Goal: Task Accomplishment & Management: Manage account settings

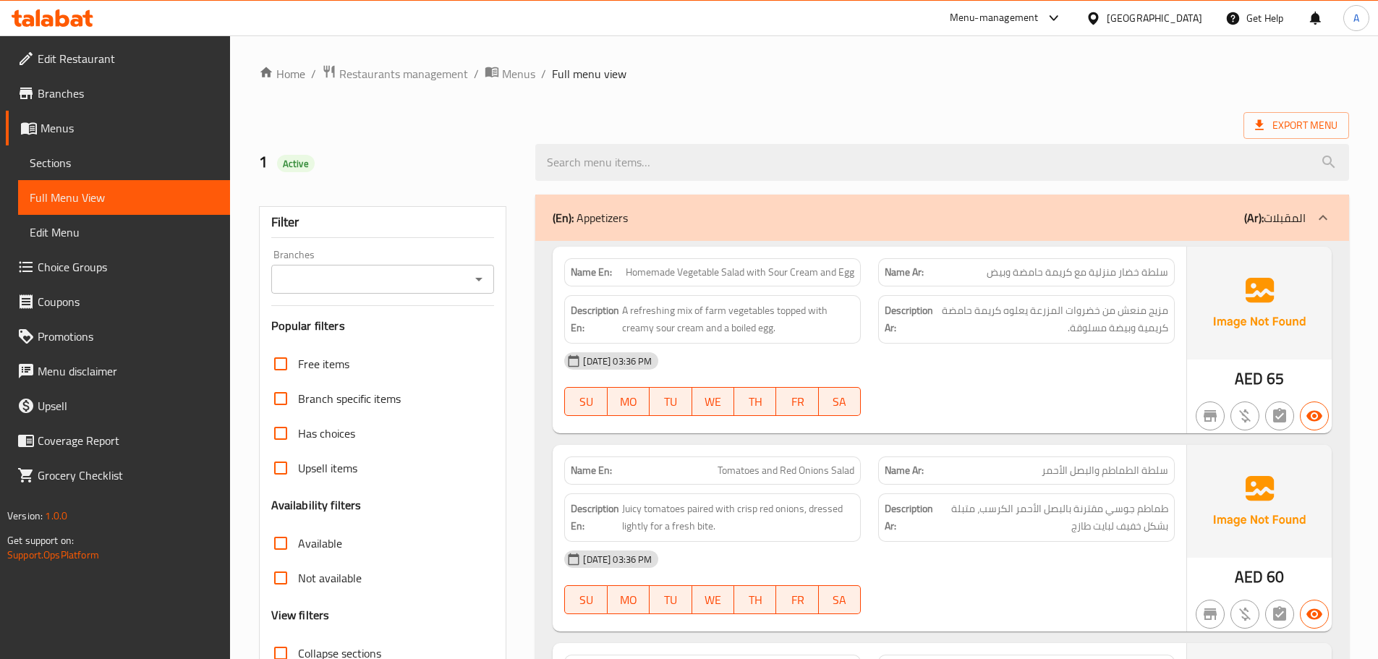
scroll to position [1726, 0]
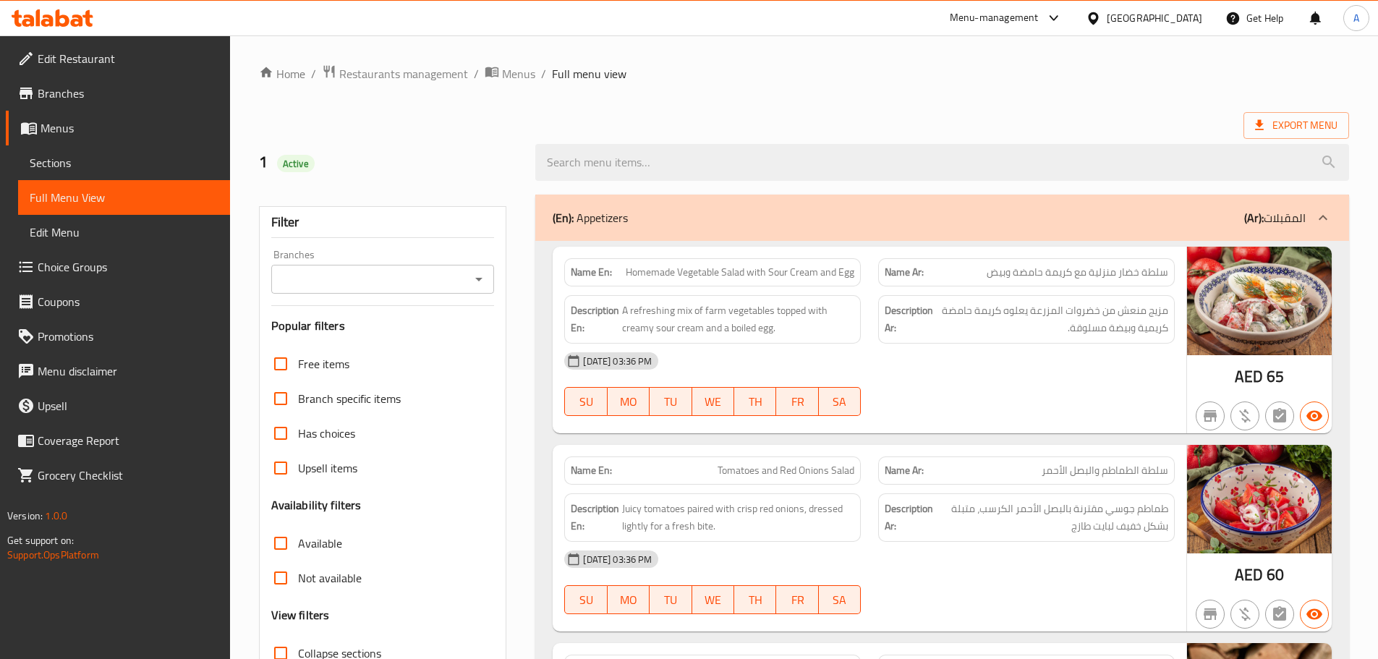
click at [86, 170] on span "Sections" at bounding box center [124, 162] width 189 height 17
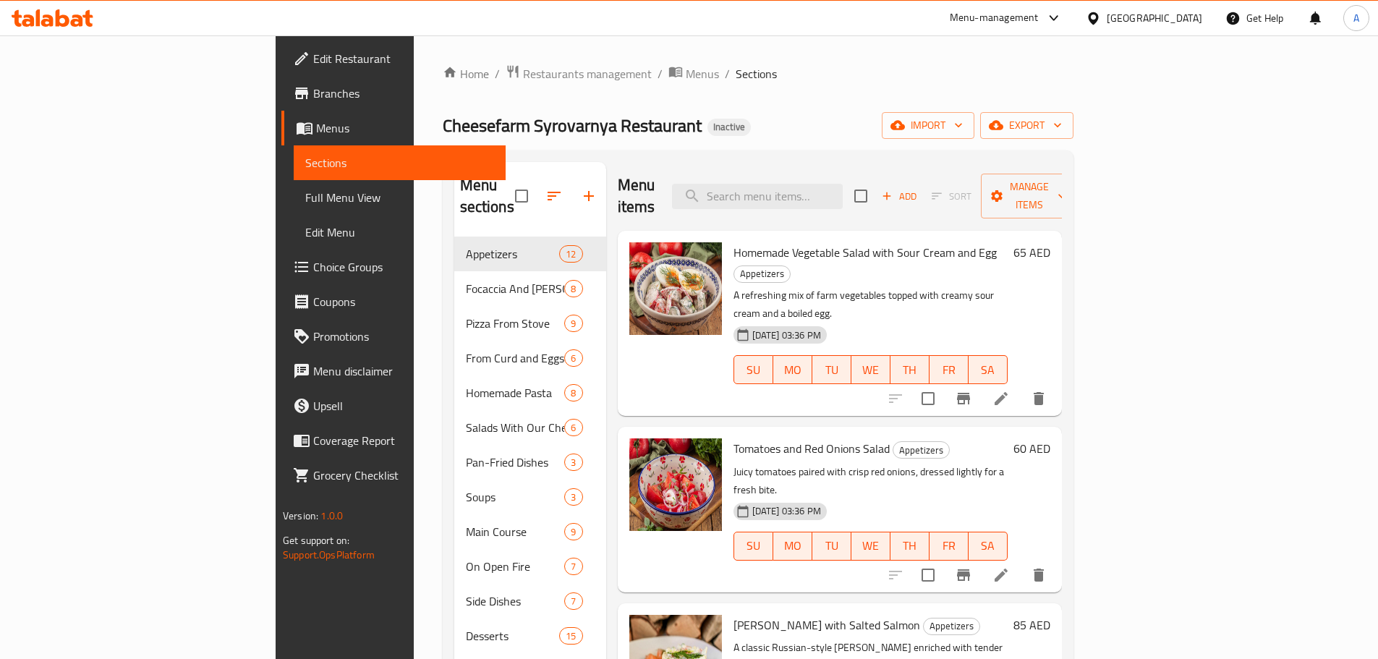
click at [1073, 109] on div "Home / Restaurants management / Menus / Sections Cheesefarm Syrovarnya Restaura…" at bounding box center [758, 448] width 631 height 768
click at [1073, 140] on div "Home / Restaurants management / Menus / Sections Cheesefarm Syrovarnya Restaura…" at bounding box center [758, 448] width 631 height 768
click at [1062, 124] on span "export" at bounding box center [1027, 125] width 70 height 18
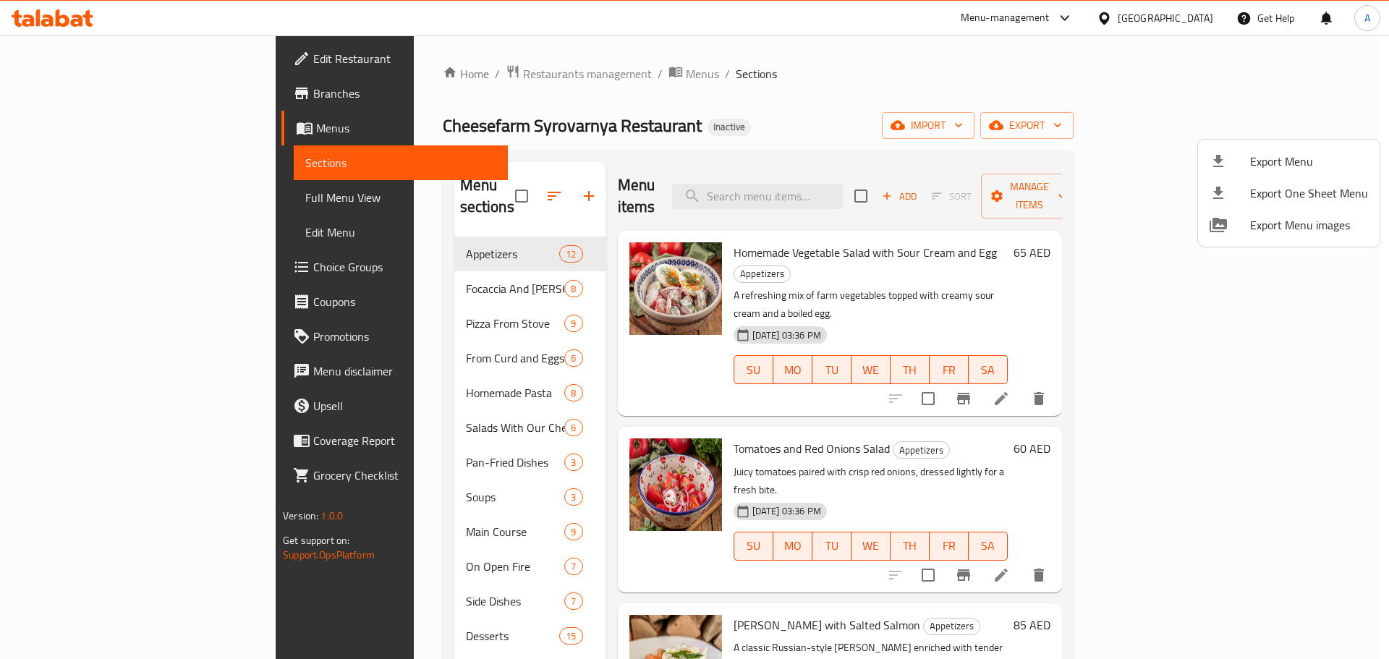
click at [1285, 153] on span "Export Menu" at bounding box center [1309, 161] width 118 height 17
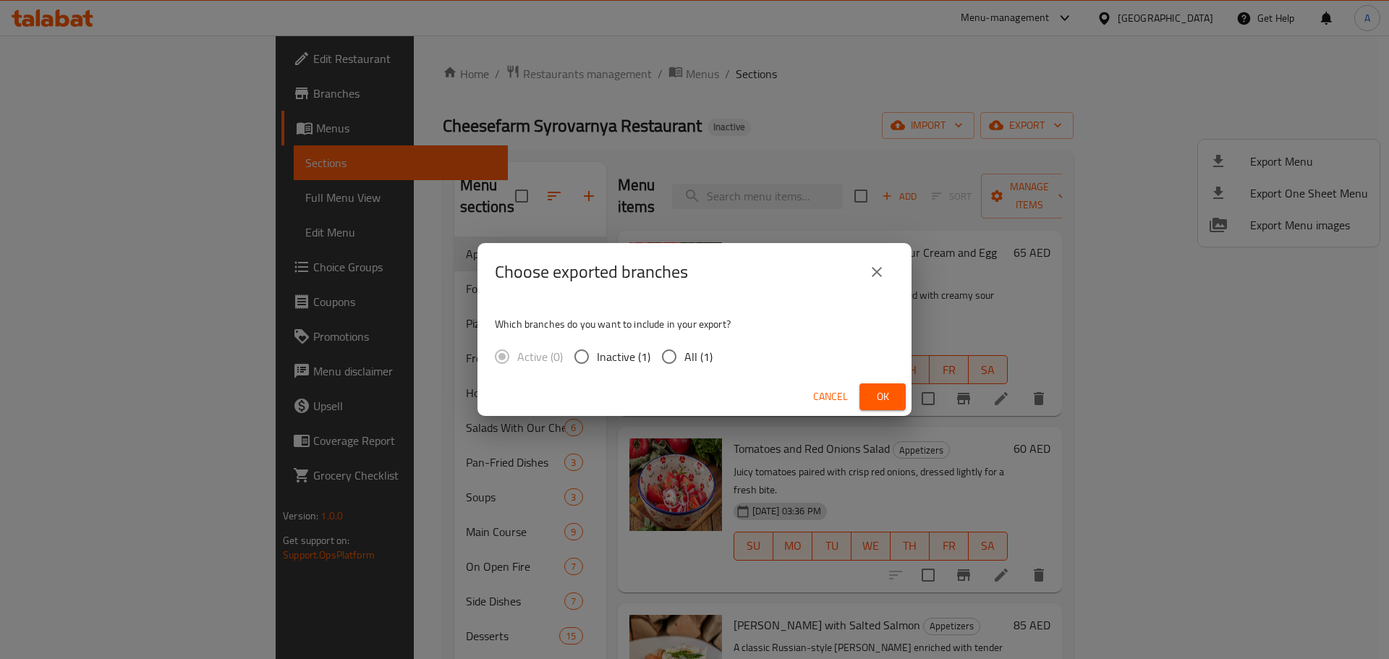
click at [709, 357] on span "All (1)" at bounding box center [698, 356] width 28 height 17
click at [684, 357] on input "All (1)" at bounding box center [669, 356] width 30 height 30
radio input "true"
click at [883, 396] on span "Ok" at bounding box center [882, 397] width 23 height 18
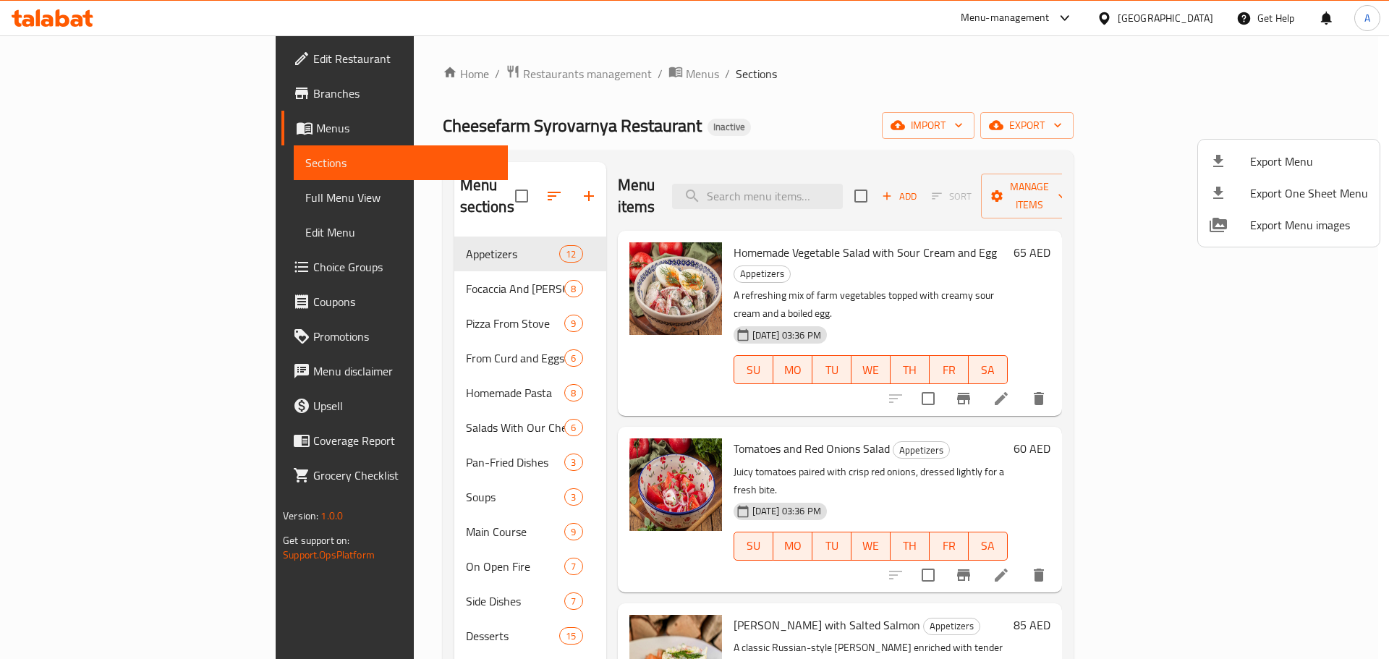
click at [454, 185] on div at bounding box center [694, 329] width 1389 height 659
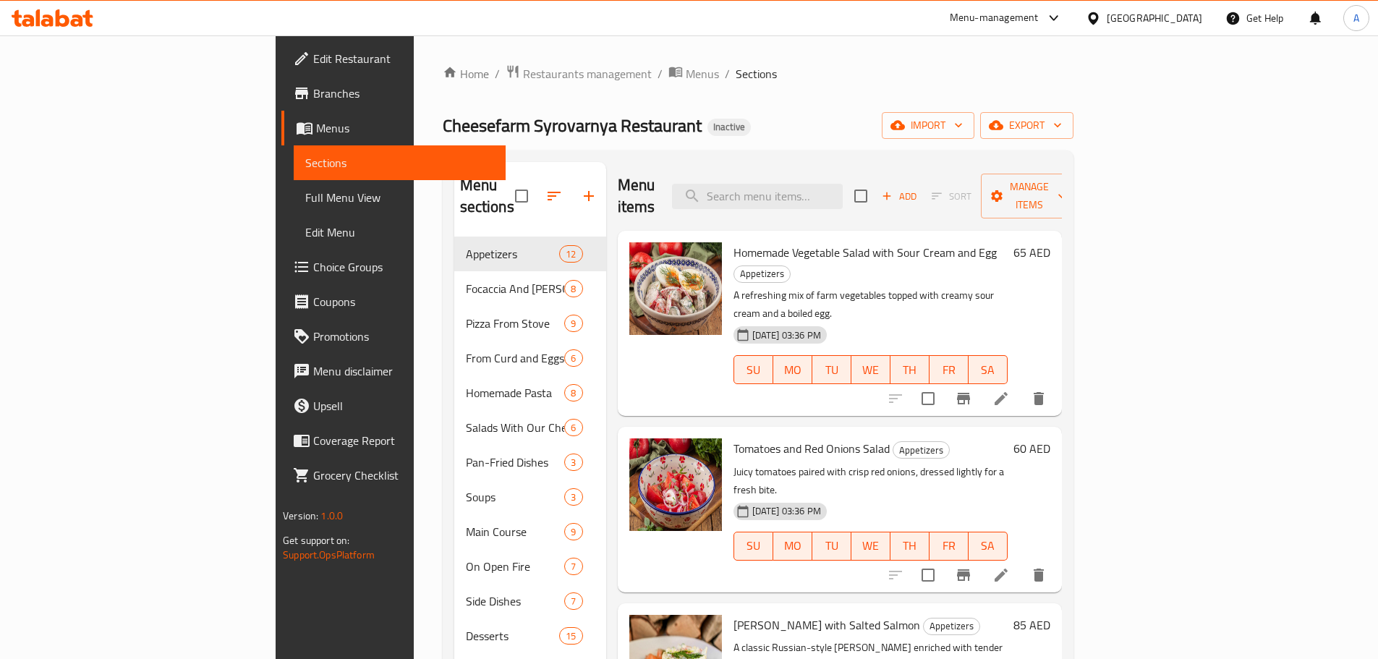
click at [506, 185] on input "checkbox" at bounding box center [521, 196] width 30 height 30
checkbox input "true"
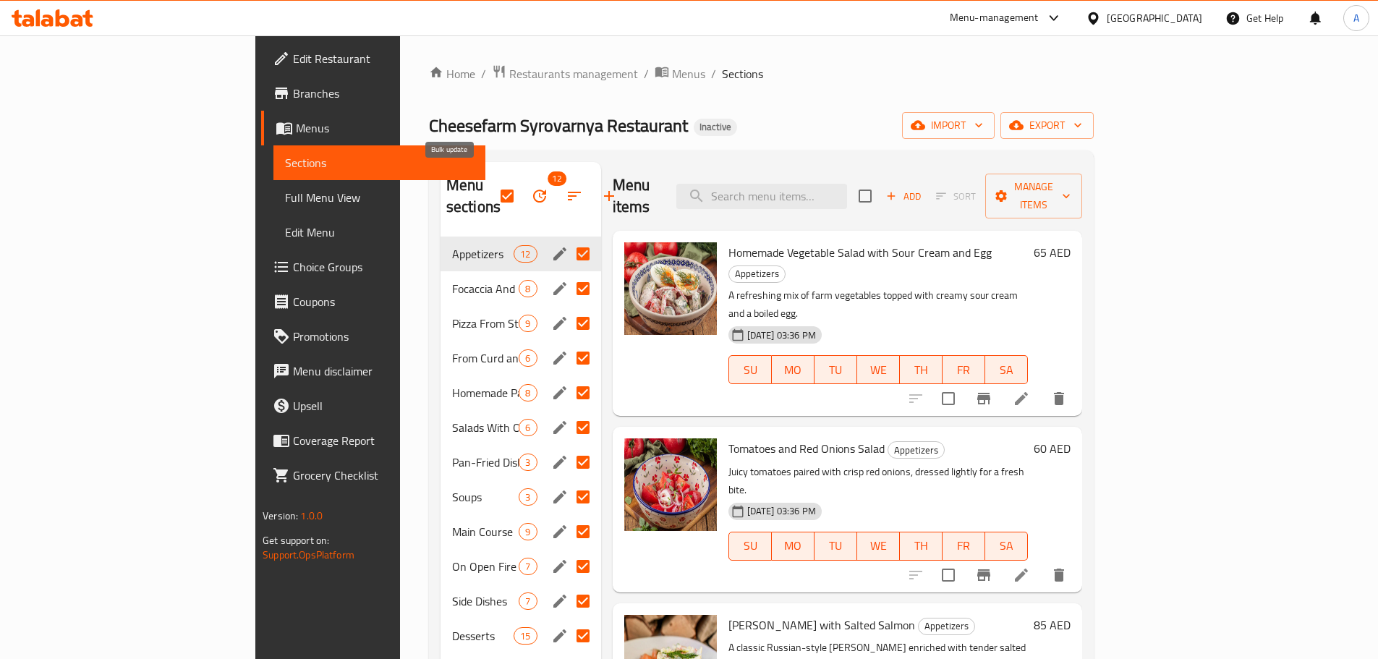
click at [522, 195] on button "button" at bounding box center [539, 196] width 35 height 35
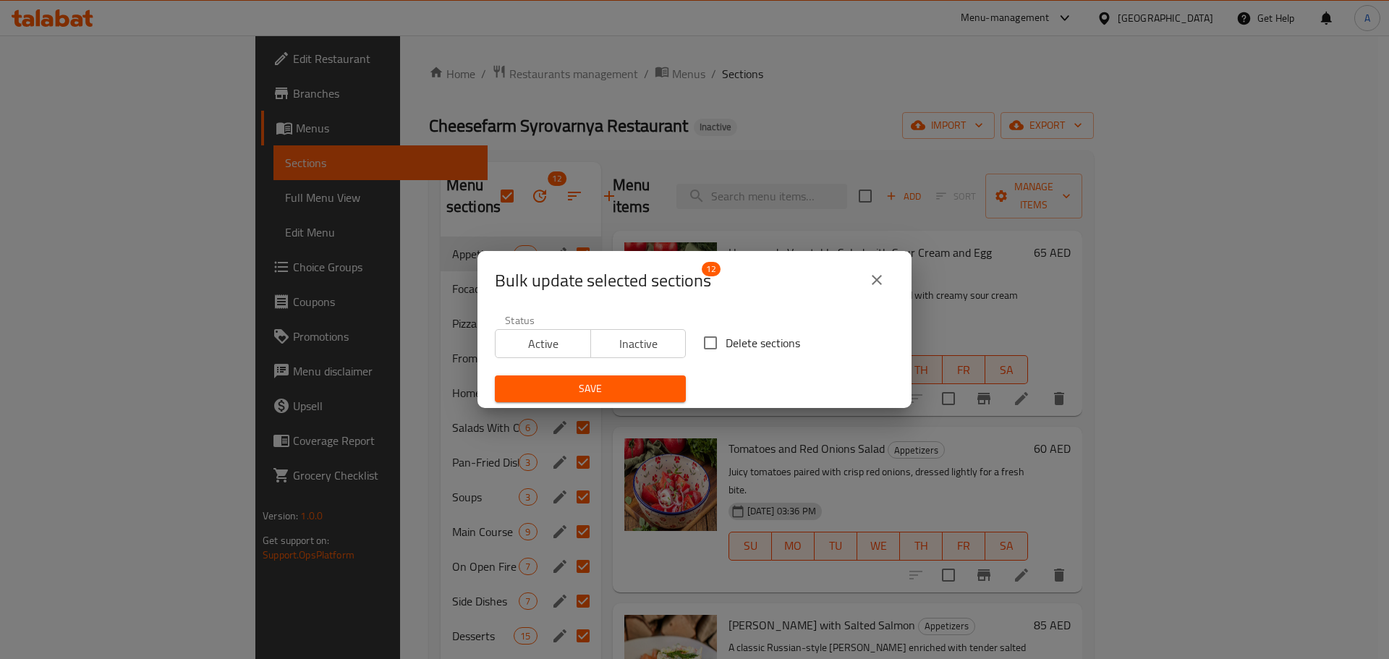
click at [775, 331] on label "Delete sections" at bounding box center [747, 343] width 105 height 30
click at [725, 331] on input "Delete sections" at bounding box center [710, 343] width 30 height 30
checkbox input "true"
click at [624, 400] on button "Save" at bounding box center [590, 388] width 191 height 27
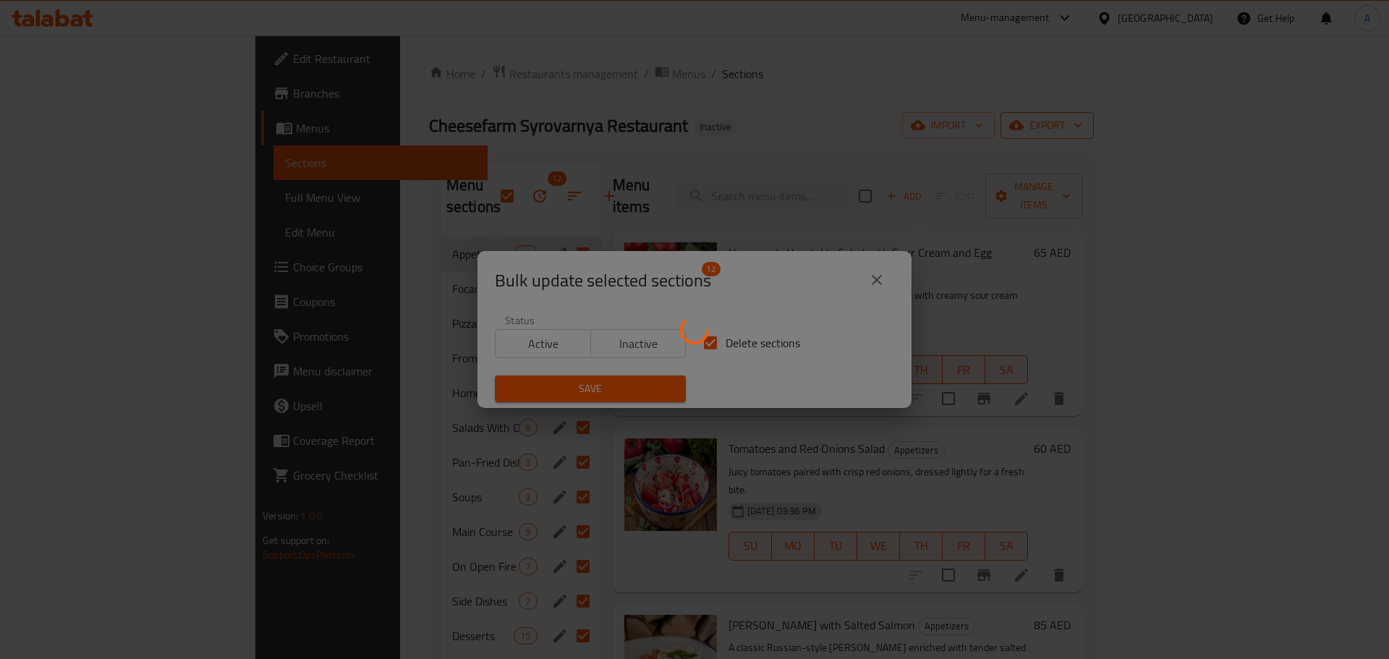
checkbox input "false"
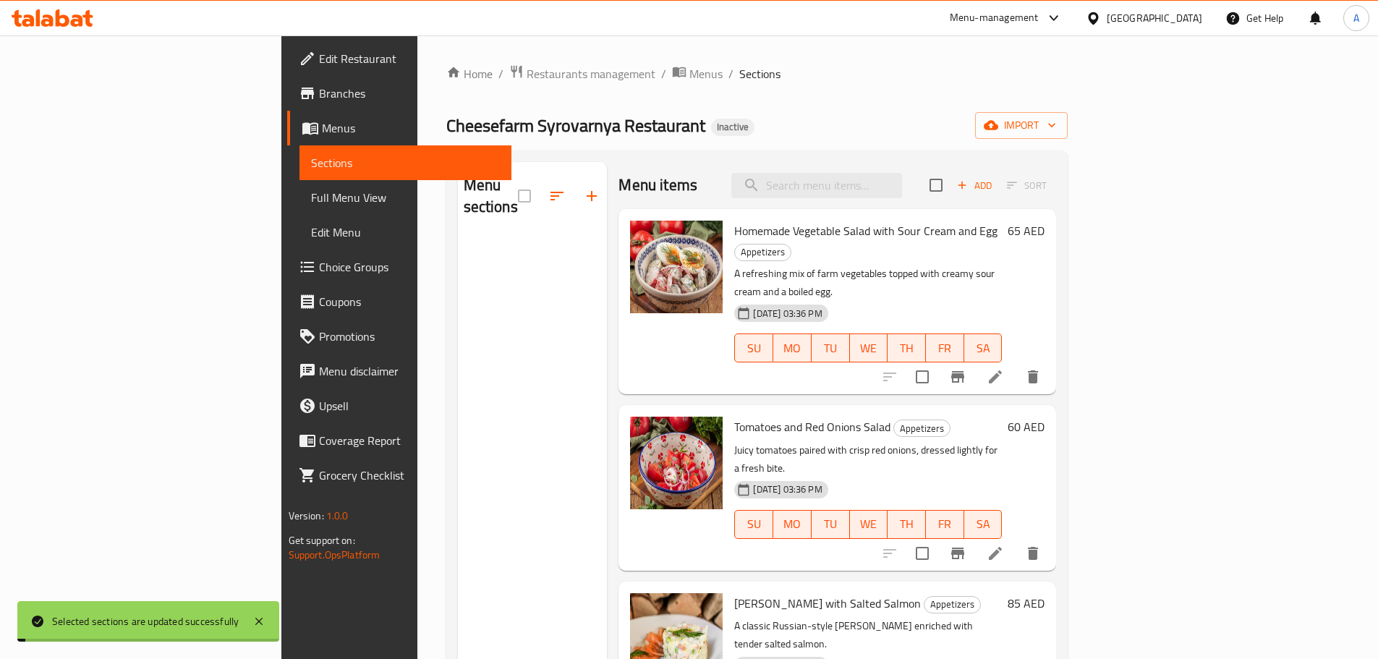
click at [1056, 132] on span "import" at bounding box center [1021, 125] width 69 height 18
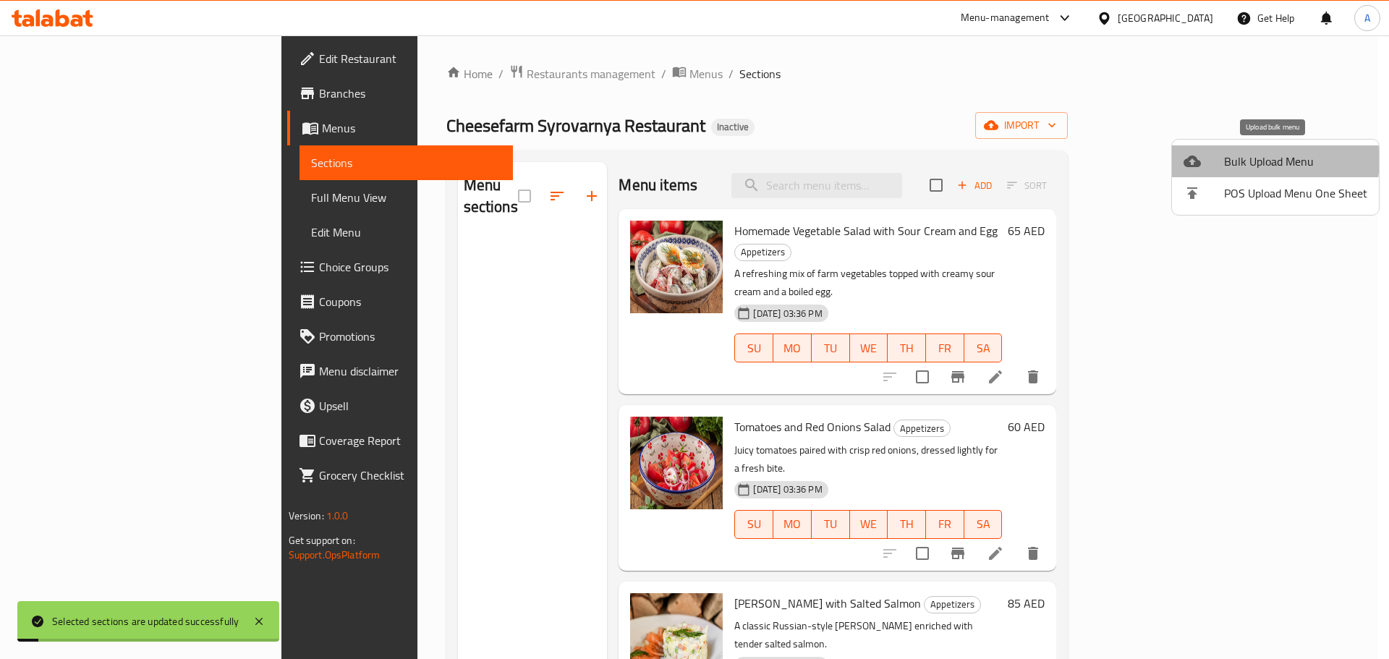
click at [1274, 161] on span "Bulk Upload Menu" at bounding box center [1295, 161] width 143 height 17
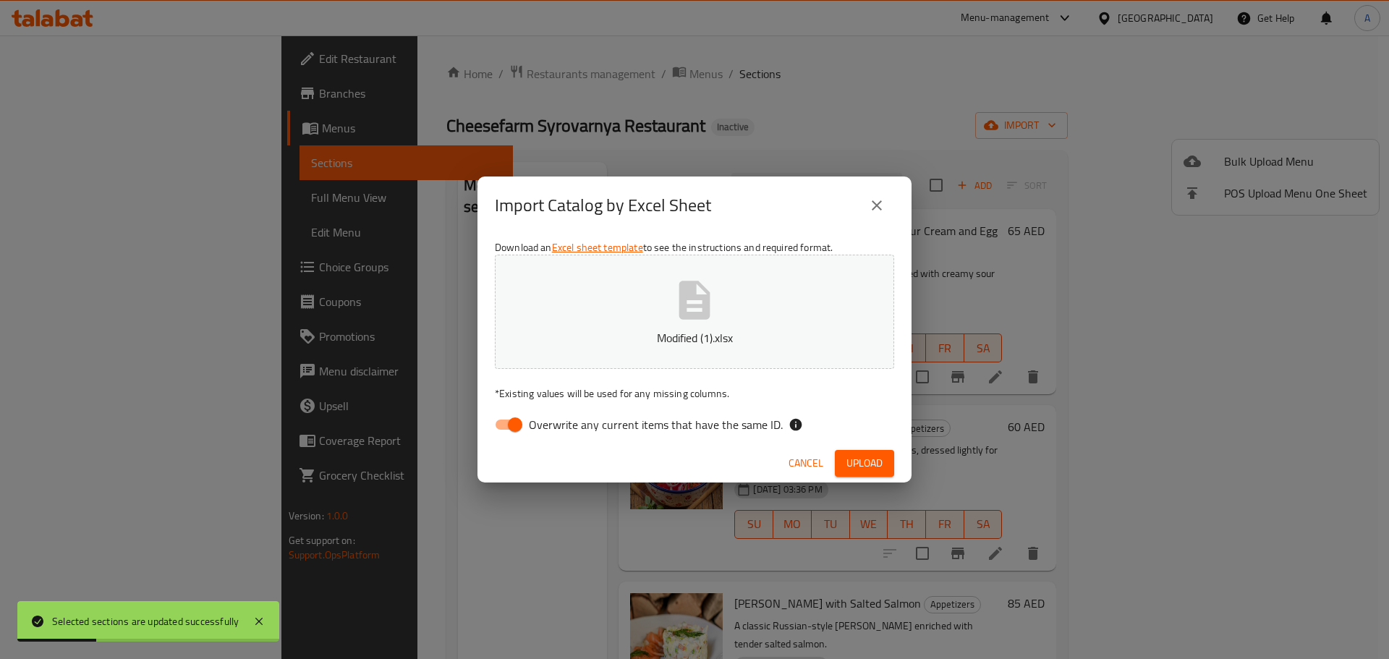
click at [686, 427] on span "Overwrite any current items that have the same ID." at bounding box center [656, 424] width 254 height 17
click at [556, 427] on input "Overwrite any current items that have the same ID." at bounding box center [515, 424] width 82 height 27
checkbox input "false"
click at [845, 456] on button "Upload" at bounding box center [864, 463] width 59 height 27
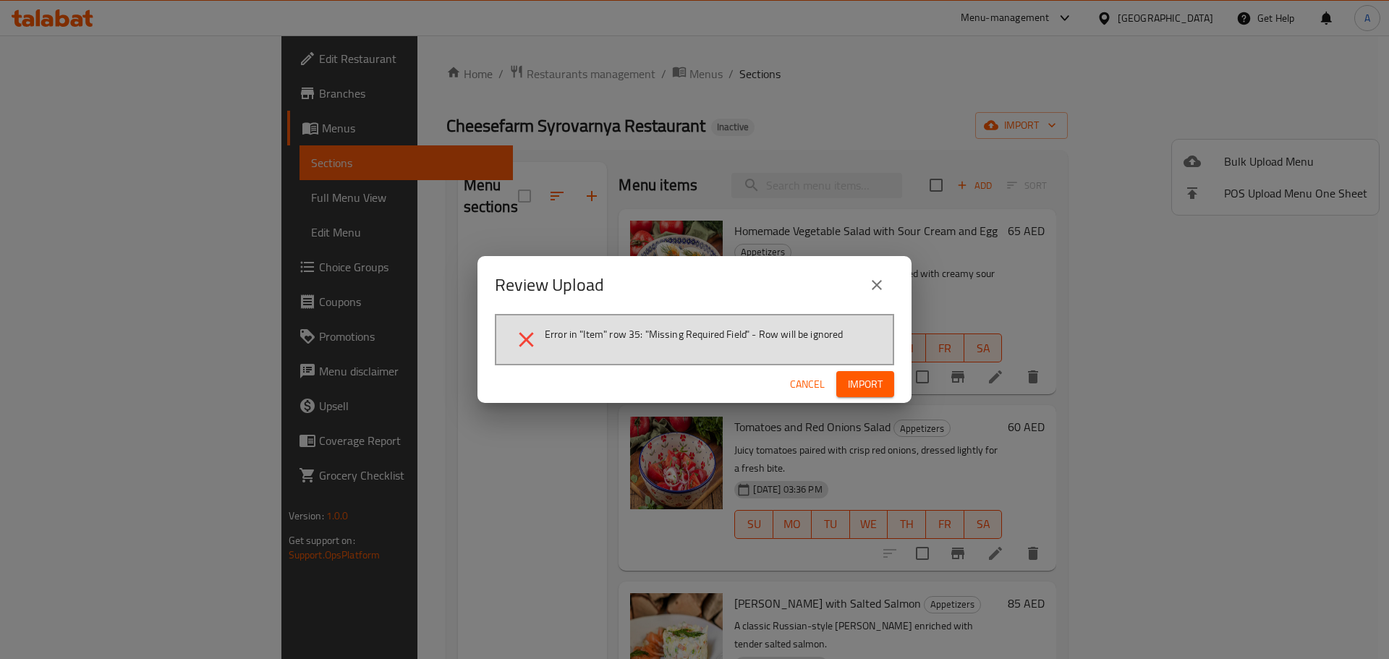
click at [862, 383] on span "Import" at bounding box center [865, 384] width 35 height 18
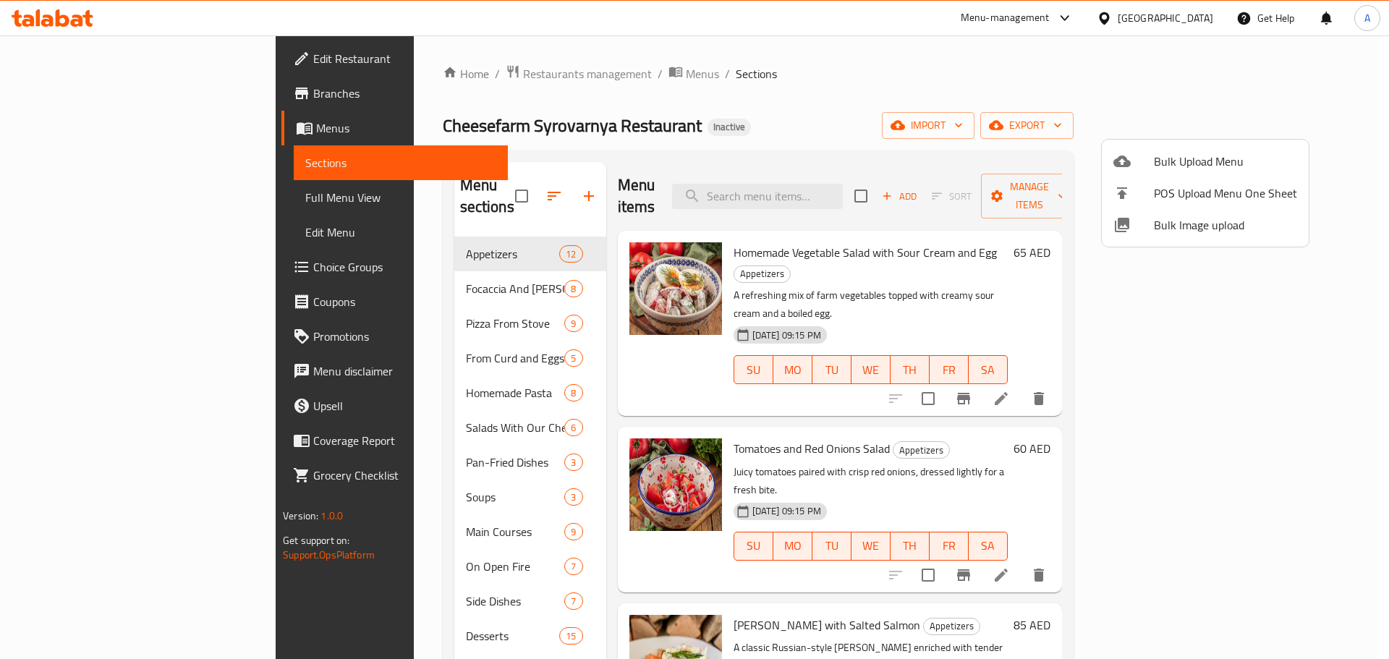
click at [740, 82] on div at bounding box center [694, 329] width 1389 height 659
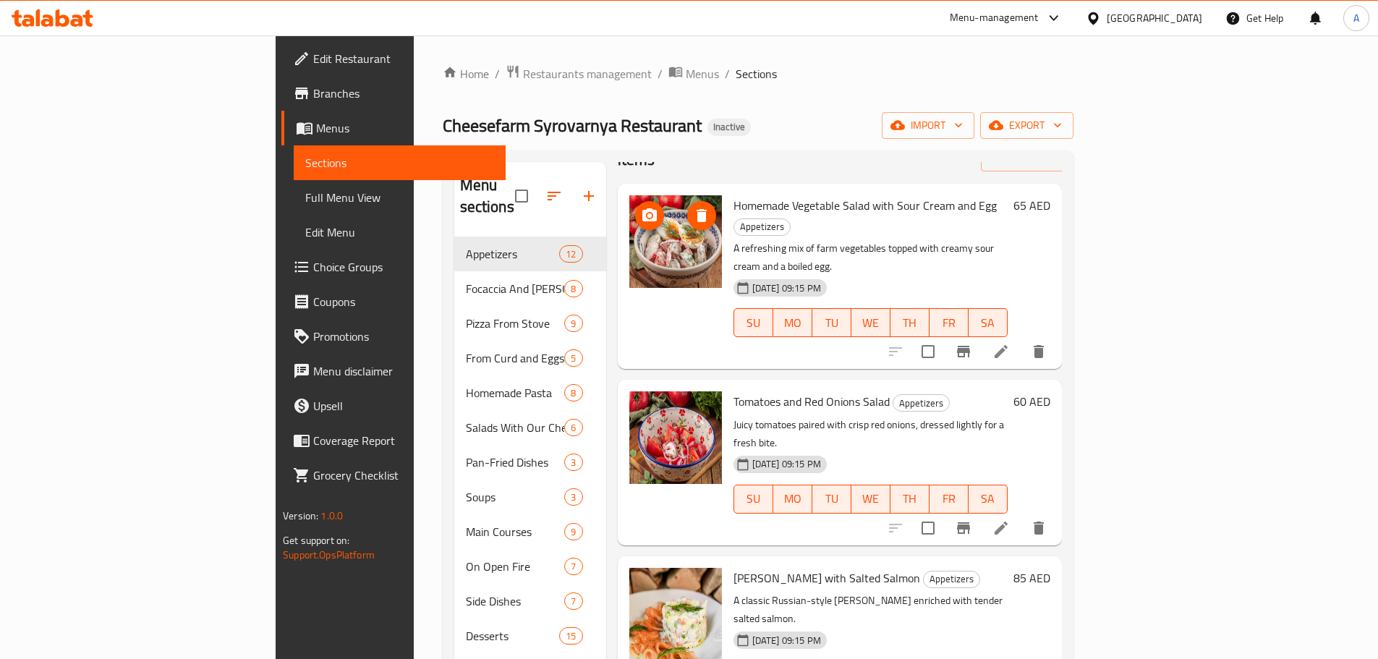
scroll to position [72, 0]
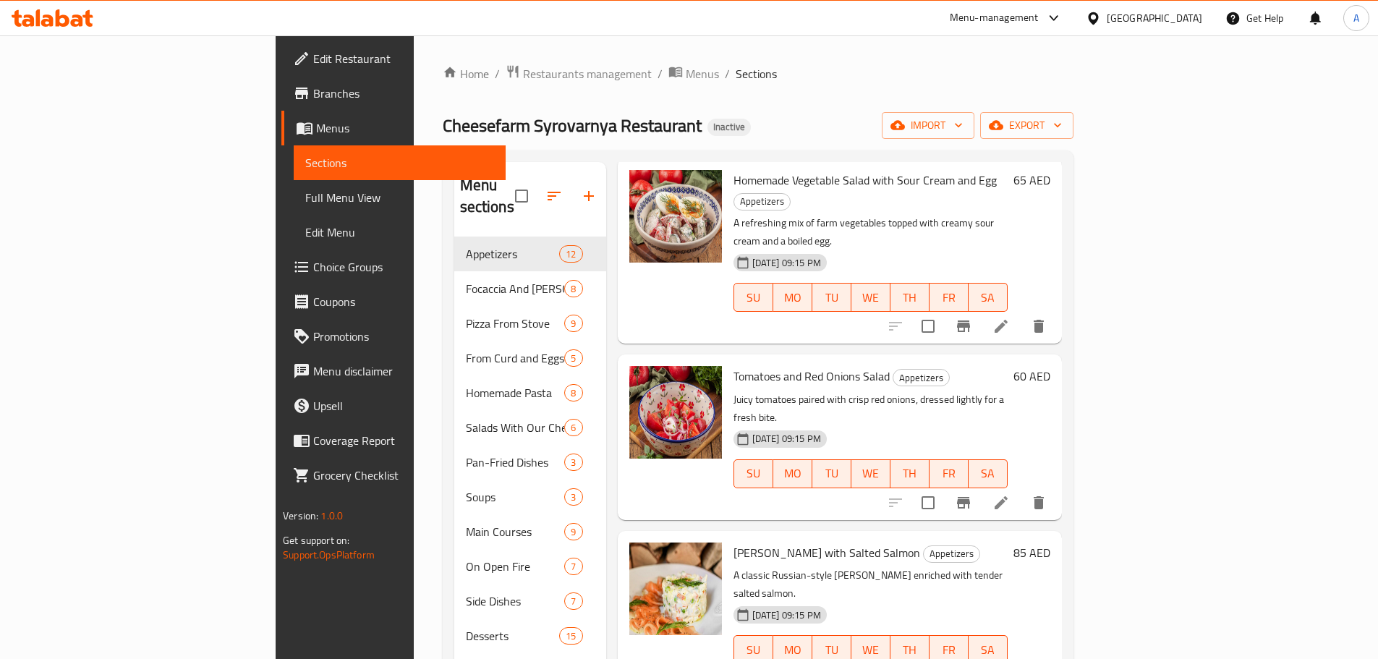
click at [1073, 142] on div "Home / Restaurants management / Menus / Sections Cheesefarm Syrovarnya Restaura…" at bounding box center [758, 448] width 631 height 768
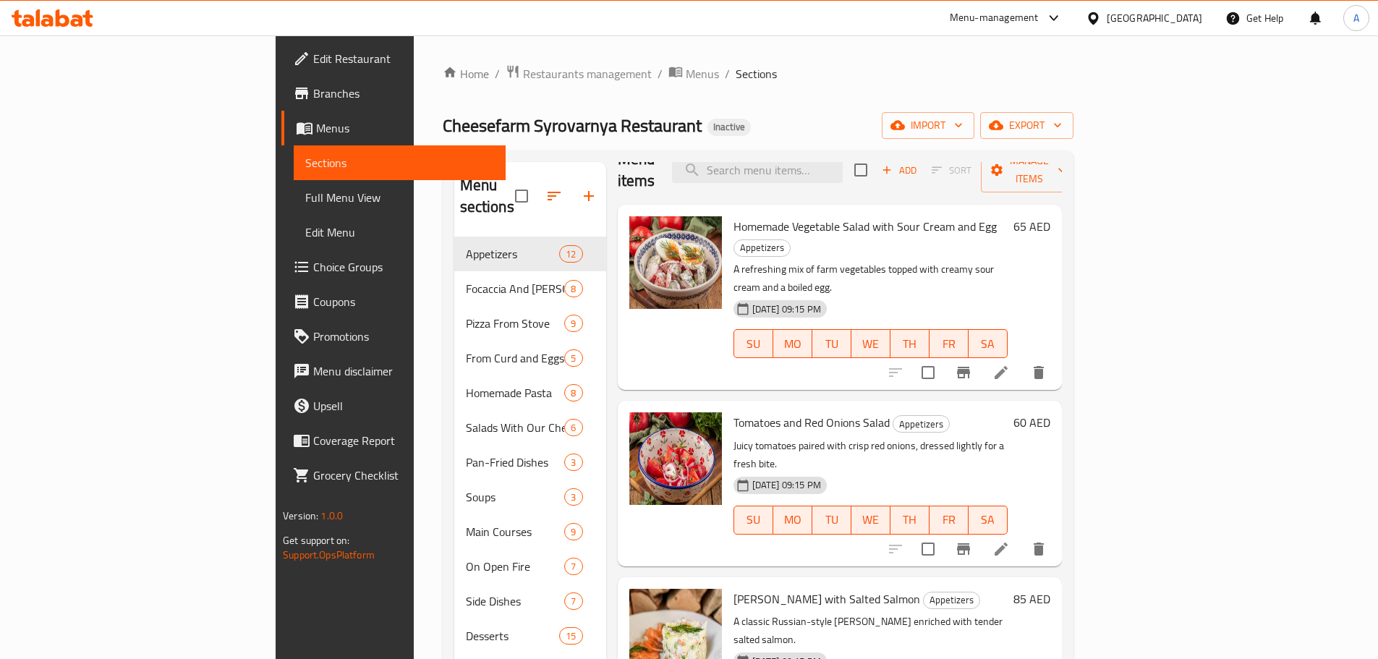
scroll to position [0, 0]
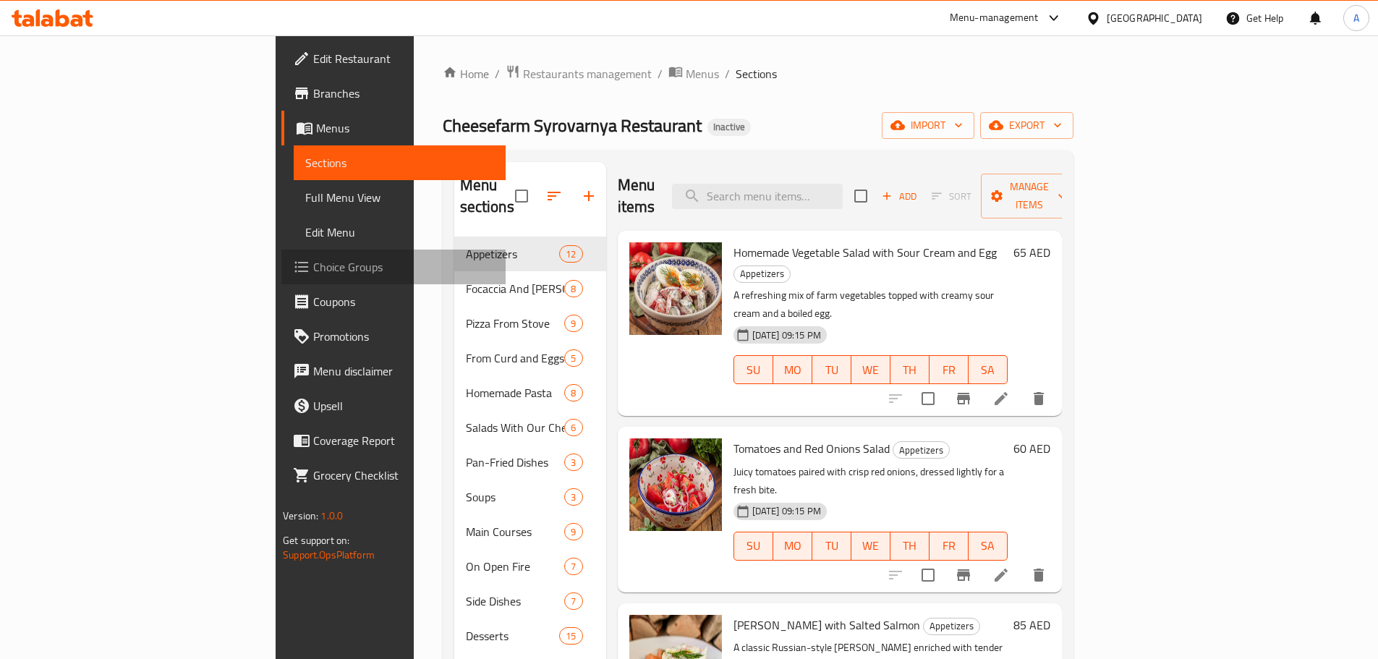
click at [313, 262] on span "Choice Groups" at bounding box center [403, 266] width 181 height 17
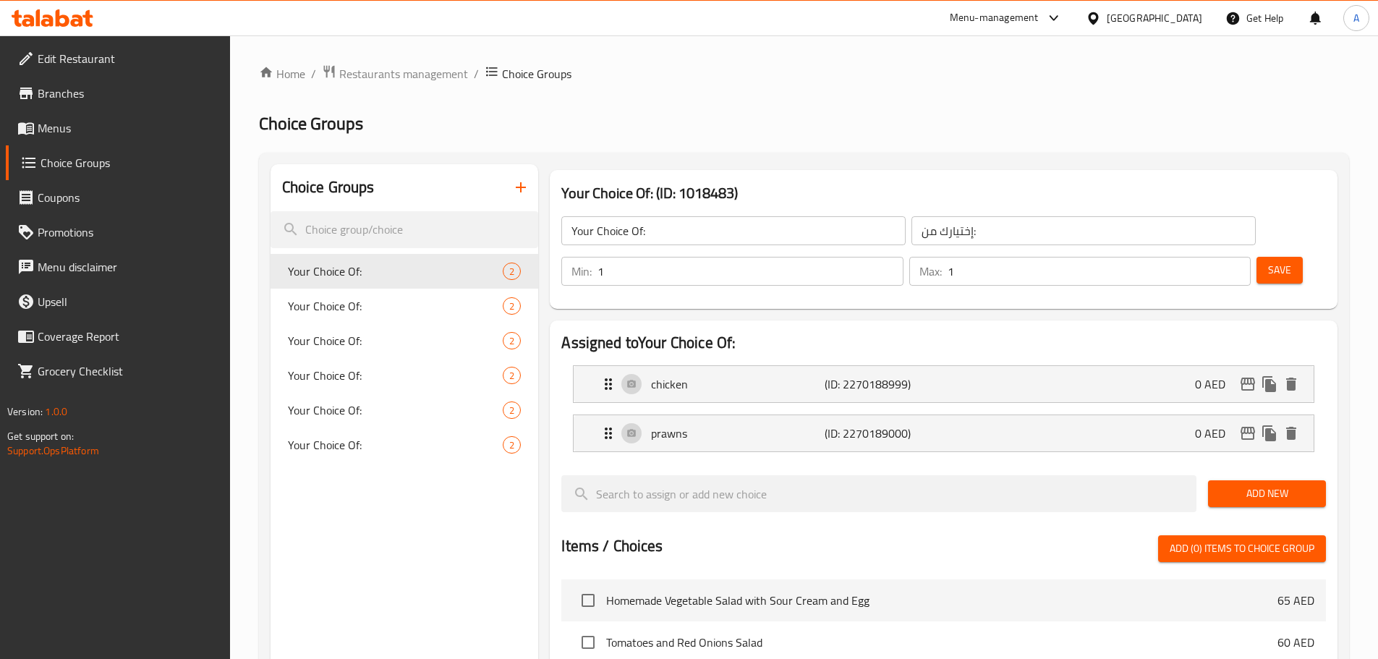
click at [524, 182] on icon "button" at bounding box center [520, 187] width 17 height 17
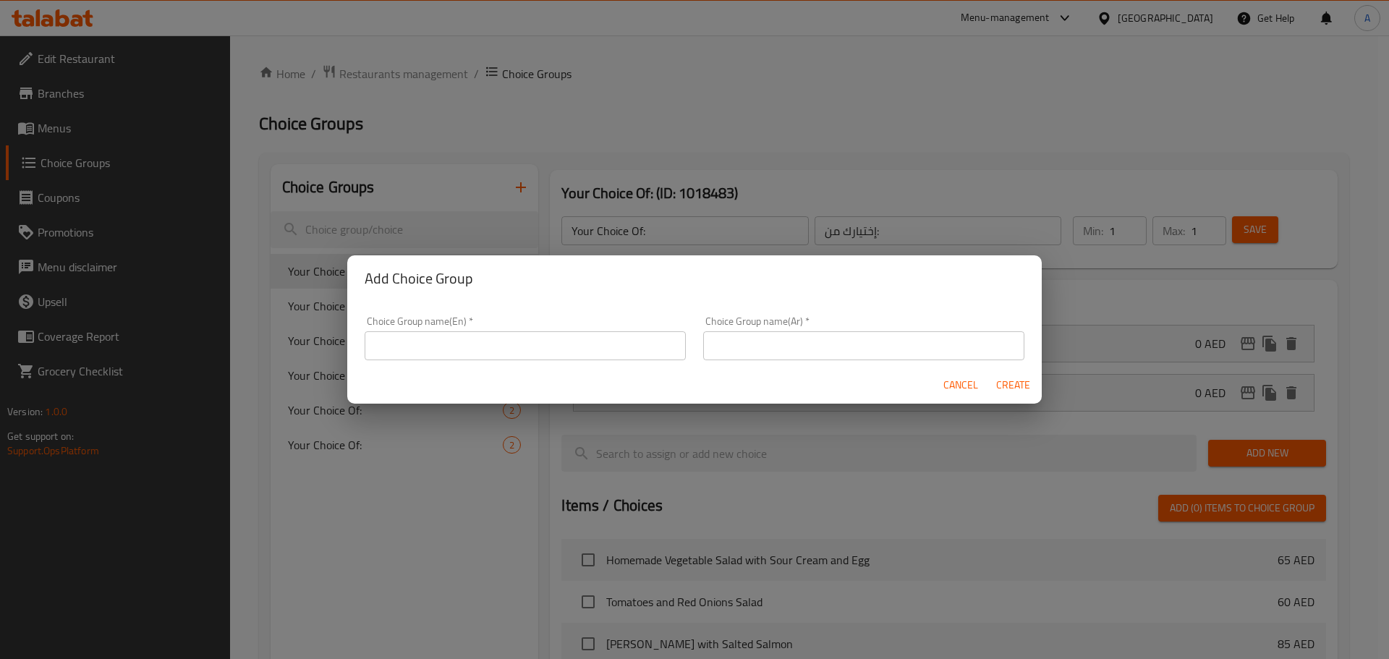
click at [574, 354] on input "text" at bounding box center [525, 345] width 321 height 29
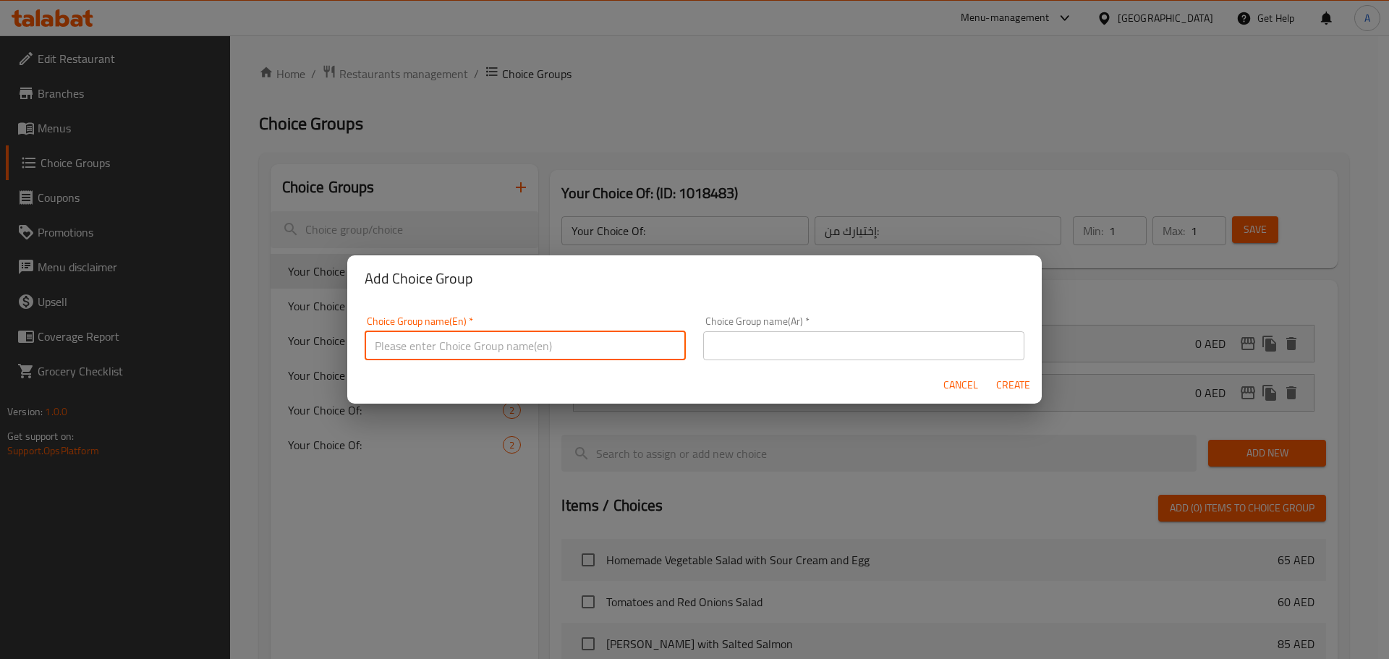
type input "Your Choice Of: 1"
click at [793, 346] on input "text" at bounding box center [863, 345] width 321 height 29
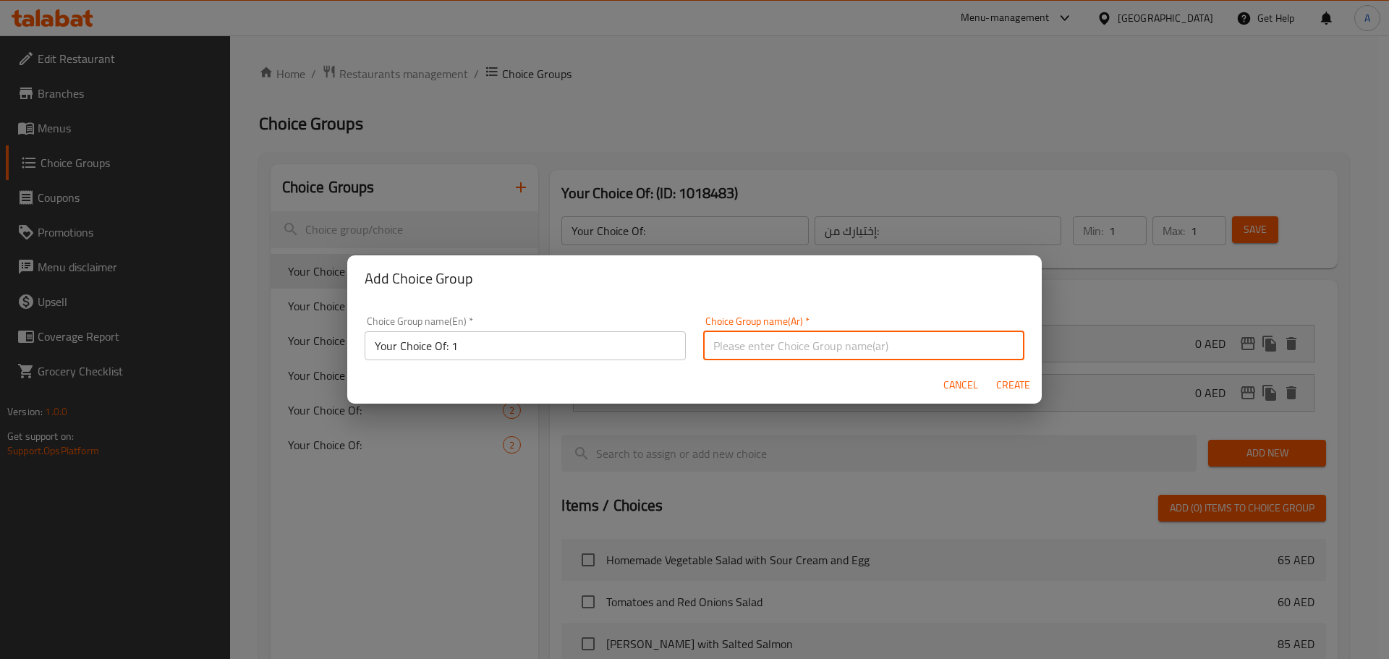
type input "إختيارك من:"
click at [1021, 386] on span "Create" at bounding box center [1012, 385] width 35 height 18
type input "Your Choice Of: 1"
type input "0"
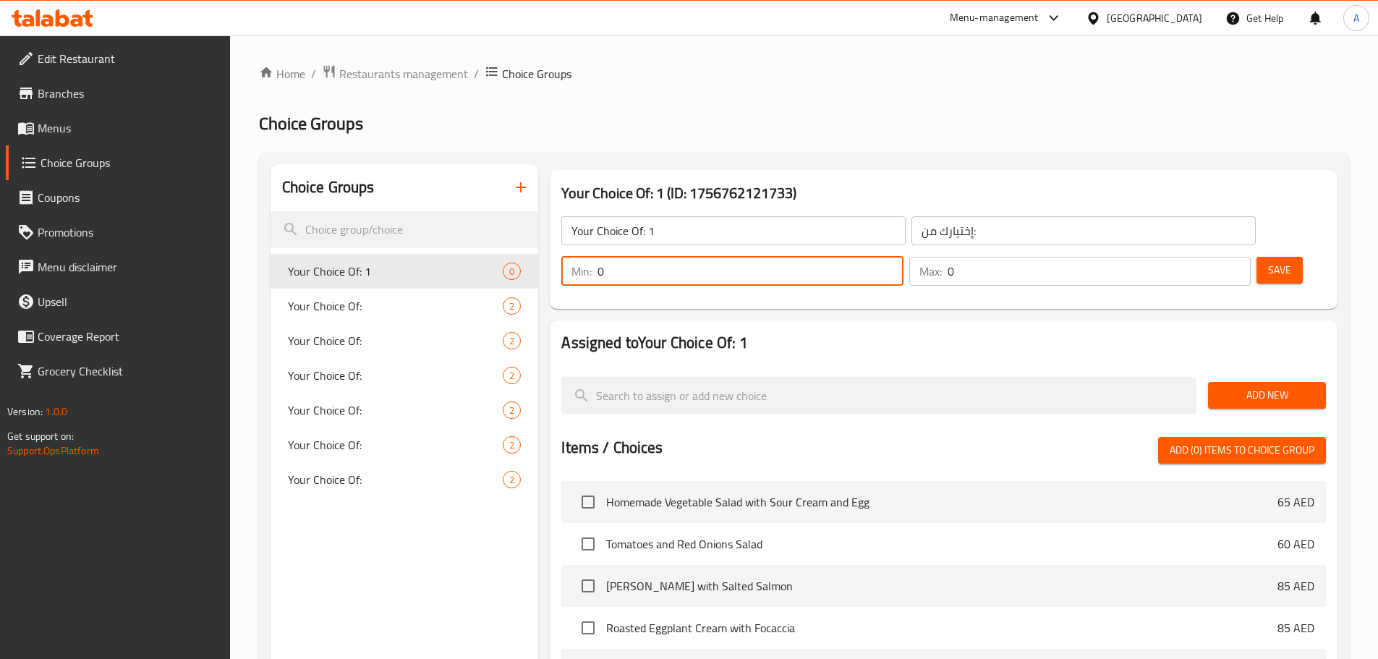
drag, startPoint x: 1117, startPoint y: 234, endPoint x: 1100, endPoint y: 234, distance: 16.6
click at [903, 257] on div "Min: 0 ​" at bounding box center [731, 271] width 341 height 29
type input "1"
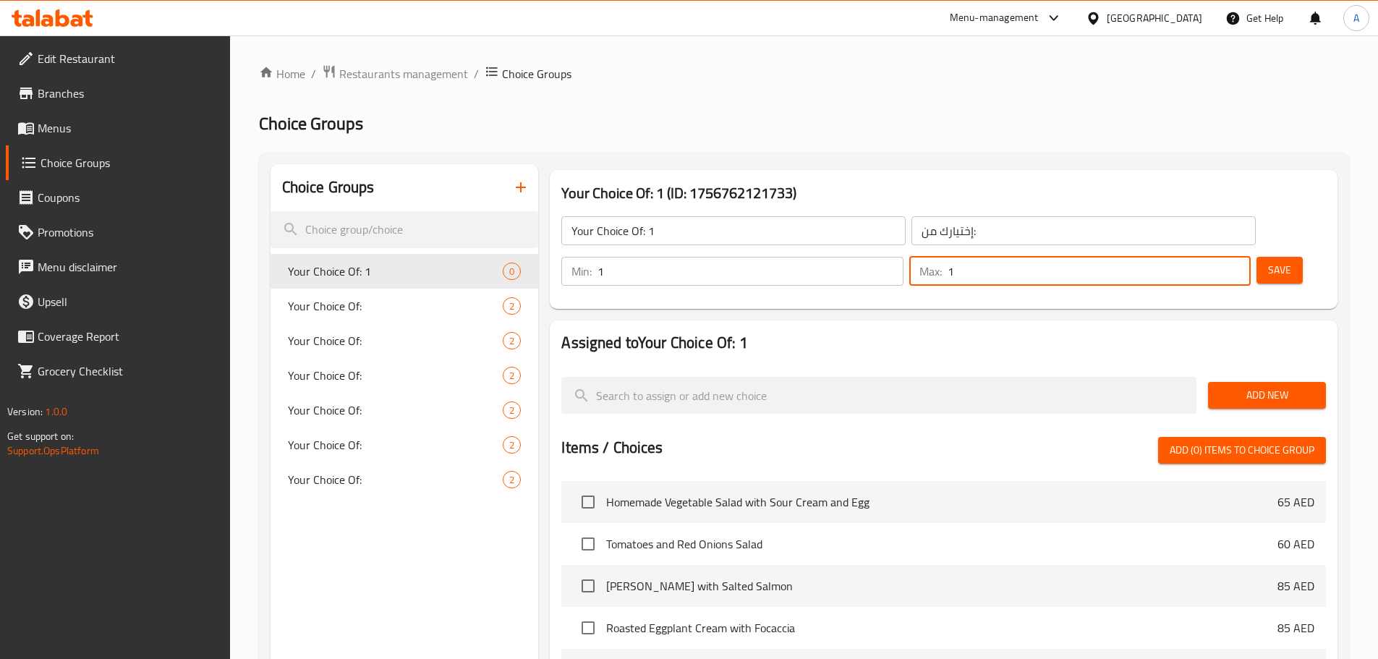
type input "1"
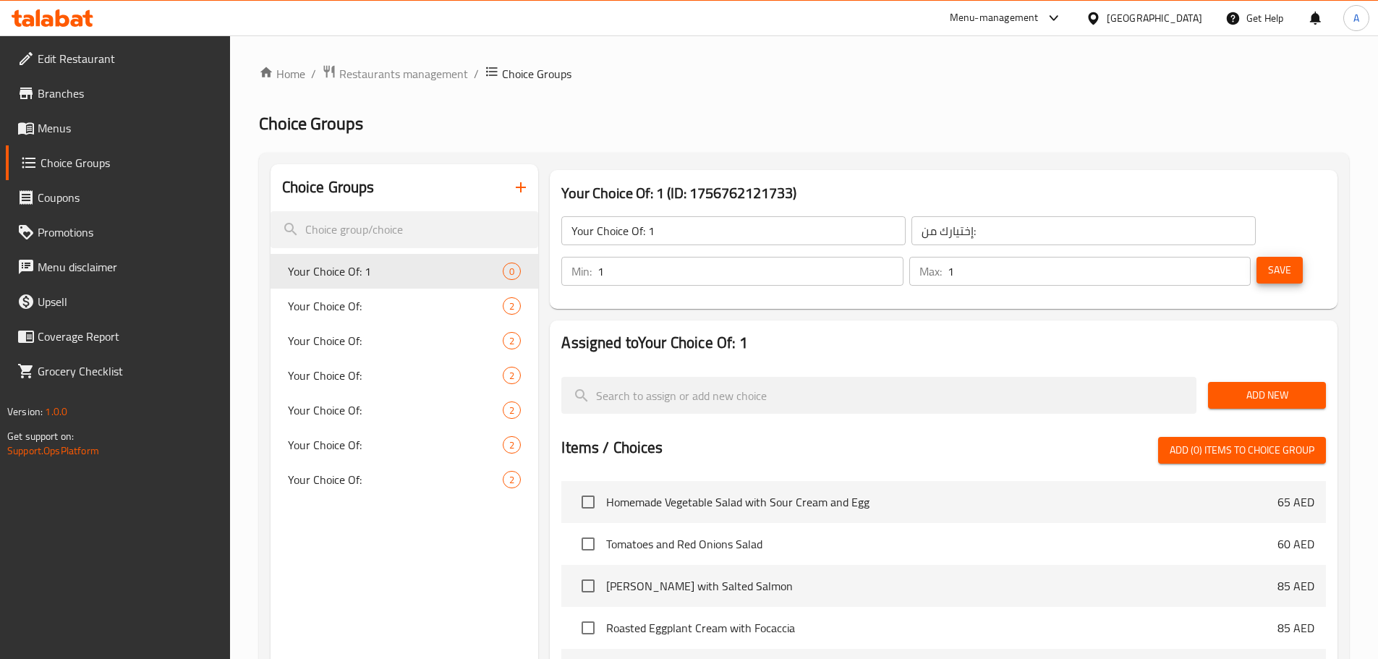
click at [1284, 386] on span "Add New" at bounding box center [1266, 395] width 95 height 18
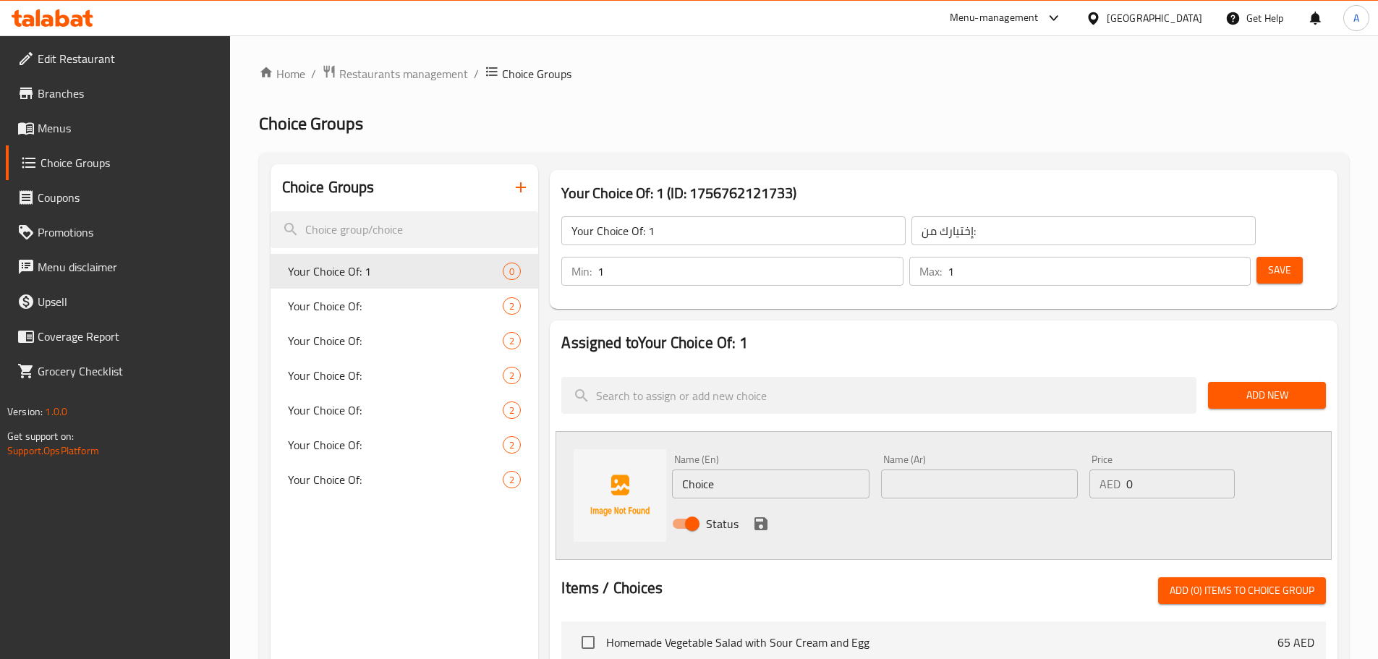
click at [731, 469] on input "Choice" at bounding box center [770, 483] width 197 height 29
paste input "3 fried\ Omelett"
drag, startPoint x: 712, startPoint y: 440, endPoint x: 791, endPoint y: 440, distance: 78.8
click at [791, 469] on input "3 fried\ Omelette" at bounding box center [770, 483] width 197 height 29
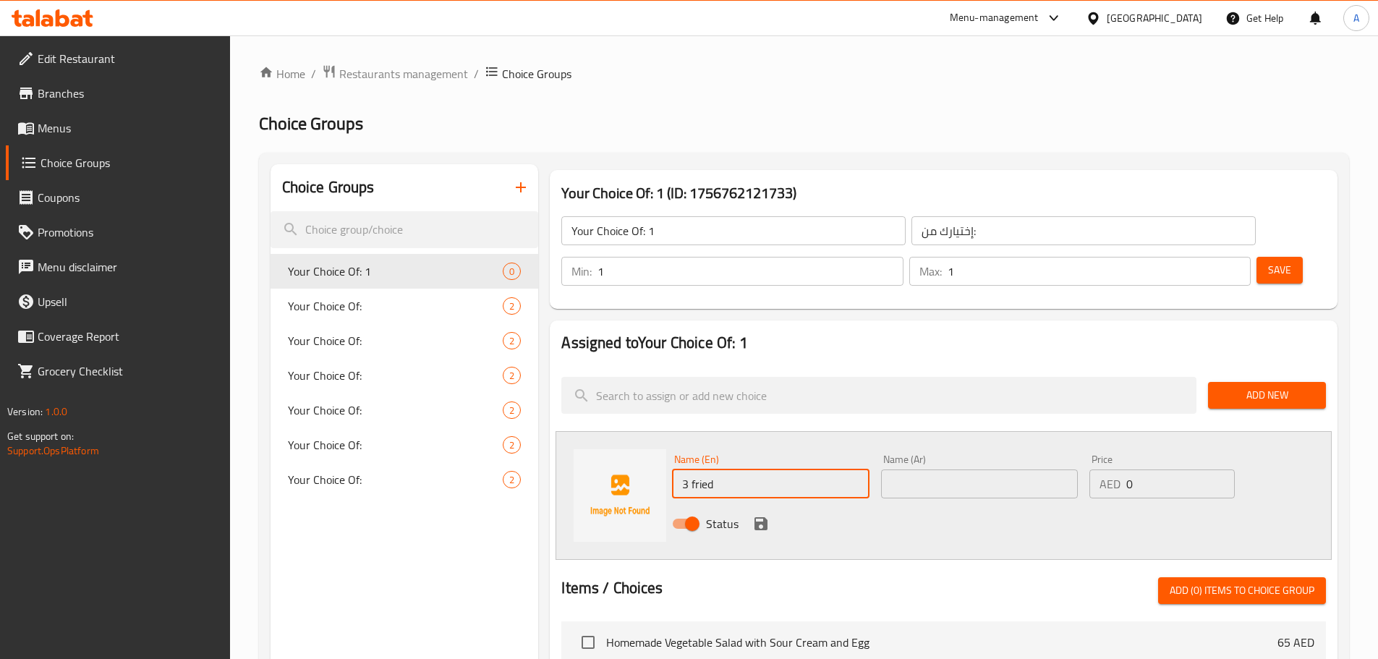
click at [945, 469] on input "text" at bounding box center [979, 483] width 197 height 29
click at [775, 469] on input "3 fried" at bounding box center [770, 483] width 197 height 29
click at [741, 469] on input "3 fried\ Omelette" at bounding box center [770, 483] width 197 height 29
click at [708, 469] on input "3 fried\ Omelette" at bounding box center [770, 483] width 197 height 29
drag, startPoint x: 715, startPoint y: 442, endPoint x: 834, endPoint y: 442, distance: 119.3
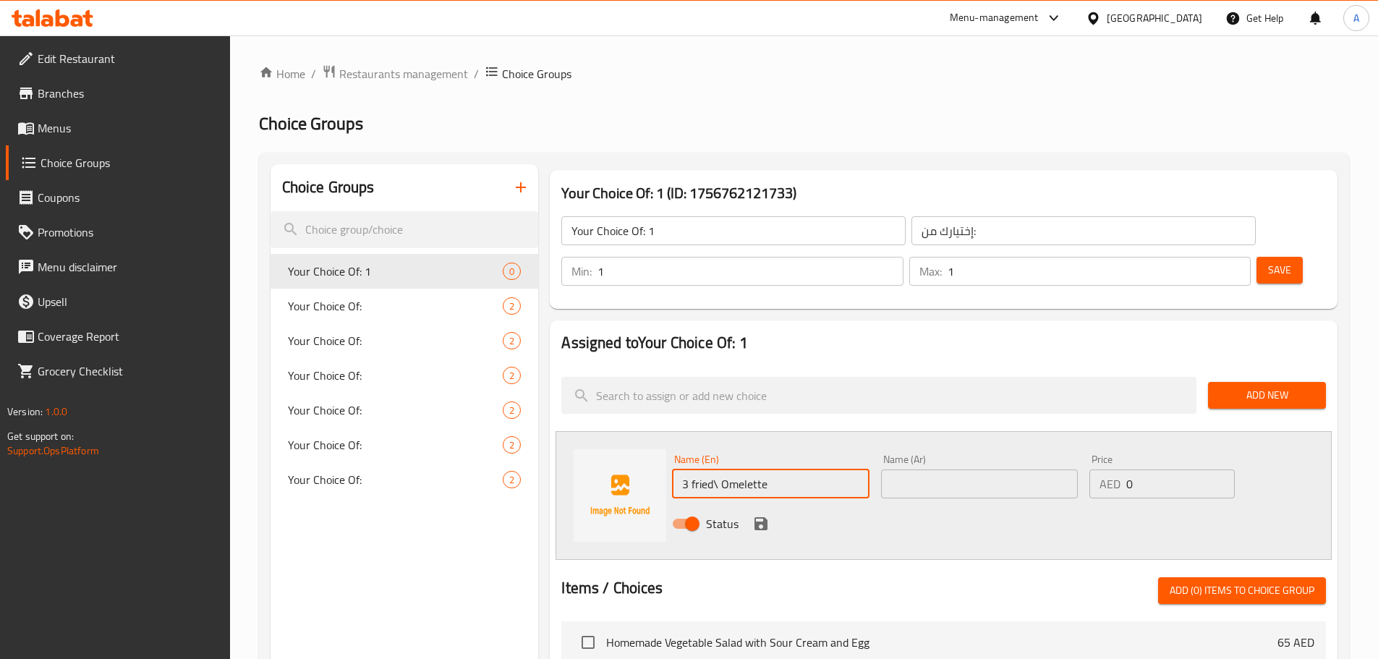
click at [834, 469] on input "3 fried\ Omelette" at bounding box center [770, 483] width 197 height 29
click at [801, 469] on input "3 fried" at bounding box center [770, 483] width 197 height 29
type input "3 fried eggs"
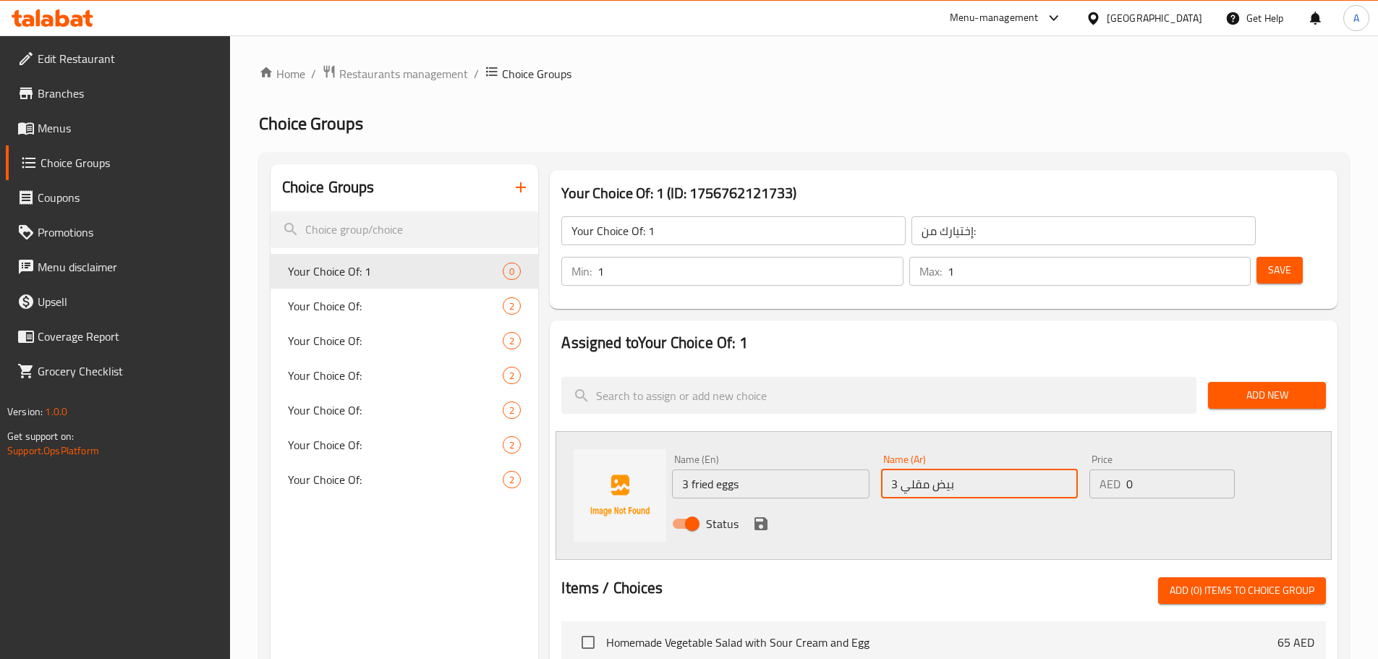
type input "3 بيض مقلي"
click at [761, 515] on icon "save" at bounding box center [760, 523] width 17 height 17
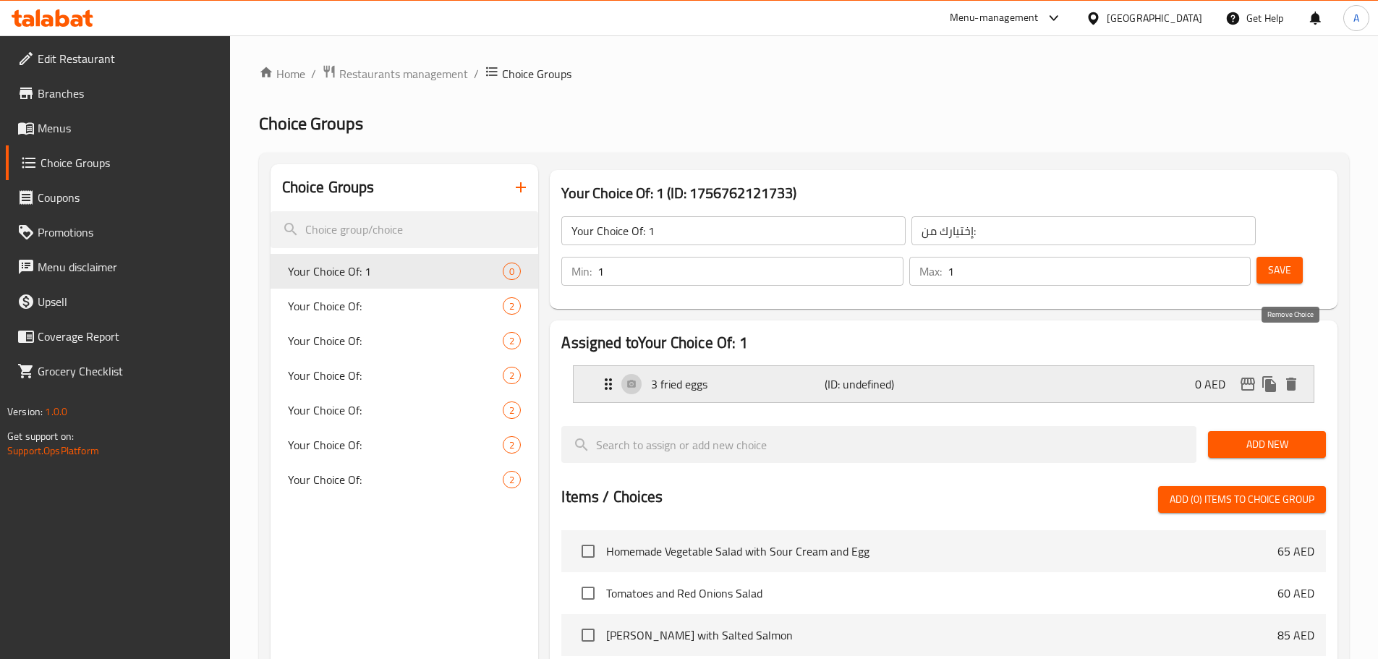
click at [1274, 376] on icon "duplicate" at bounding box center [1269, 384] width 14 height 16
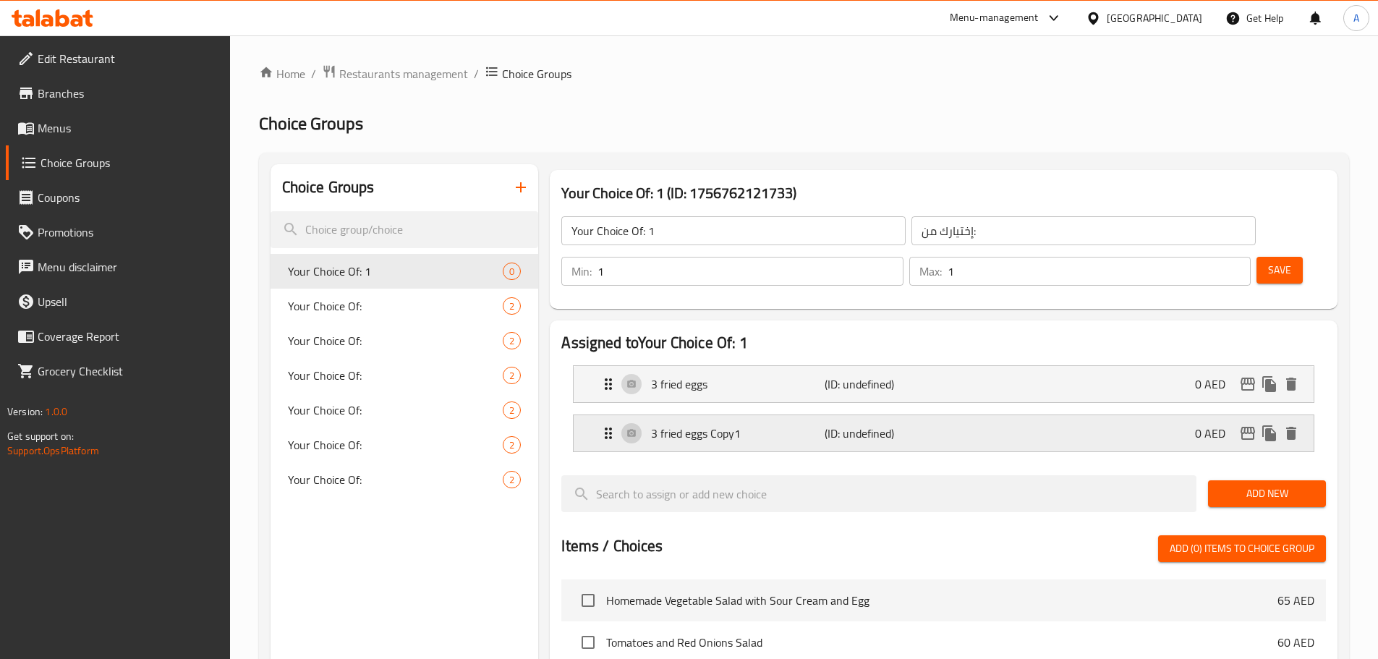
click at [799, 415] on div "3 fried eggs Copy1 (ID: undefined) 0 AED" at bounding box center [948, 433] width 697 height 36
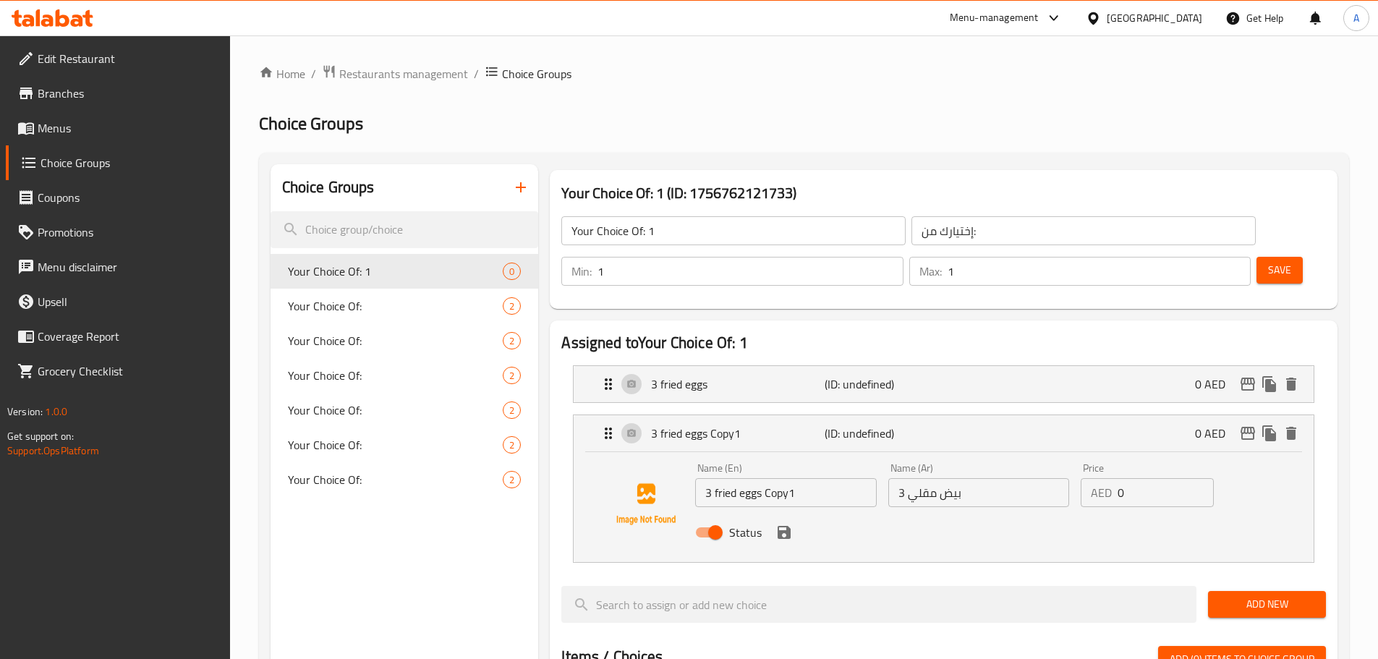
click at [771, 478] on input "3 fried eggs Copy1" at bounding box center [785, 492] width 181 height 29
paste input "\ Omelette"
drag, startPoint x: 713, startPoint y: 452, endPoint x: 645, endPoint y: 451, distance: 68.0
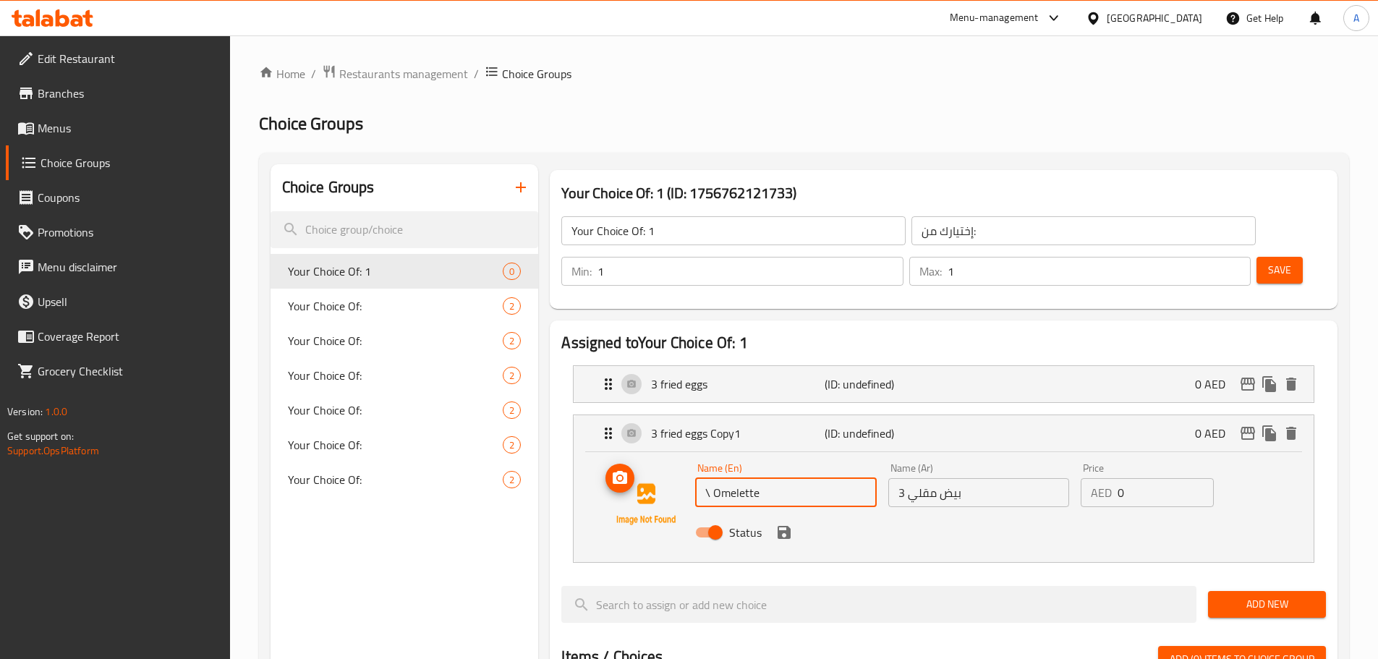
click at [645, 455] on div "Name (En) \ Omelette Name (En) Name (Ar) 3 بيض مقلي Name (Ar) Price AED 0 Price…" at bounding box center [944, 504] width 694 height 98
type input "Omelette"
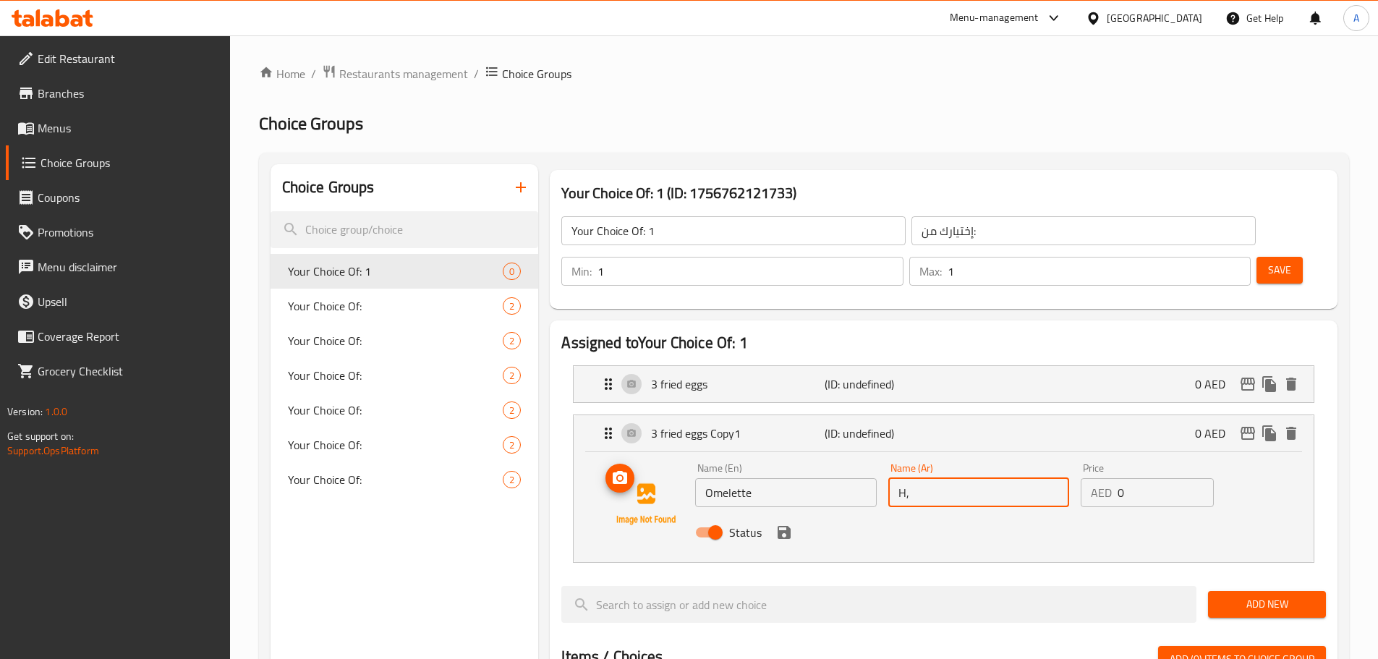
type input "H"
click at [914, 478] on input "أوميليت" at bounding box center [978, 492] width 181 height 29
drag, startPoint x: 916, startPoint y: 451, endPoint x: 908, endPoint y: 465, distance: 16.3
click at [916, 478] on input "أوميليت" at bounding box center [978, 492] width 181 height 29
click at [770, 513] on div "Status" at bounding box center [978, 532] width 578 height 39
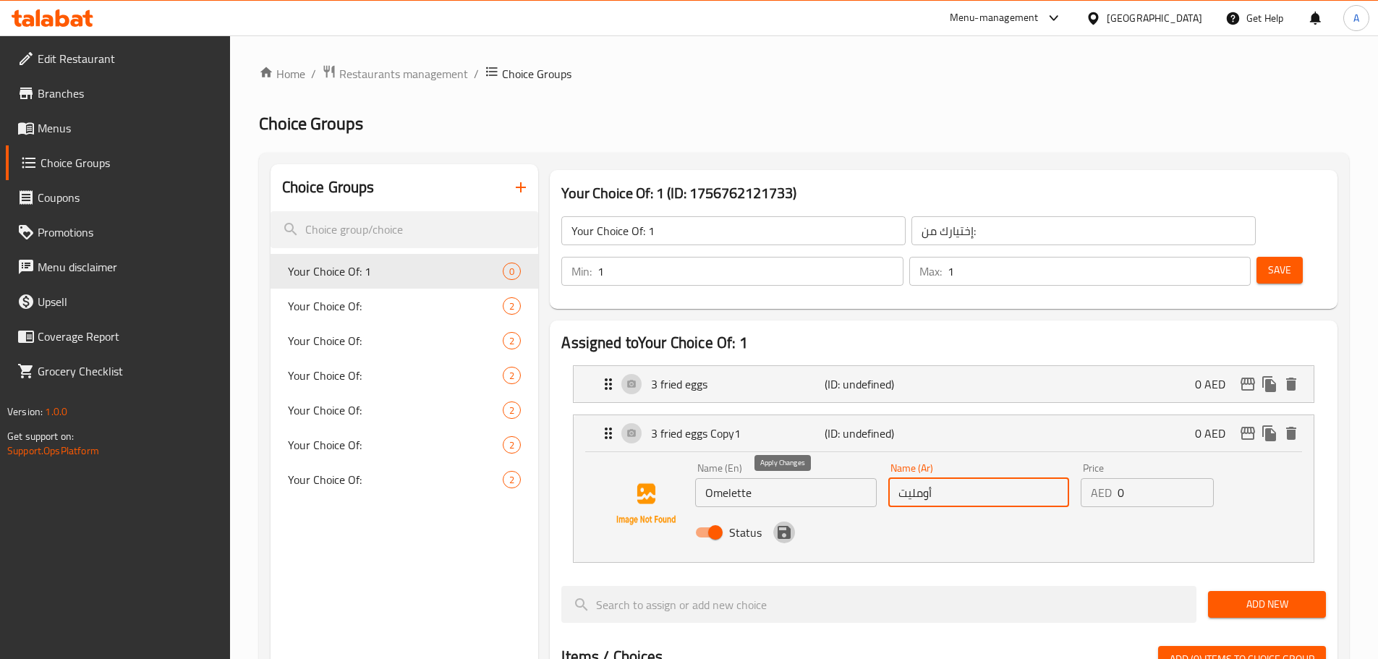
click at [778, 526] on icon "save" at bounding box center [784, 532] width 13 height 13
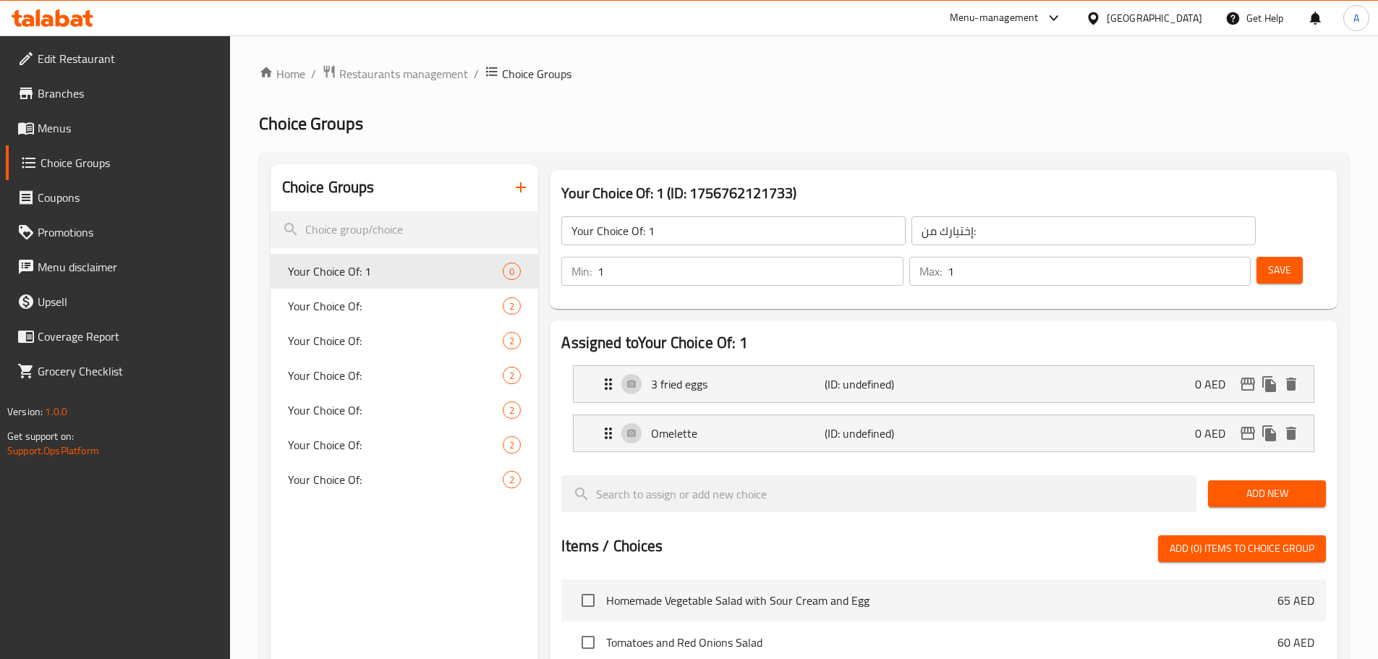
type input "أومليت"
click at [1268, 261] on span "Save" at bounding box center [1279, 270] width 23 height 18
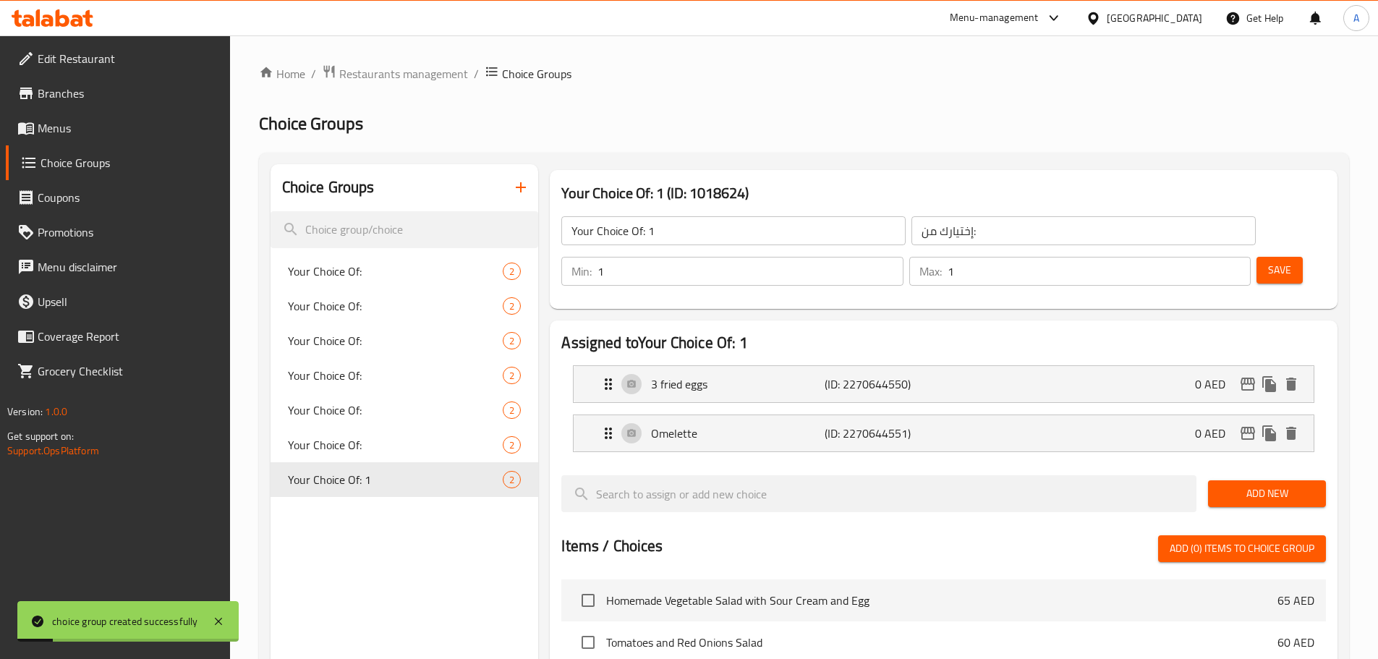
click at [113, 119] on span "Menus" at bounding box center [128, 127] width 181 height 17
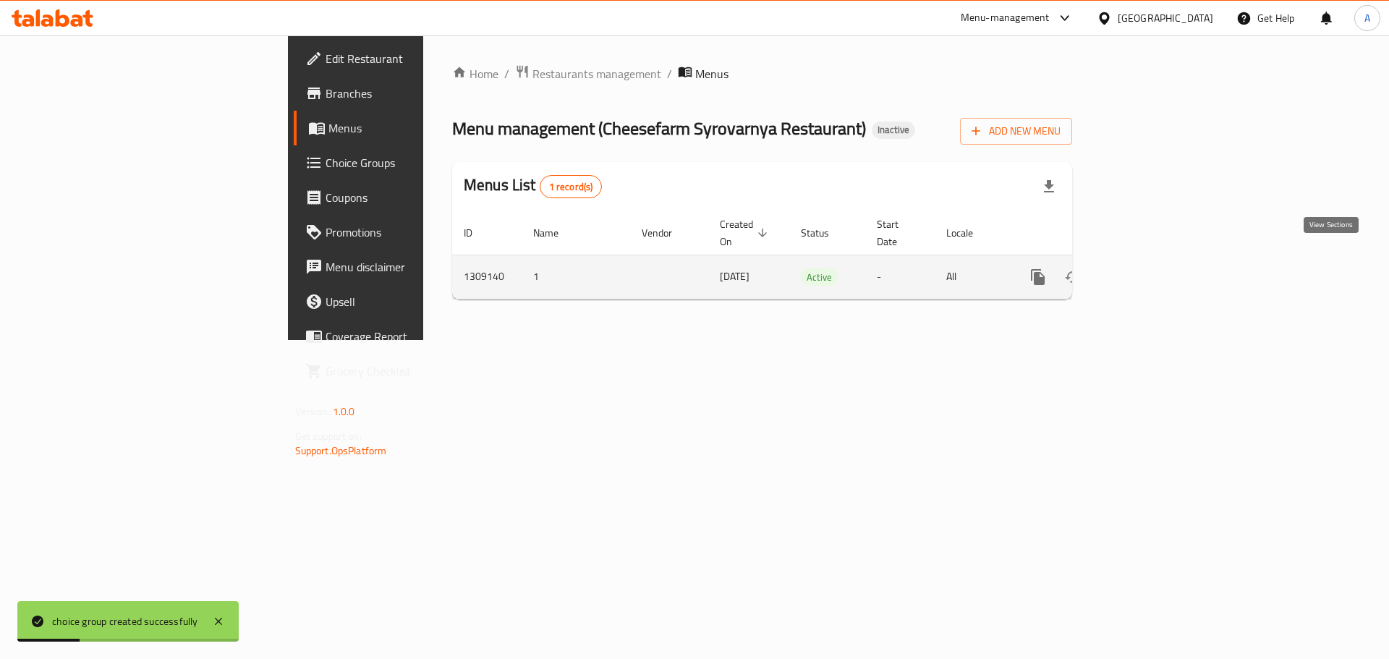
click at [1149, 271] on icon "enhanced table" at bounding box center [1142, 277] width 13 height 13
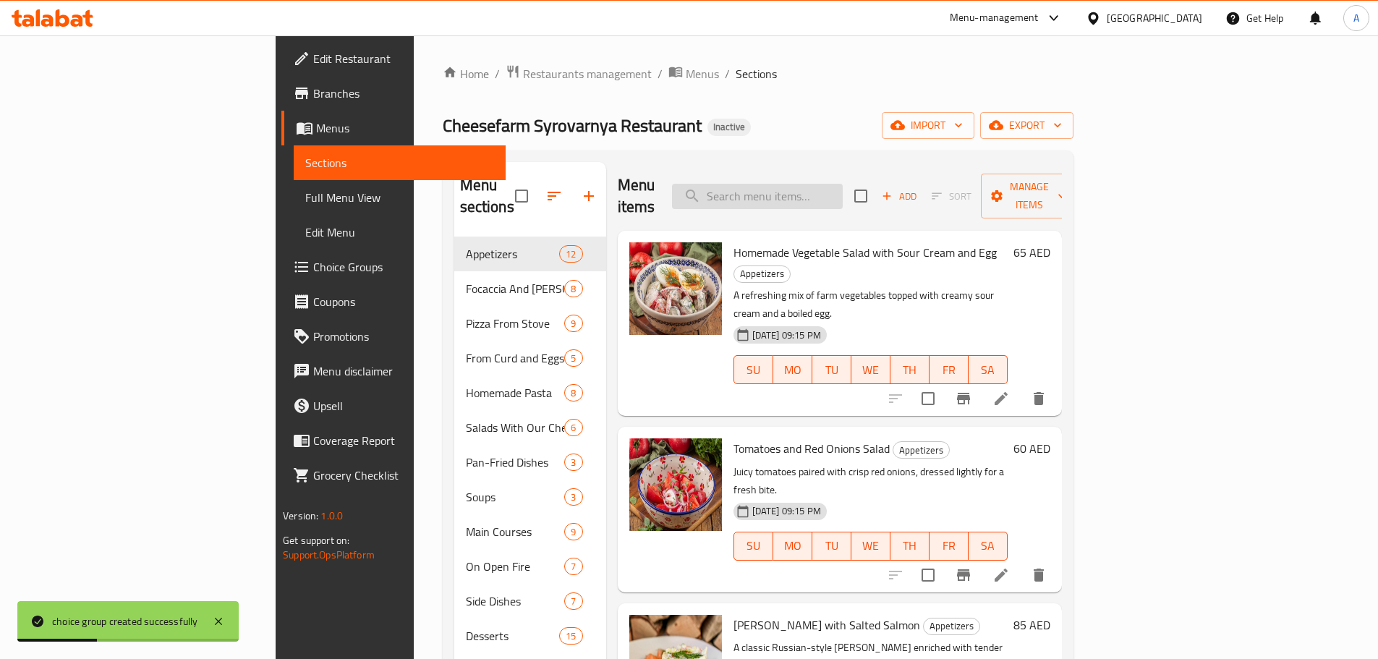
click at [830, 184] on input "search" at bounding box center [757, 196] width 171 height 25
paste input "\ Omelette"
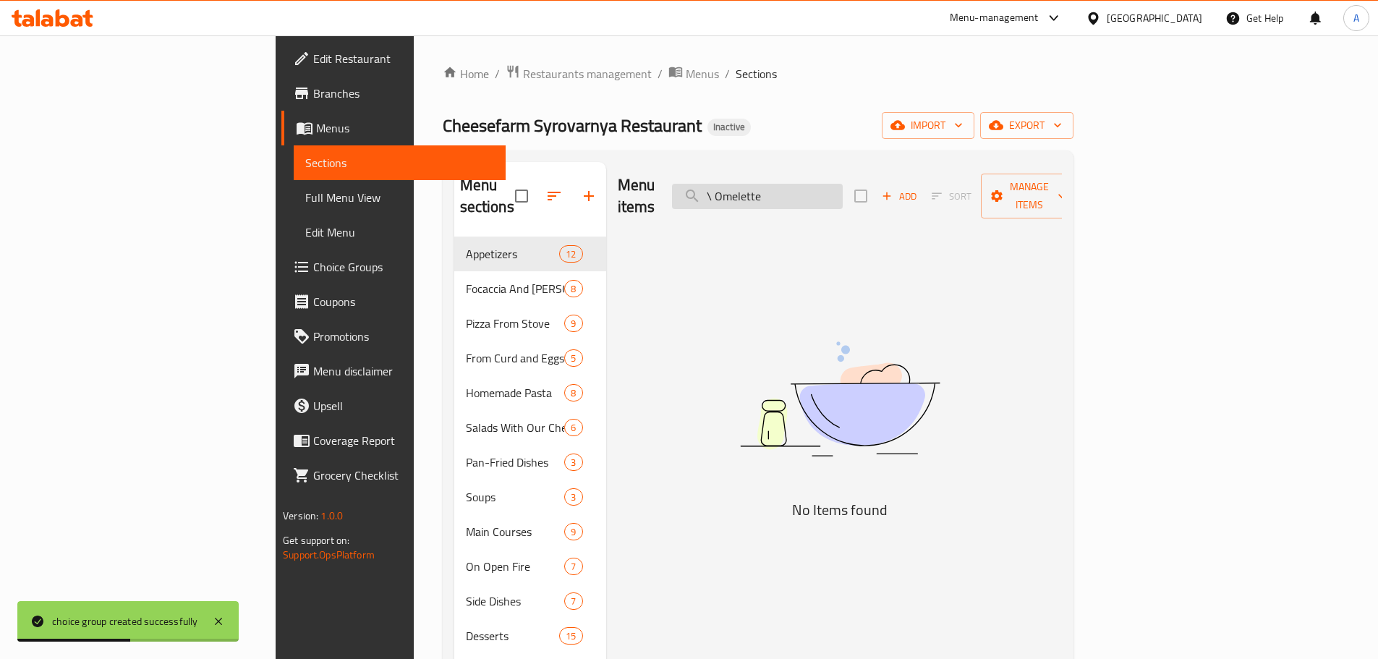
drag, startPoint x: 816, startPoint y: 187, endPoint x: 777, endPoint y: 183, distance: 39.2
click at [777, 184] on input "\ Omelette" at bounding box center [757, 196] width 171 height 25
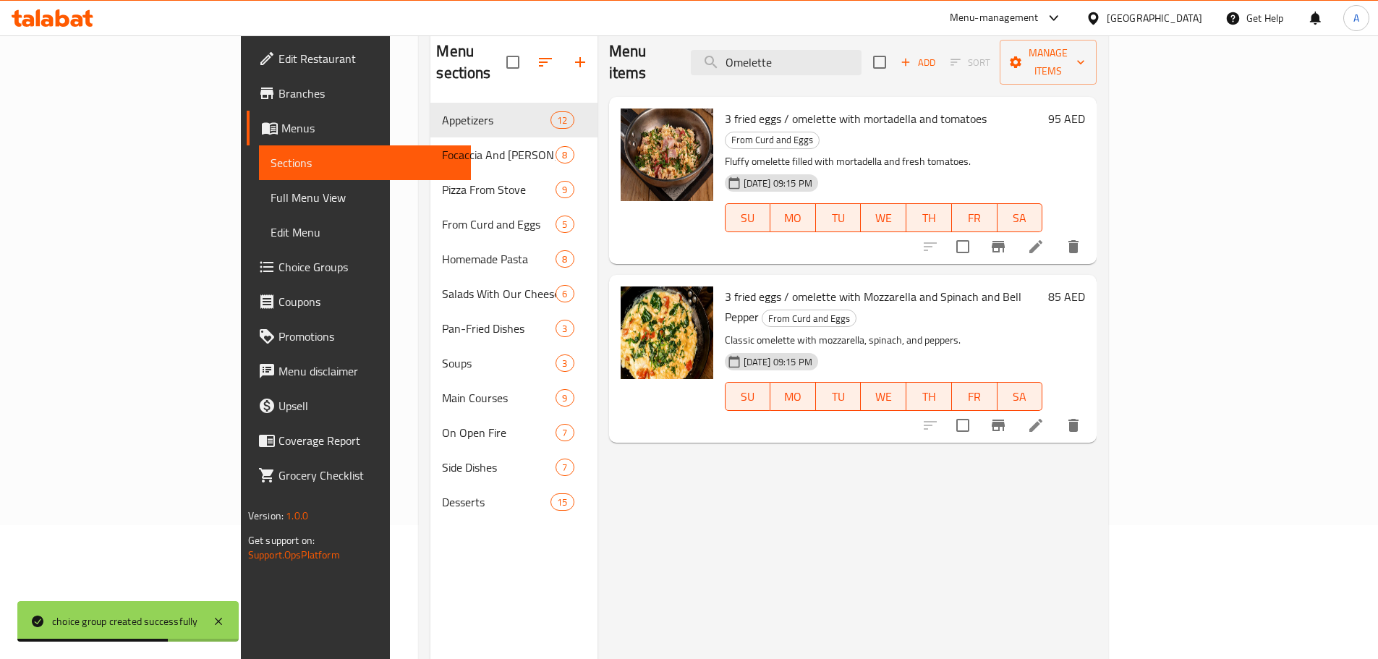
scroll to position [145, 0]
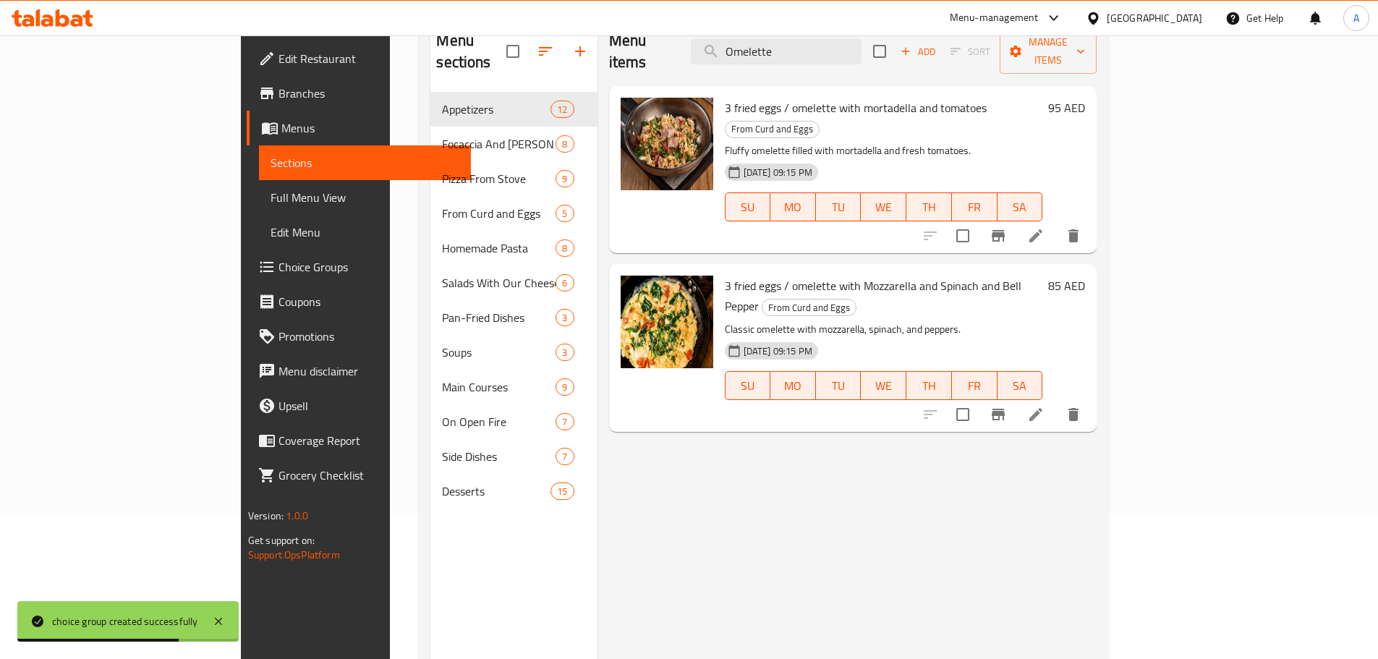
type input "Omelette"
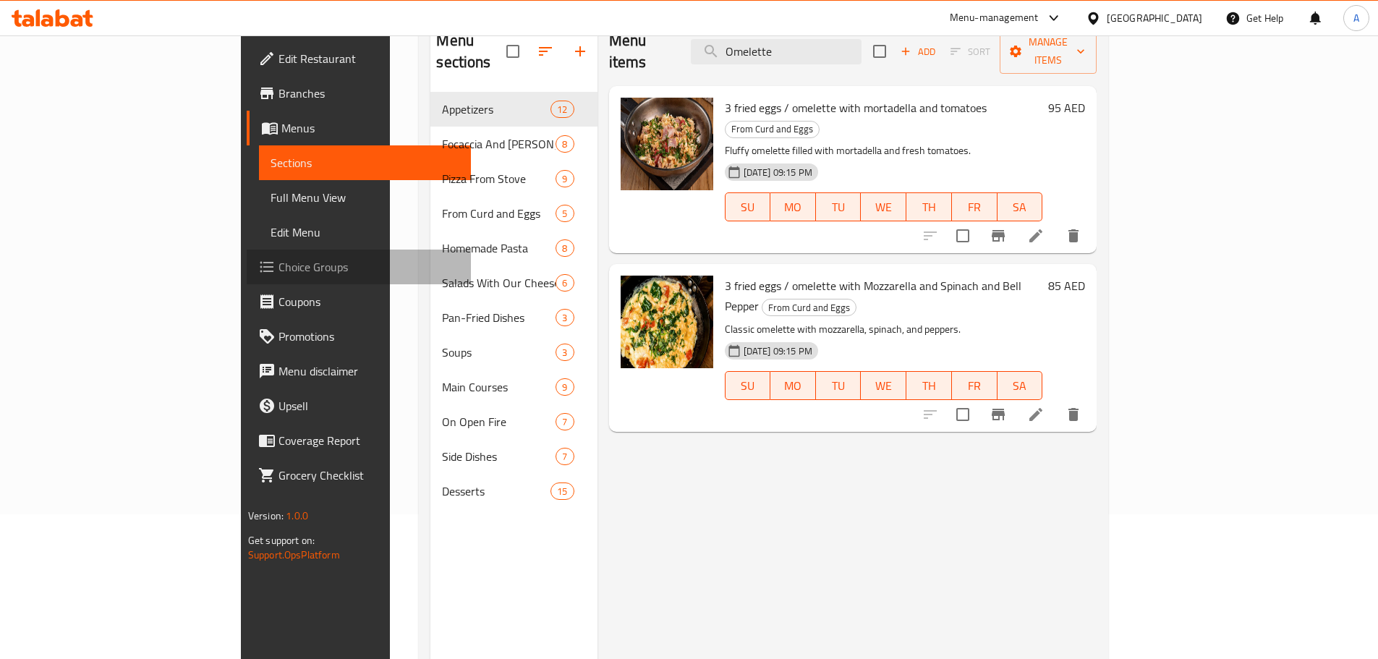
drag, startPoint x: 124, startPoint y: 264, endPoint x: 153, endPoint y: 264, distance: 28.9
click at [278, 264] on span "Choice Groups" at bounding box center [368, 266] width 181 height 17
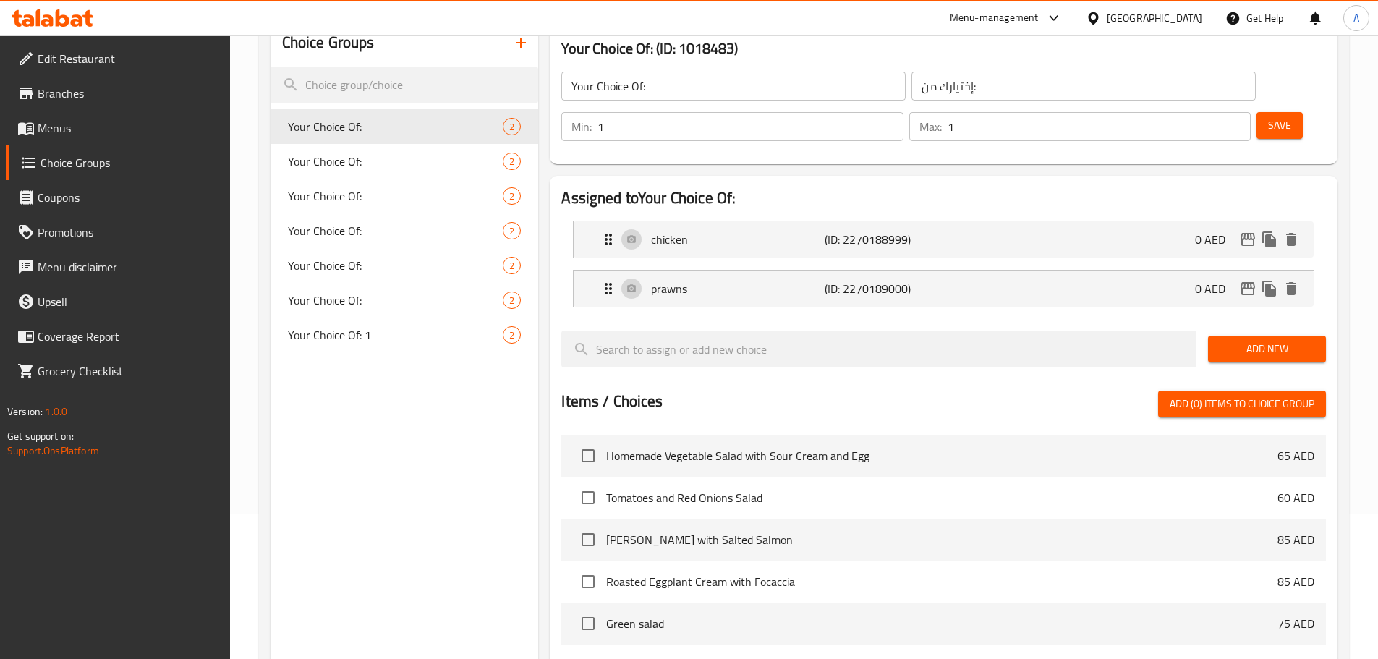
click at [733, 70] on div "Your Choice Of: ​" at bounding box center [733, 86] width 350 height 35
click at [393, 340] on span "Your Choice Of: 1" at bounding box center [374, 334] width 172 height 17
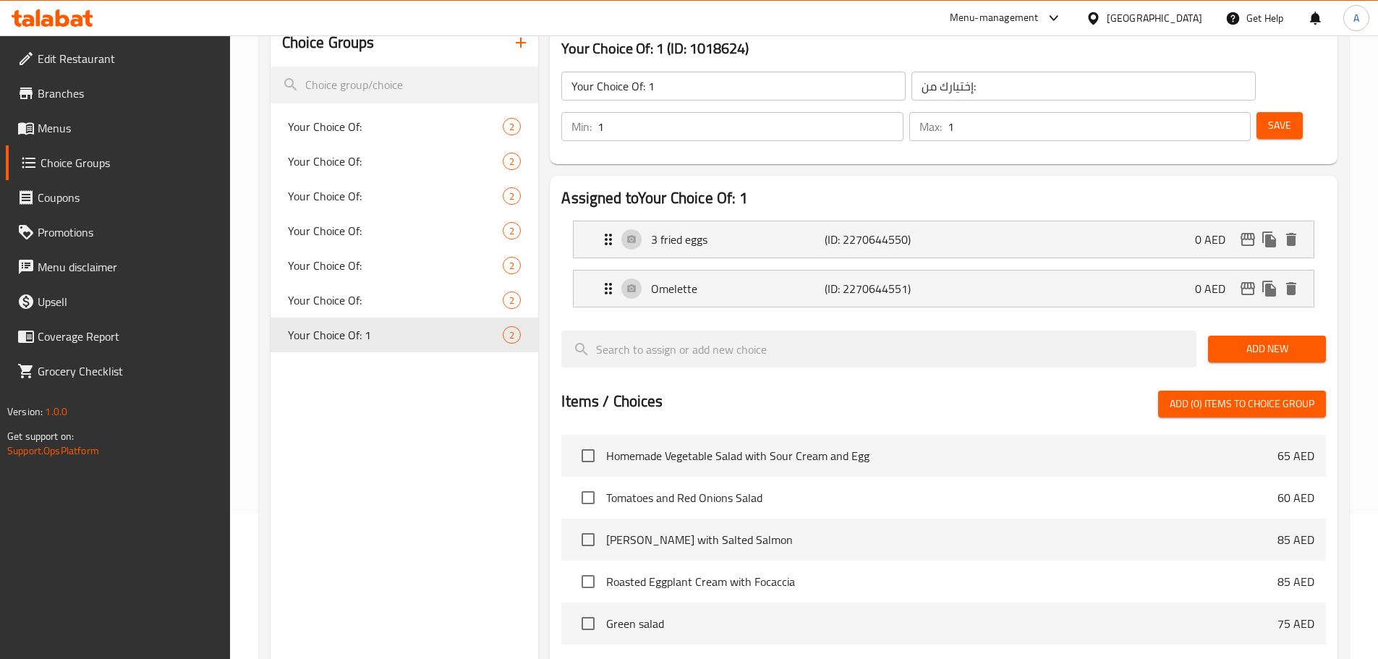
click at [710, 88] on input "Your Choice Of: 1" at bounding box center [733, 86] width 344 height 29
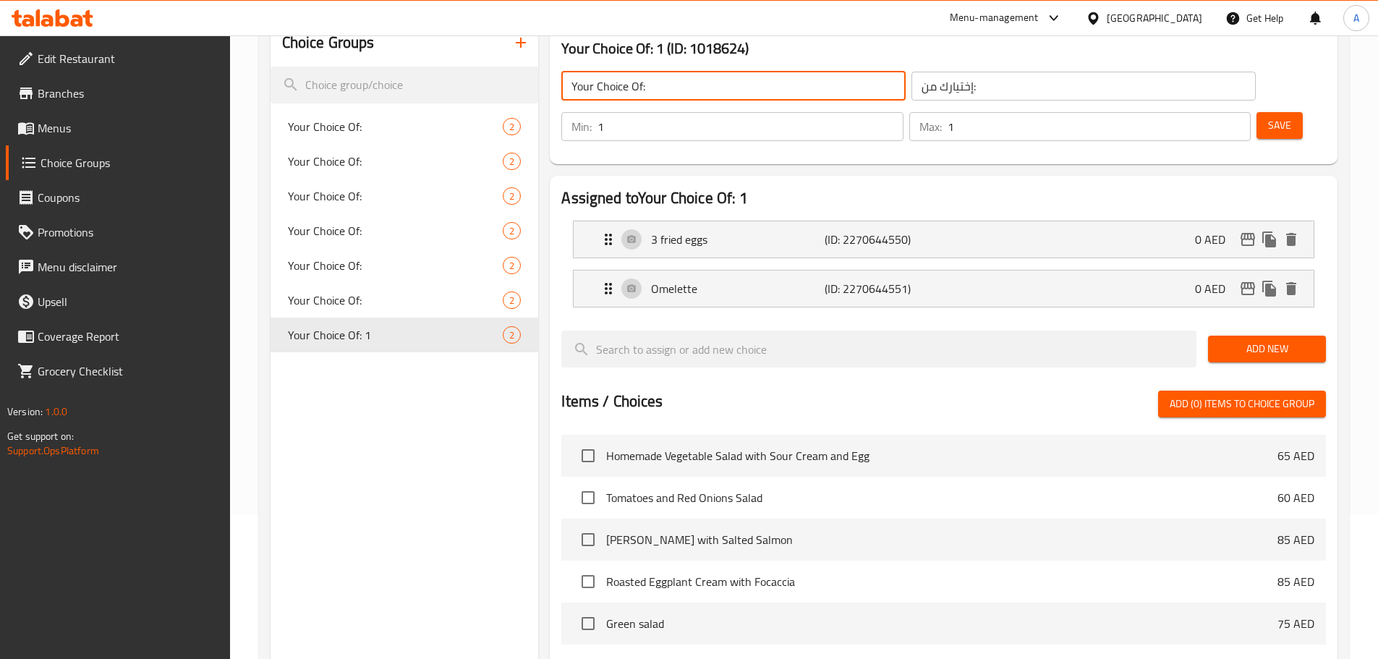
type input "Your Choice Of:"
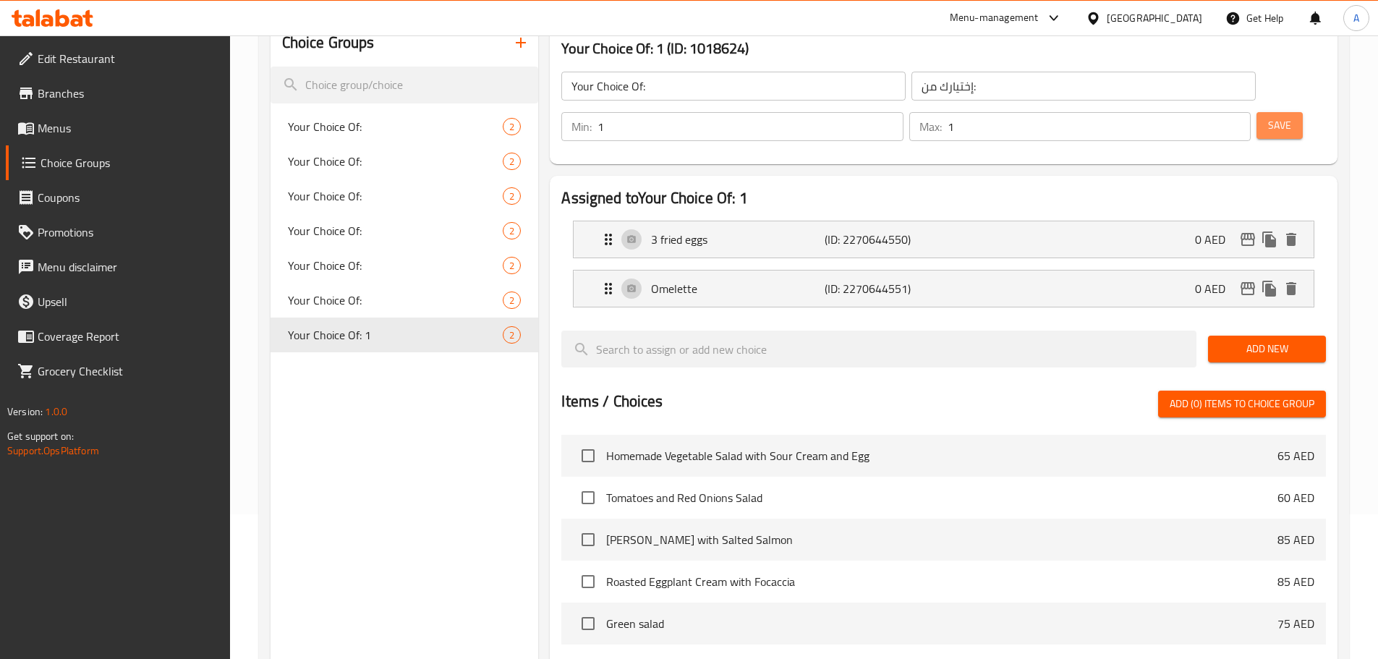
click at [1277, 112] on button "Save" at bounding box center [1279, 125] width 46 height 27
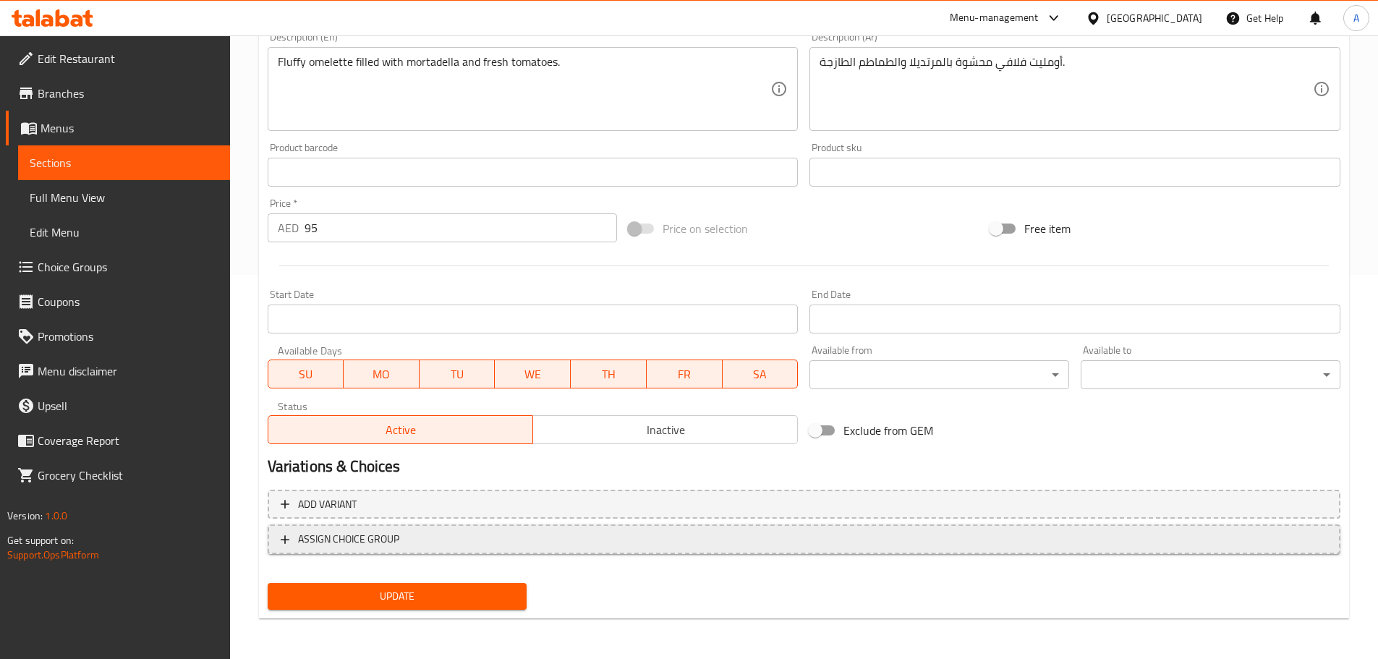
click at [791, 537] on span "ASSIGN CHOICE GROUP" at bounding box center [804, 539] width 1047 height 18
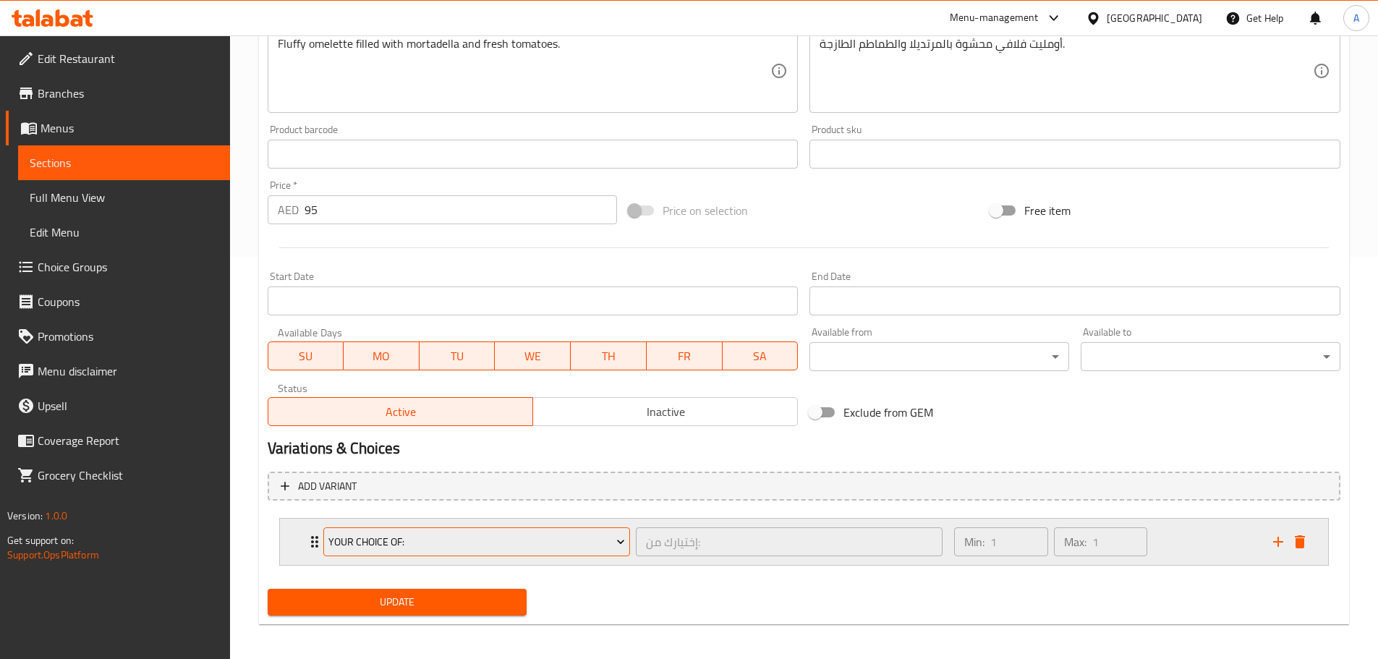
scroll to position [408, 0]
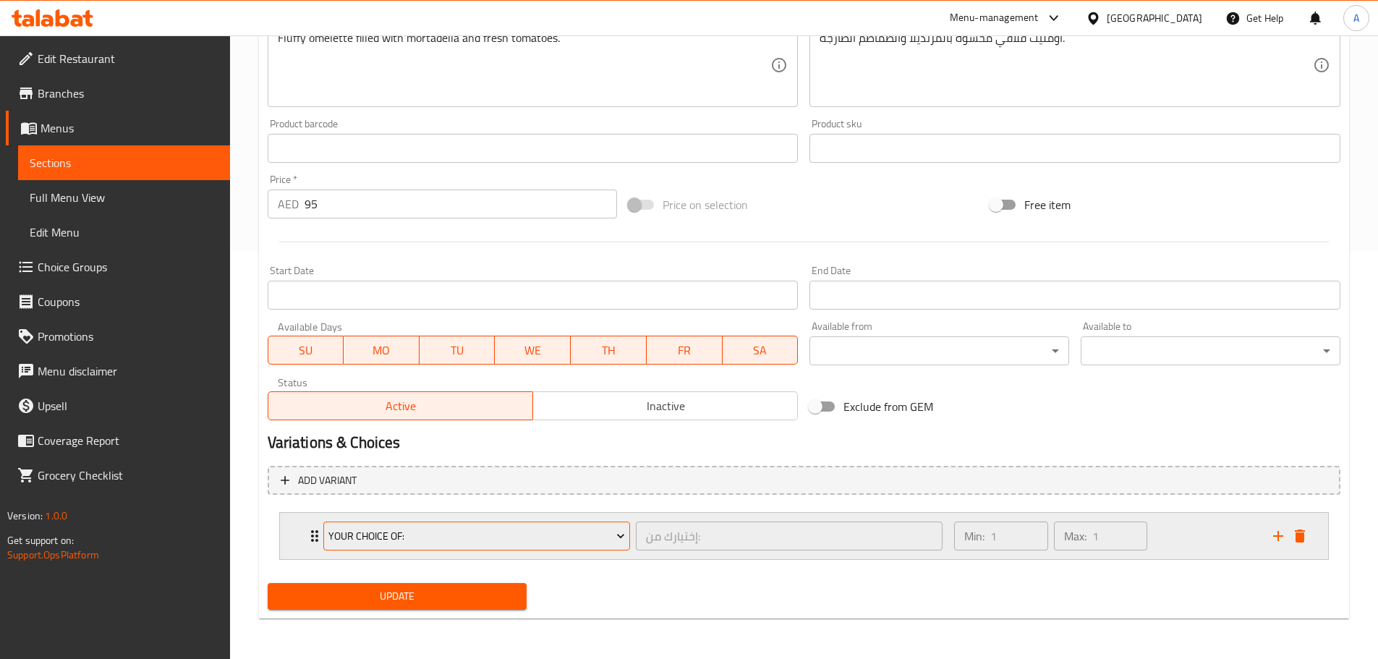
click at [554, 540] on span "Your Choice Of:" at bounding box center [476, 536] width 297 height 18
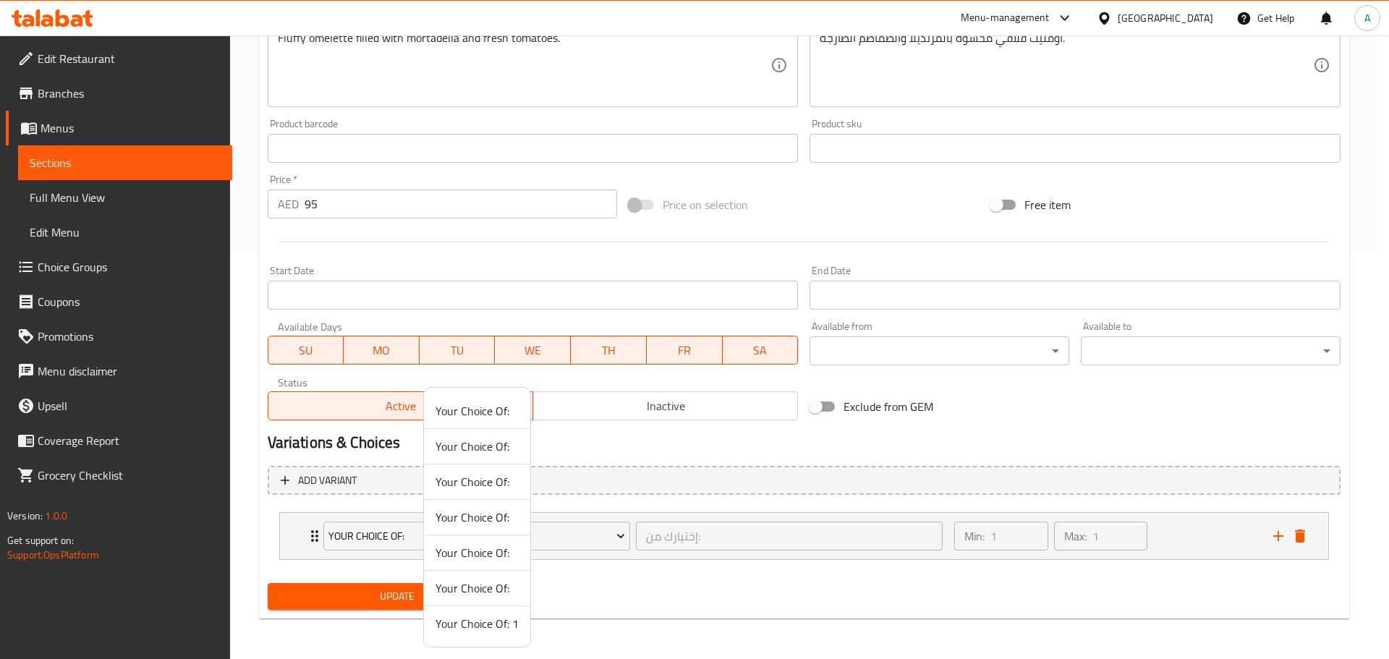
drag, startPoint x: 506, startPoint y: 629, endPoint x: 482, endPoint y: 603, distance: 34.8
click at [505, 629] on span "Your Choice Of: 1" at bounding box center [476, 623] width 83 height 17
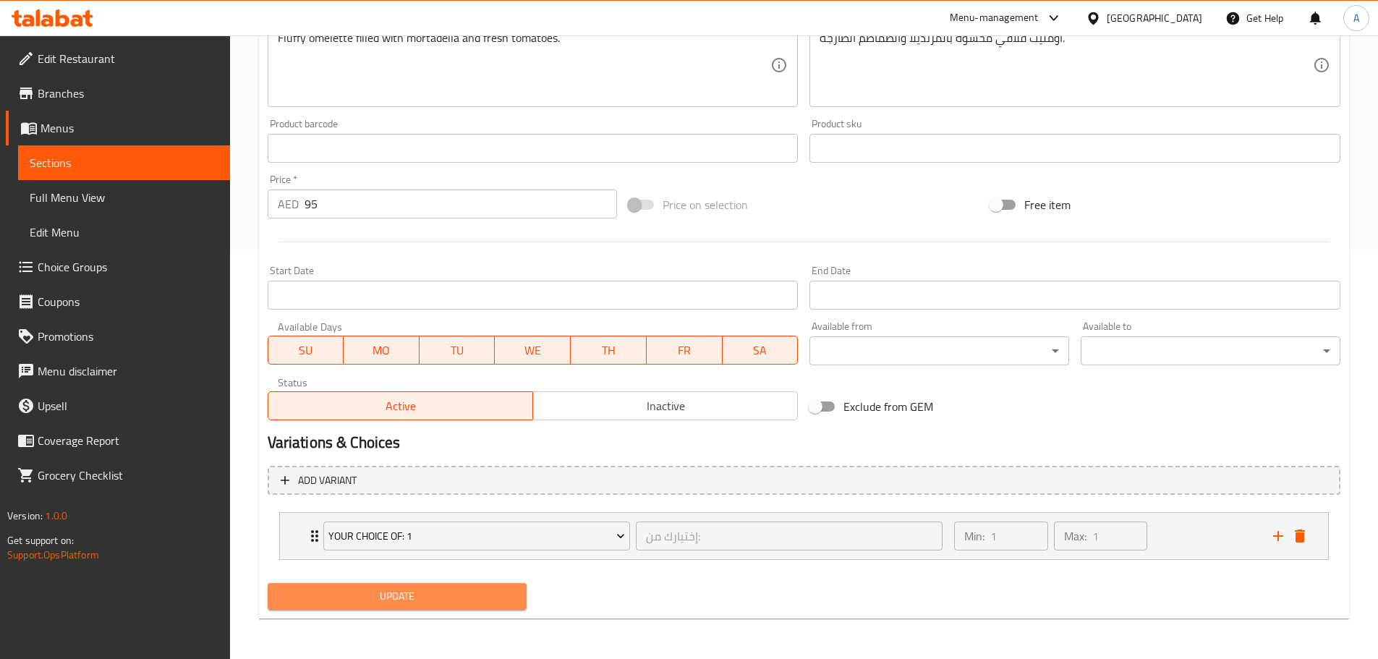
click at [482, 603] on span "Update" at bounding box center [397, 596] width 237 height 18
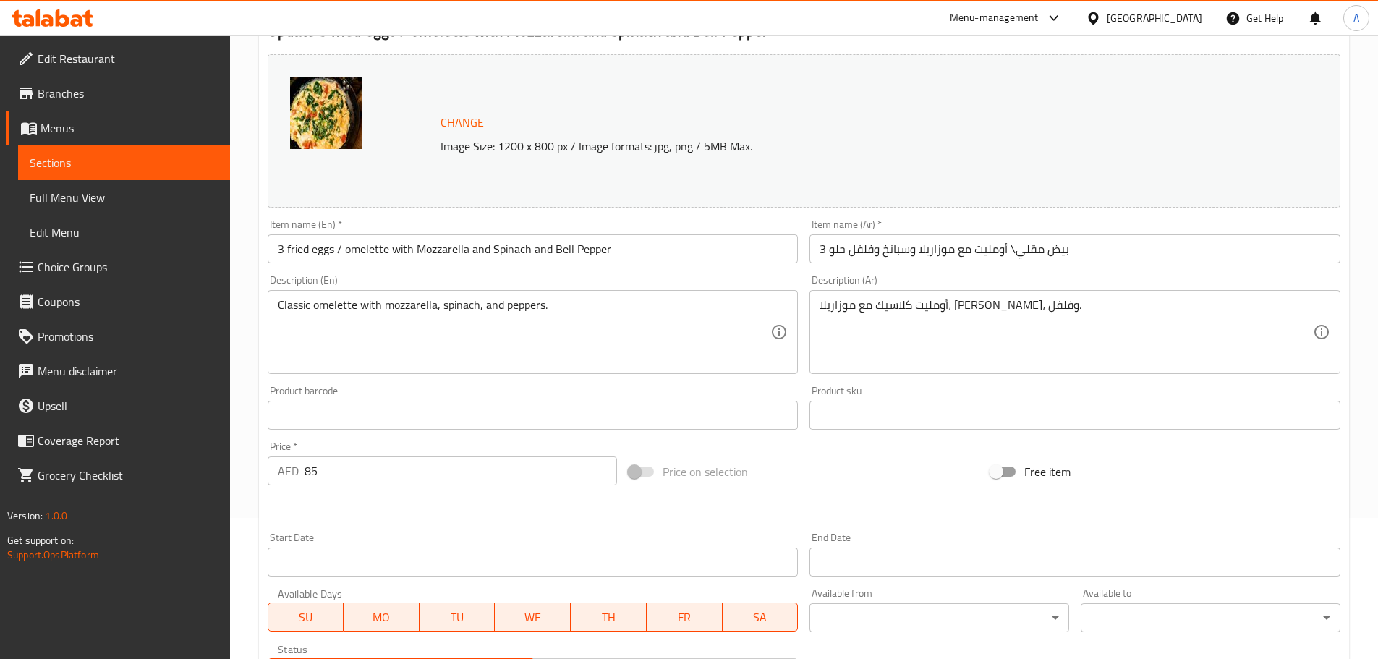
scroll to position [362, 0]
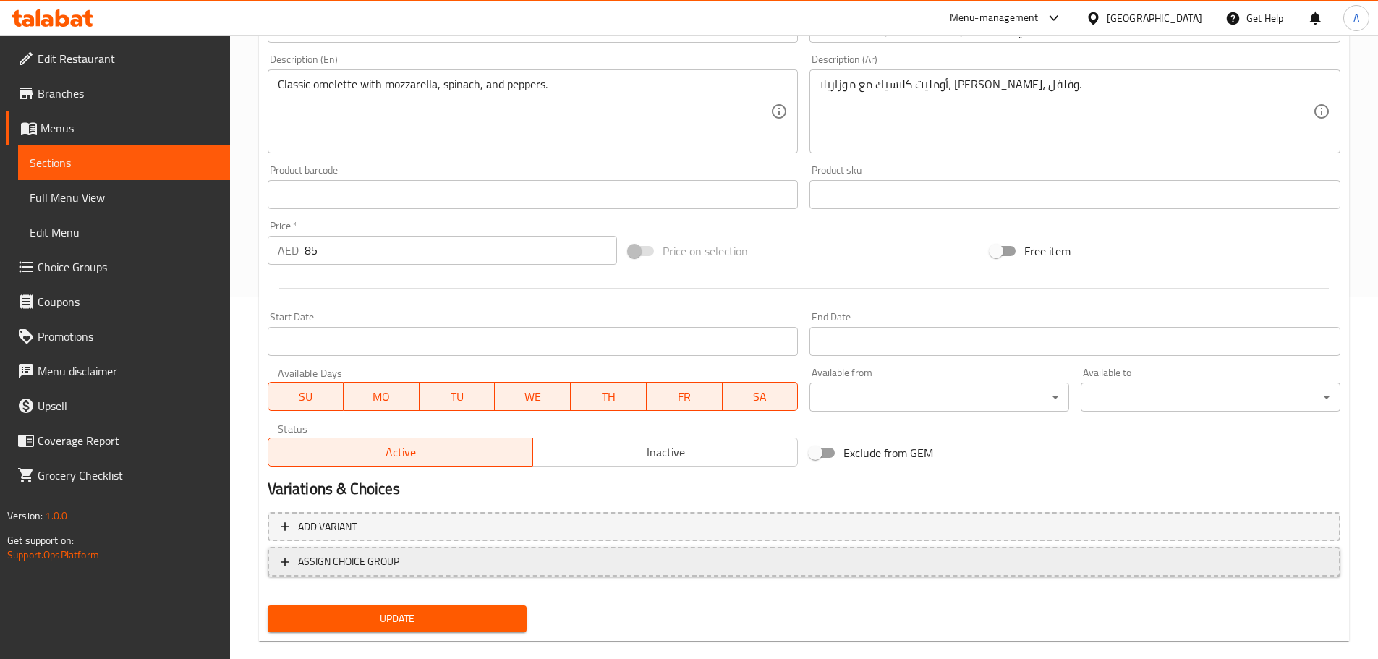
click at [441, 561] on span "ASSIGN CHOICE GROUP" at bounding box center [804, 562] width 1047 height 18
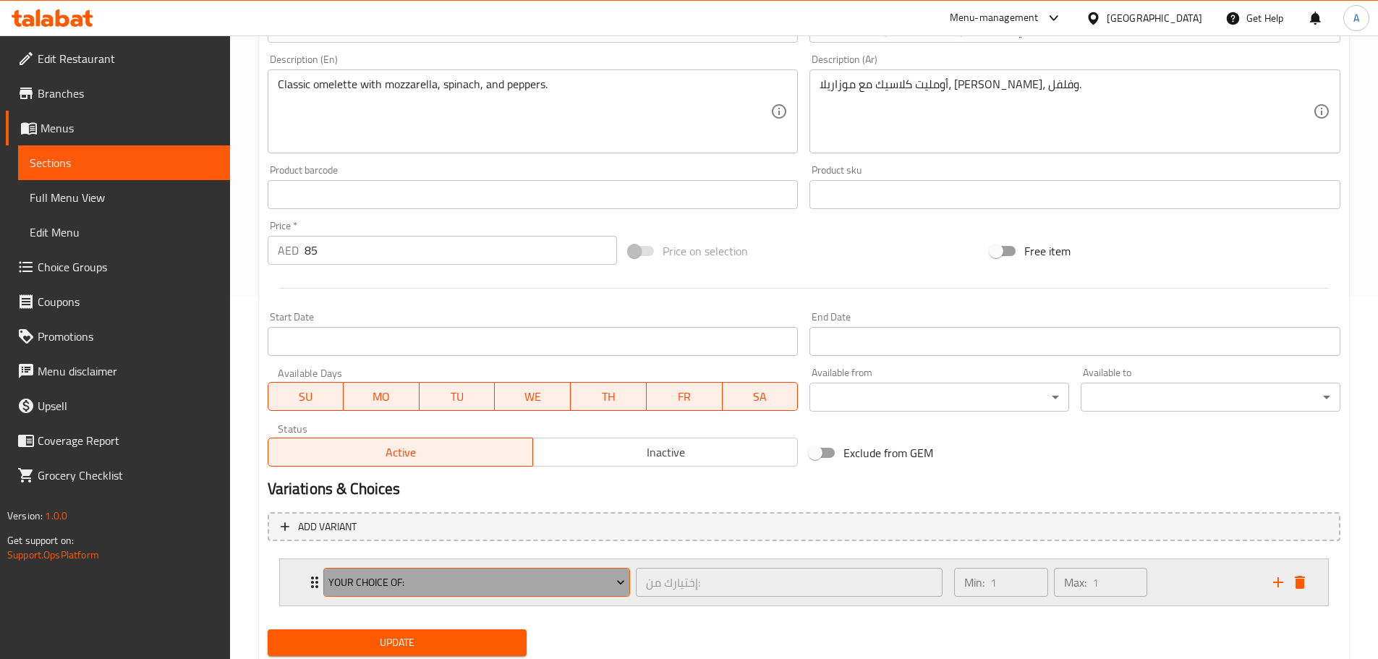
click at [438, 575] on span "Your Choice Of:" at bounding box center [476, 583] width 297 height 18
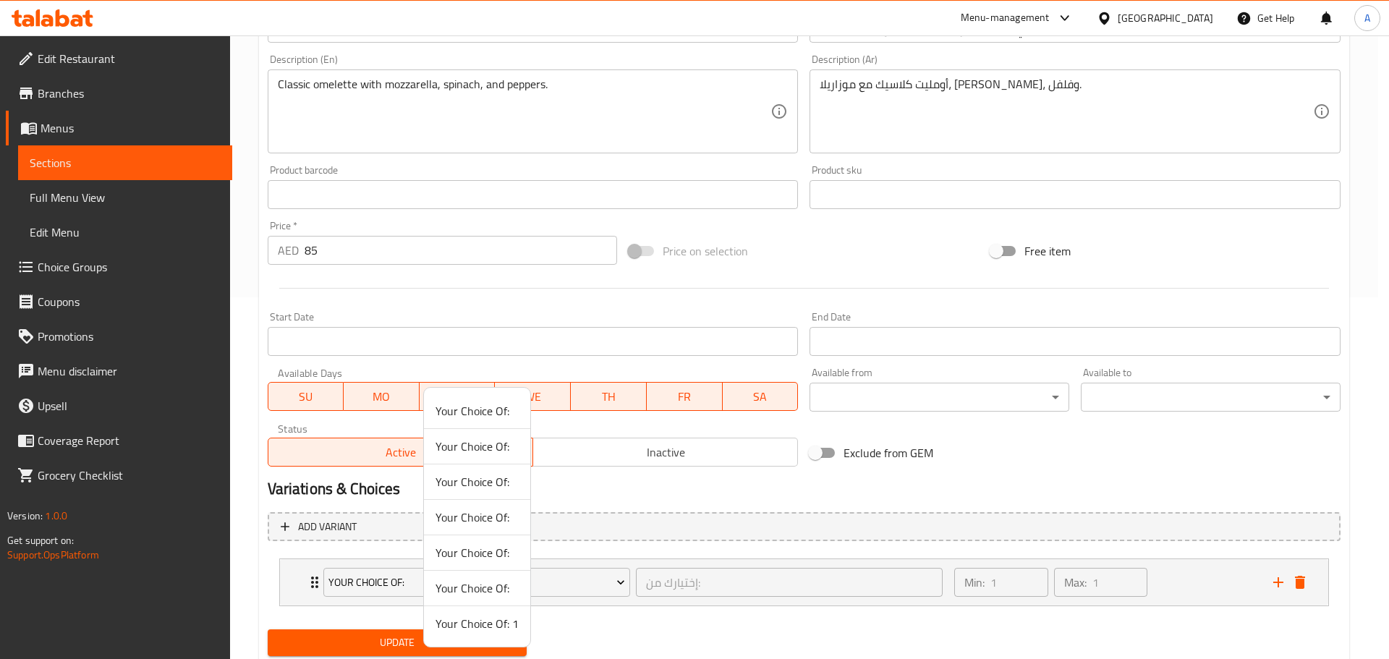
click at [506, 623] on span "Your Choice Of: 1" at bounding box center [476, 623] width 83 height 17
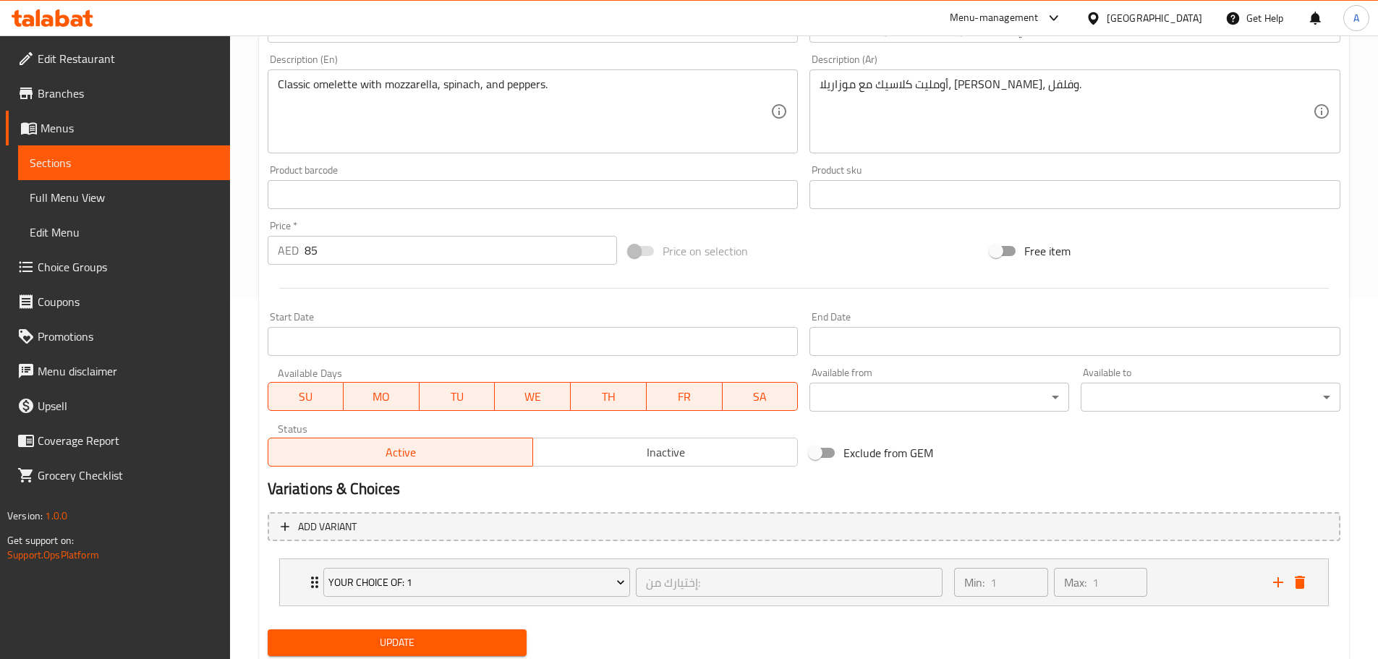
click at [499, 639] on span "Update" at bounding box center [397, 643] width 237 height 18
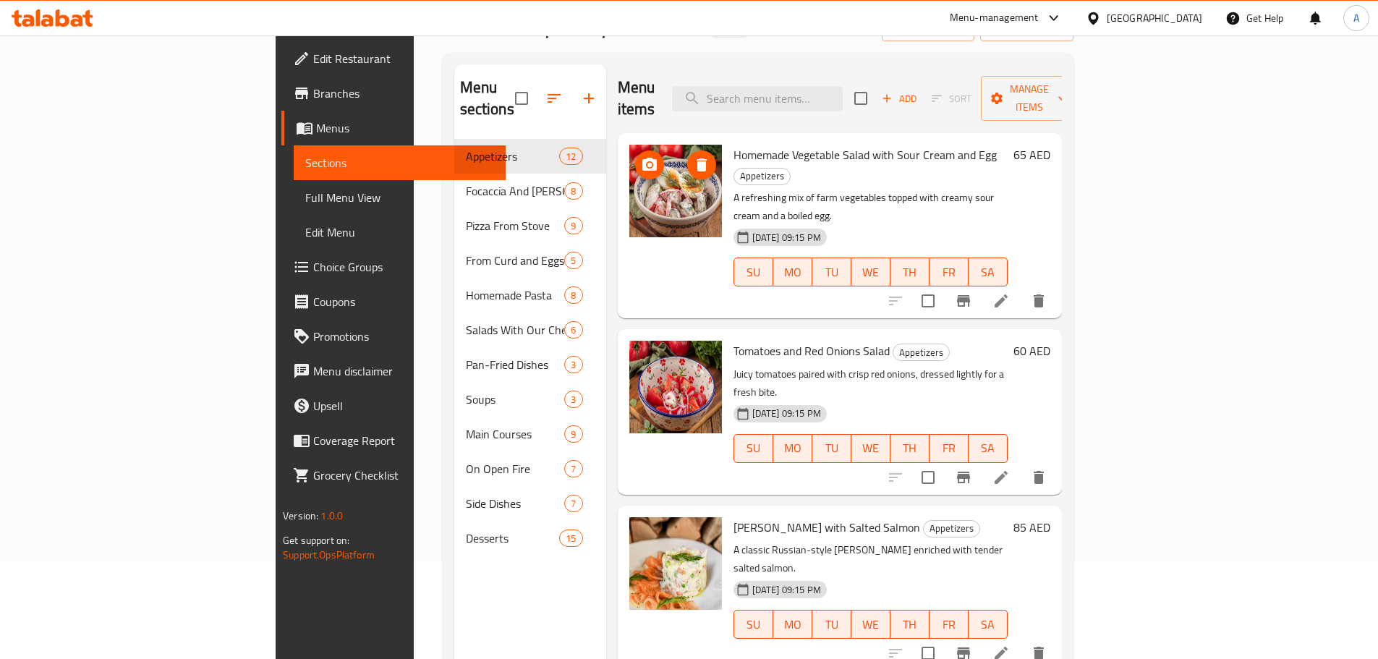
scroll to position [72, 0]
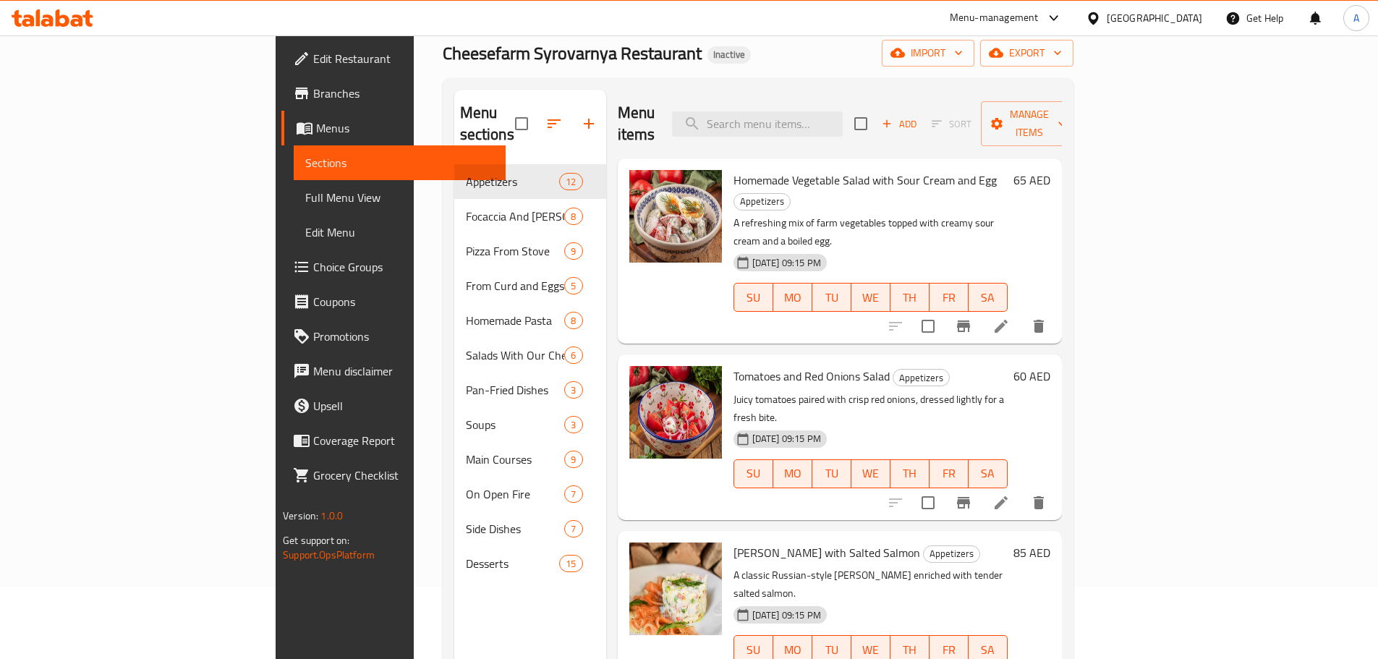
click at [571, 109] on button "button" at bounding box center [588, 123] width 35 height 35
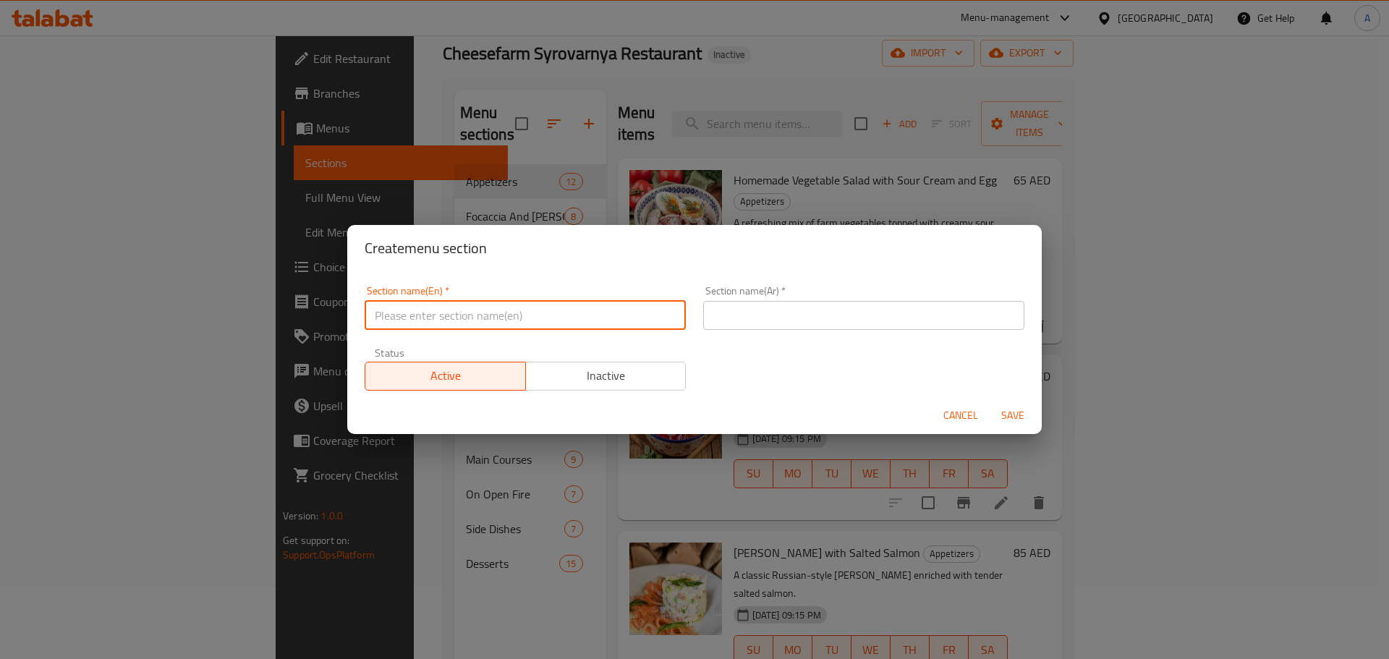
click at [540, 315] on input "text" at bounding box center [525, 315] width 321 height 29
type input "Cheeses from our Factroy"
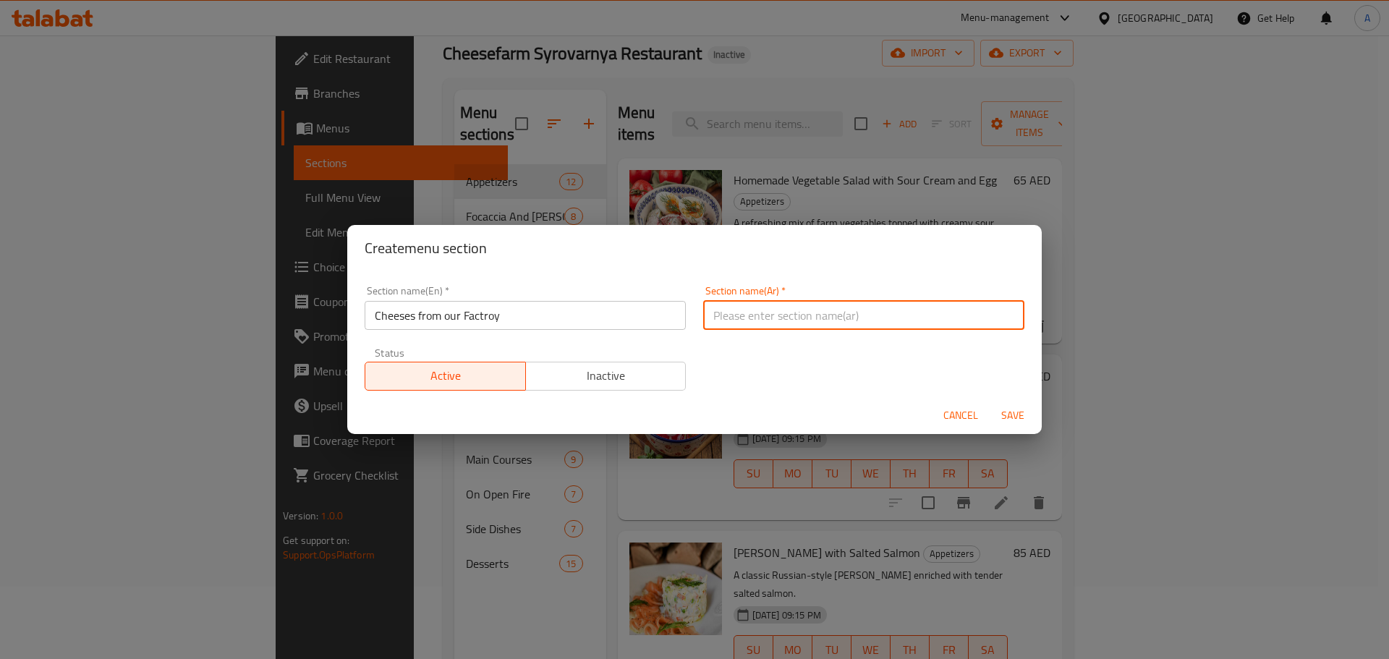
click at [492, 318] on input "Cheeses from our Factroy" at bounding box center [525, 315] width 321 height 29
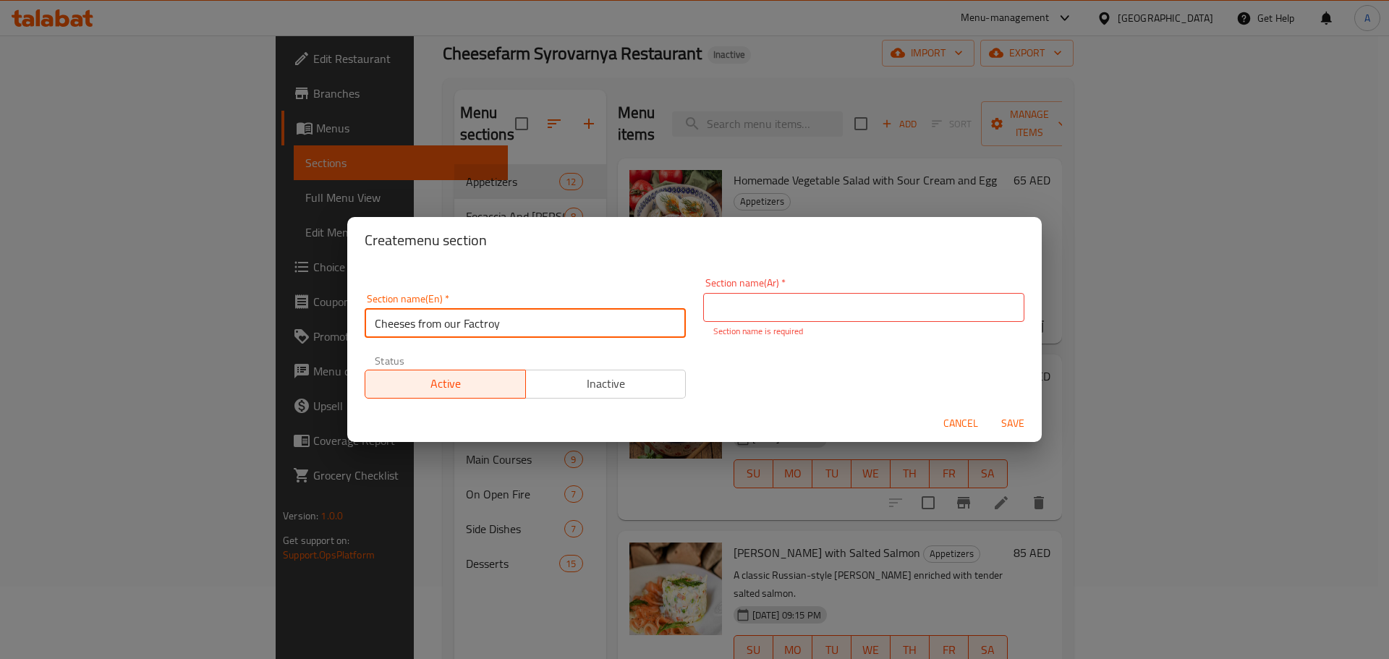
click at [715, 307] on input "text" at bounding box center [863, 307] width 321 height 29
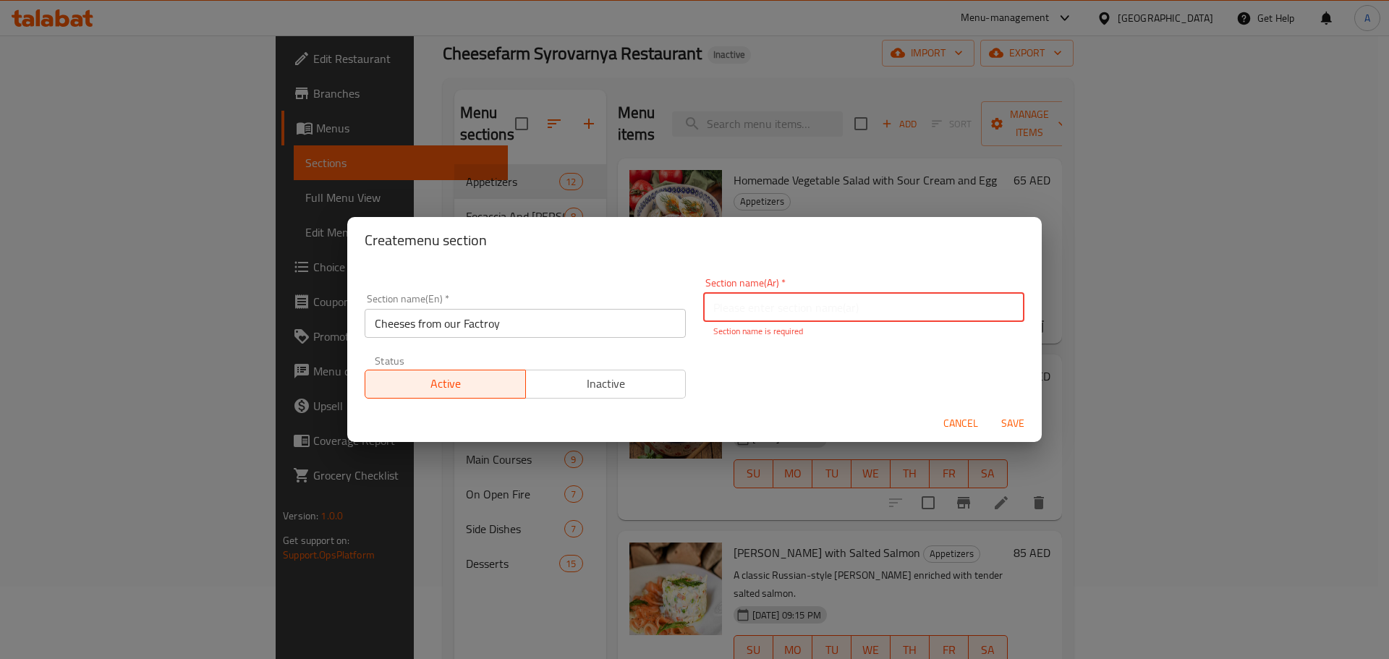
type input "Y"
type input "h"
click at [894, 297] on input "الإجبان من مصانعنا" at bounding box center [863, 307] width 321 height 29
type input "الإجبان من مصانعنا"
click at [989, 410] on button "Save" at bounding box center [1012, 423] width 46 height 27
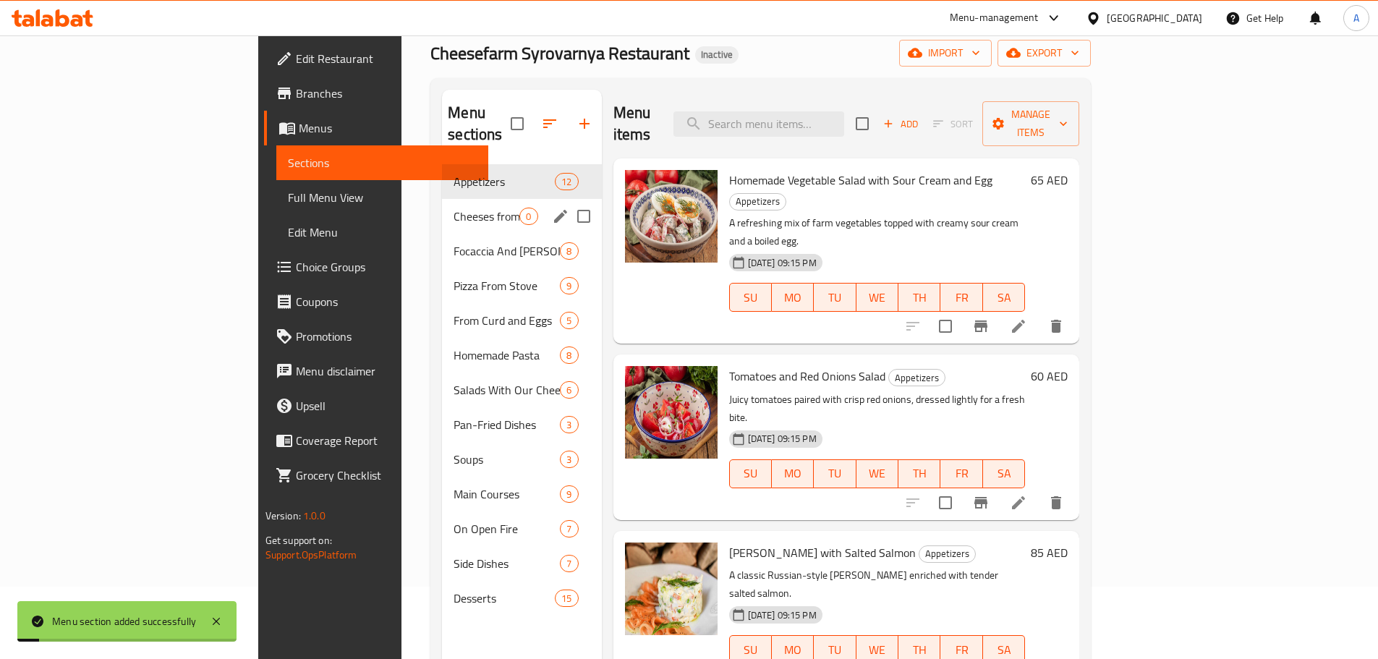
click at [454, 208] on span "Cheeses from our Factroy" at bounding box center [487, 216] width 66 height 17
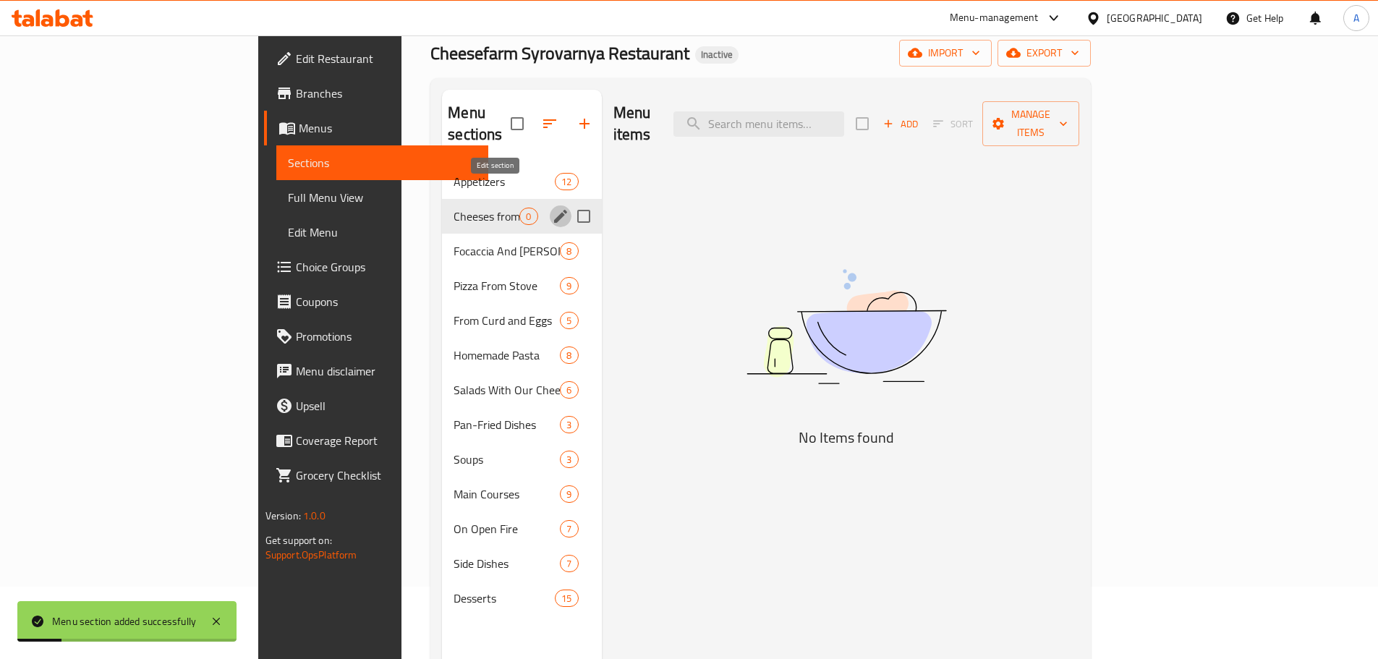
click at [554, 210] on icon "edit" at bounding box center [560, 216] width 13 height 13
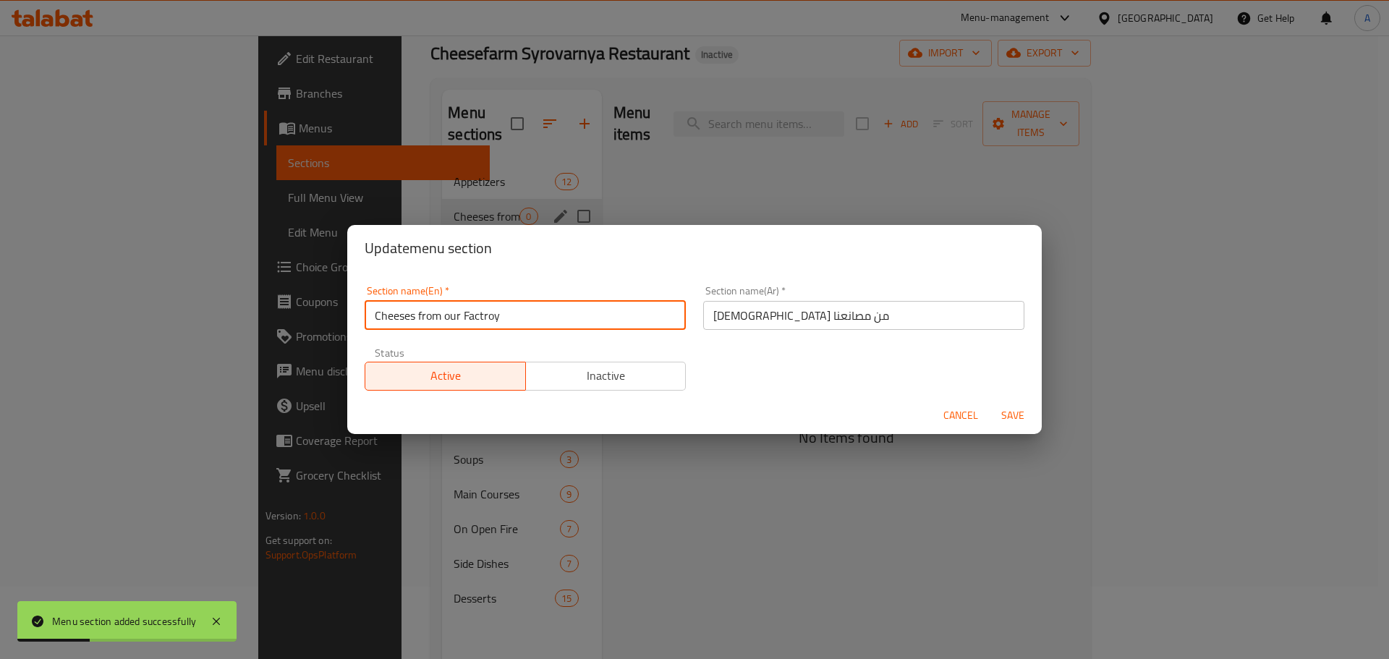
click at [482, 308] on input "Cheeses from our Factroy" at bounding box center [525, 315] width 321 height 29
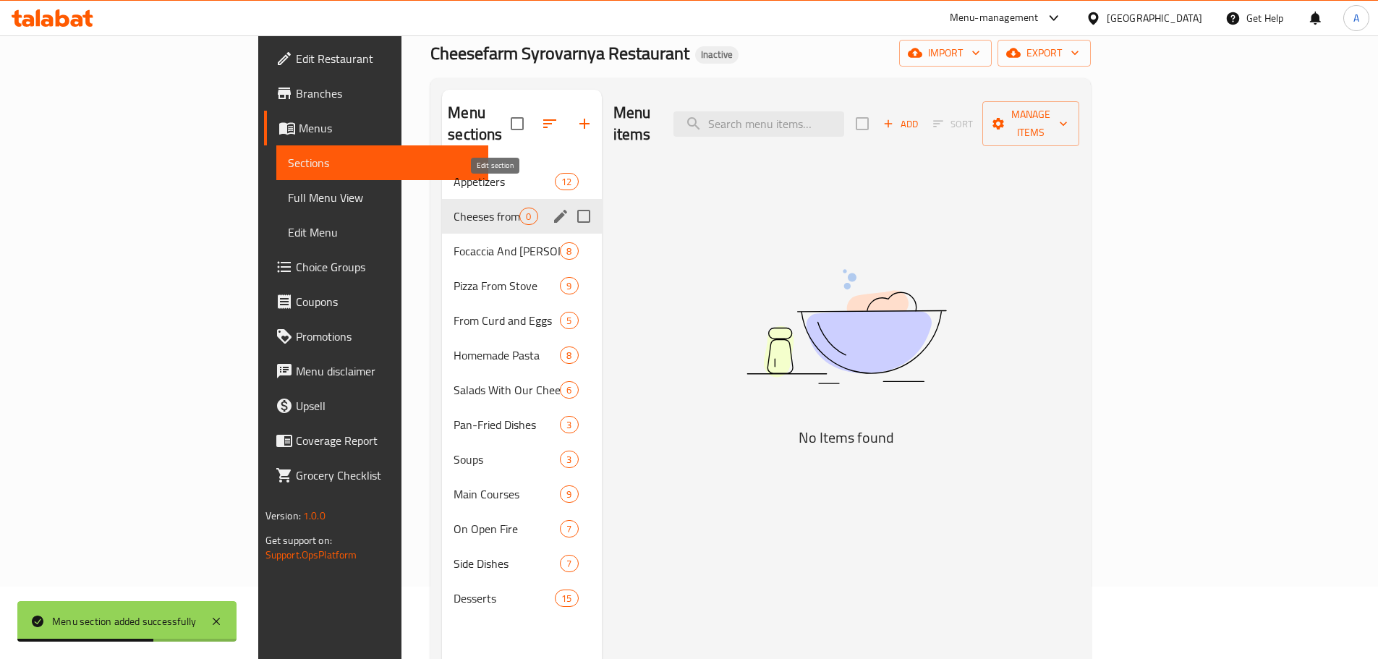
click at [554, 210] on icon "edit" at bounding box center [560, 216] width 13 height 13
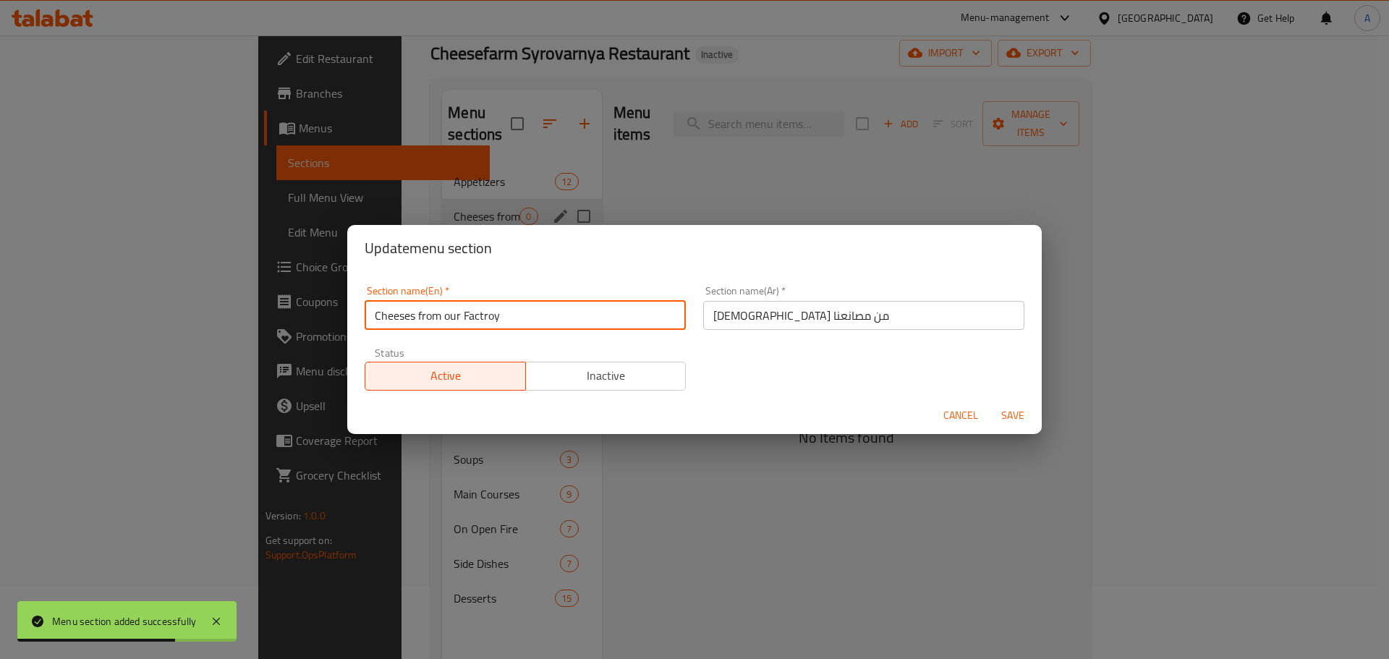
click at [498, 304] on input "Cheeses from our Factroy" at bounding box center [525, 315] width 321 height 29
paste input "or"
type input "Cheeses from our Factory"
click at [989, 402] on button "Save" at bounding box center [1012, 415] width 46 height 27
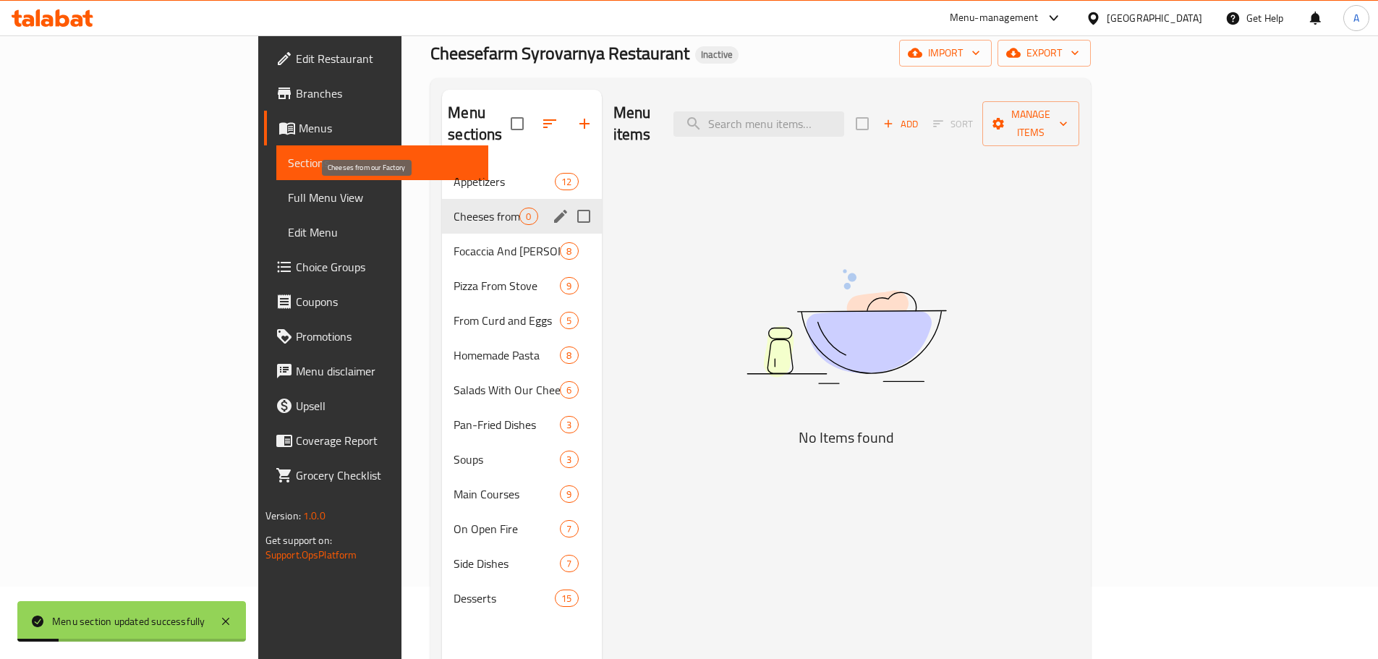
click at [454, 208] on span "Cheeses from our Factory" at bounding box center [487, 216] width 66 height 17
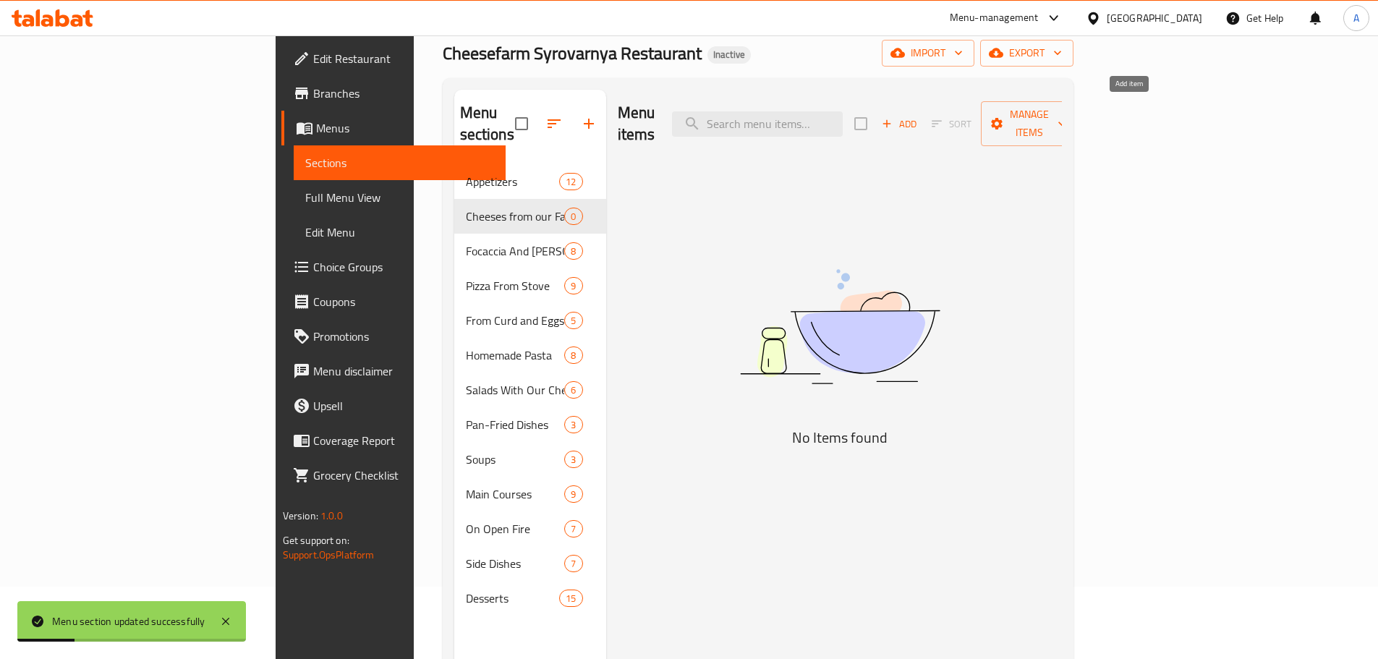
click at [893, 117] on icon "button" at bounding box center [886, 123] width 13 height 13
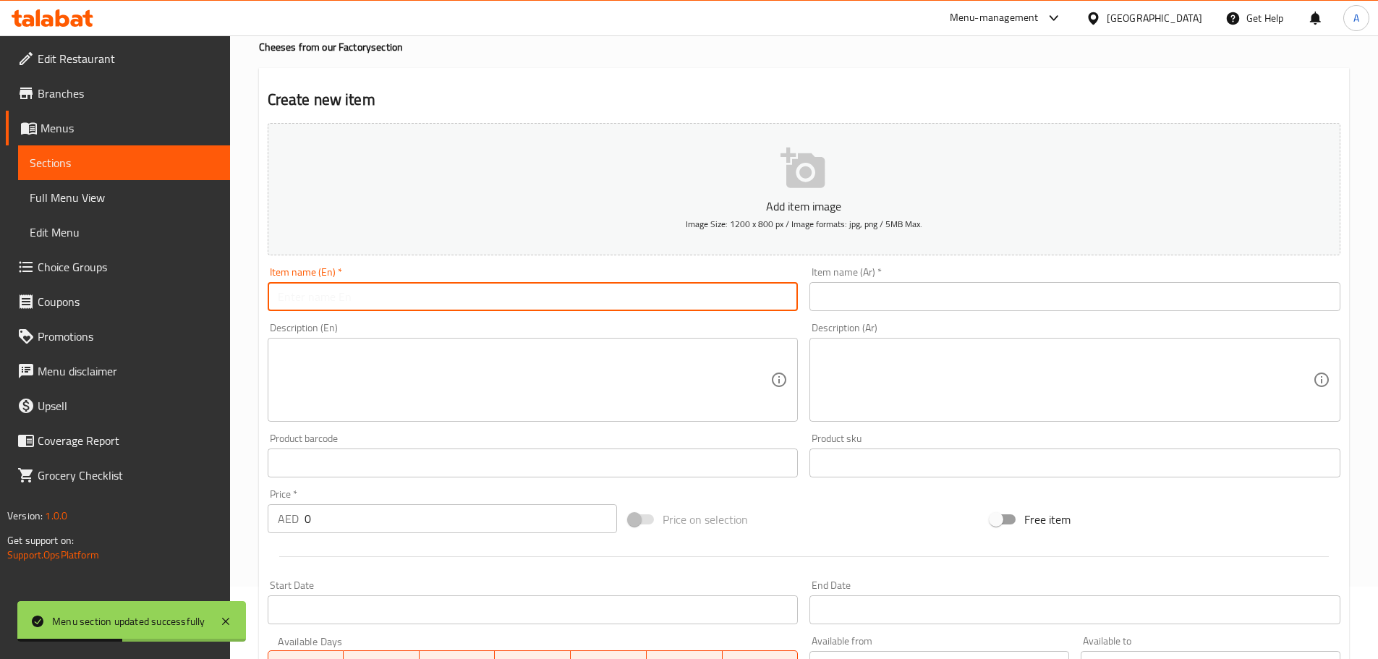
click at [430, 302] on input "text" at bounding box center [533, 296] width 531 height 29
paste input "Mozzarella (pouch)"
type input "Mozzarella (pouch)"
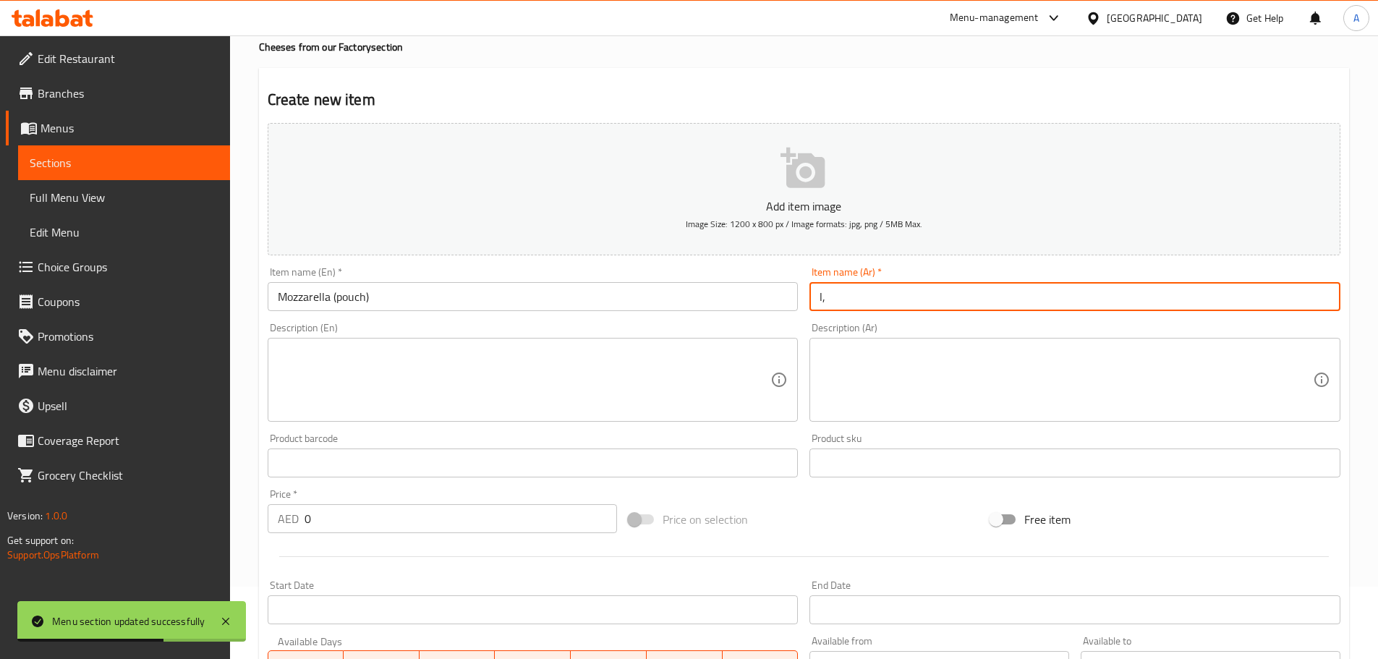
type input "l"
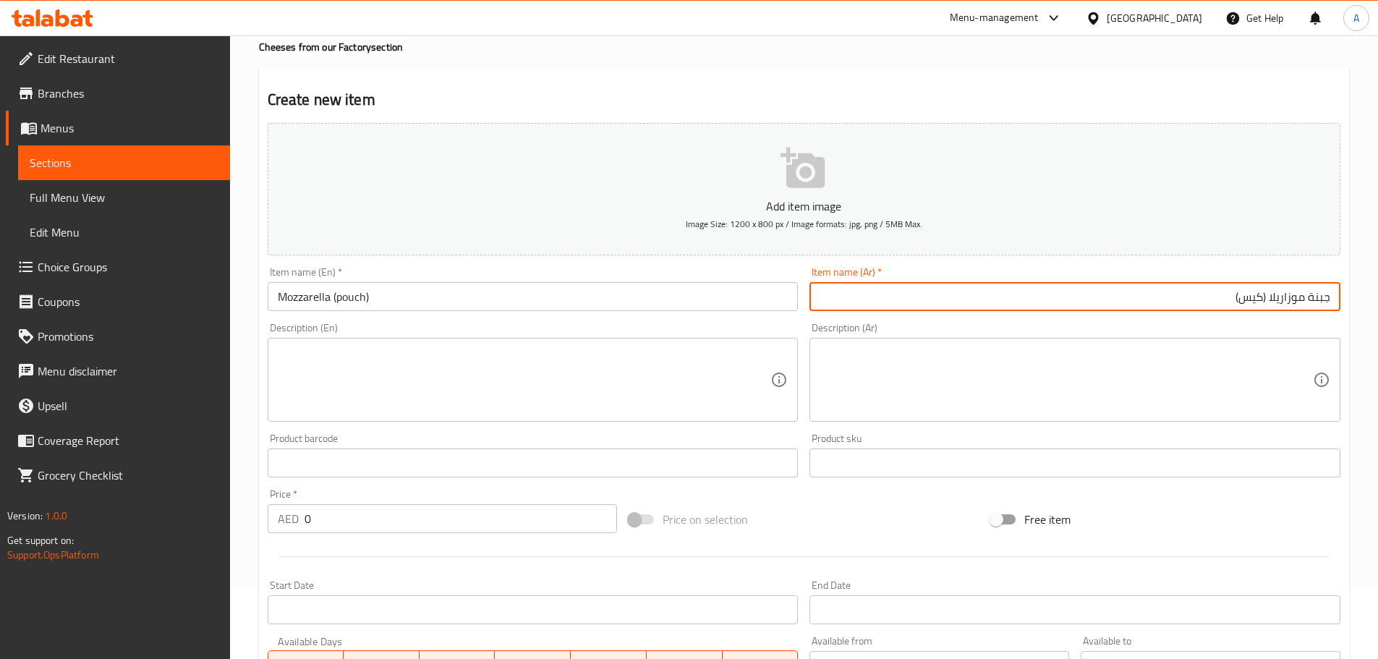
type input "جبنة موزاريلا (كيس)"
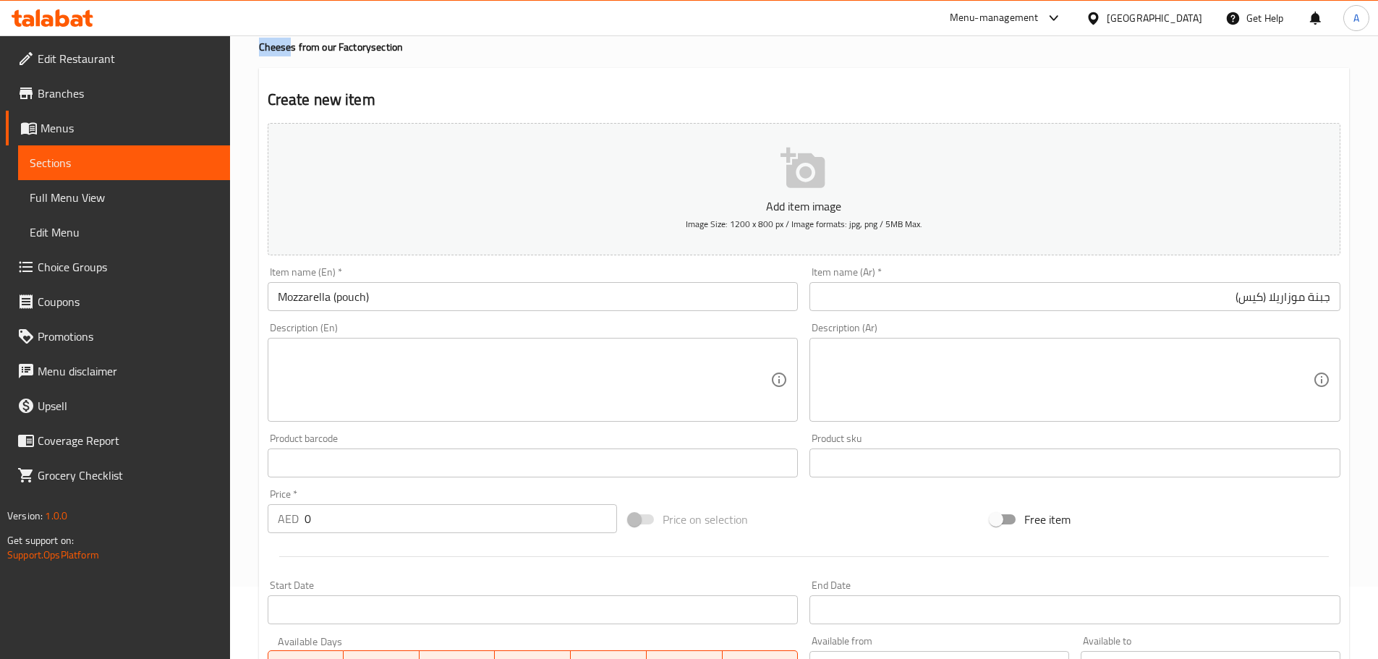
drag, startPoint x: 289, startPoint y: 46, endPoint x: 245, endPoint y: 51, distance: 44.4
click at [245, 51] on div "Home / Restaurants management / Menus / Sections / item / create Cheeses from o…" at bounding box center [804, 456] width 1148 height 987
copy h4 "Cheese"
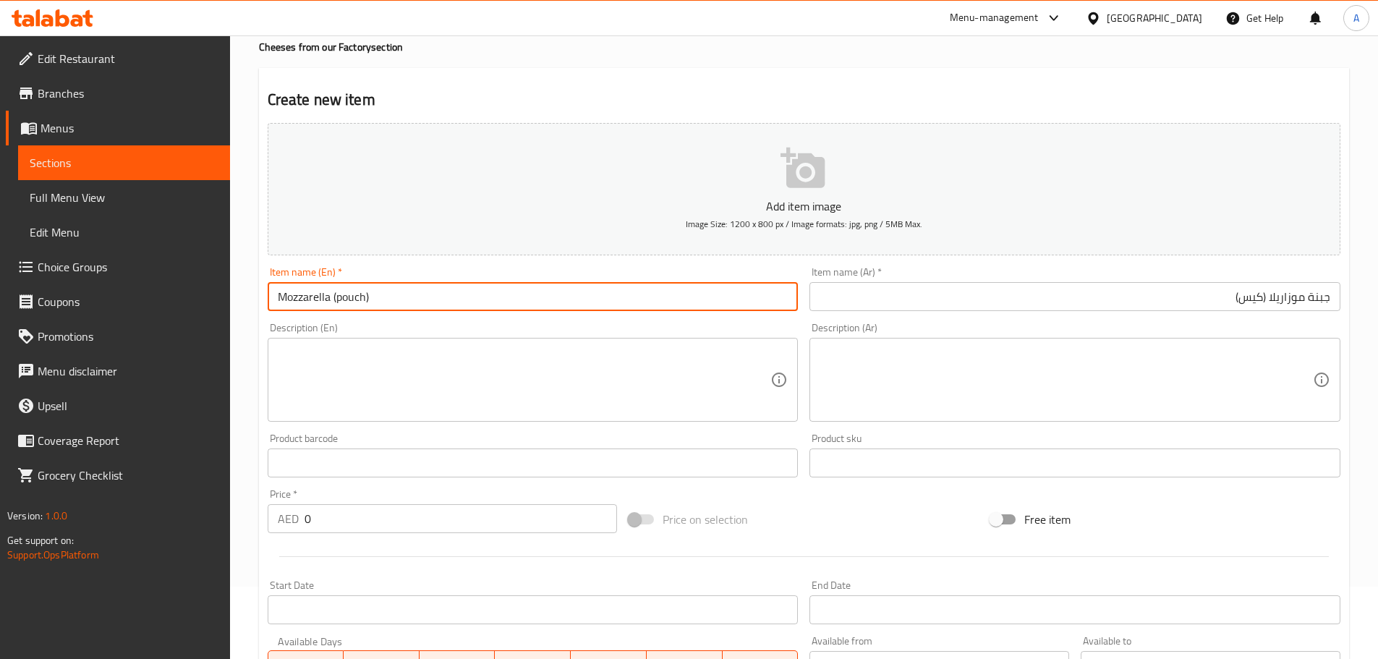
click at [335, 299] on input "Mozzarella (pouch)" at bounding box center [533, 296] width 531 height 29
click at [333, 297] on input "Mozzarella (pouch)" at bounding box center [533, 296] width 531 height 29
paste input "Cheese"
type input "Mozzarella Cheese (pouch)"
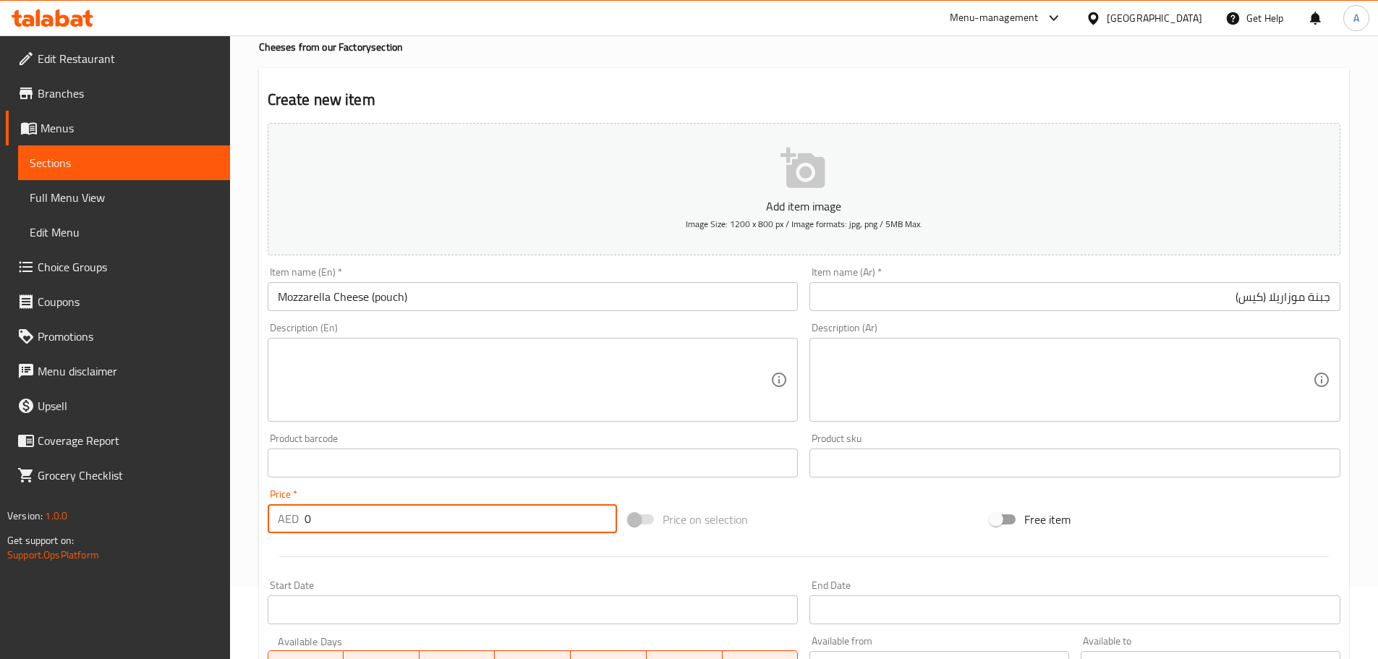
drag, startPoint x: 252, startPoint y: 511, endPoint x: 243, endPoint y: 511, distance: 9.4
click at [243, 511] on div "Home / Restaurants management / Menus / Sections / item / create Cheeses from o…" at bounding box center [804, 456] width 1148 height 987
type input "50"
click at [495, 395] on textarea at bounding box center [524, 380] width 493 height 69
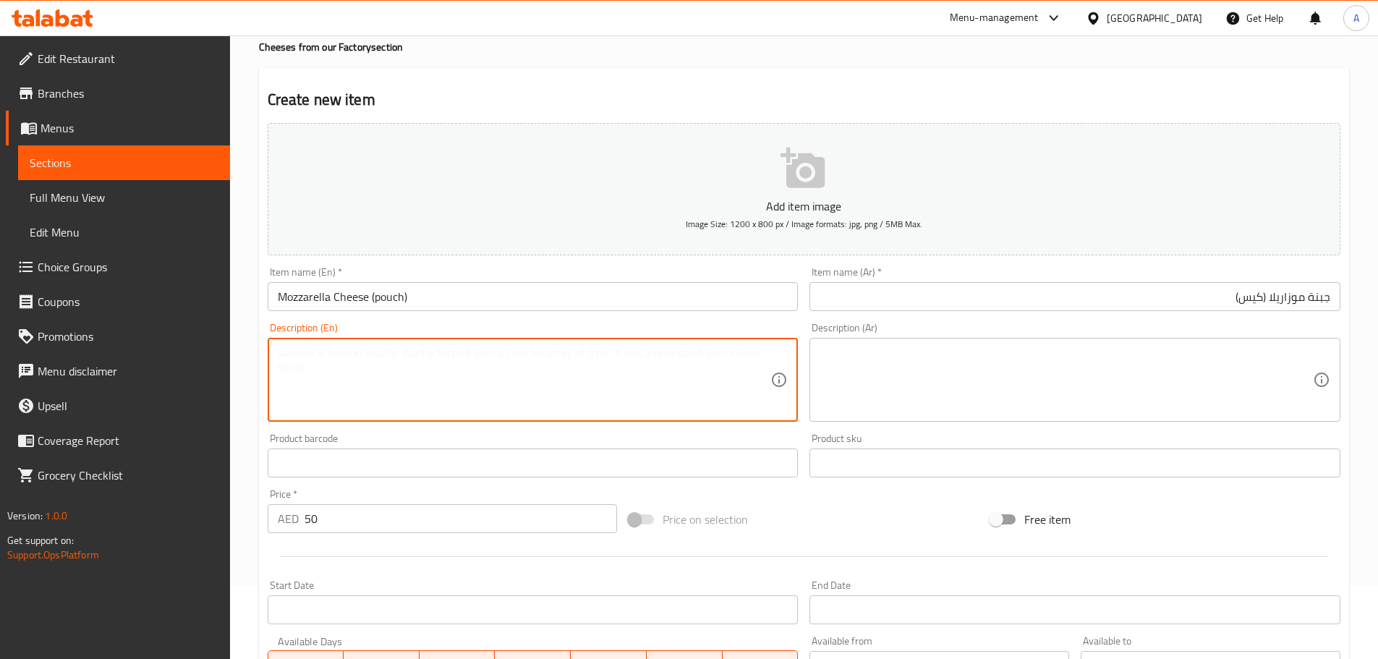
paste textarea "Fresh mozzarella pouch, soft and milky."
type textarea "Fresh mozzarella pouch, soft and milky."
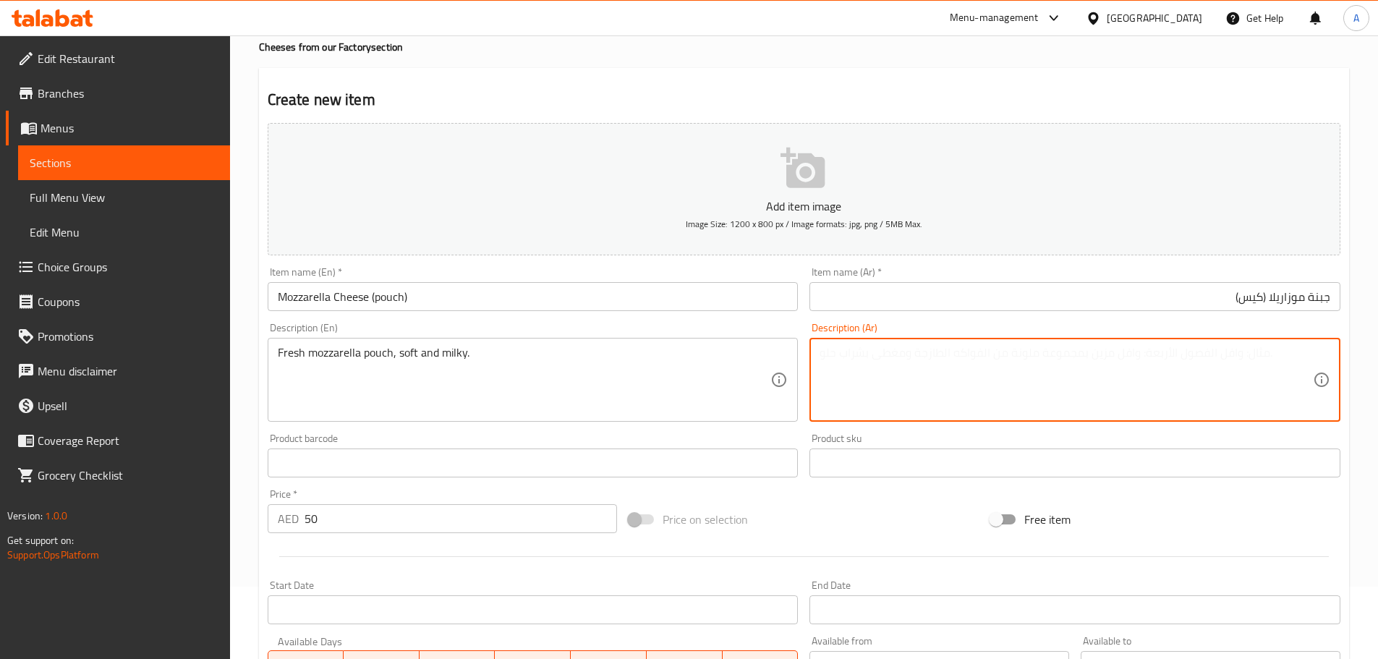
type textarea "t"
type textarea "ف"
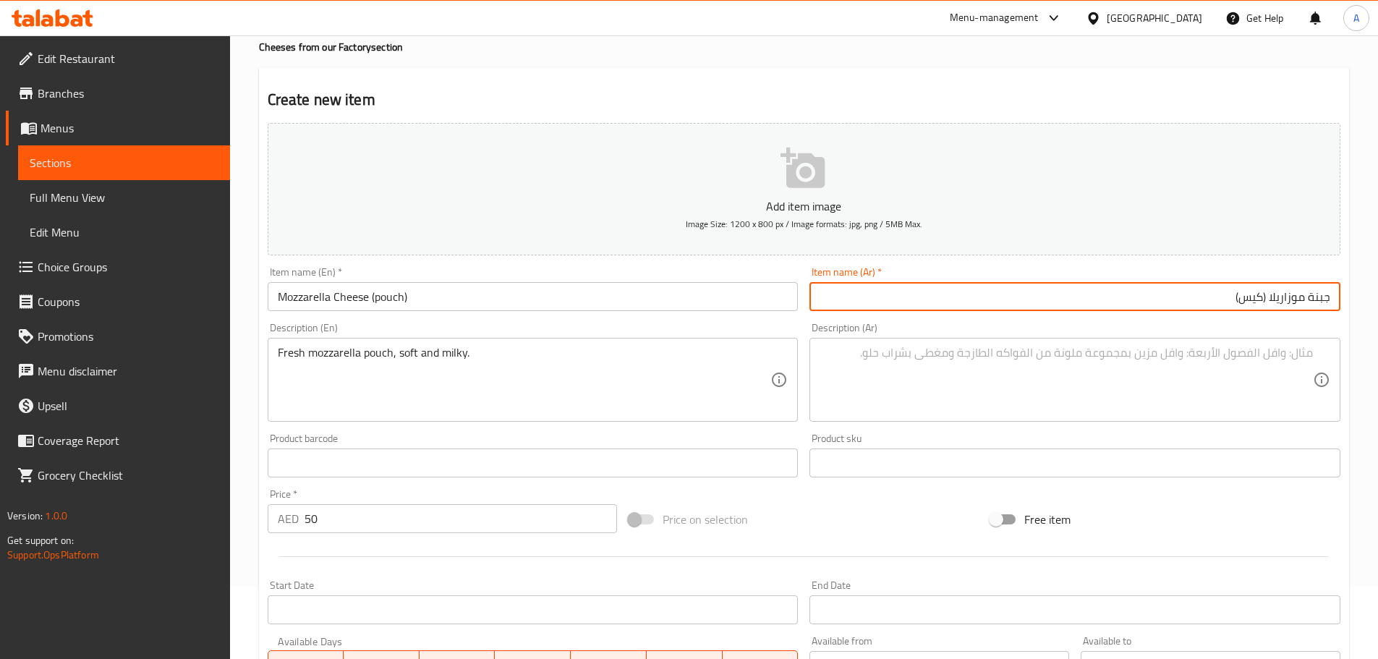
drag, startPoint x: 1270, startPoint y: 303, endPoint x: 1300, endPoint y: 338, distance: 46.1
click at [1377, 304] on html "​ Menu-management United Arab Emirates Get Help A Edit Restaurant Branches Menu…" at bounding box center [689, 257] width 1378 height 659
click at [1290, 343] on div "Description (Ar)" at bounding box center [1074, 380] width 531 height 84
paste textarea "جبنة موزاريلا"
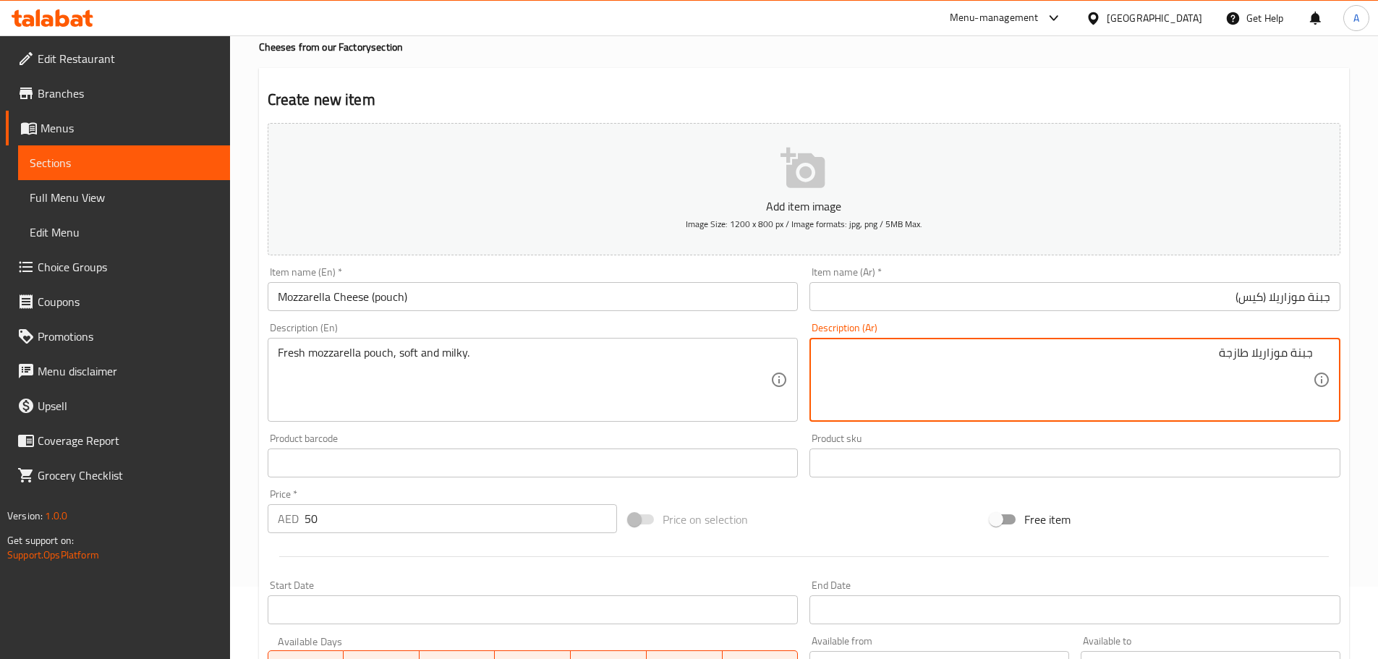
click at [1257, 294] on input "جبنة موزاريلا (كيس)" at bounding box center [1074, 296] width 531 height 29
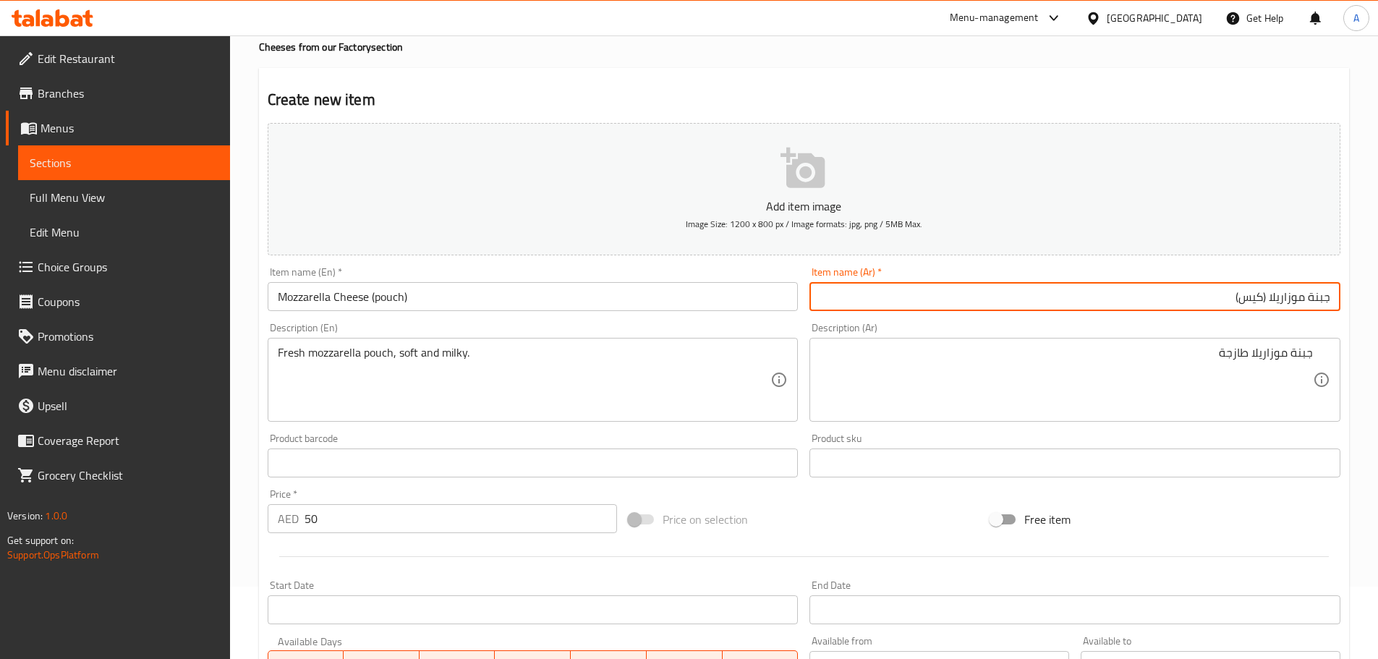
click at [1257, 294] on input "جبنة موزاريلا (كيس)" at bounding box center [1074, 296] width 531 height 29
click at [1317, 344] on div "جبنة موزاريلا طازجة Description (Ar)" at bounding box center [1074, 380] width 531 height 84
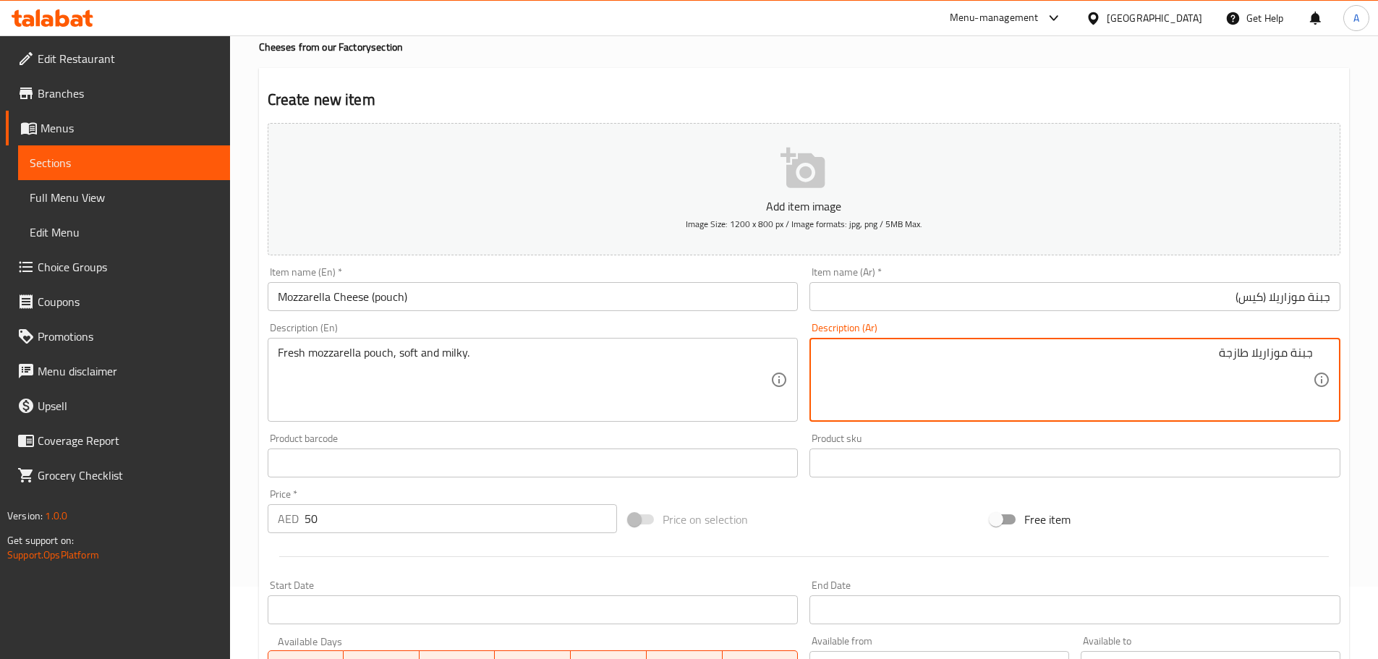
paste textarea "كيس"
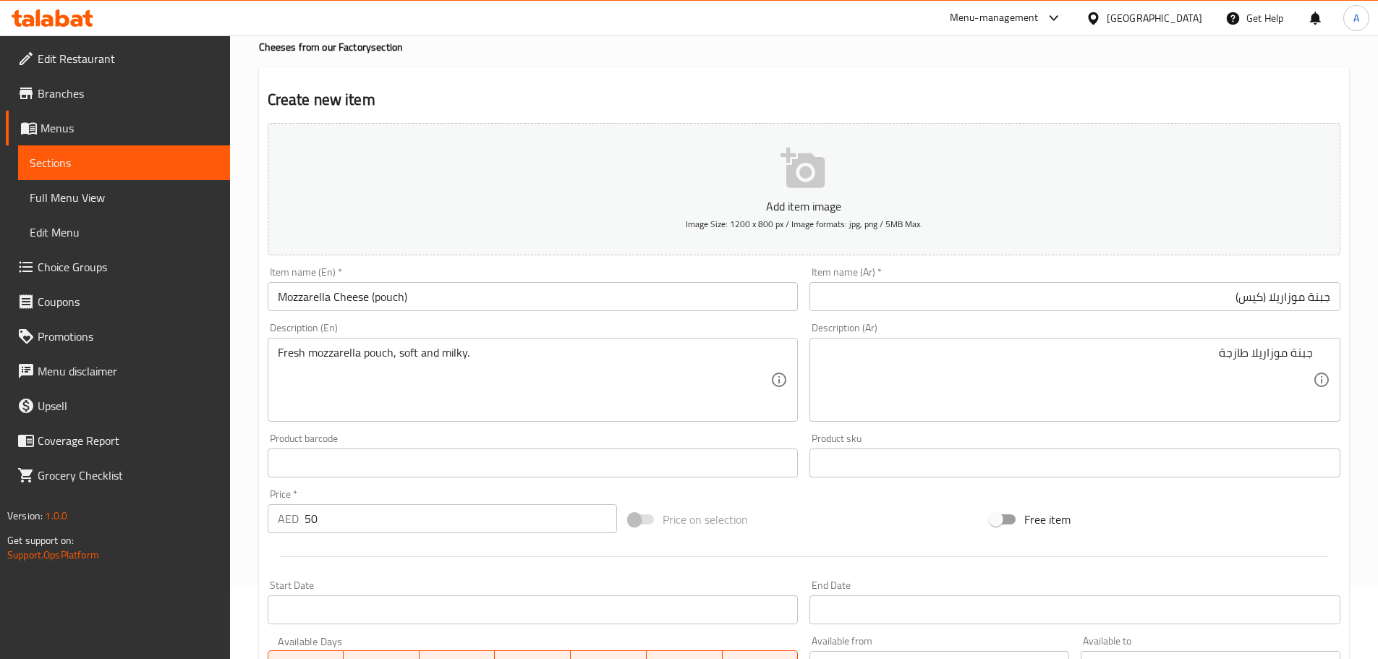
click at [1316, 355] on div "جبنة موزاريلا طازجة Description (Ar)" at bounding box center [1074, 380] width 531 height 84
click at [1313, 354] on div "جبنة موزاريلا طازجة Description (Ar)" at bounding box center [1074, 380] width 531 height 84
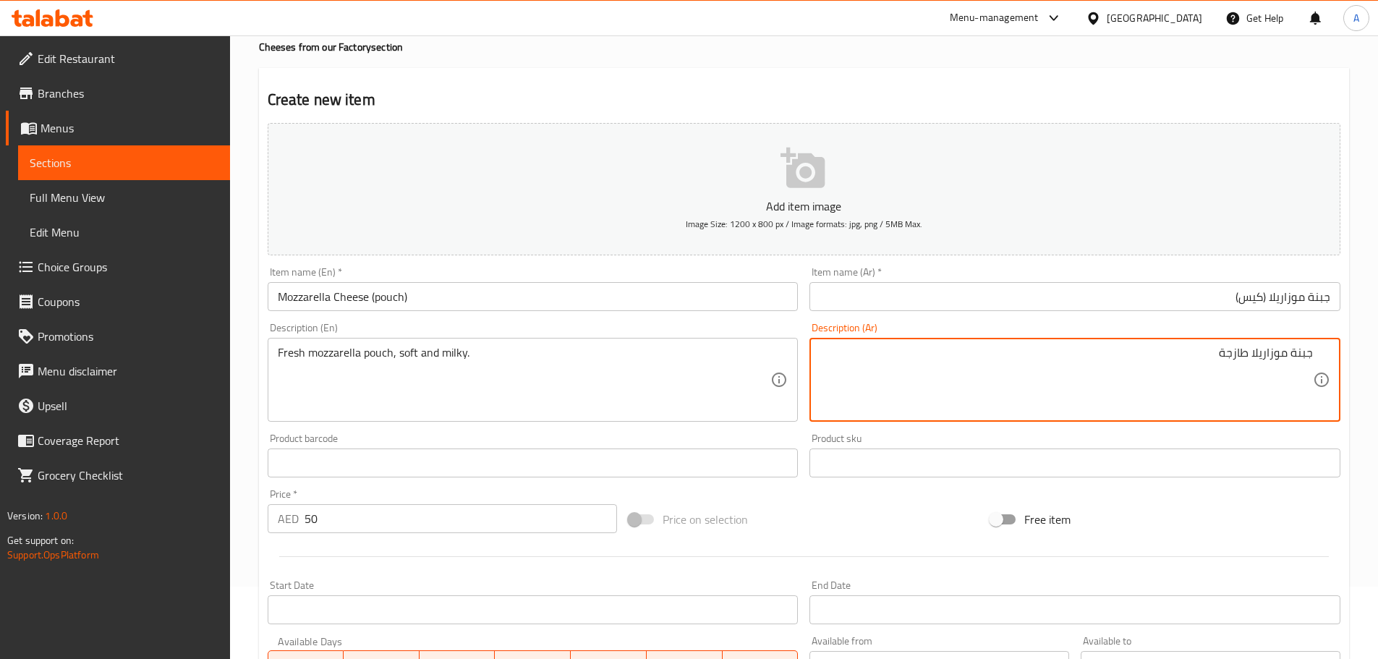
click at [1311, 352] on textarea "جبنة موزاريلا طازجة" at bounding box center [1066, 380] width 493 height 69
paste textarea "كيس"
click at [1123, 346] on textarea "كيس جبنة موزاريلا طازجة" at bounding box center [1066, 380] width 493 height 69
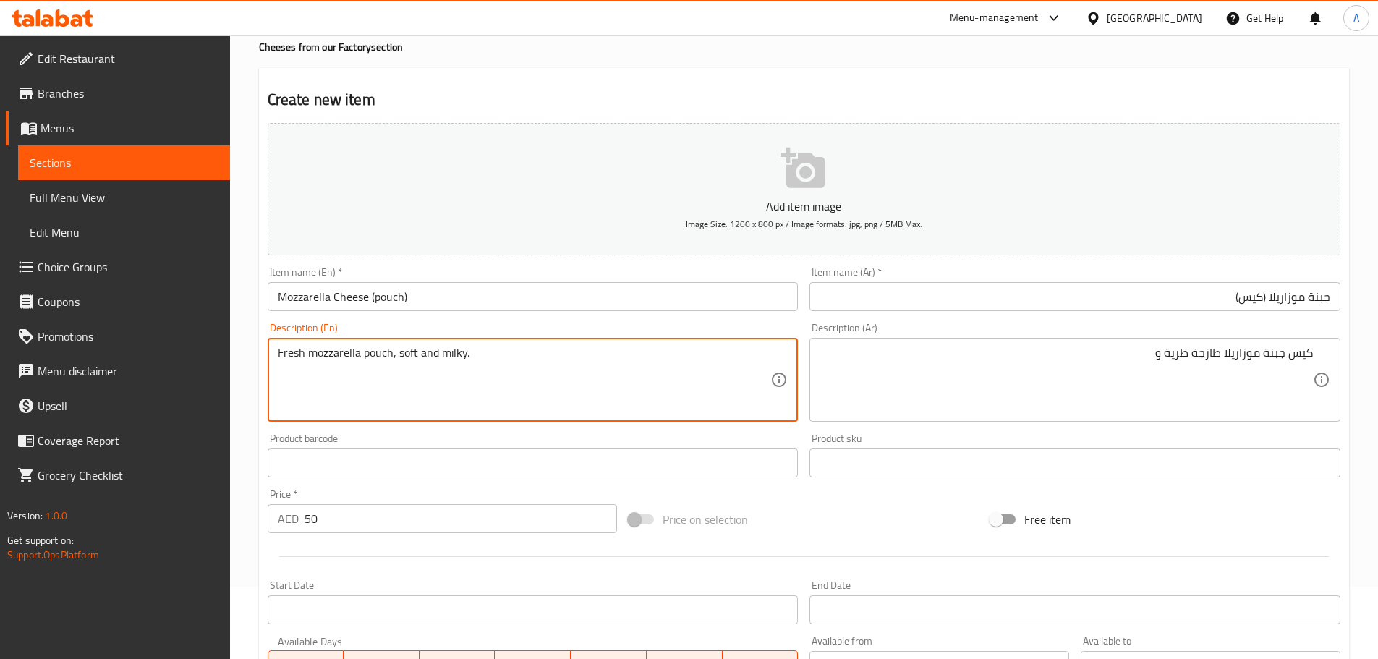
drag, startPoint x: 438, startPoint y: 362, endPoint x: 460, endPoint y: 352, distance: 24.6
click at [438, 362] on textarea "Fresh mozzarella pouch, soft and milky." at bounding box center [524, 380] width 493 height 69
click at [459, 352] on textarea "Fresh mozzarella pouch, soft and milky." at bounding box center [524, 380] width 493 height 69
click at [458, 352] on textarea "Fresh mozzarella pouch, soft and milky." at bounding box center [524, 380] width 493 height 69
click at [454, 353] on textarea "Fresh mozzarella pouch, soft and milky." at bounding box center [524, 380] width 493 height 69
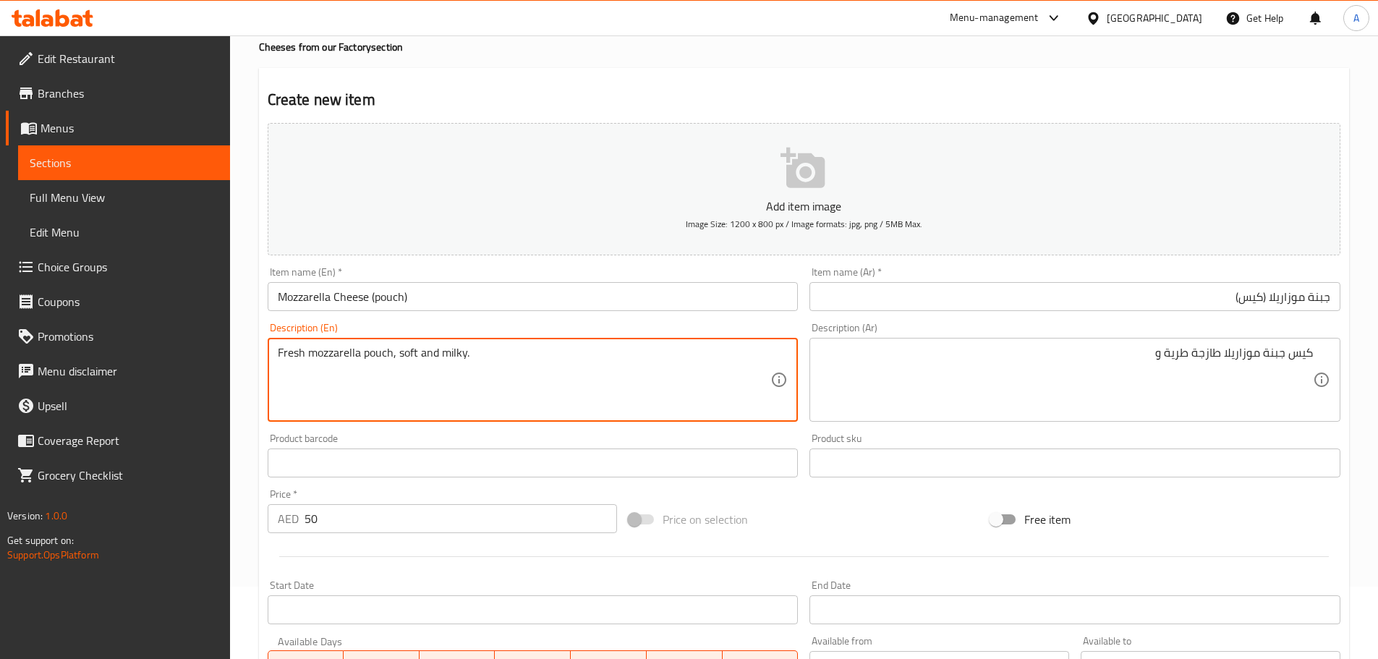
click at [454, 353] on textarea "Fresh mozzarella pouch, soft and milky." at bounding box center [524, 380] width 493 height 69
click at [1016, 335] on div "Description (Ar) كيس جبنة موزاريلا طازجة طرية و Description (Ar)" at bounding box center [1074, 372] width 531 height 99
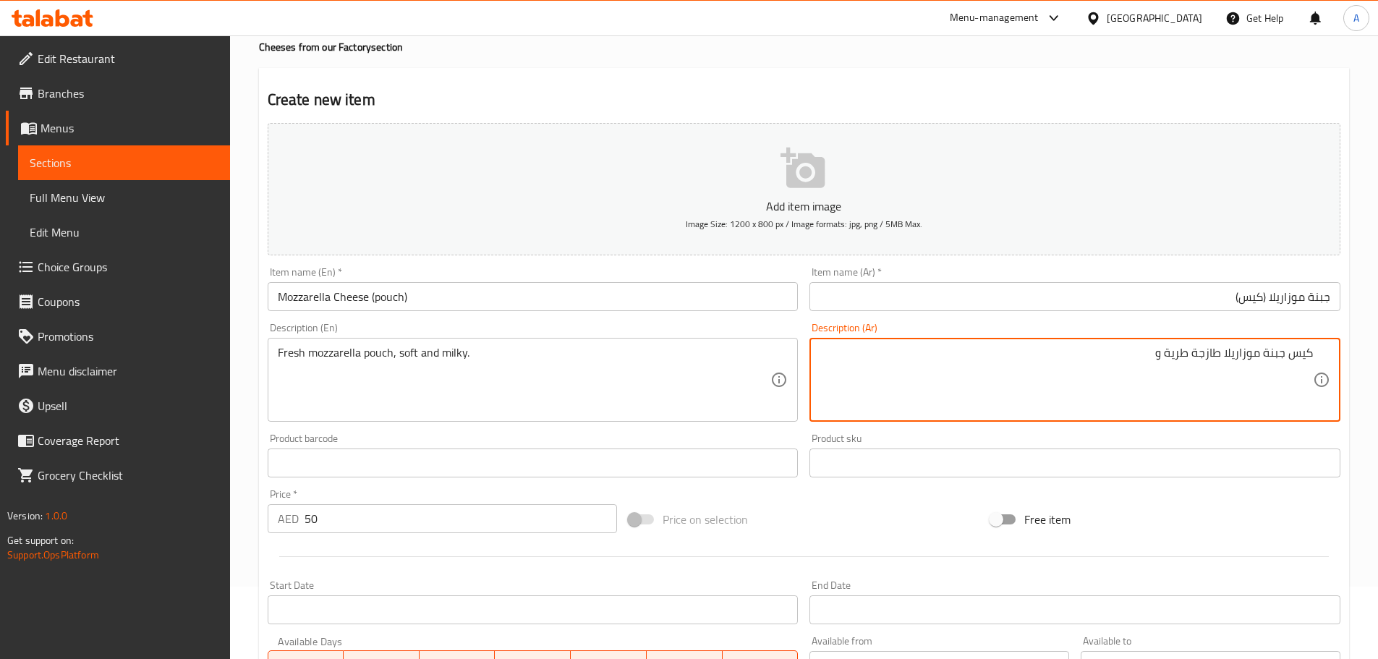
paste textarea "حليبي"
type textarea "كيس جبنة موزاريلا طازجة طرية وحليبية"
click at [1040, 291] on input "جبنة موزاريلا (كيس)" at bounding box center [1074, 296] width 531 height 29
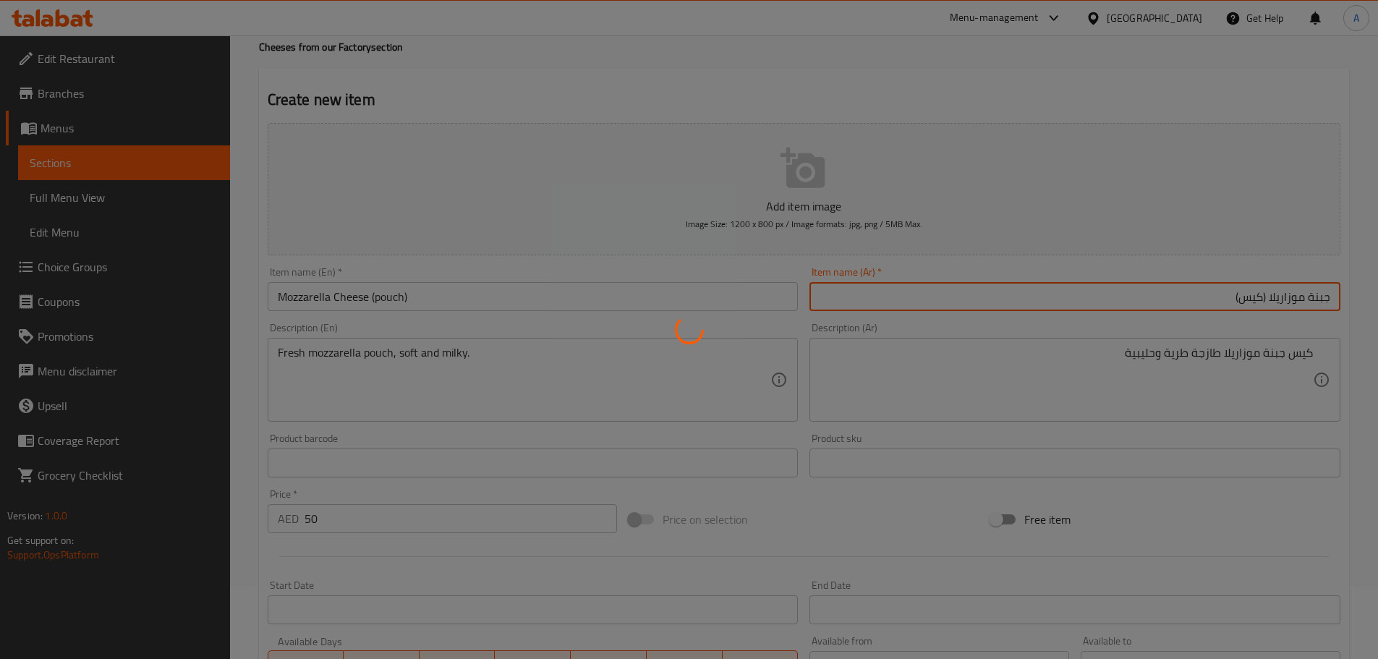
type input "0"
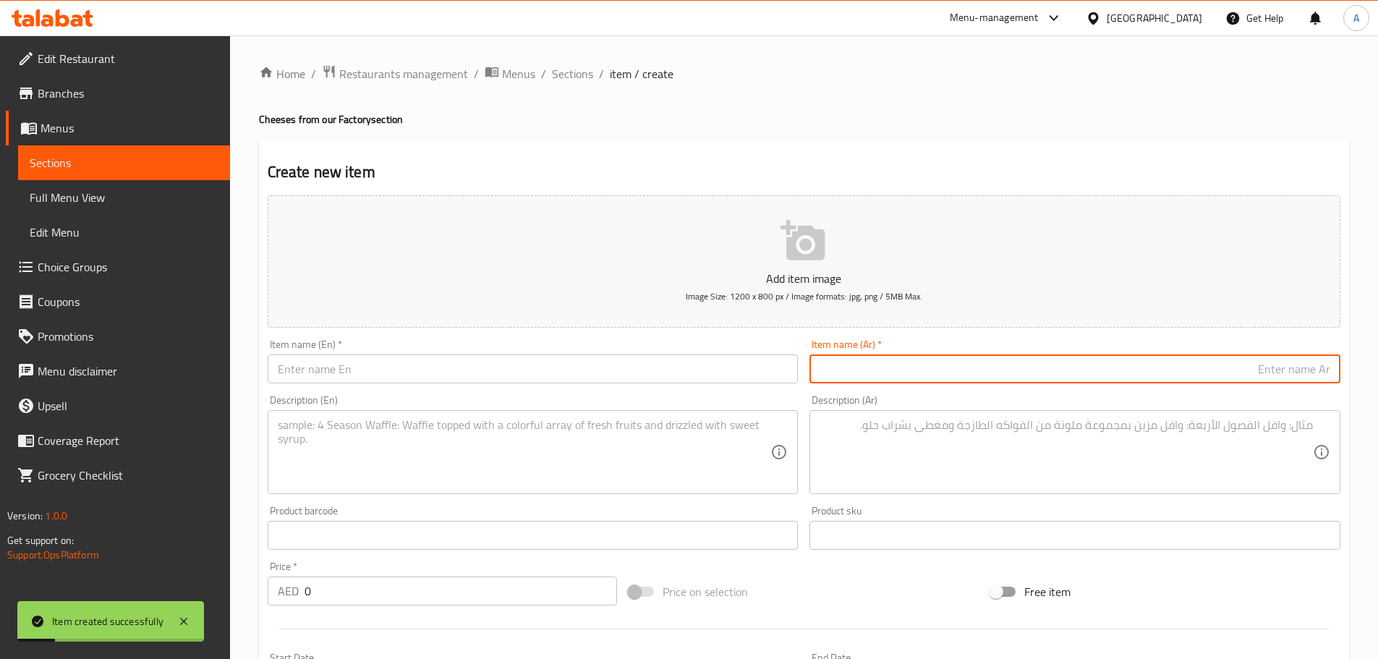
click at [354, 359] on input "text" at bounding box center [533, 368] width 531 height 29
paste input "Burrata (pouch)."
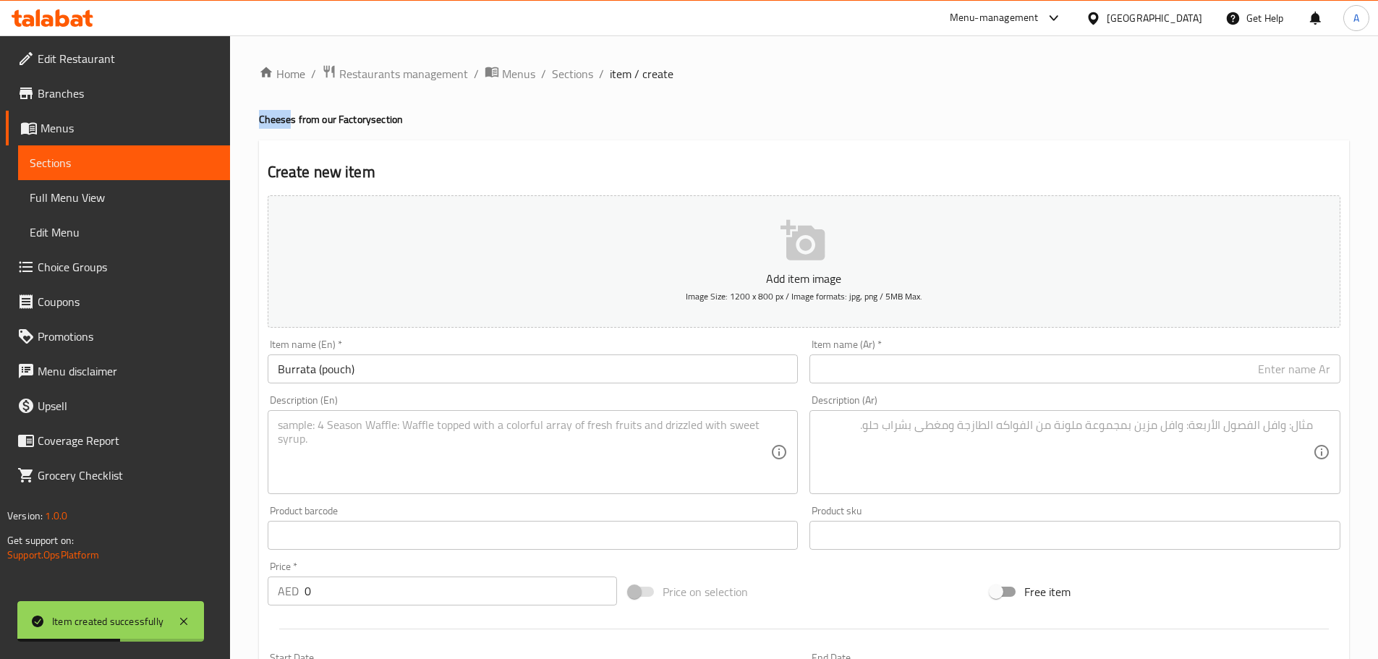
drag, startPoint x: 291, startPoint y: 119, endPoint x: 245, endPoint y: 121, distance: 46.3
click at [245, 121] on div "Home / Restaurants management / Menus / Sections / item / create Cheeses from o…" at bounding box center [804, 528] width 1148 height 987
copy h4 "Cheese"
click at [319, 373] on input "Burrata (pouch)" at bounding box center [533, 368] width 531 height 29
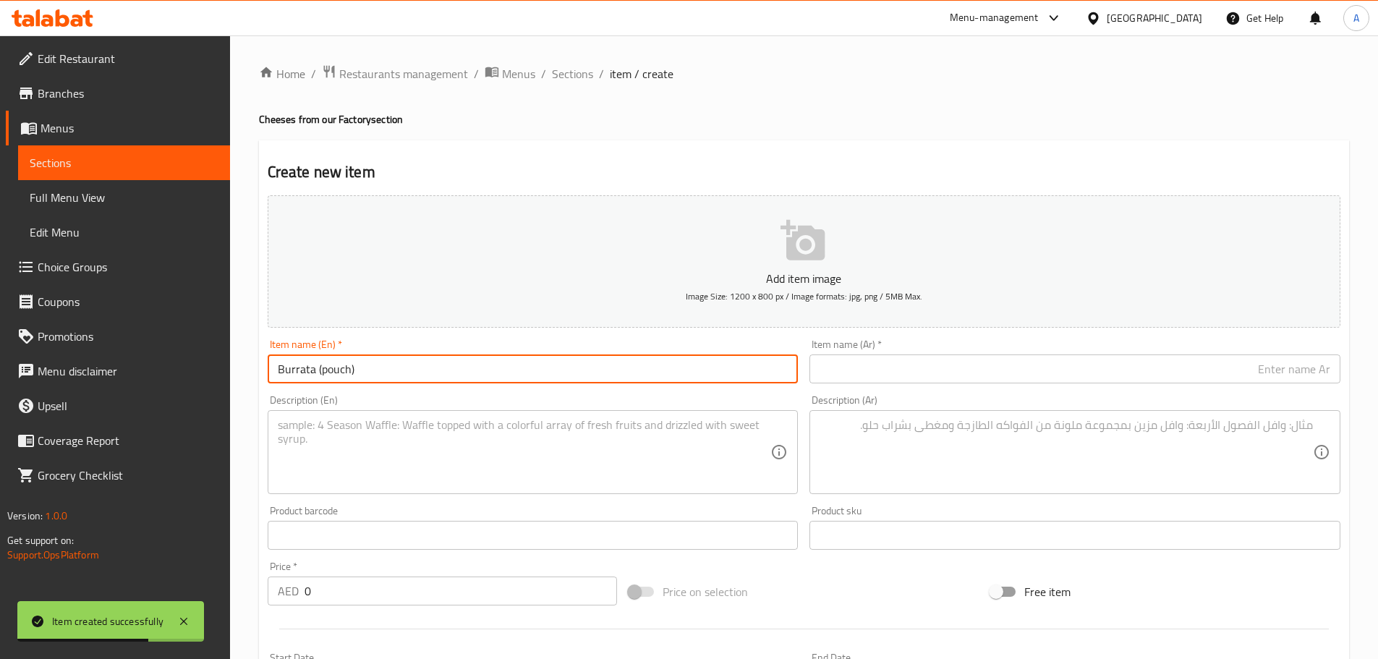
click at [315, 370] on input "Burrata (pouch)" at bounding box center [533, 368] width 531 height 29
click at [318, 371] on input "Burrata (pouch)" at bounding box center [533, 368] width 531 height 29
paste input "Cheese"
type input "Burrata Cheese (pouch)"
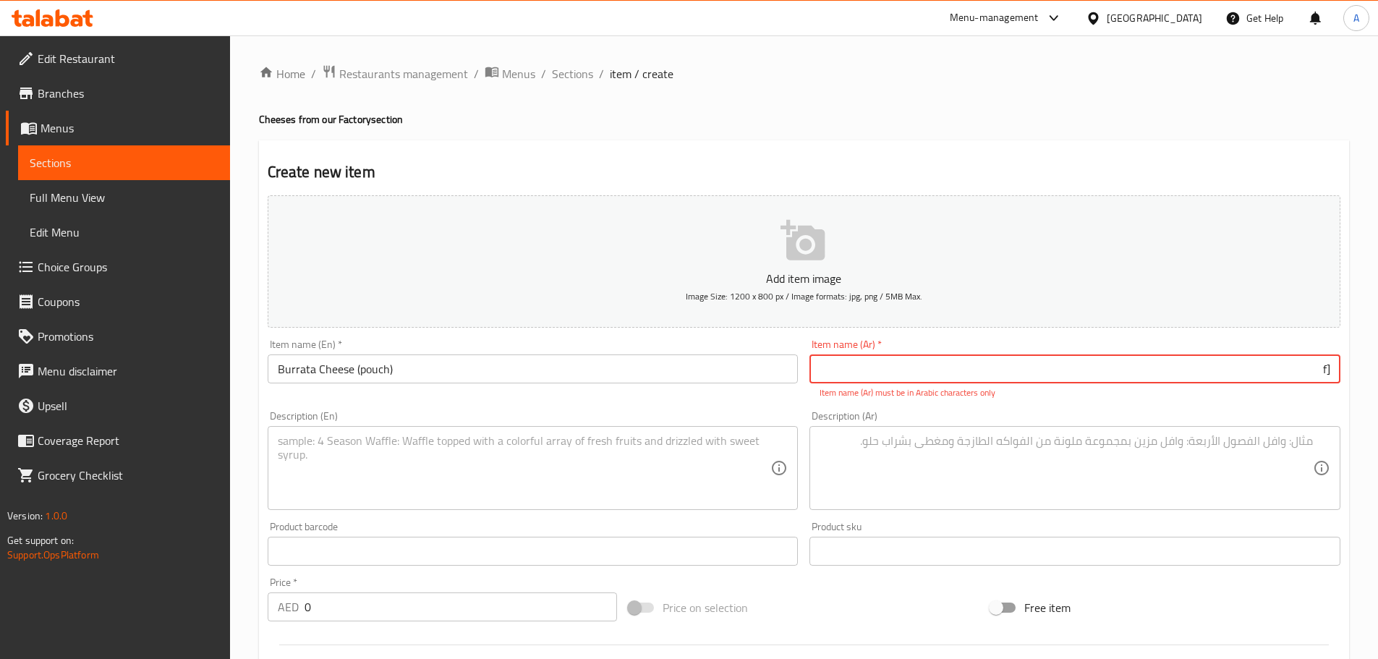
type input "["
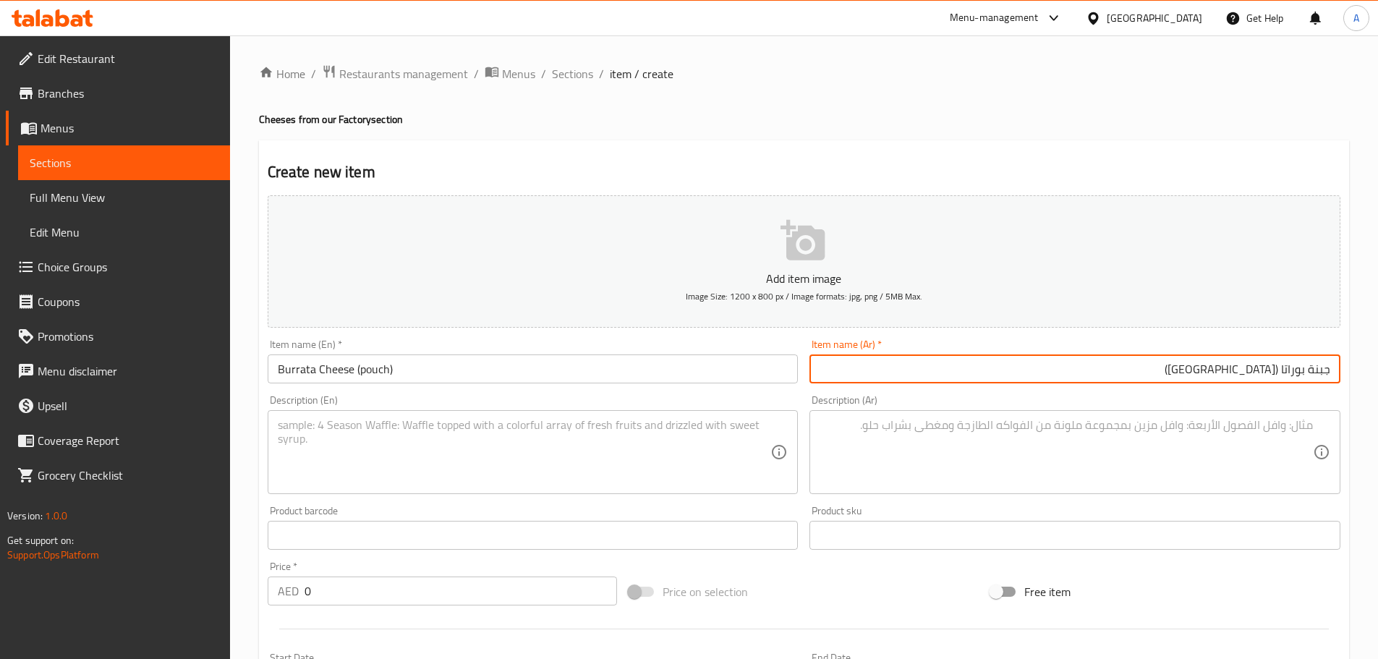
type input "جبنة بوراتا ([GEOGRAPHIC_DATA])"
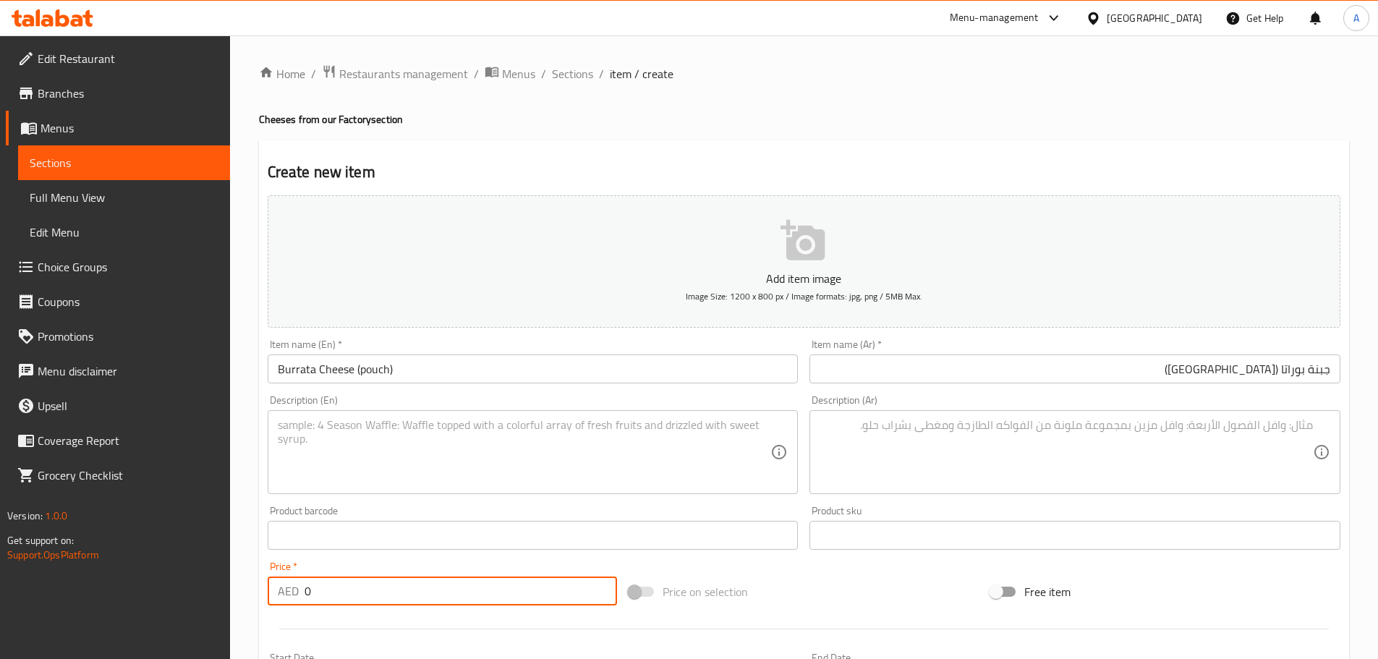
drag, startPoint x: 320, startPoint y: 599, endPoint x: 293, endPoint y: 591, distance: 27.9
click at [284, 596] on div "AED 0 Price *" at bounding box center [443, 590] width 350 height 29
type input "60"
click at [486, 419] on textarea at bounding box center [524, 452] width 493 height 69
paste textarea "Cream-filled burrata cheese pouch."
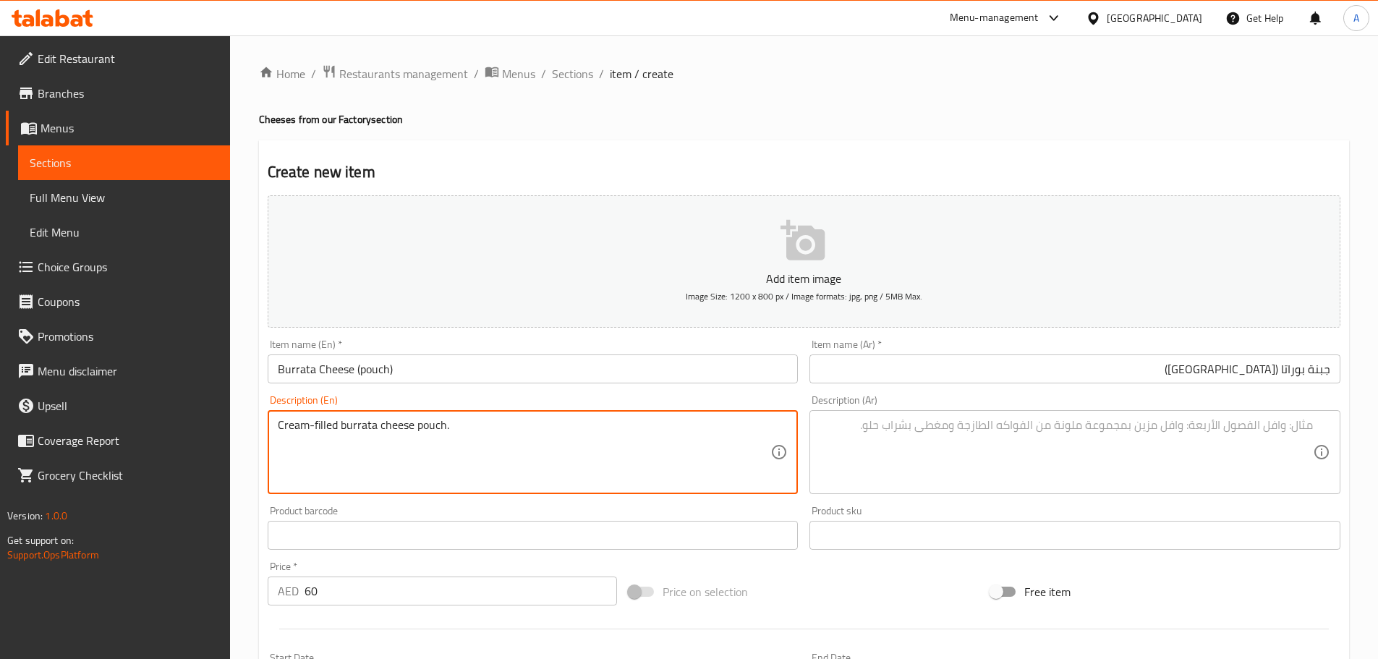
type textarea "Cream-filled burrata cheese pouch."
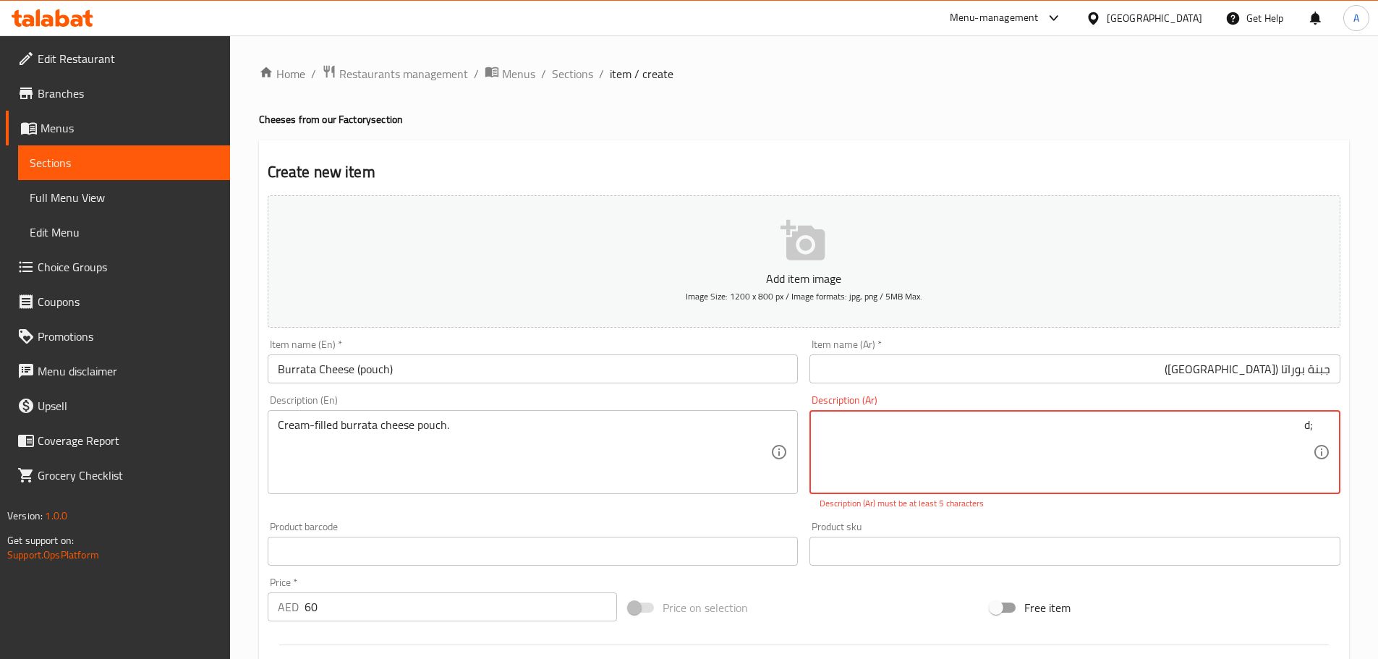
type textarea ";"
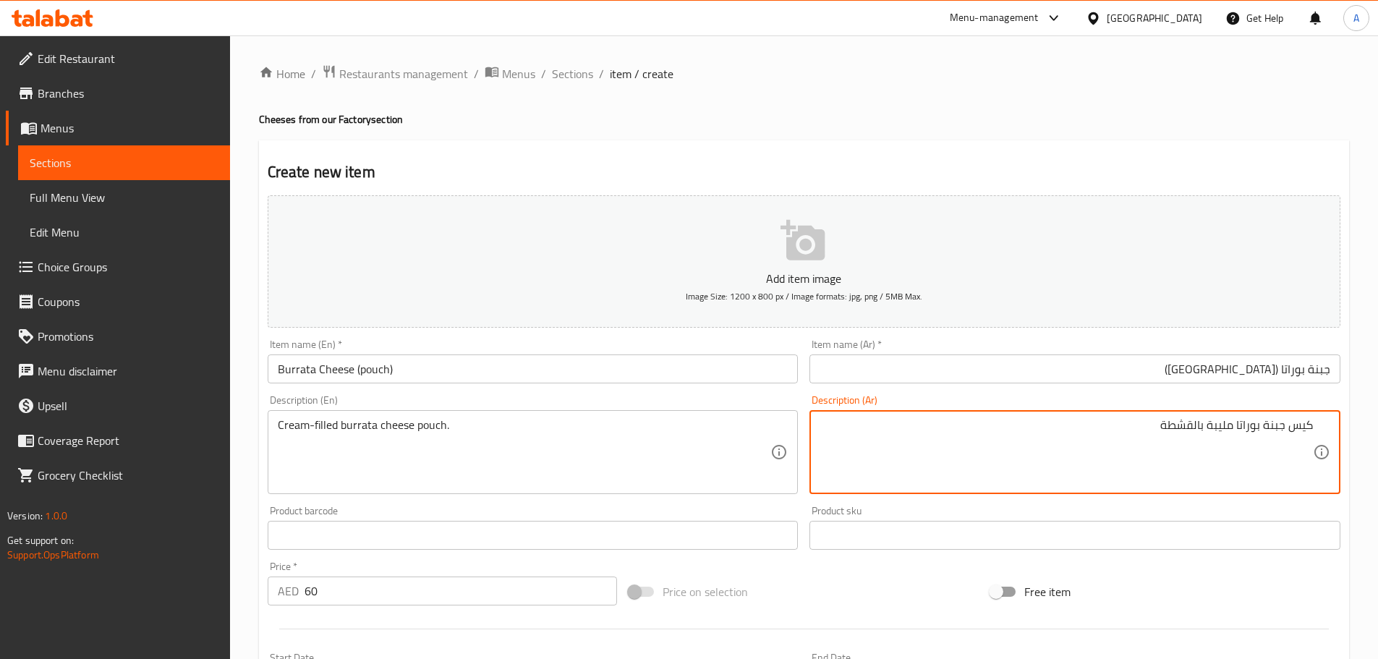
type textarea "كيس جبنة بوراتا مليبة بالقشطة"
click at [481, 389] on div "Description (En) Cream-filled burrata cheese pouch. Description (En)" at bounding box center [533, 444] width 542 height 111
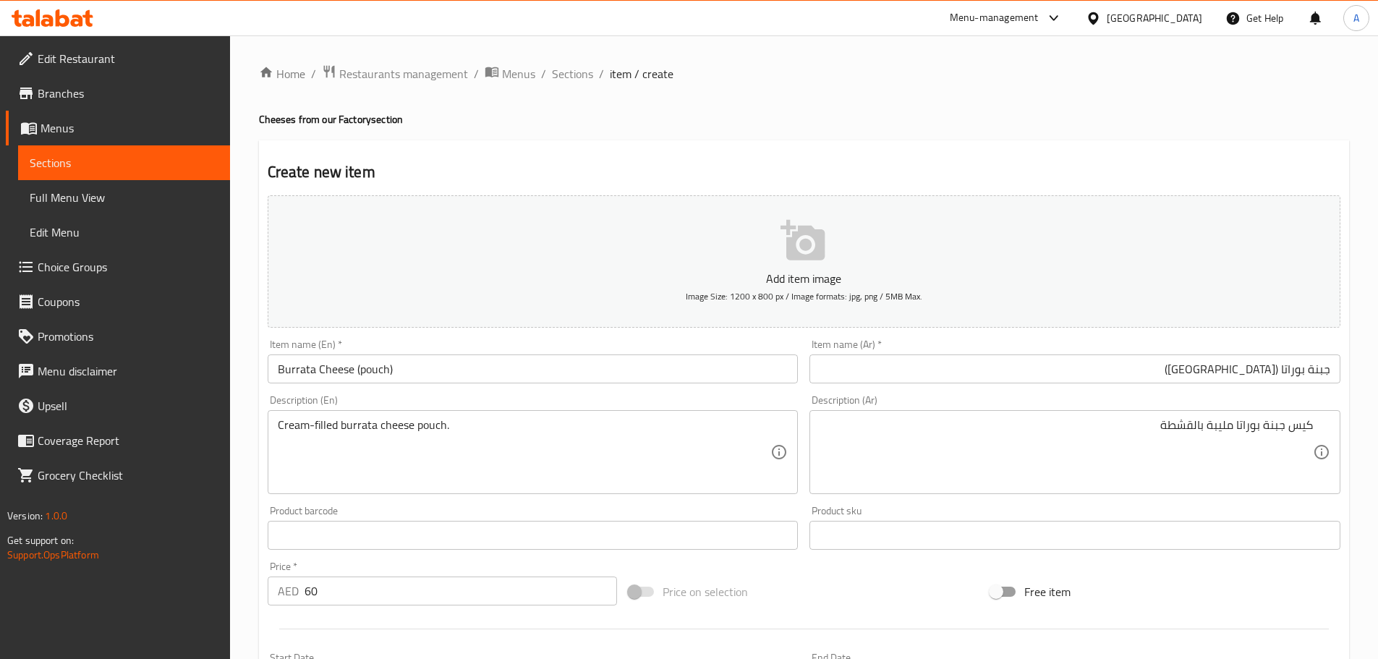
click at [482, 366] on input "Burrata Cheese (pouch)" at bounding box center [533, 368] width 531 height 29
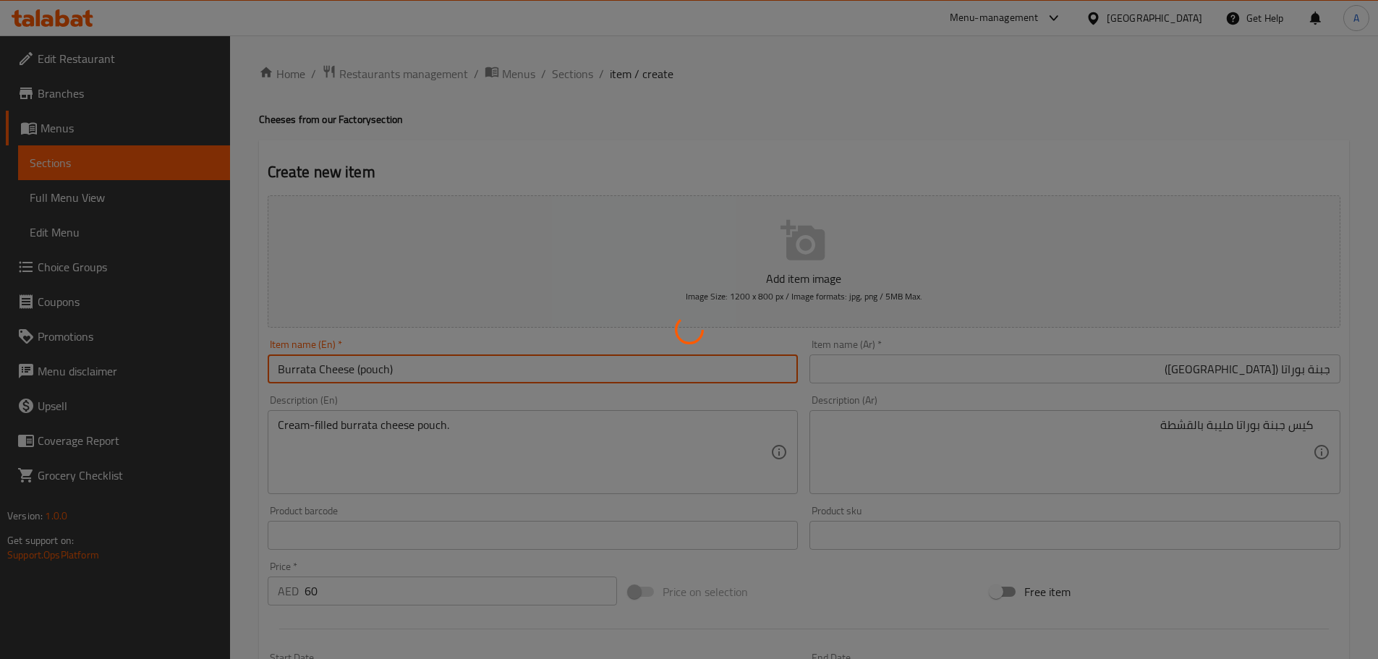
type input "0"
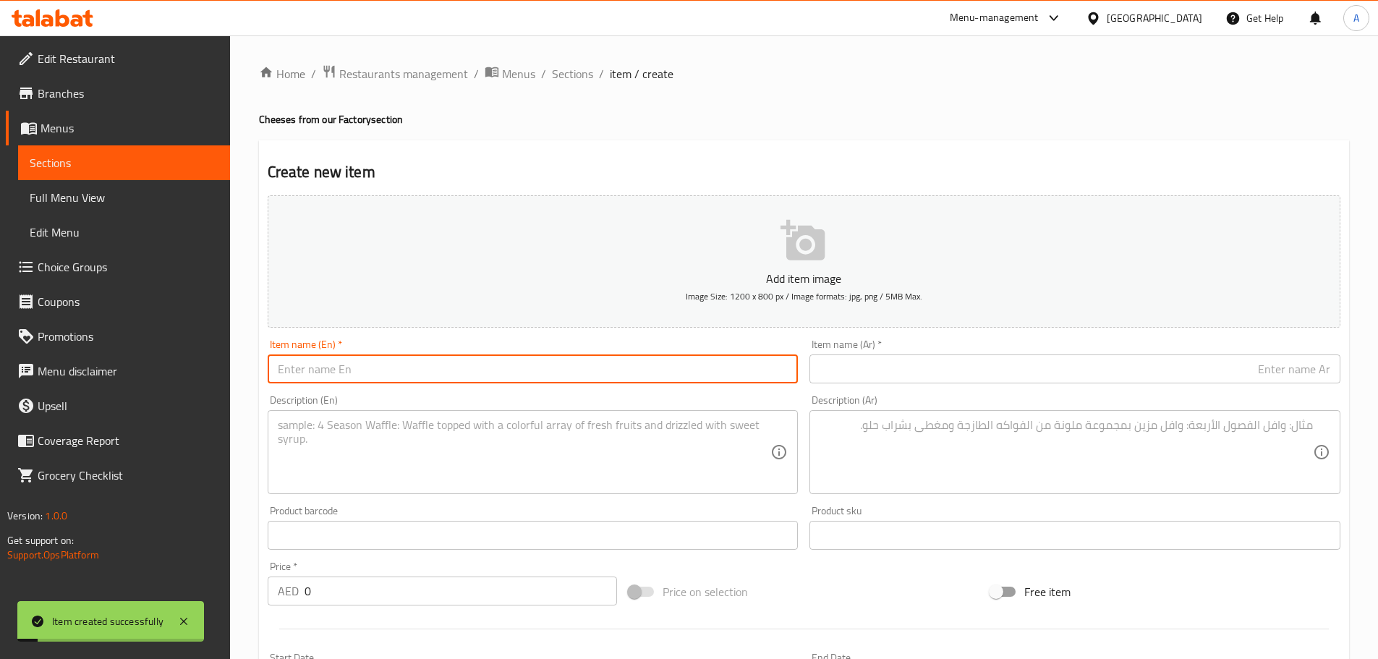
paste input "Ricotta"
type input "Ricotta Cheese 100g"
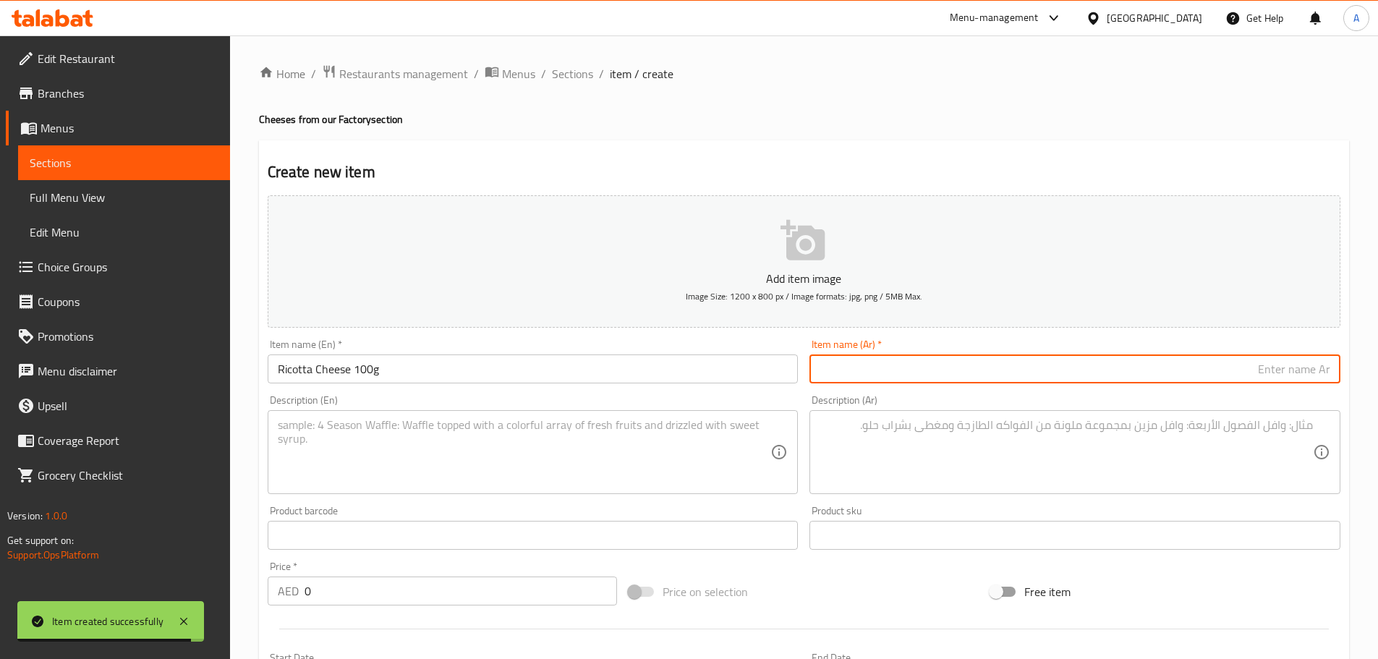
type input "ب"
type input "جبنة ريكوتا 100 جم"
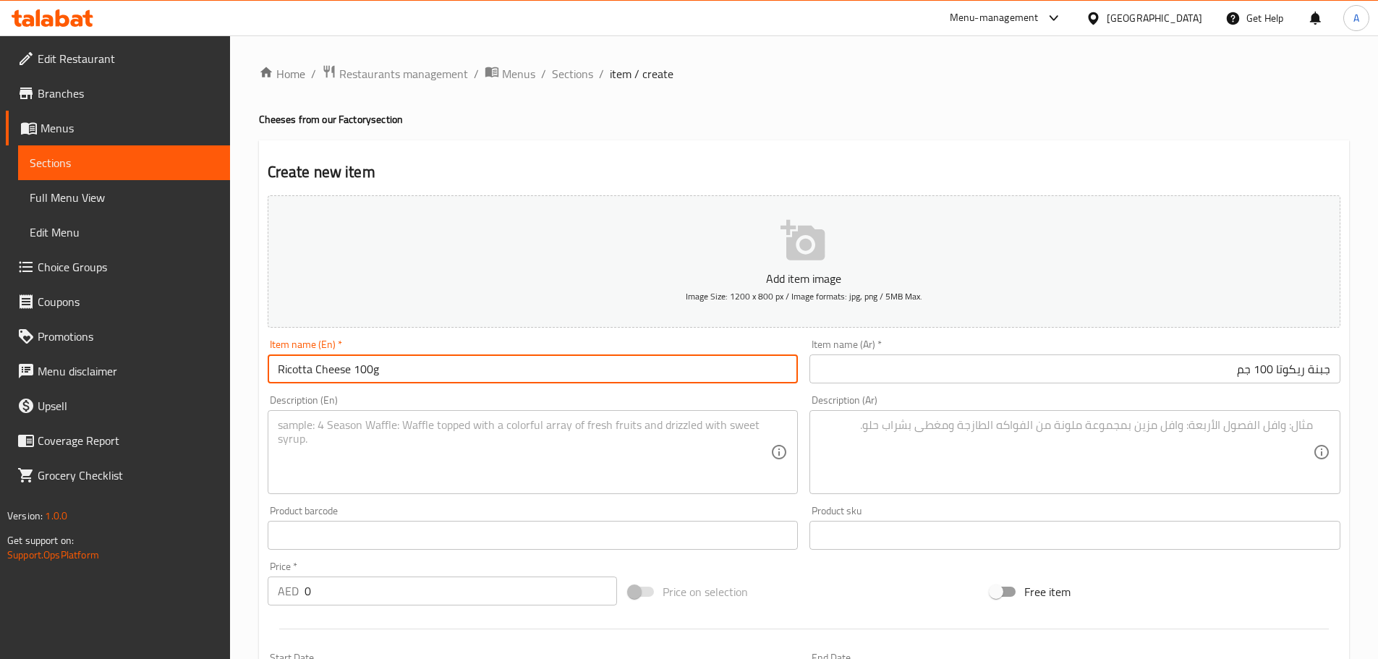
drag, startPoint x: 357, startPoint y: 365, endPoint x: 411, endPoint y: 370, distance: 54.4
click at [411, 370] on input "Ricotta Cheese 100g" at bounding box center [533, 368] width 531 height 29
click at [367, 370] on input "Ricotta Cheese 100g" at bounding box center [533, 368] width 531 height 29
paste input "("
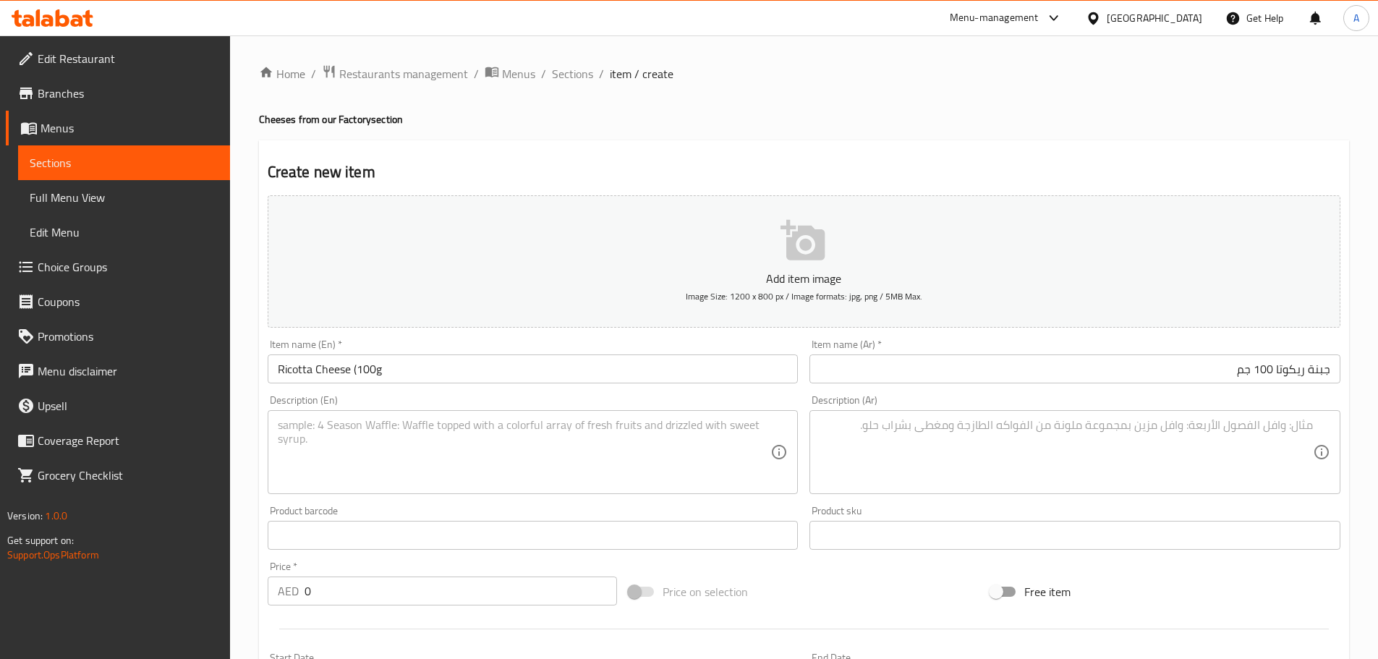
click at [617, 365] on input "Ricotta Cheese (100g" at bounding box center [533, 368] width 531 height 29
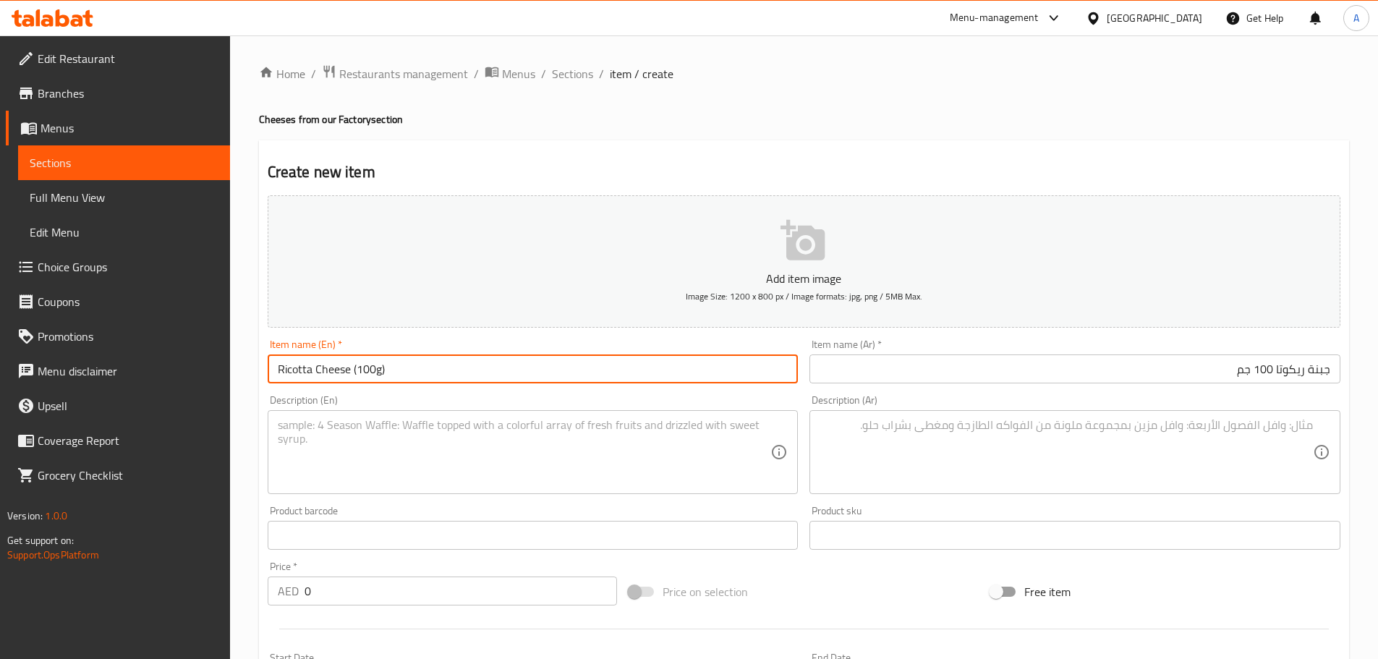
type input "Ricotta Cheese (100g)"
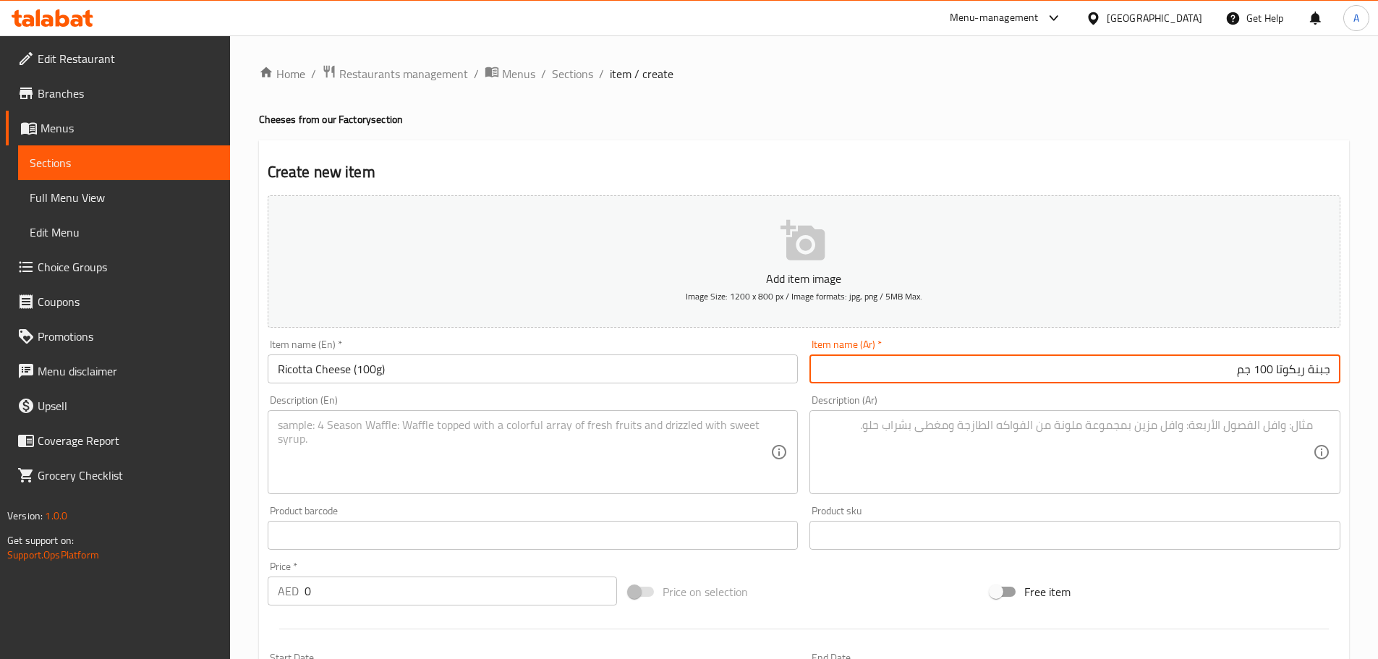
click at [1233, 383] on input "جبنة ريكوتا 100 جم" at bounding box center [1074, 368] width 531 height 29
drag, startPoint x: 1253, startPoint y: 373, endPoint x: 1264, endPoint y: 369, distance: 11.4
click at [1254, 373] on input "جبنة ريكوتا 100 جم" at bounding box center [1074, 368] width 531 height 29
click at [1272, 367] on input "جبنة ريكوتا 100جم" at bounding box center [1074, 368] width 531 height 29
click at [1274, 369] on input "جبنة ريكوتا 100جم" at bounding box center [1074, 368] width 531 height 29
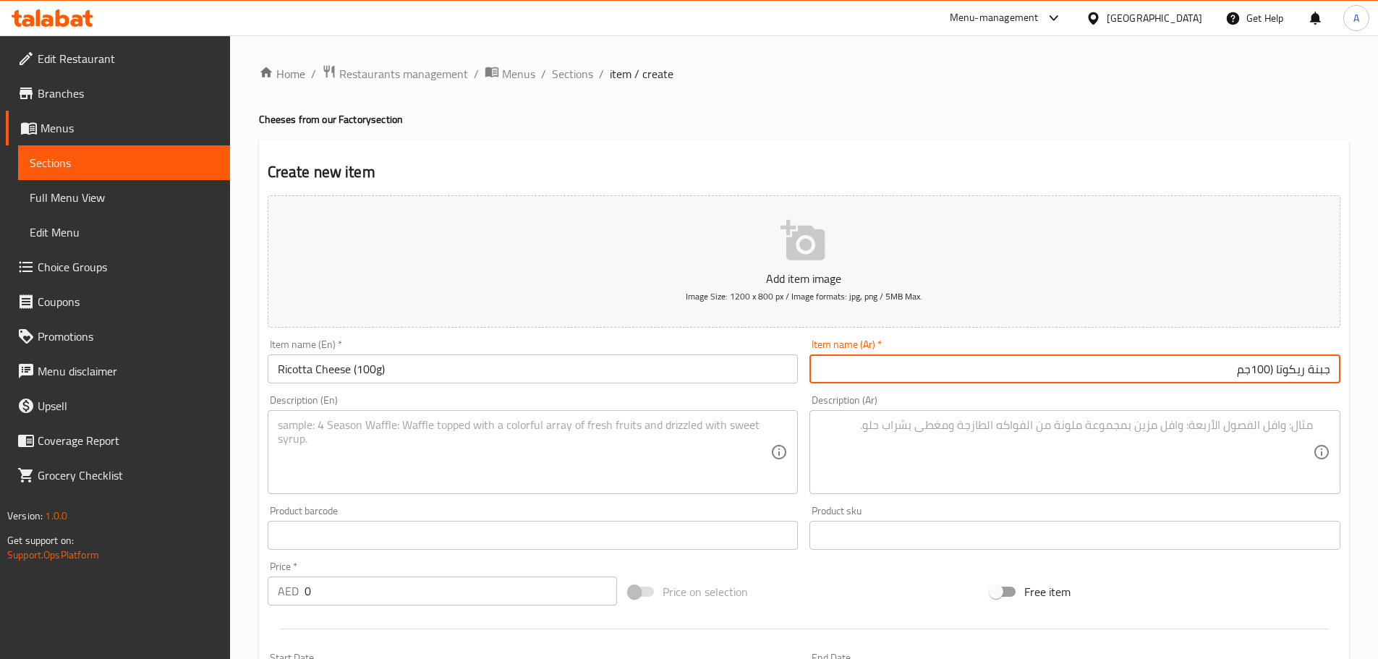
click at [1217, 375] on input "جبنة ريكوتا (100جم" at bounding box center [1074, 368] width 531 height 29
type input "جبنة ريكوتا (100جم)"
click at [464, 421] on textarea at bounding box center [524, 452] width 493 height 69
paste textarea "Fresh ricotta cheese, soft and creamy."
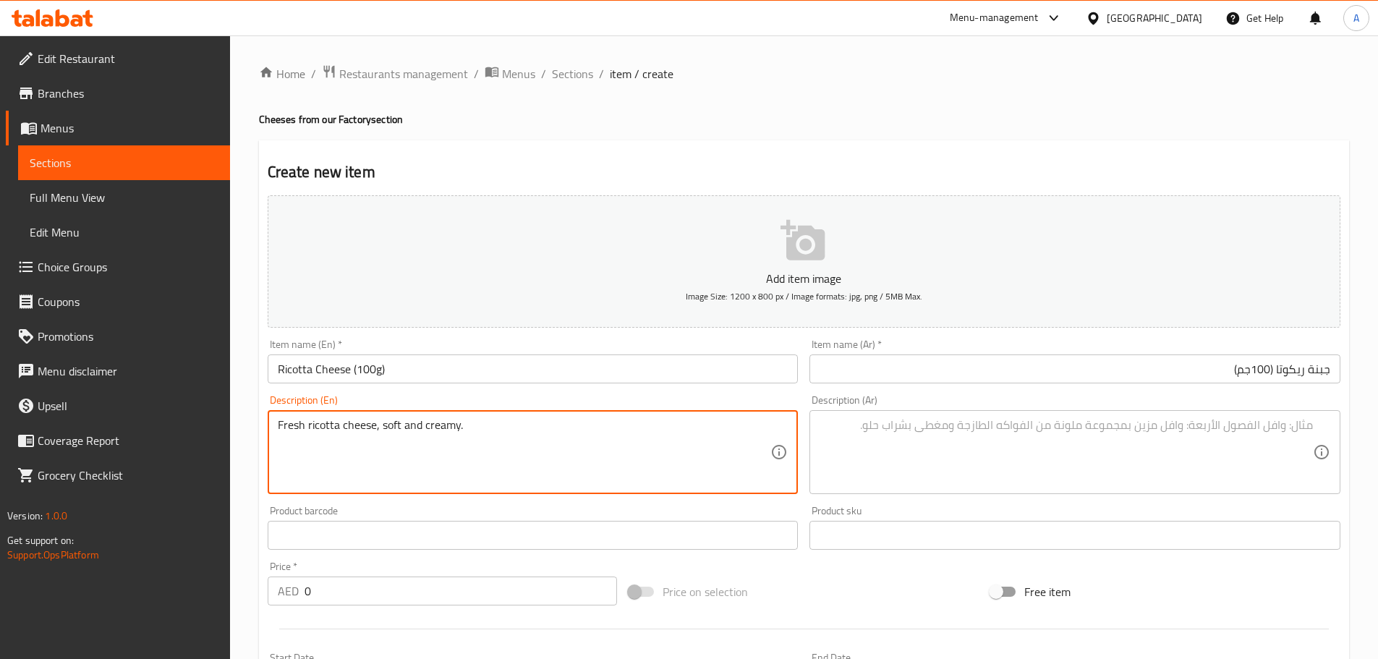
type textarea "Fresh ricotta cheese, soft and creamy."
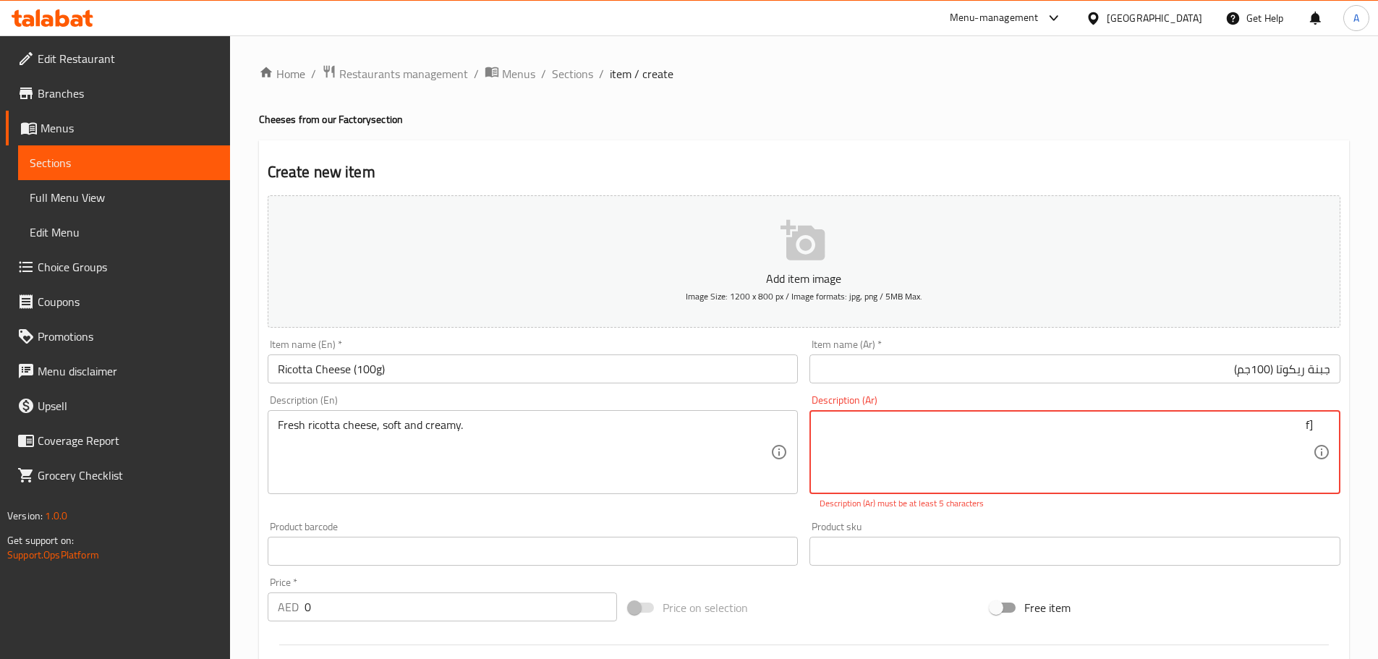
type textarea "["
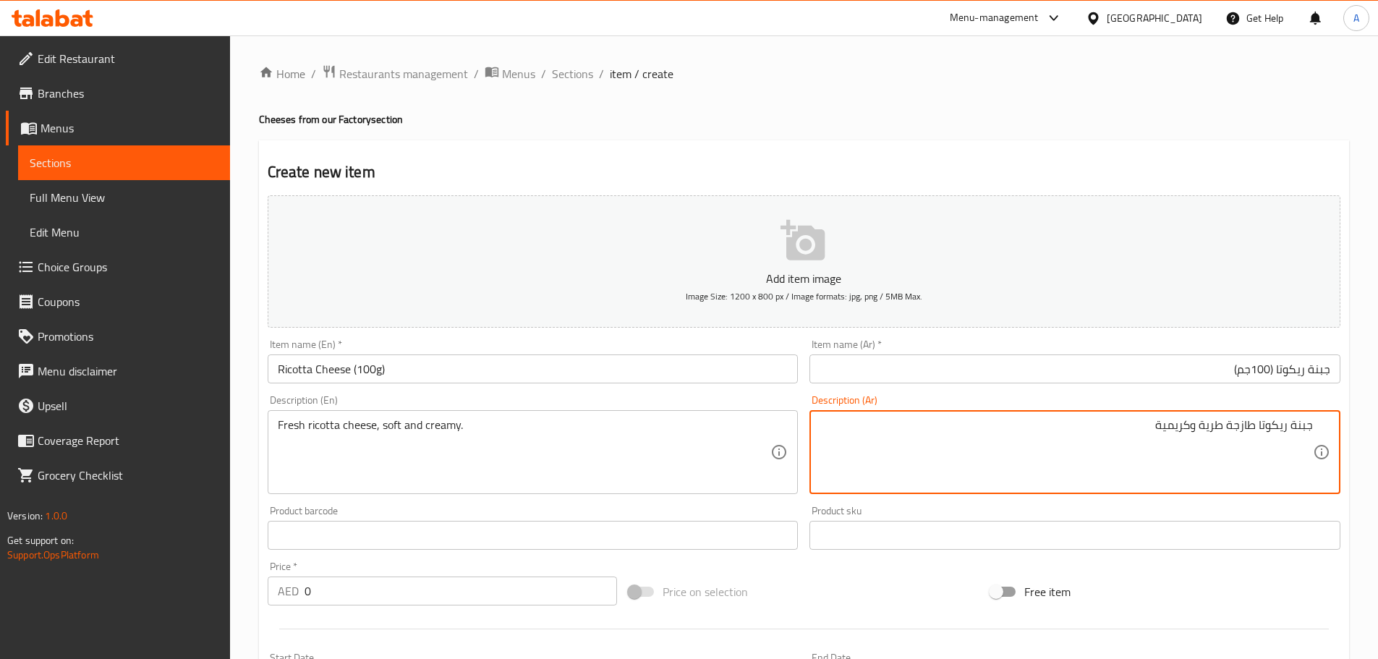
type textarea "جبنة ريكوتا طازجة طرية وكريمية"
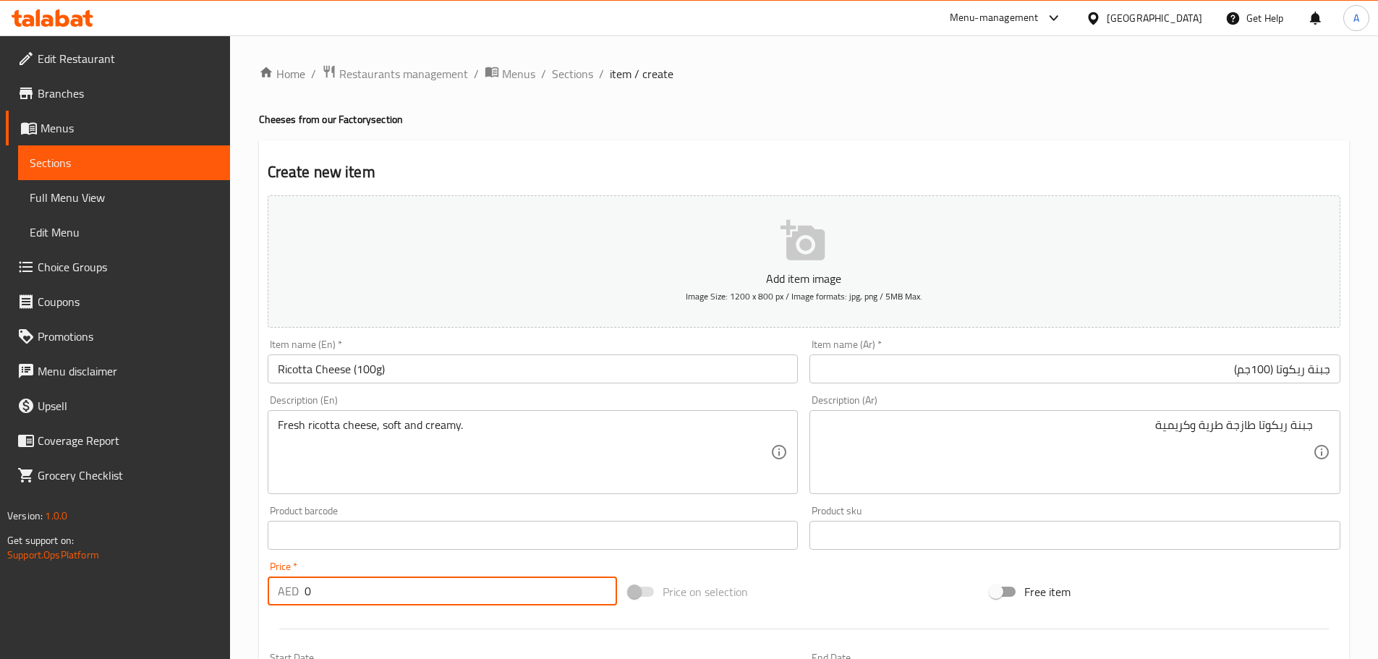
drag, startPoint x: 326, startPoint y: 592, endPoint x: 309, endPoint y: 592, distance: 17.4
click at [309, 592] on input "0" at bounding box center [461, 590] width 313 height 29
drag, startPoint x: 309, startPoint y: 592, endPoint x: 226, endPoint y: 589, distance: 82.5
click at [226, 589] on div "Edit Restaurant Branches Menus Sections Full Menu View Edit Menu Choice Groups …" at bounding box center [689, 528] width 1378 height 987
type input "25"
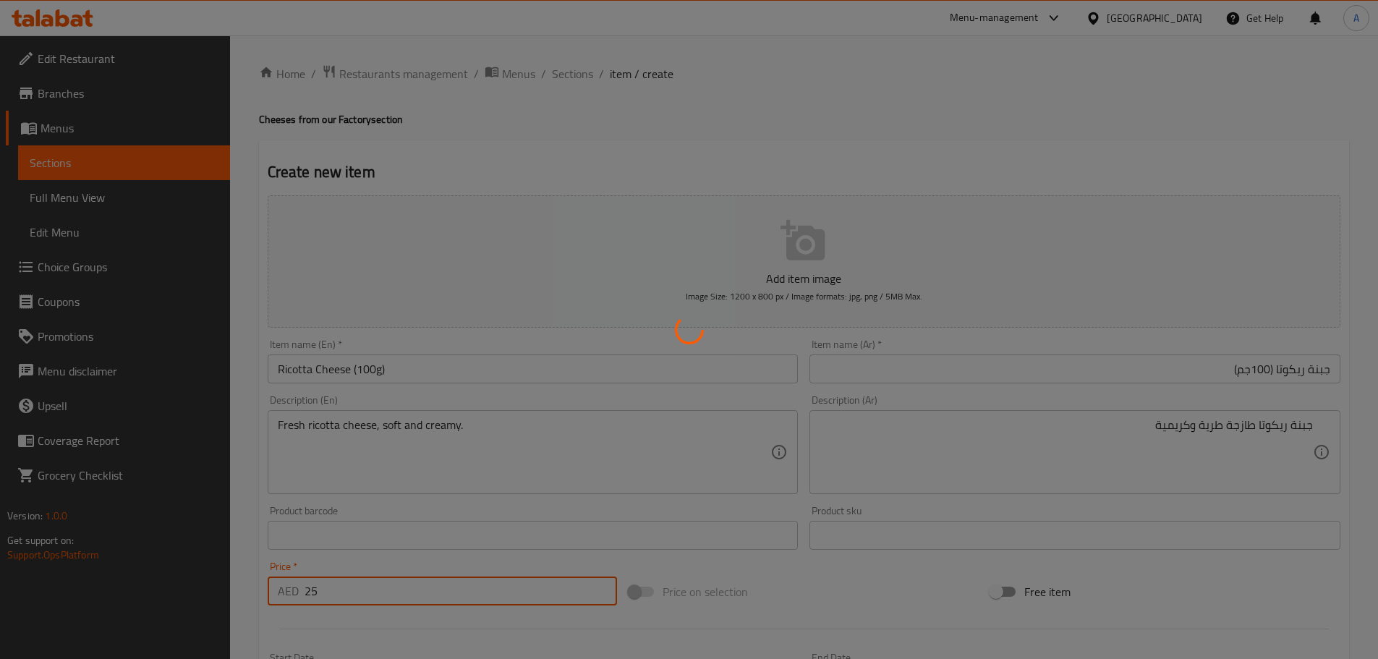
type input "0"
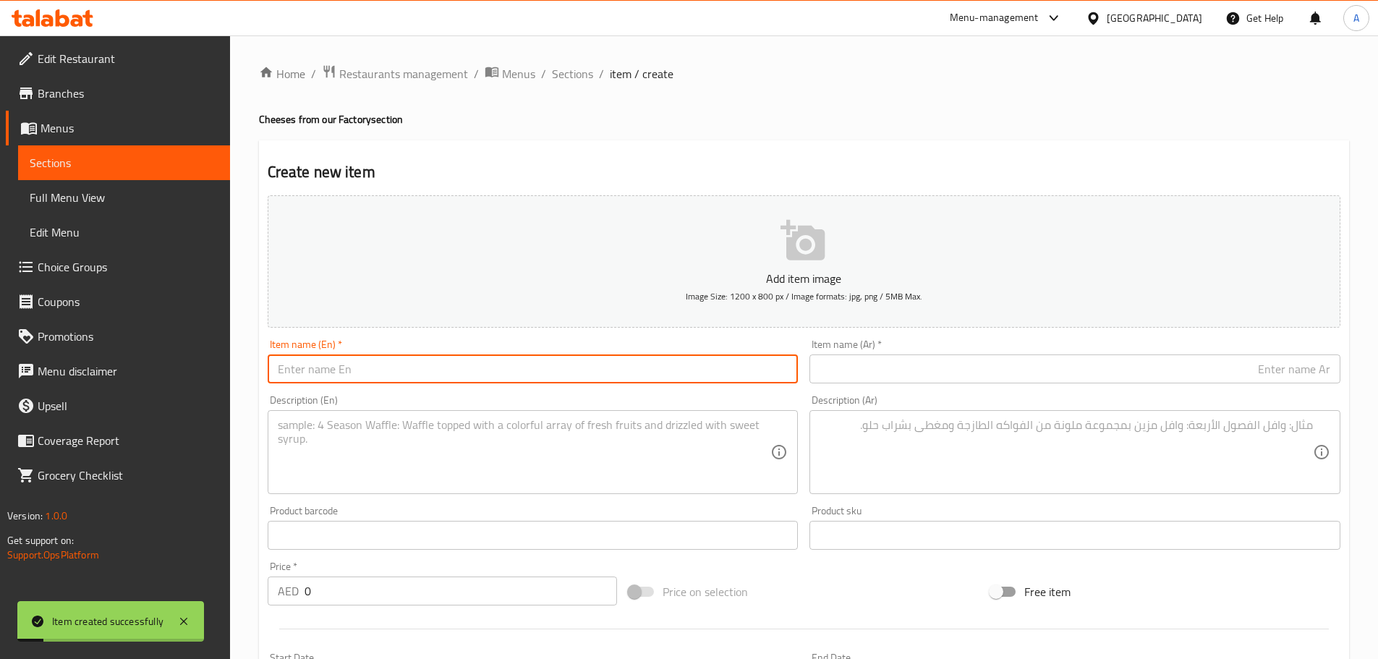
click at [393, 379] on input "text" at bounding box center [533, 368] width 531 height 29
paste input "Stracciatella (100g)"
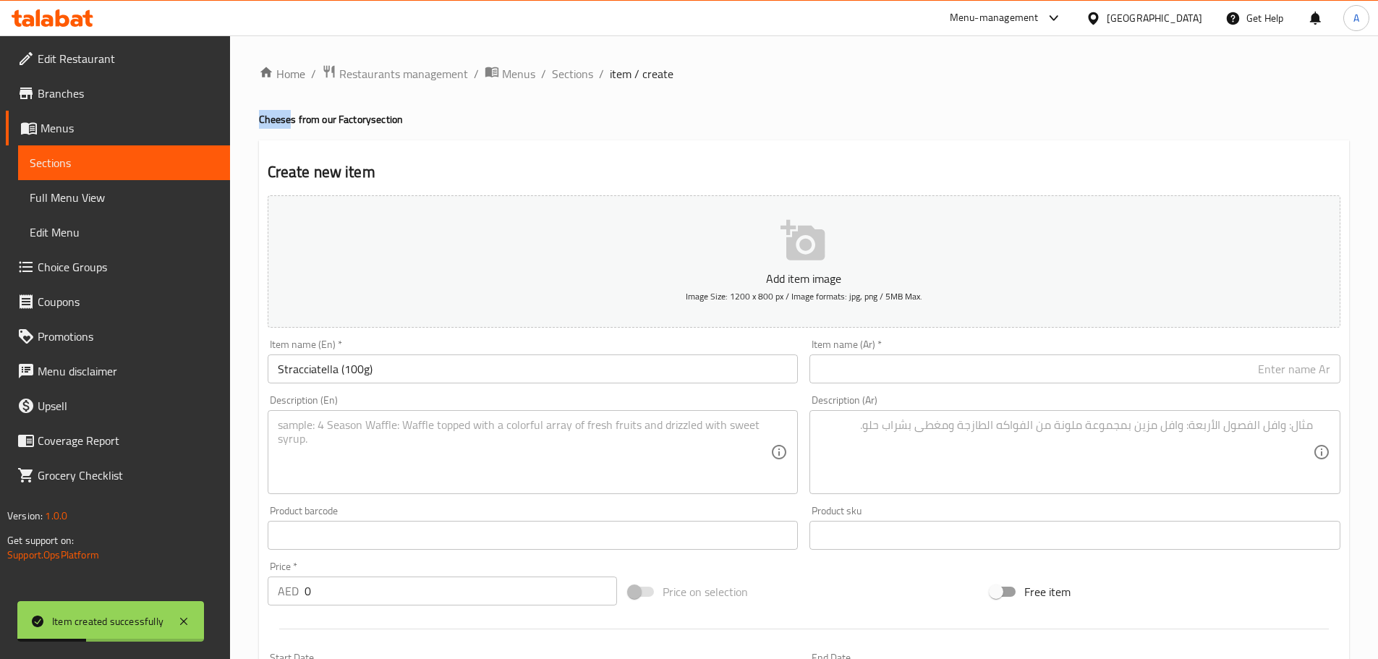
drag, startPoint x: 290, startPoint y: 121, endPoint x: 241, endPoint y: 121, distance: 49.2
click at [241, 121] on div "Home / Restaurants management / Menus / Sections / item / create Cheeses from o…" at bounding box center [804, 528] width 1148 height 987
copy h4 "Cheese"
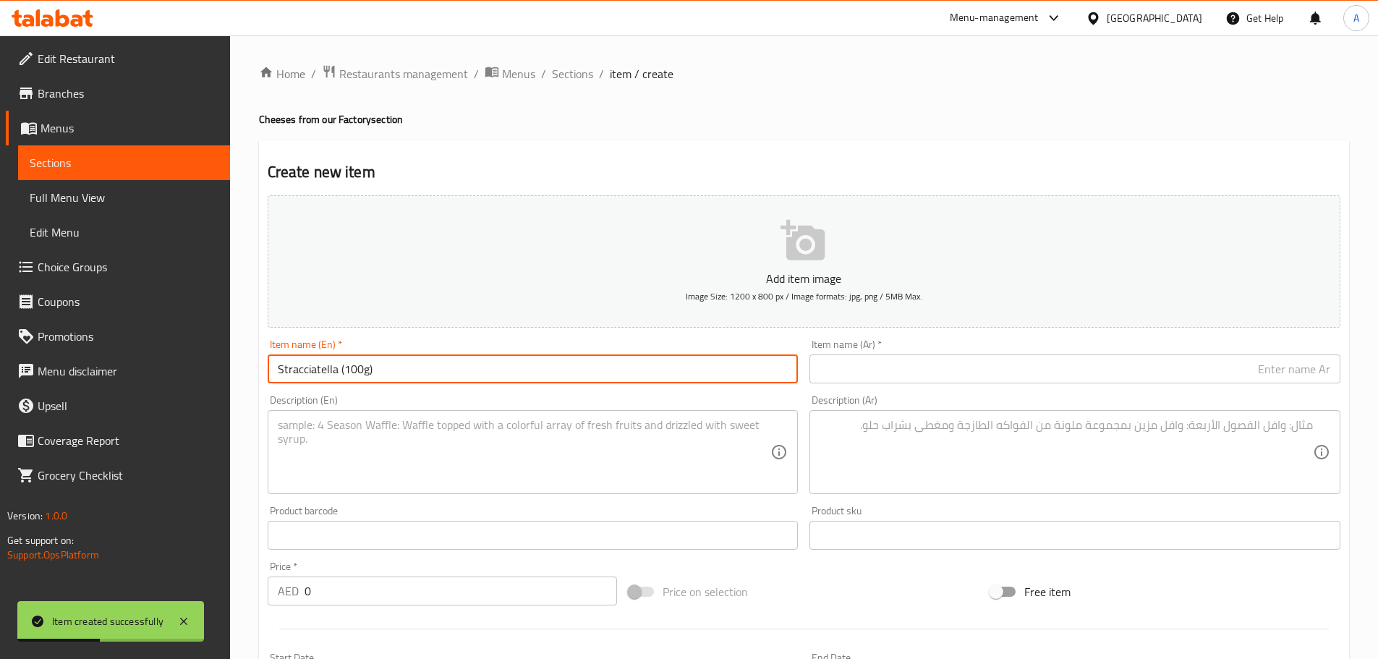
click at [343, 370] on input "Stracciatella (100g)" at bounding box center [533, 368] width 531 height 29
click at [340, 369] on input "Stracciatella (100g)" at bounding box center [533, 368] width 531 height 29
paste input "Cheese"
click at [312, 360] on input "Stracciatella Cheese (100g)" at bounding box center [533, 368] width 531 height 29
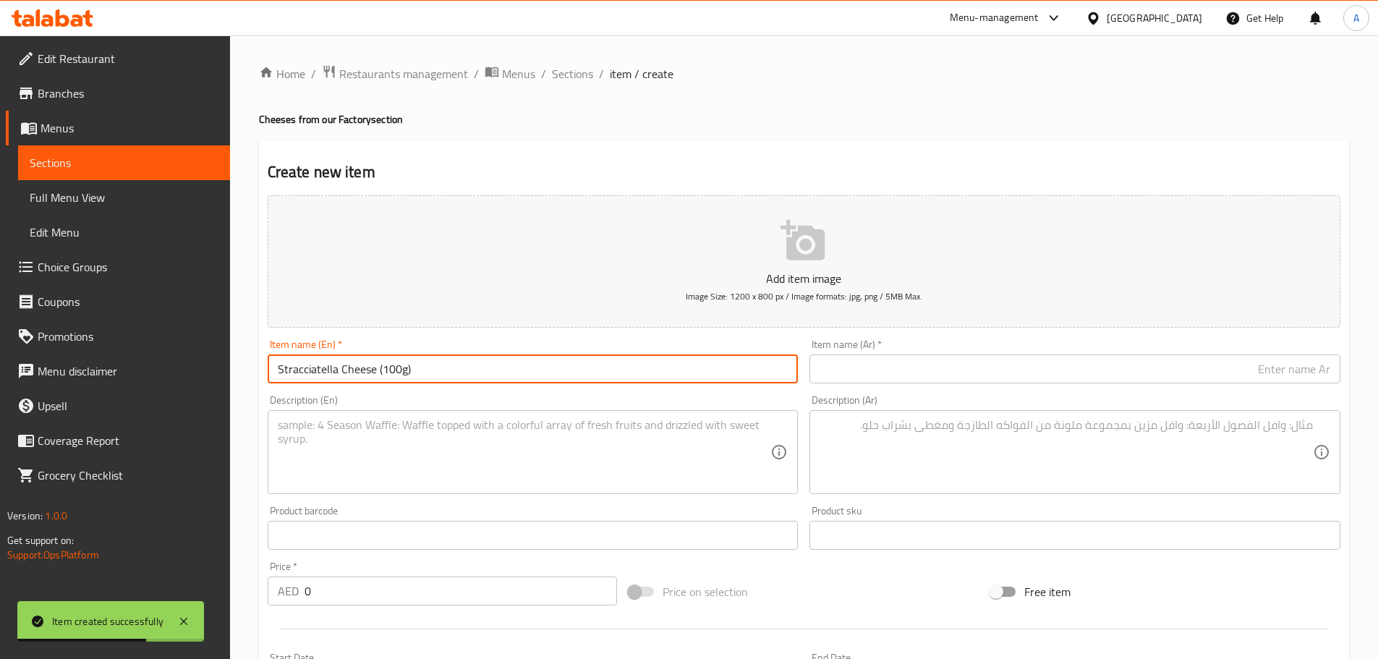
type input "Stracciatella Cheese (100g)"
click at [1084, 368] on input "text" at bounding box center [1074, 368] width 531 height 29
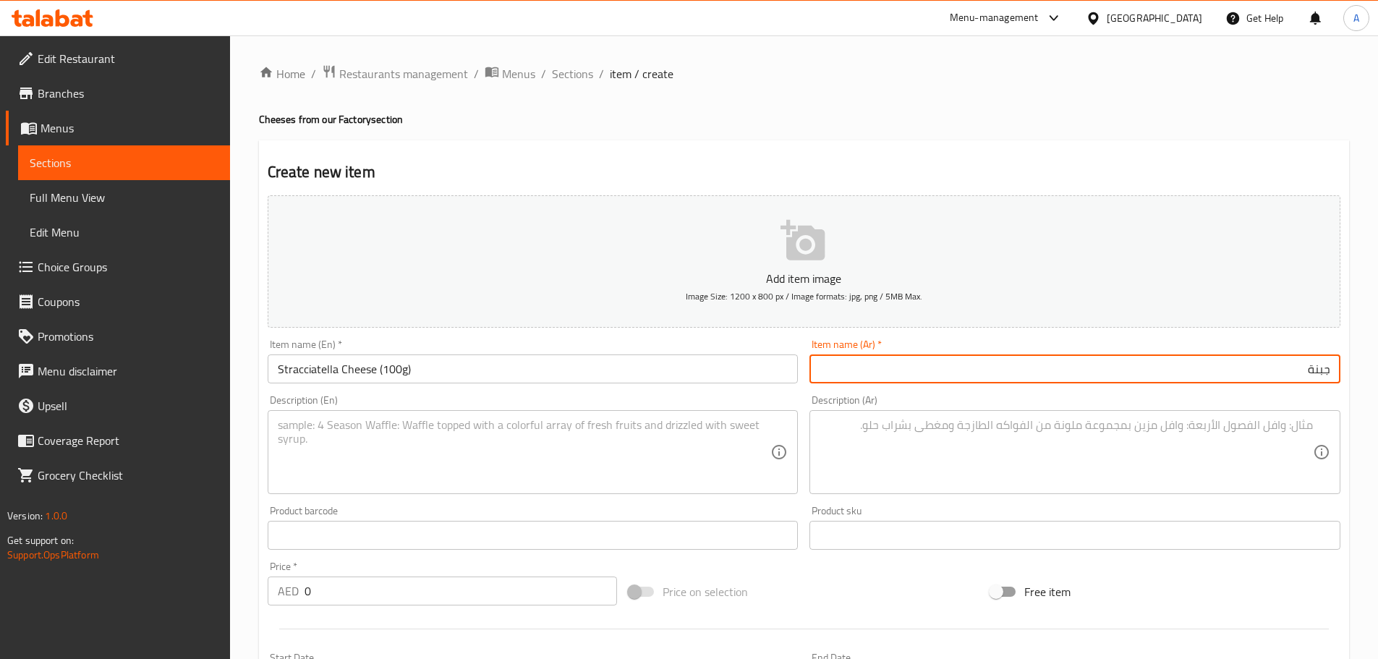
paste input "ستراتشاتيلا"
type input "جبنة ستراتشاتيلا (100جم"
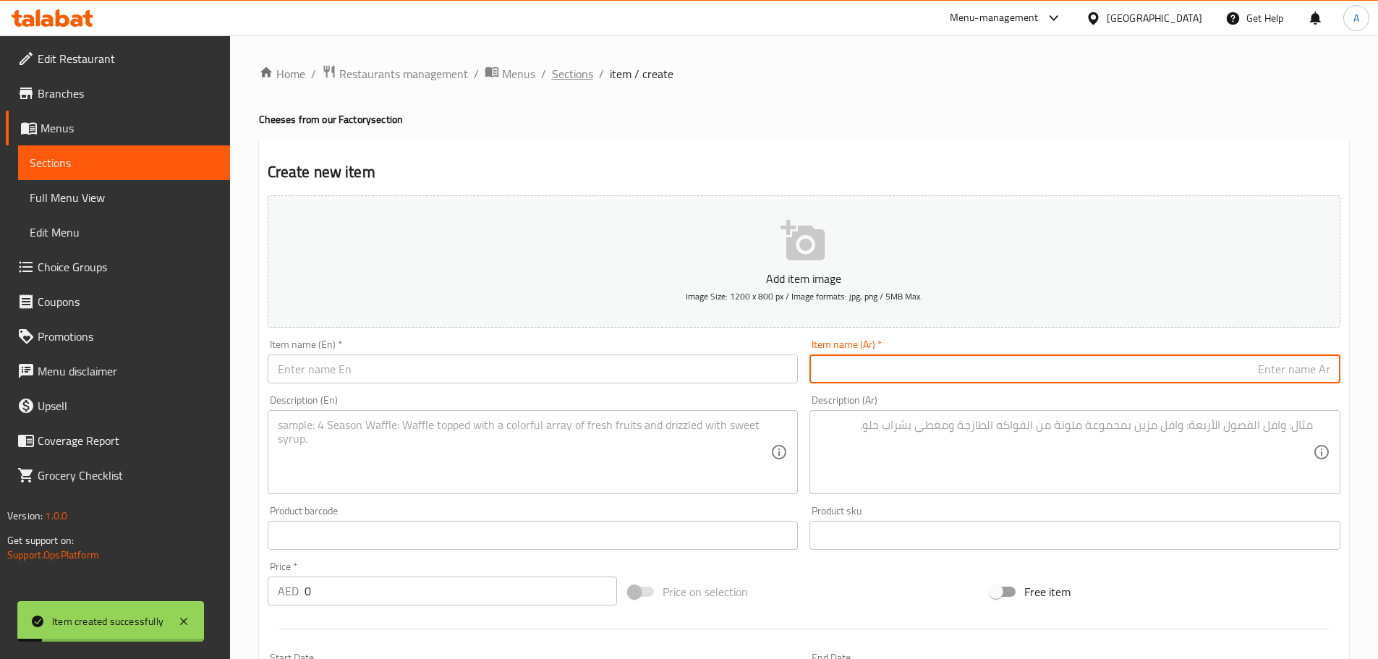
click at [566, 70] on span "Sections" at bounding box center [572, 73] width 41 height 17
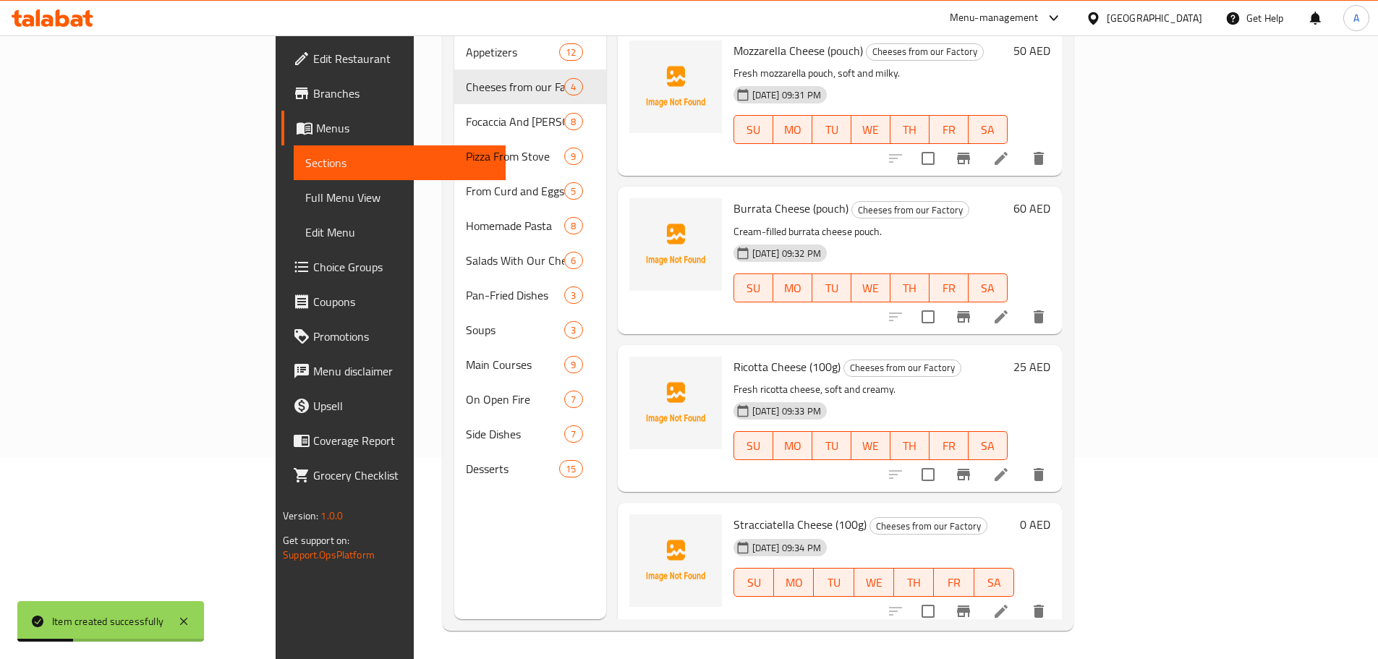
scroll to position [203, 0]
click at [1010, 602] on icon at bounding box center [1000, 610] width 17 height 17
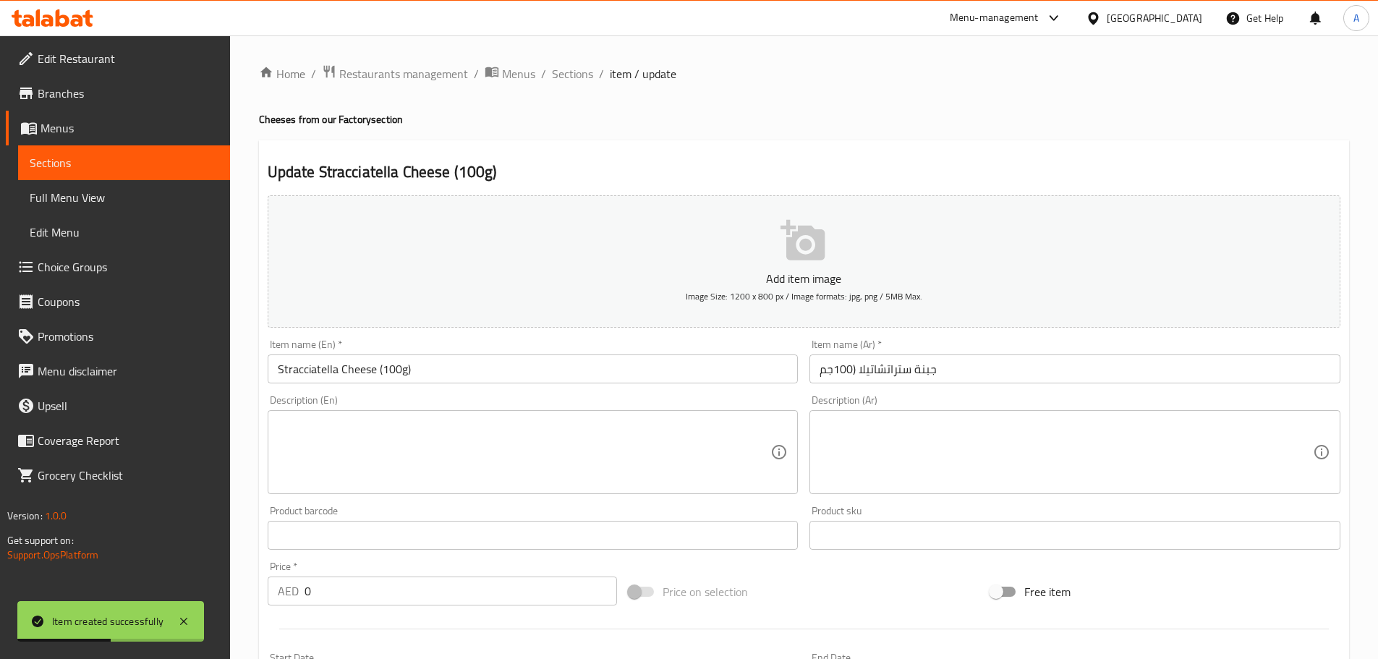
click at [965, 378] on input "جبنة ستراتشاتيلا (100جم" at bounding box center [1074, 368] width 531 height 29
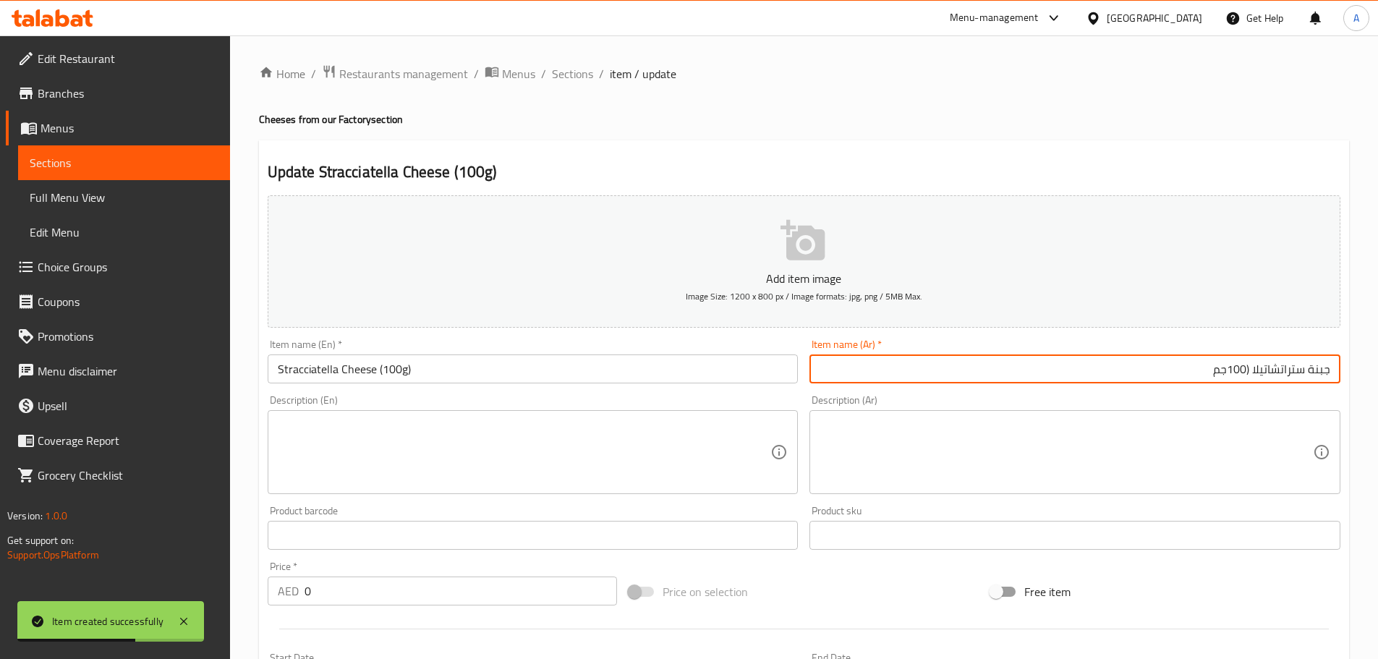
click at [965, 378] on input "جبنة ستراتشاتيلا (100جم" at bounding box center [1074, 368] width 531 height 29
type input "جبنة ستراتشاتيلا (100جم)"
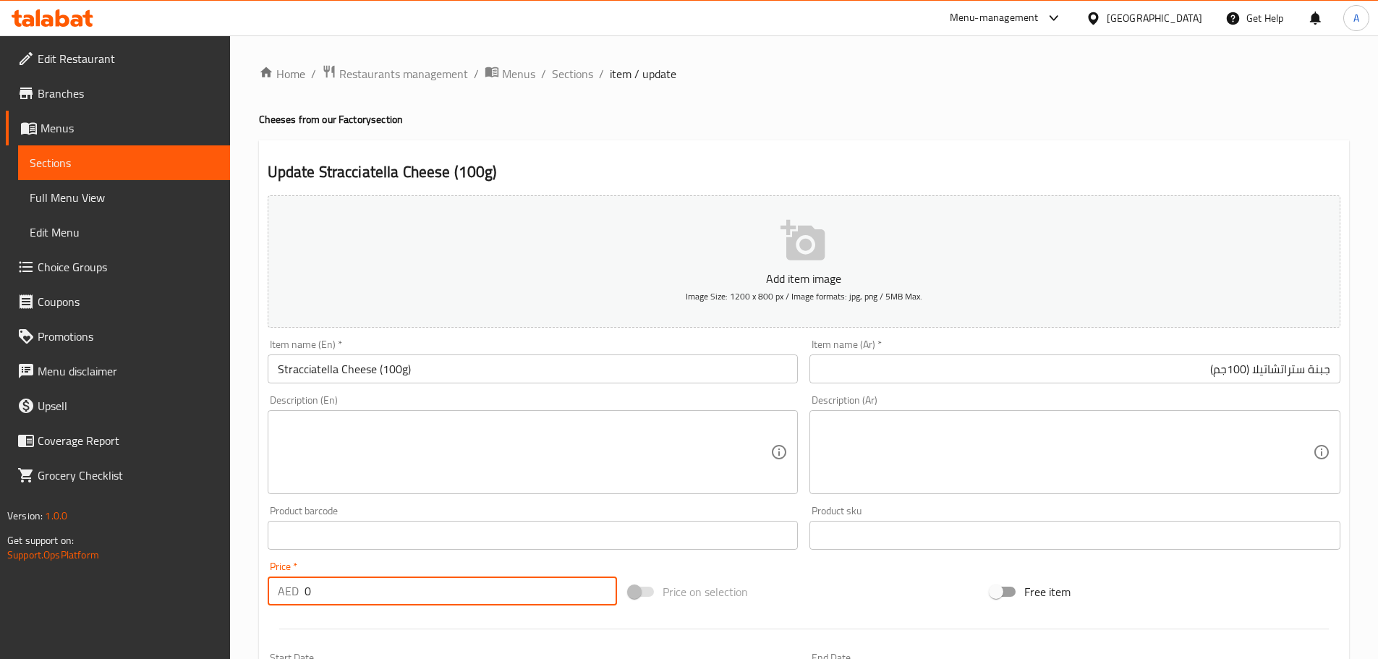
drag, startPoint x: 324, startPoint y: 582, endPoint x: 243, endPoint y: 583, distance: 81.0
click at [243, 583] on div "Home / Restaurants management / Menus / Sections / item / update Cheeses from o…" at bounding box center [804, 528] width 1148 height 987
paste input "3"
type input "30"
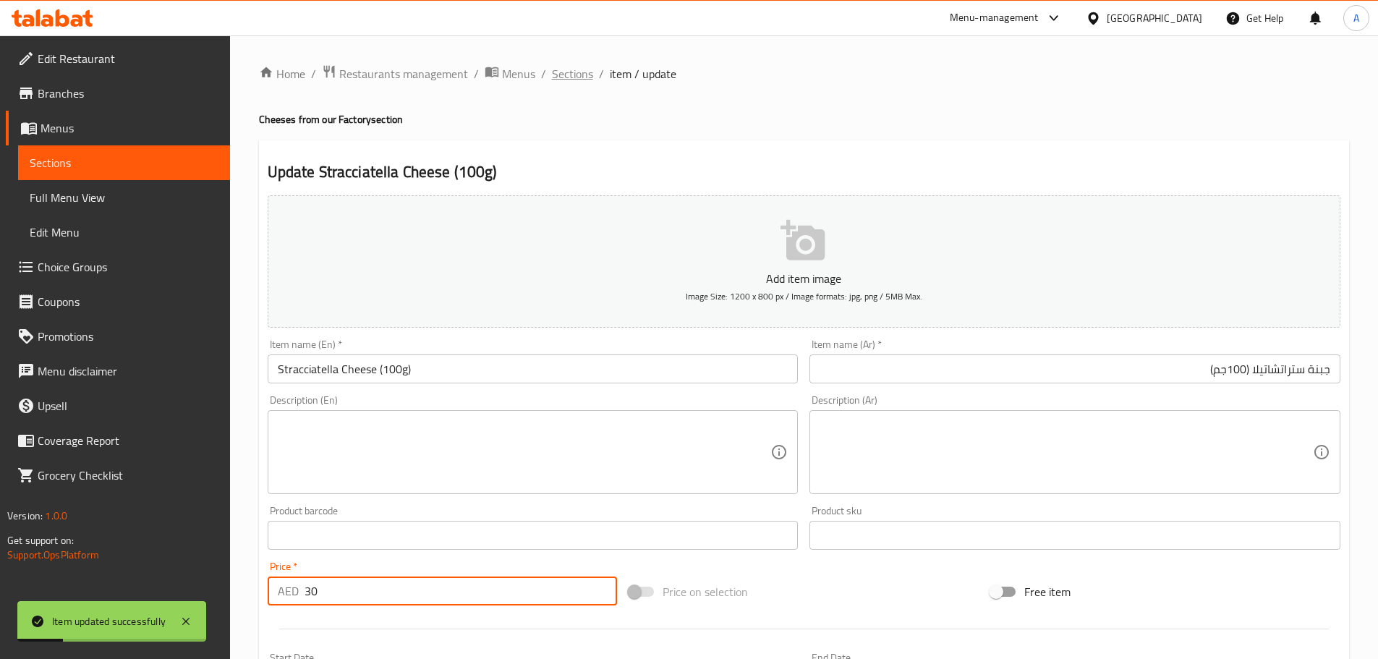
click at [571, 67] on span "Sections" at bounding box center [572, 73] width 41 height 17
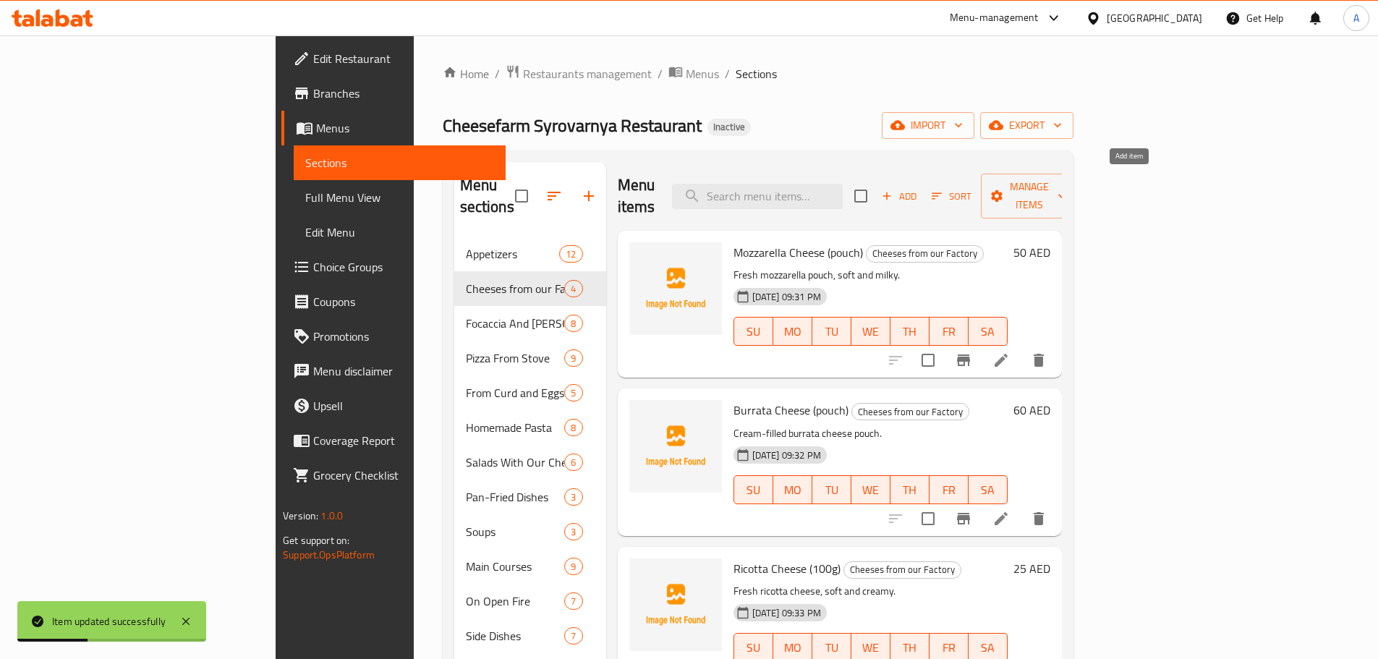
click at [919, 188] on span "Add" at bounding box center [899, 196] width 39 height 17
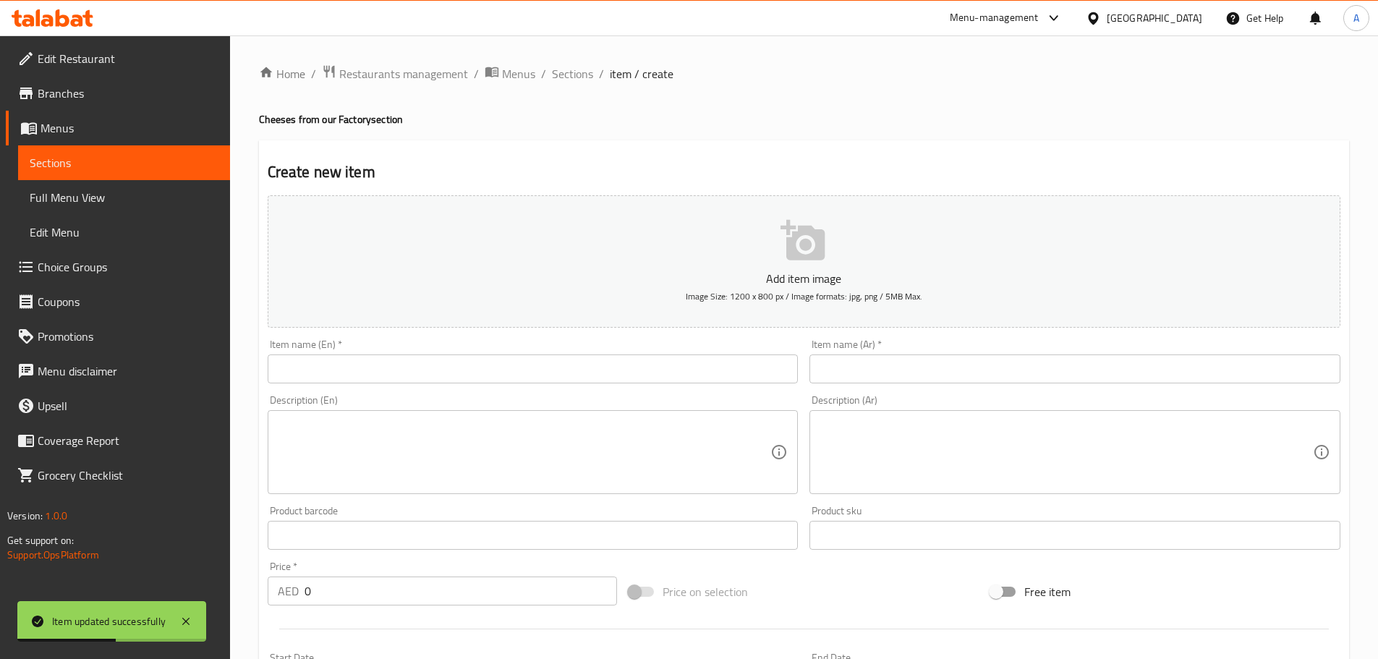
click at [394, 341] on div "Item name (En)   * Item name (En) *" at bounding box center [533, 361] width 531 height 44
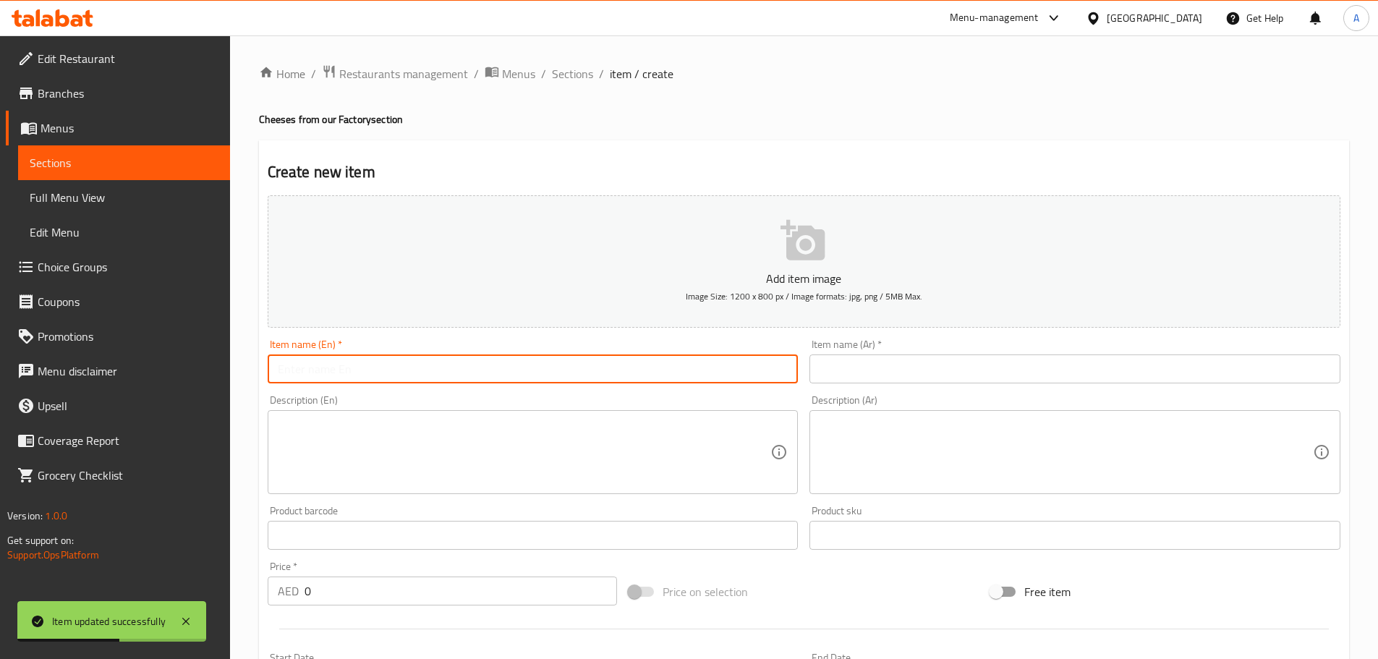
click at [383, 366] on input "text" at bounding box center [533, 368] width 531 height 29
paste input "Scamorza (100g)."
click at [293, 122] on h4 "Cheeses from our Factory section" at bounding box center [804, 119] width 1090 height 14
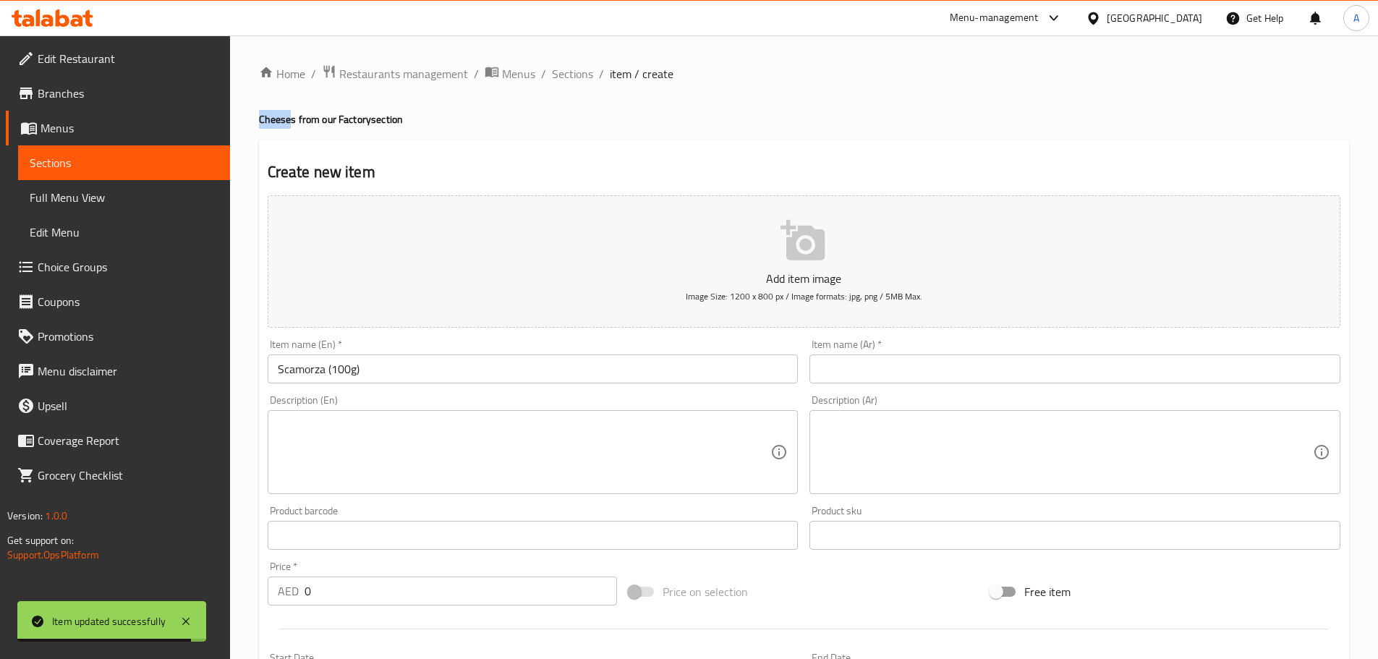
drag, startPoint x: 290, startPoint y: 121, endPoint x: 238, endPoint y: 124, distance: 52.2
click at [238, 124] on div "Home / Restaurants management / Menus / Sections / item / create Cheeses from o…" at bounding box center [804, 528] width 1148 height 987
copy h4 "Cheese"
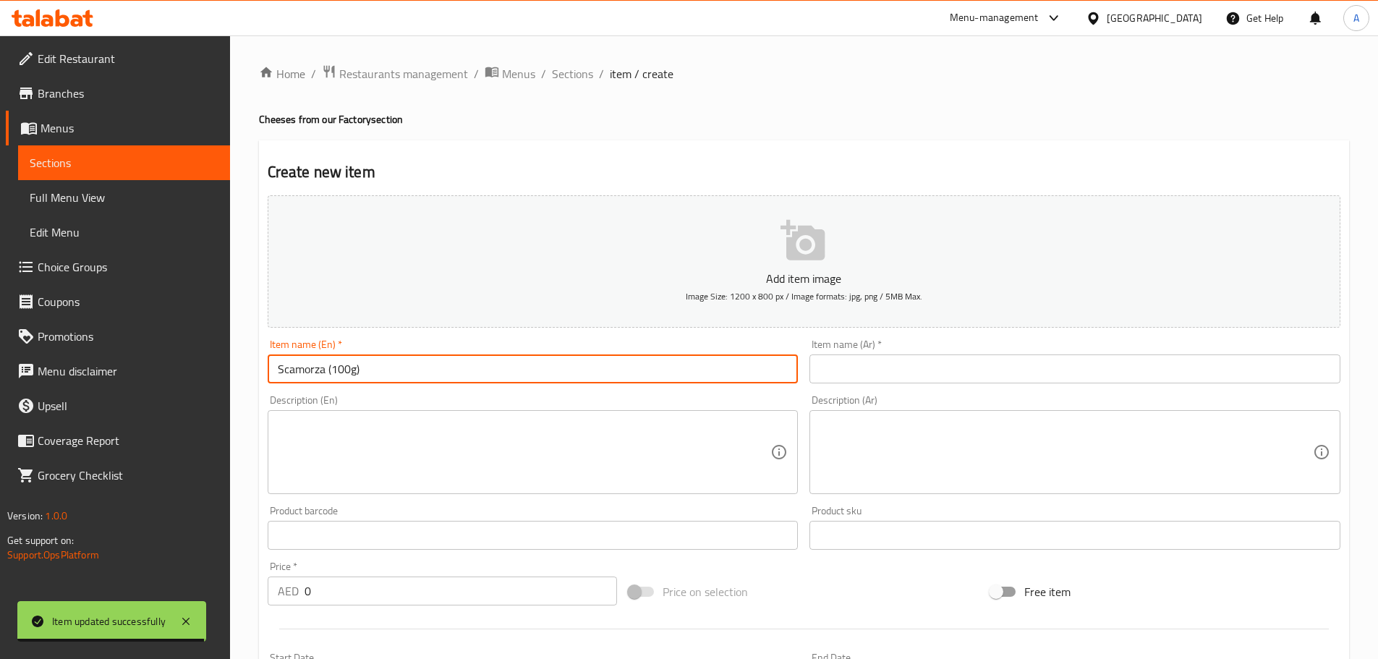
click at [330, 363] on input "Scamorza (100g)" at bounding box center [533, 368] width 531 height 29
click at [325, 367] on input "Scamorza (100g)" at bounding box center [533, 368] width 531 height 29
click at [329, 372] on input "Scamorza (100g)" at bounding box center [533, 368] width 531 height 29
paste input "Cheese"
drag, startPoint x: 305, startPoint y: 364, endPoint x: 297, endPoint y: 373, distance: 12.3
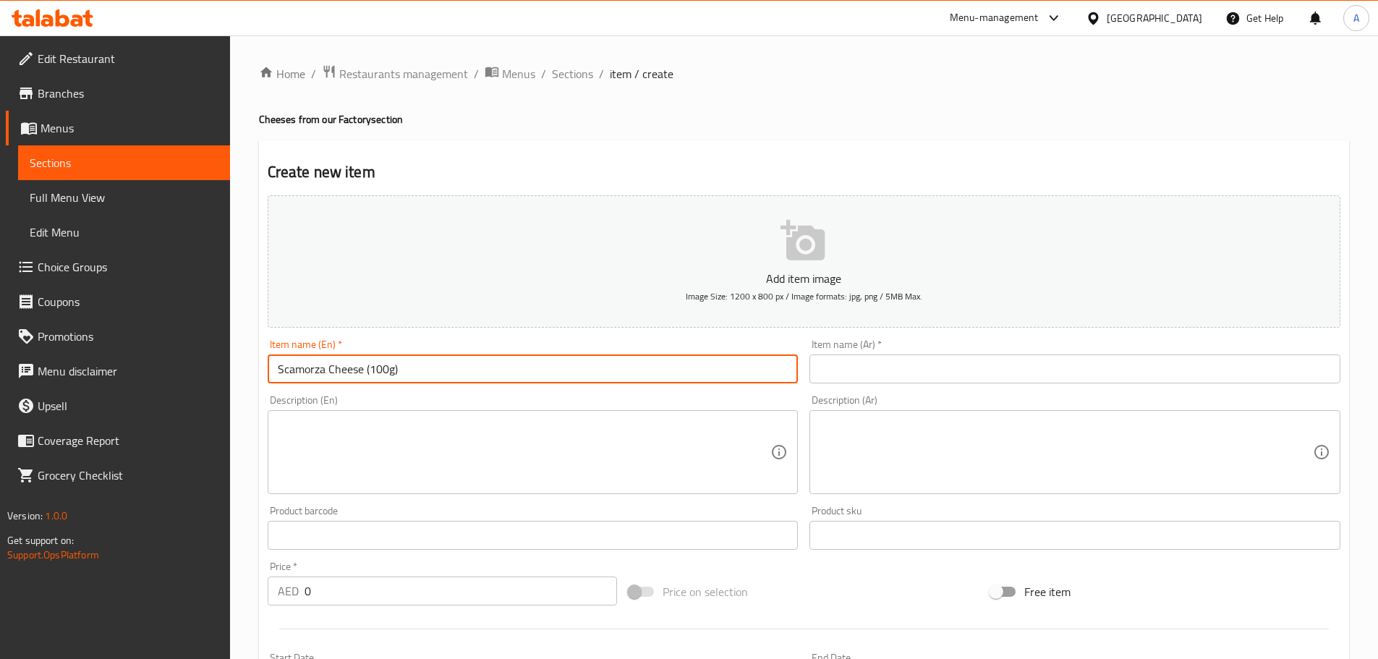
click at [297, 373] on input "Scamorza Cheese (100g)" at bounding box center [533, 368] width 531 height 29
type input "Scamorza Cheese (100g)"
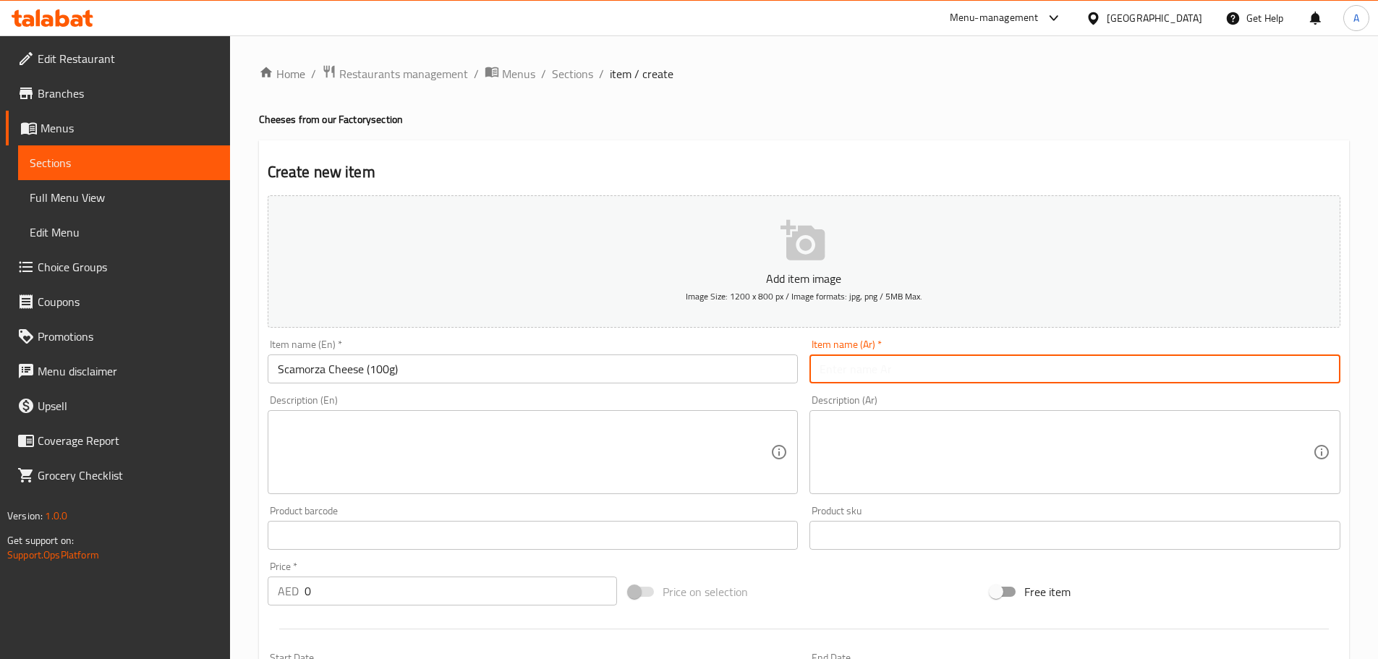
click at [1009, 356] on input "text" at bounding box center [1074, 368] width 531 height 29
type input "["
paste input "سكامورزا"
type input "جبنة سكامورزا (100 جم)"
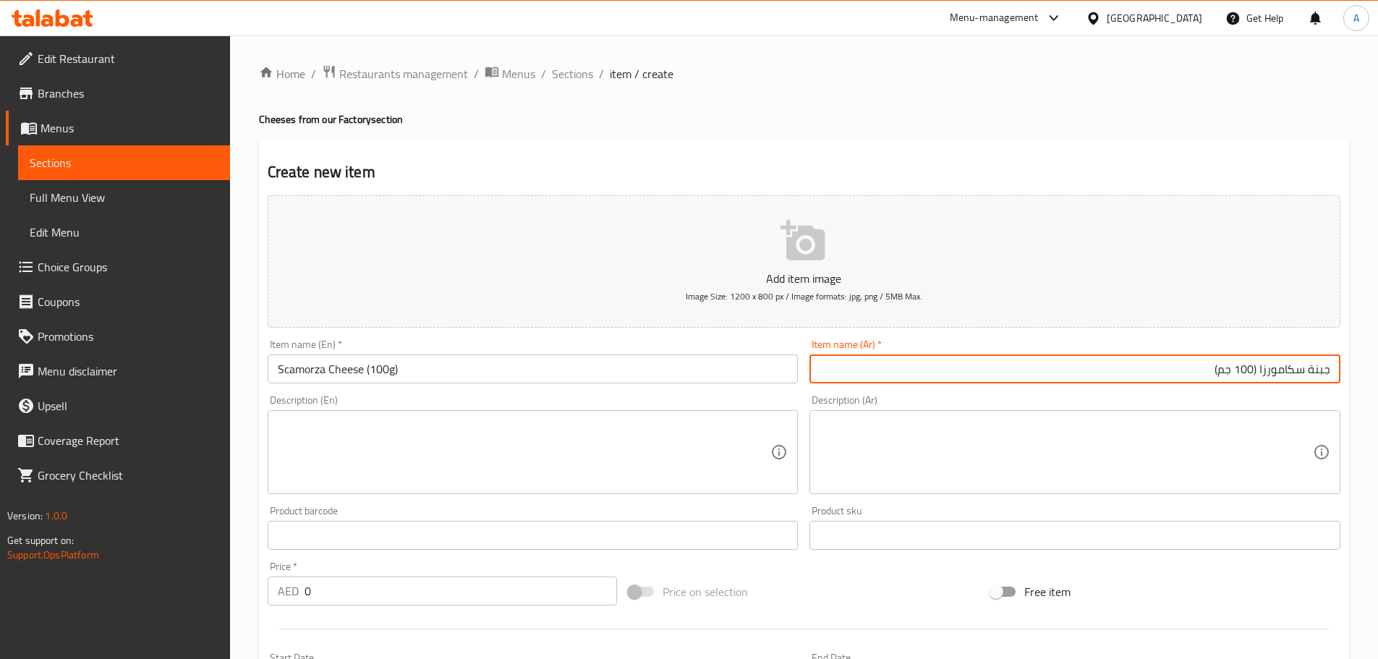
click at [518, 451] on textarea at bounding box center [524, 452] width 493 height 69
paste textarea "Semi-soft smoked Italian cheese."
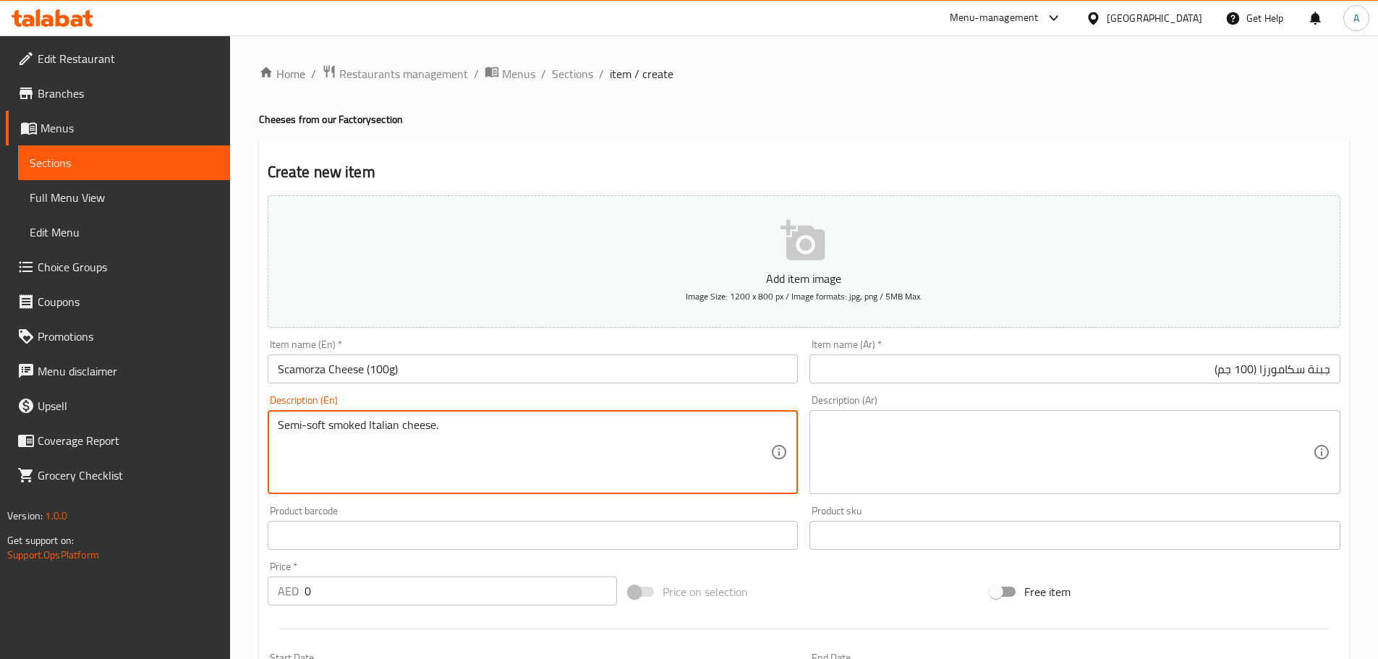
type textarea "Semi-soft smoked Italian cheese."
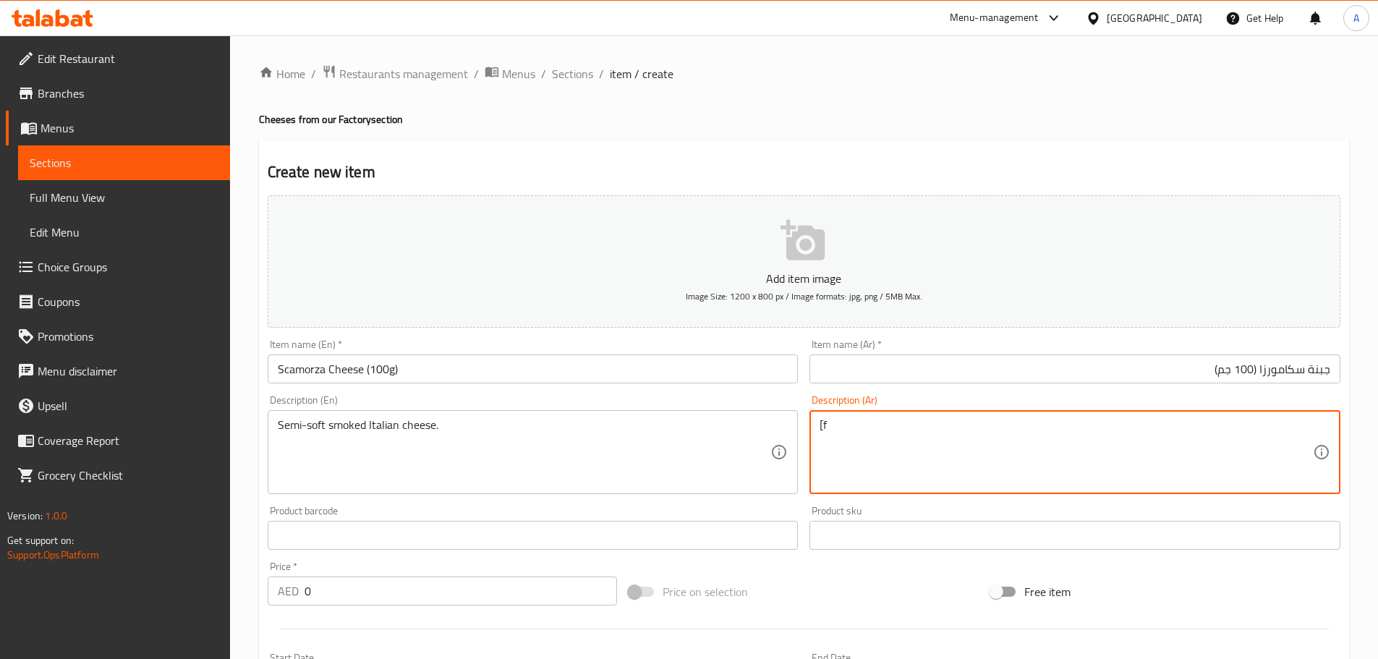
type textarea "["
type textarea "جبنة إيطالية مدخنة نصف طرية"
drag, startPoint x: 325, startPoint y: 585, endPoint x: 288, endPoint y: 587, distance: 37.0
click at [291, 587] on div "AED 0 Price *" at bounding box center [443, 590] width 350 height 29
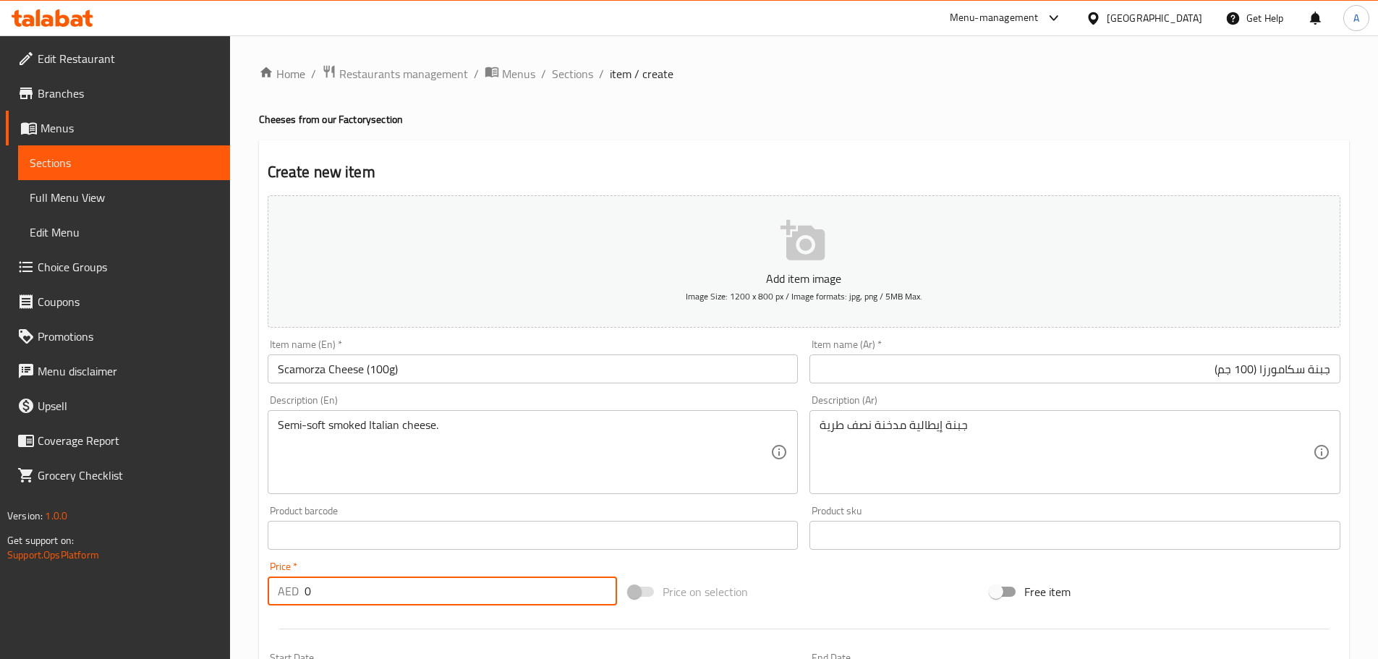
paste input "4"
type input "40"
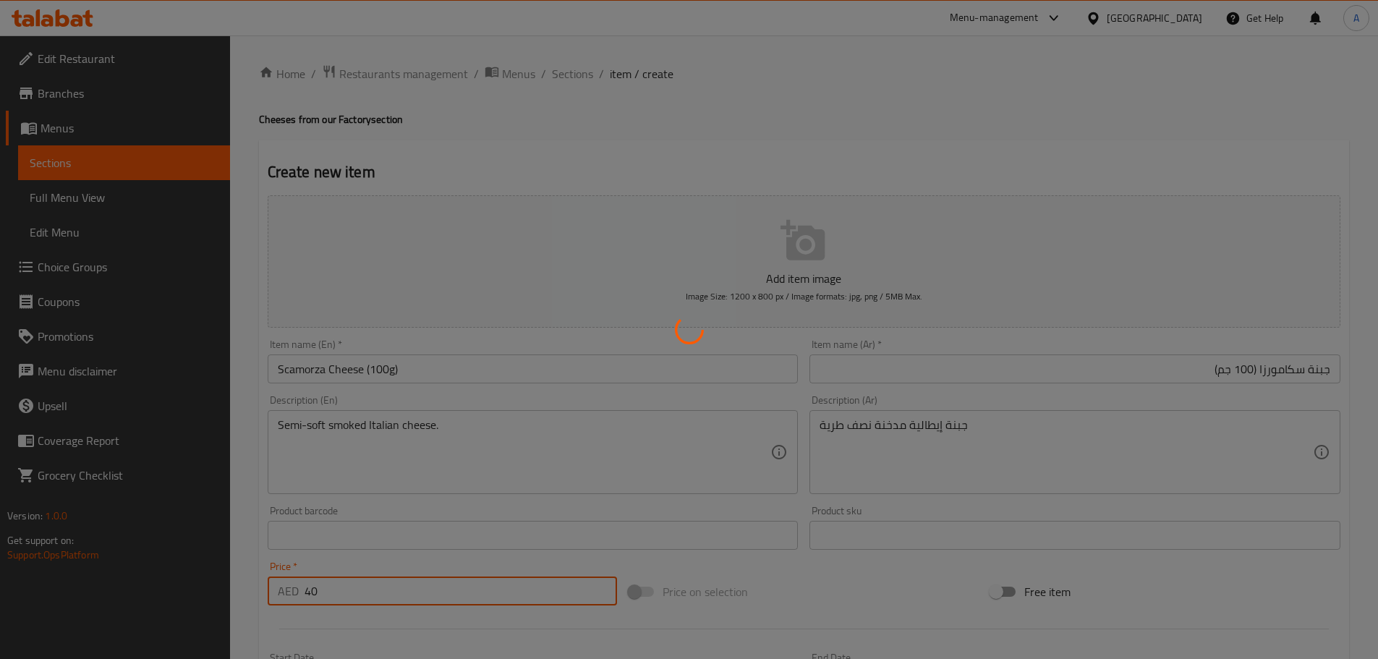
type input "0"
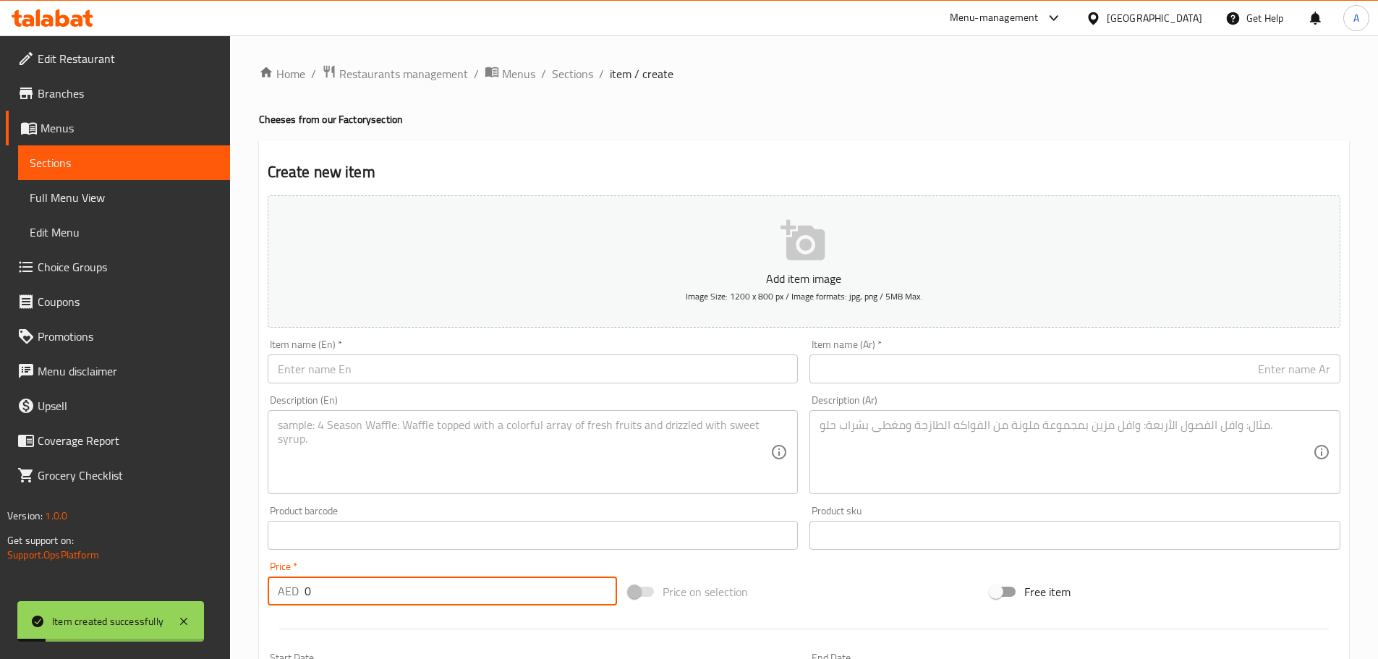
click at [376, 357] on input "text" at bounding box center [533, 368] width 531 height 29
paste input "Smoked Scamorza (100g)."
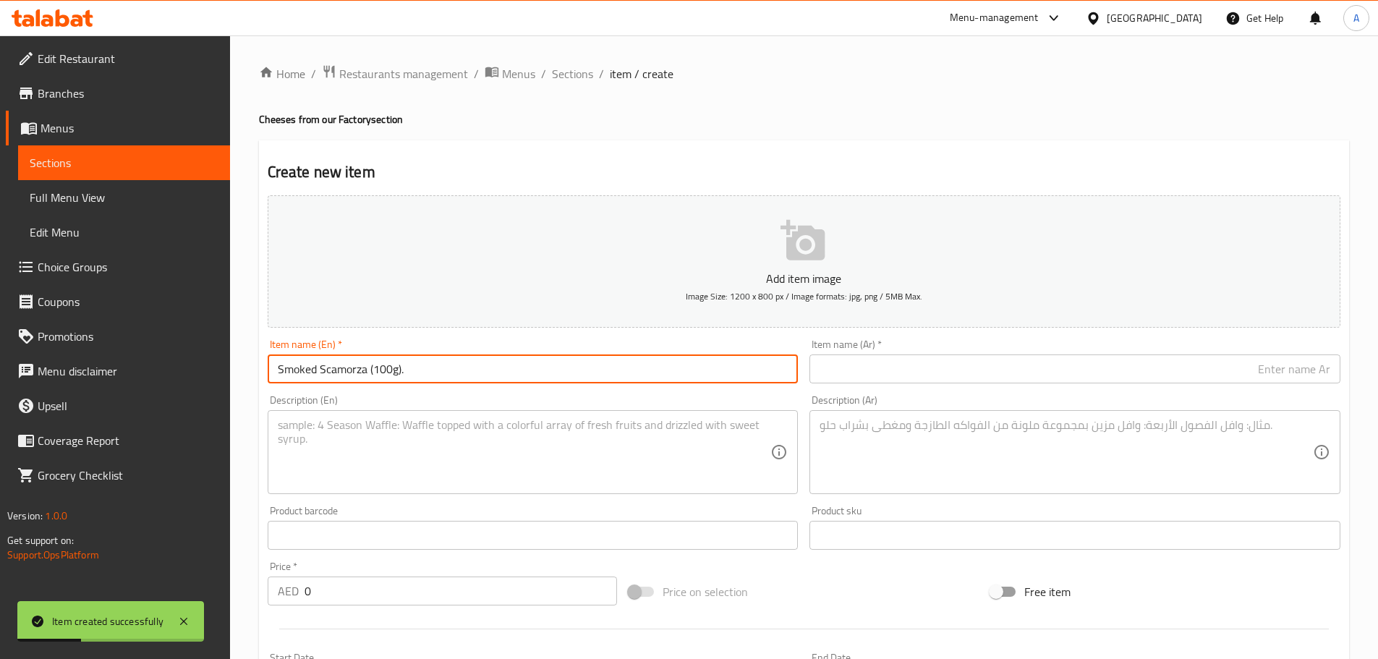
click at [483, 359] on input "Smoked Scamorza (100g)." at bounding box center [533, 368] width 531 height 29
type input "Smoked Scamorza (100g)"
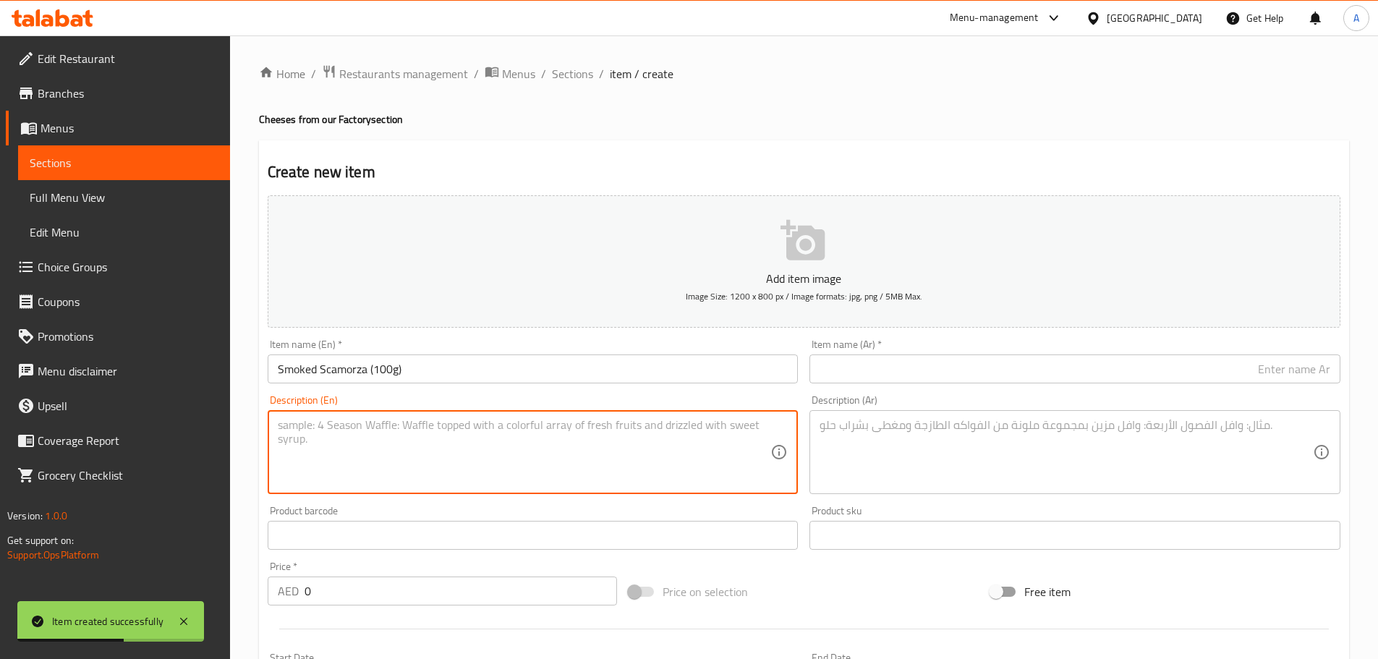
click at [412, 459] on textarea at bounding box center [524, 452] width 493 height 69
paste textarea "Smokier version of scamorza with deep flavor."
type textarea "Smokier version of scamorza with deep flavor."
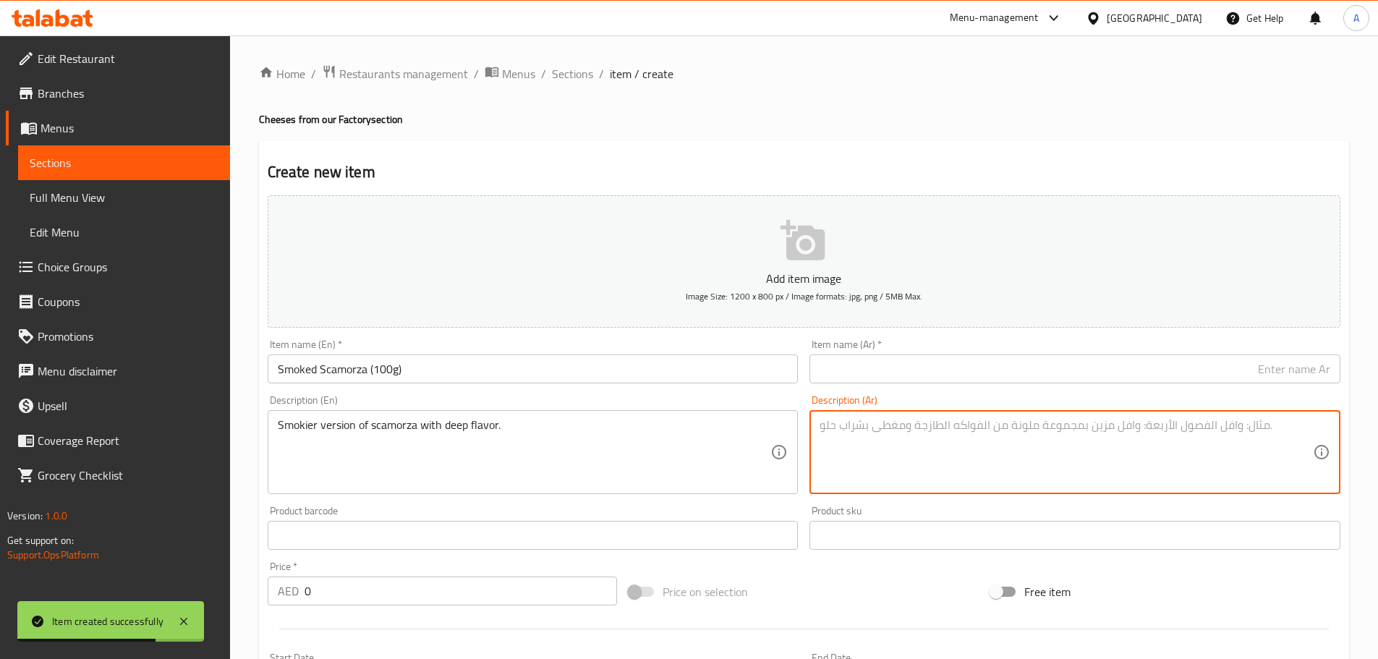
click at [835, 373] on input "text" at bounding box center [1074, 368] width 531 height 29
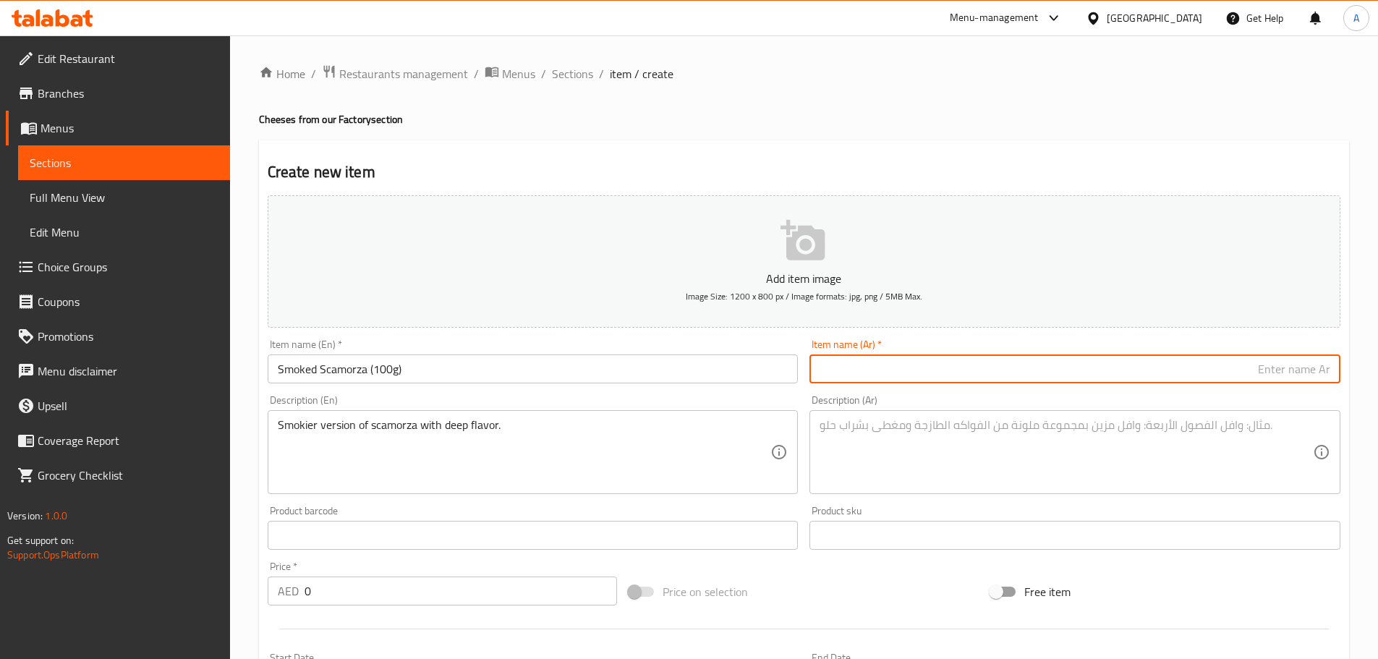
click at [288, 127] on h4 "Cheeses from our Factory section" at bounding box center [804, 119] width 1090 height 14
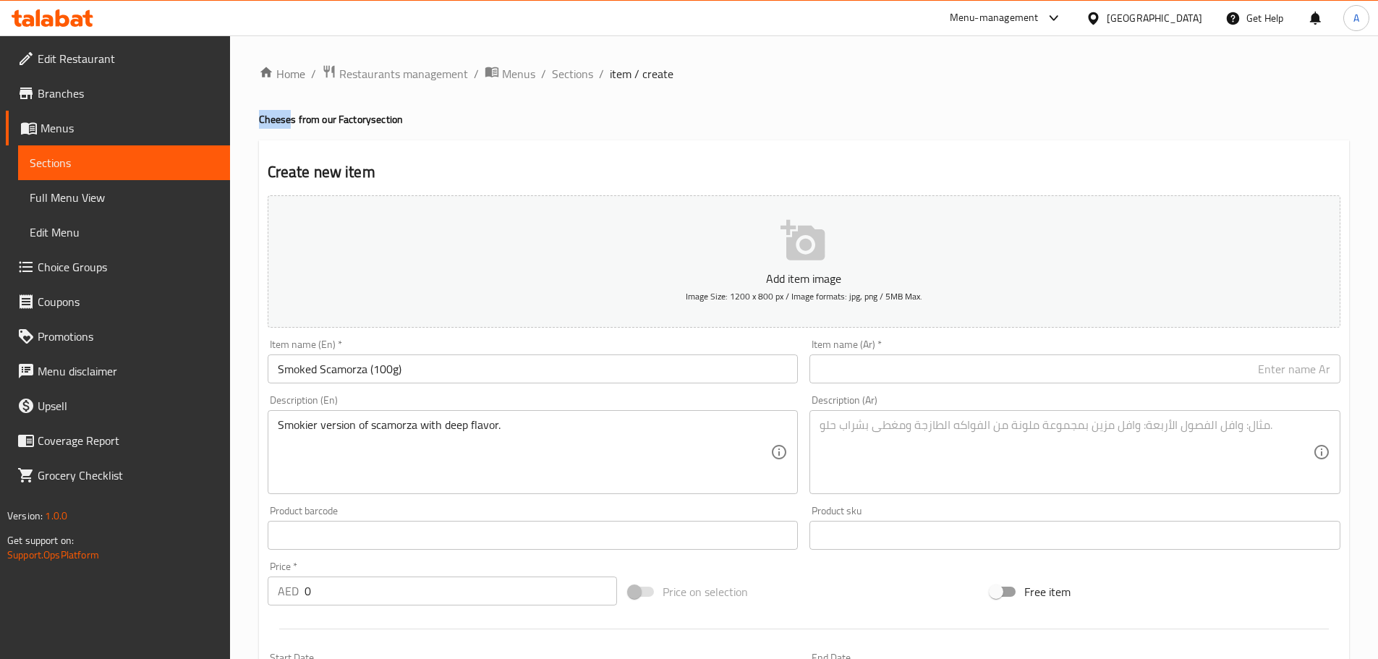
drag, startPoint x: 289, startPoint y: 122, endPoint x: 242, endPoint y: 117, distance: 46.6
click at [242, 117] on div "Home / Restaurants management / Menus / Sections / item / create Cheeses from o…" at bounding box center [804, 528] width 1148 height 987
copy h4 "Cheese"
click at [370, 368] on input "Smoked Scamorza (100g)" at bounding box center [533, 368] width 531 height 29
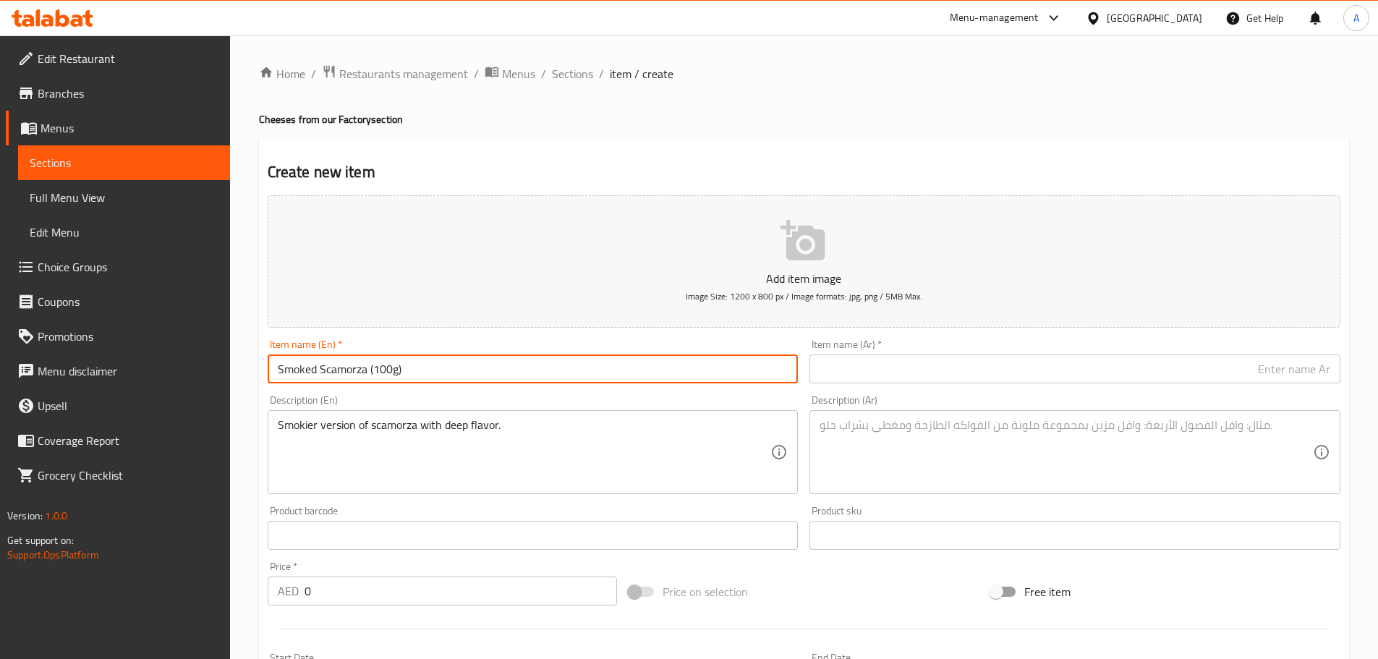
paste input "Cheese"
type input "Smoked Scamorza Cheese (100g)"
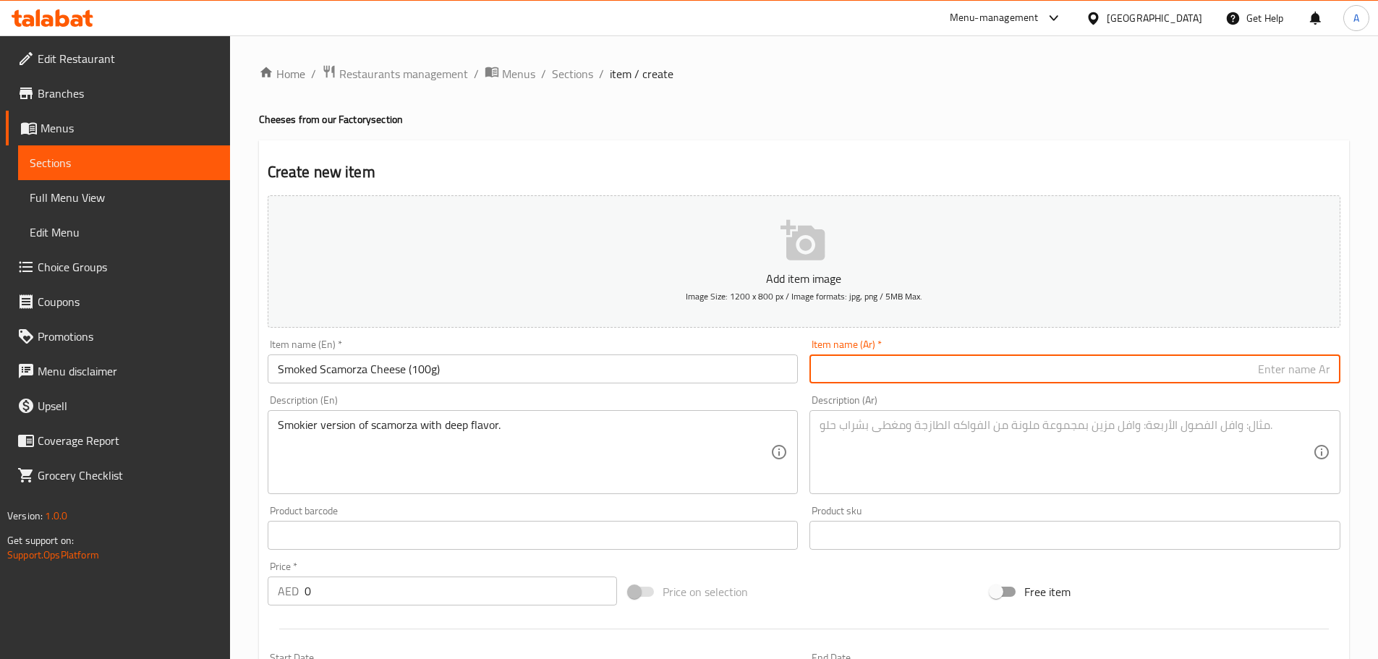
click at [920, 372] on input "text" at bounding box center [1074, 368] width 531 height 29
click at [1260, 369] on input "جبنة سكامورزا (100 جم)" at bounding box center [1074, 368] width 531 height 29
type input "جبنة سكامورزا مدخنة (100 جم)"
click at [362, 564] on div "Price   * AED 0 Price *" at bounding box center [443, 583] width 362 height 56
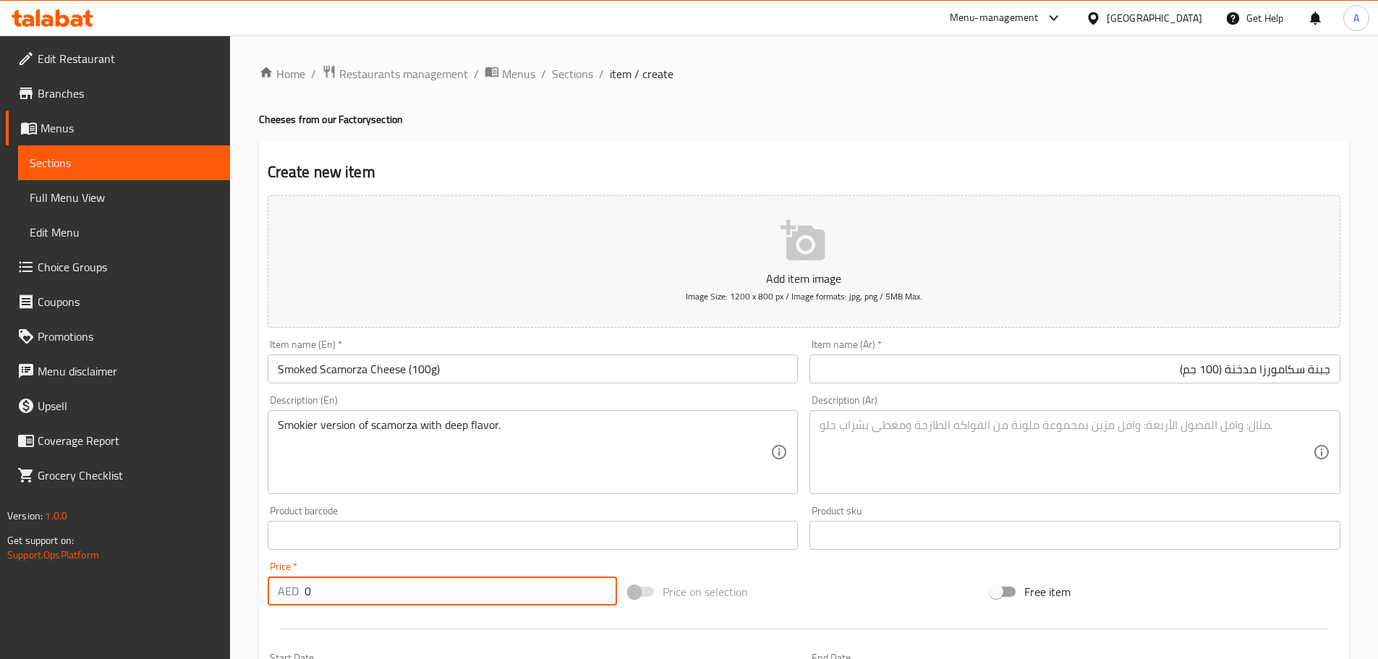
drag, startPoint x: 315, startPoint y: 582, endPoint x: 281, endPoint y: 583, distance: 34.0
click at [281, 583] on div "AED 0 Price *" at bounding box center [443, 590] width 350 height 29
type input "40"
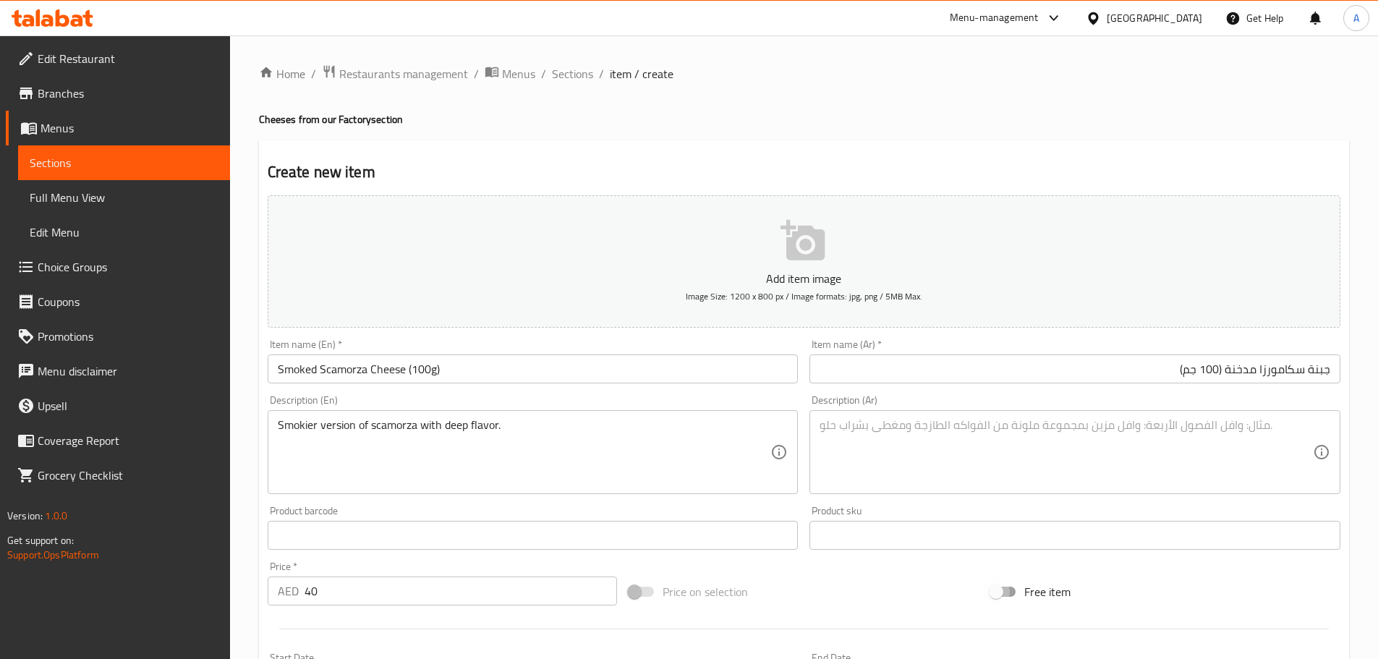
click at [942, 443] on textarea at bounding box center [1066, 452] width 493 height 69
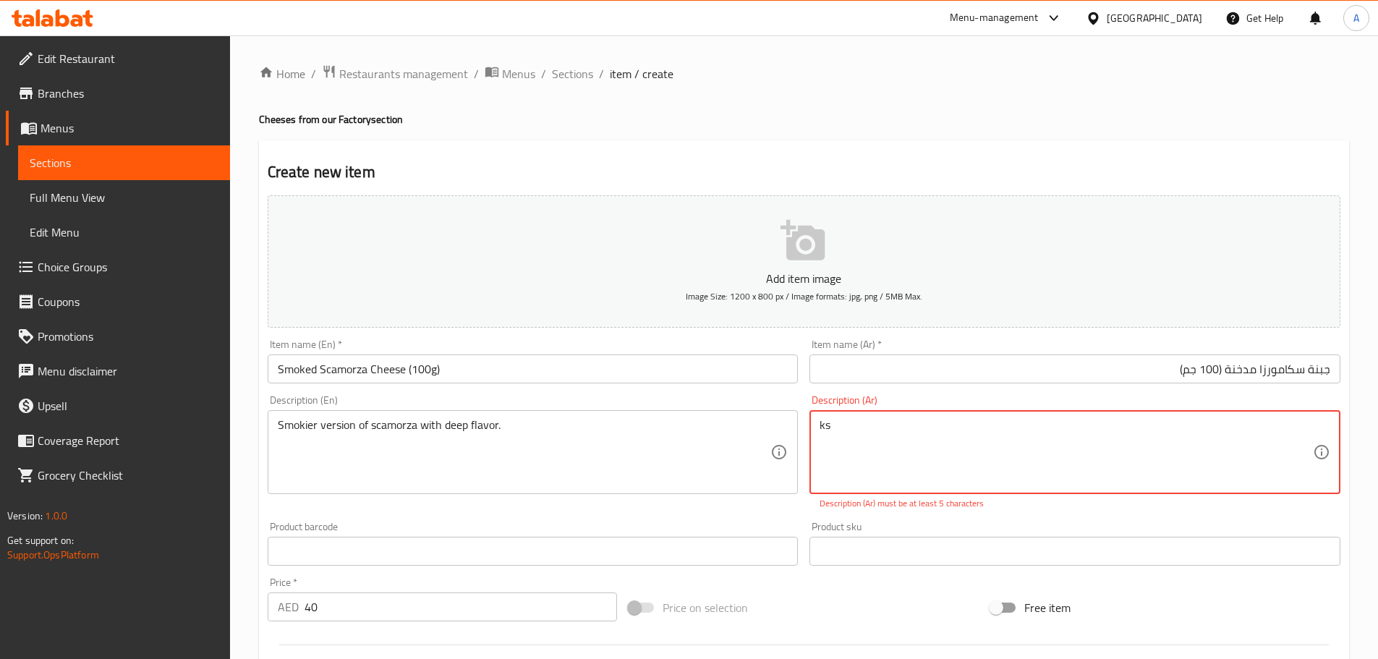
type textarea "k"
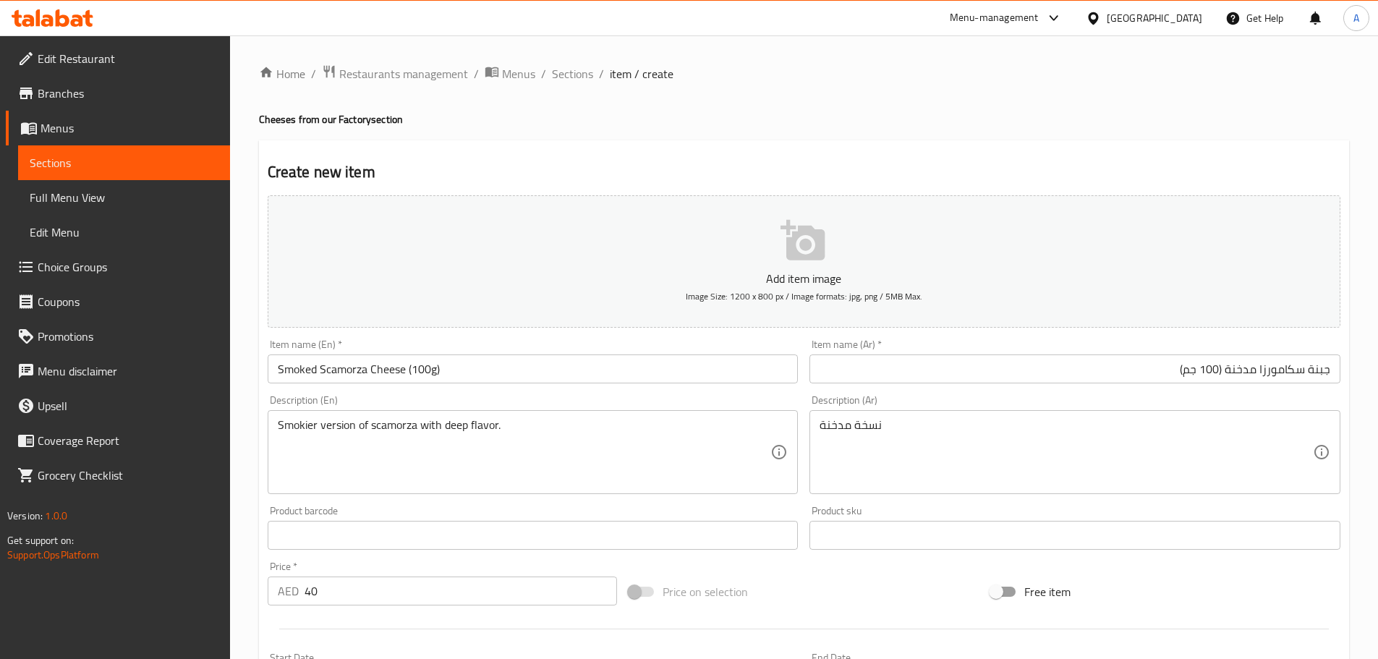
click at [827, 413] on div "نسخة مدخنة Description (Ar)" at bounding box center [1074, 452] width 531 height 84
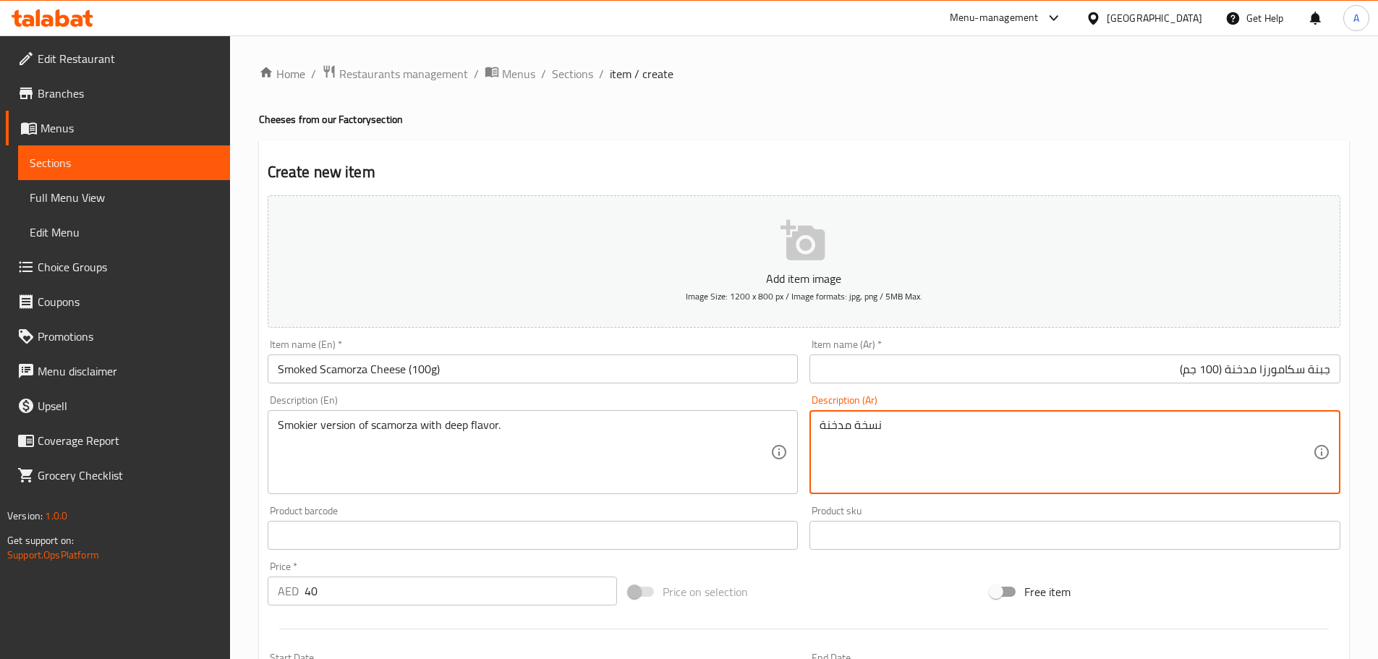
click at [840, 422] on textarea "نسخة مدخنة" at bounding box center [1066, 452] width 493 height 69
click at [850, 426] on textarea "نسخة مدخنة" at bounding box center [1066, 452] width 493 height 69
click at [887, 438] on textarea "نسخة مدخنة" at bounding box center [1066, 452] width 493 height 69
paste textarea "Cheese"
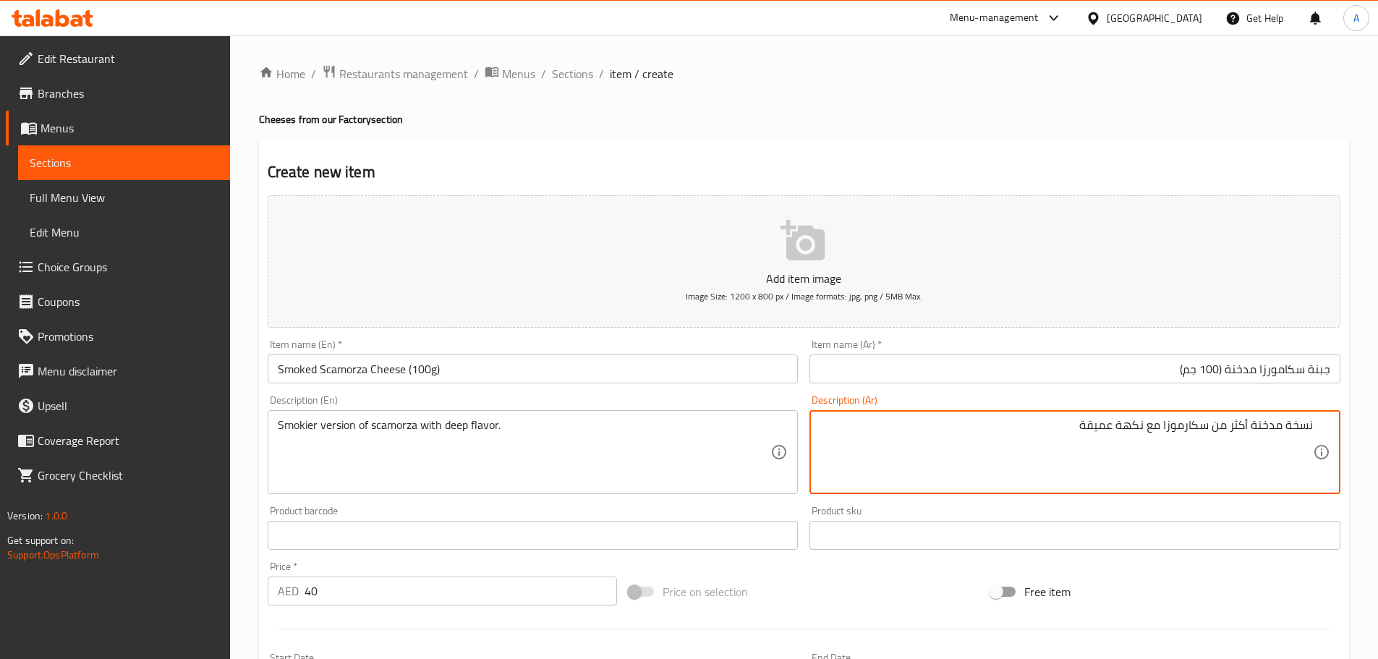
type textarea "نسخة مدخنة أكثر من سكارموزا مع نكهة عميقة"
click at [731, 369] on input "Smoked Scamorza Cheese (100g)" at bounding box center [533, 368] width 531 height 29
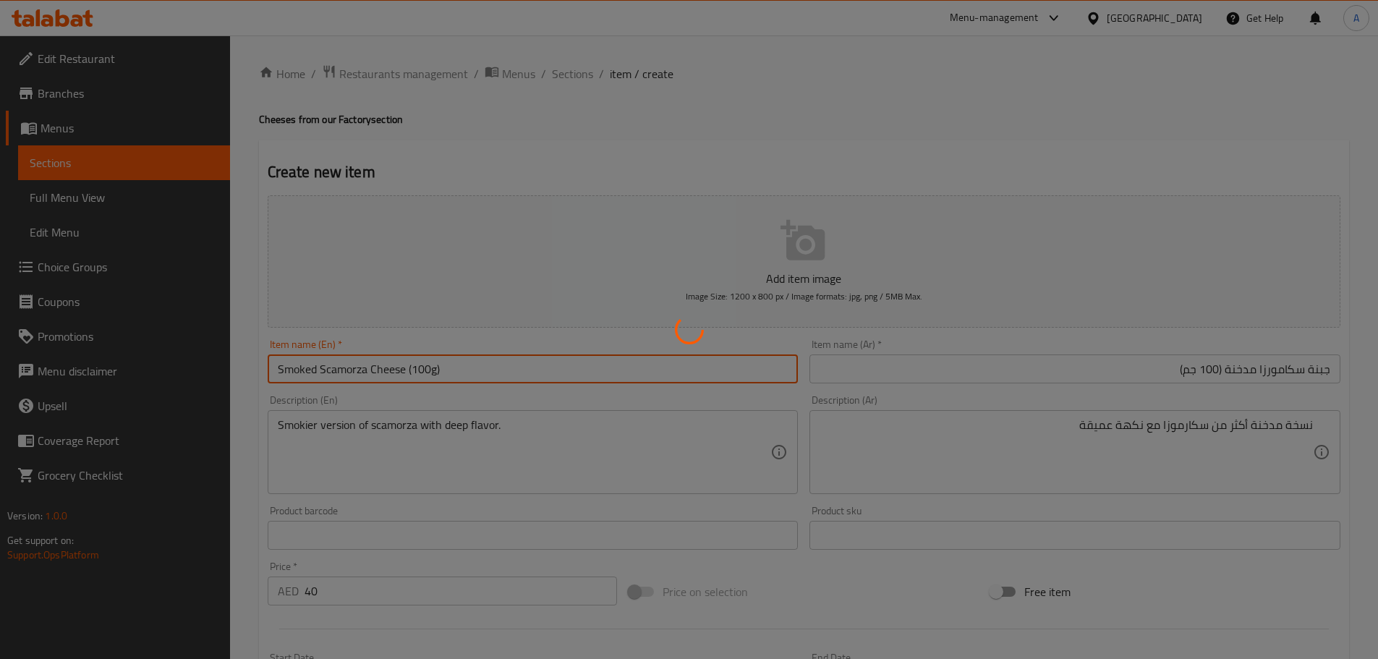
type input "0"
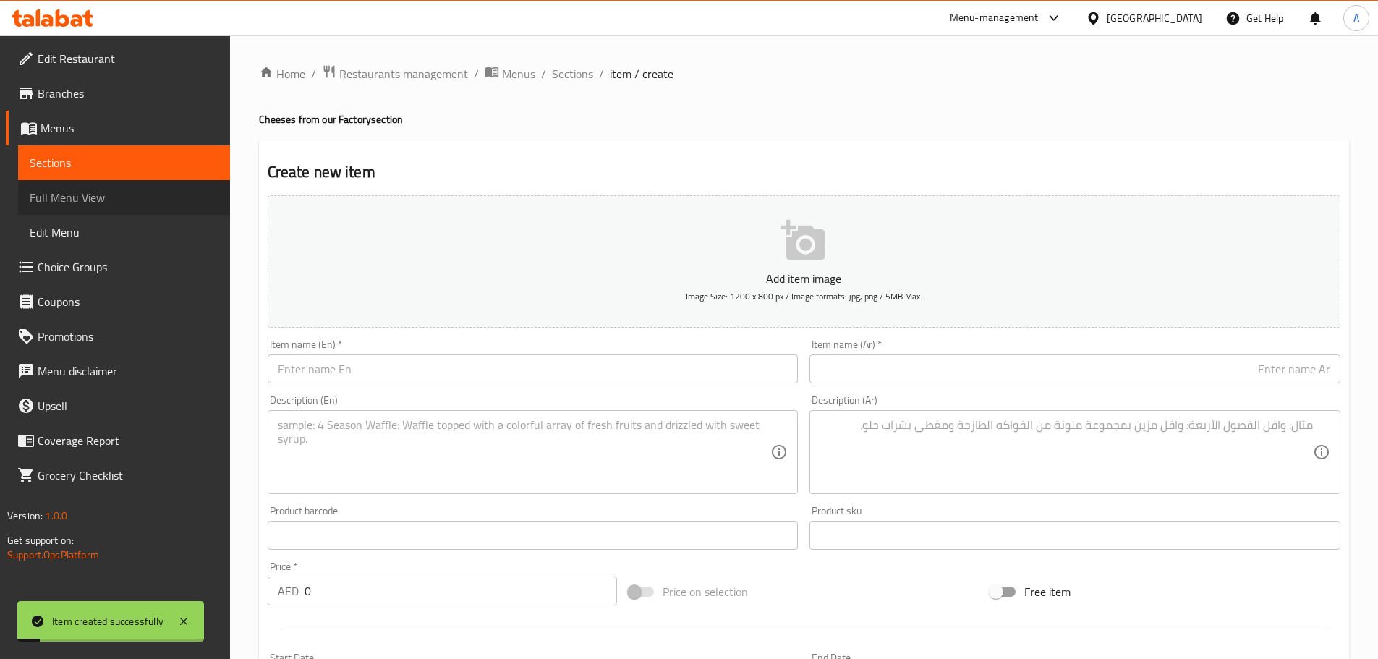
click at [117, 203] on span "Full Menu View" at bounding box center [124, 197] width 189 height 17
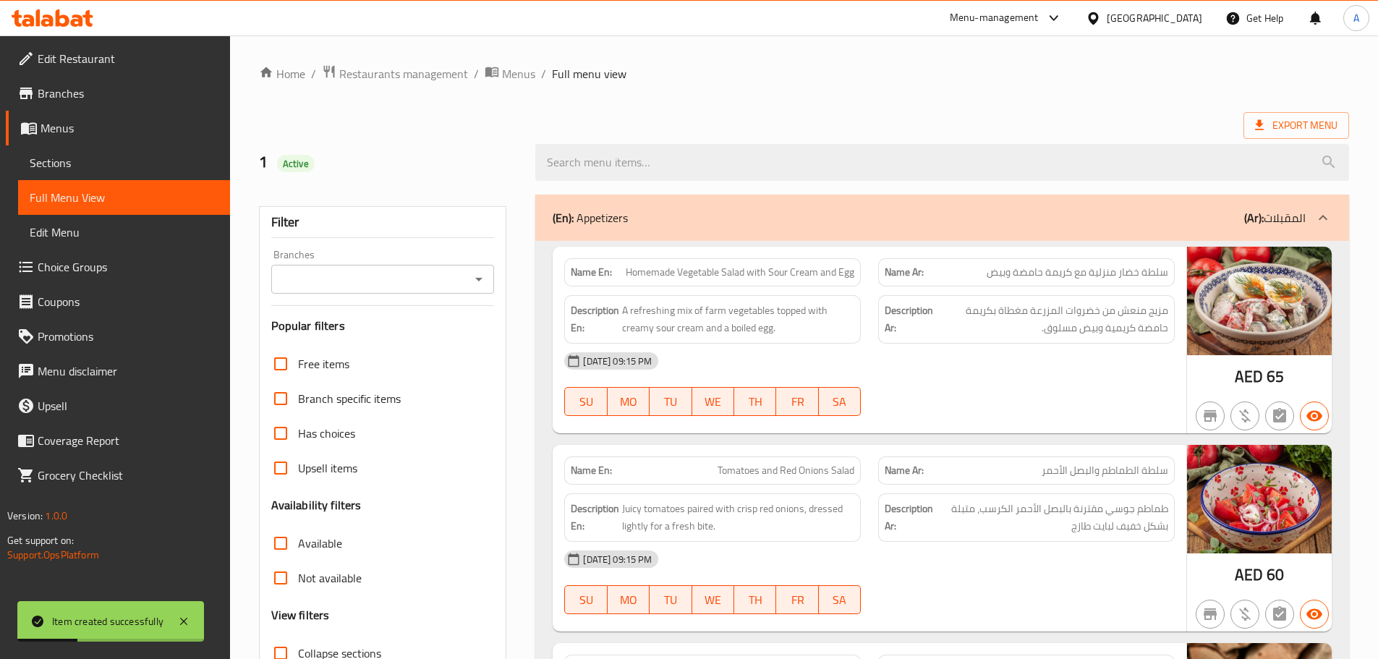
click at [477, 398] on div "Branch specific items" at bounding box center [383, 398] width 224 height 35
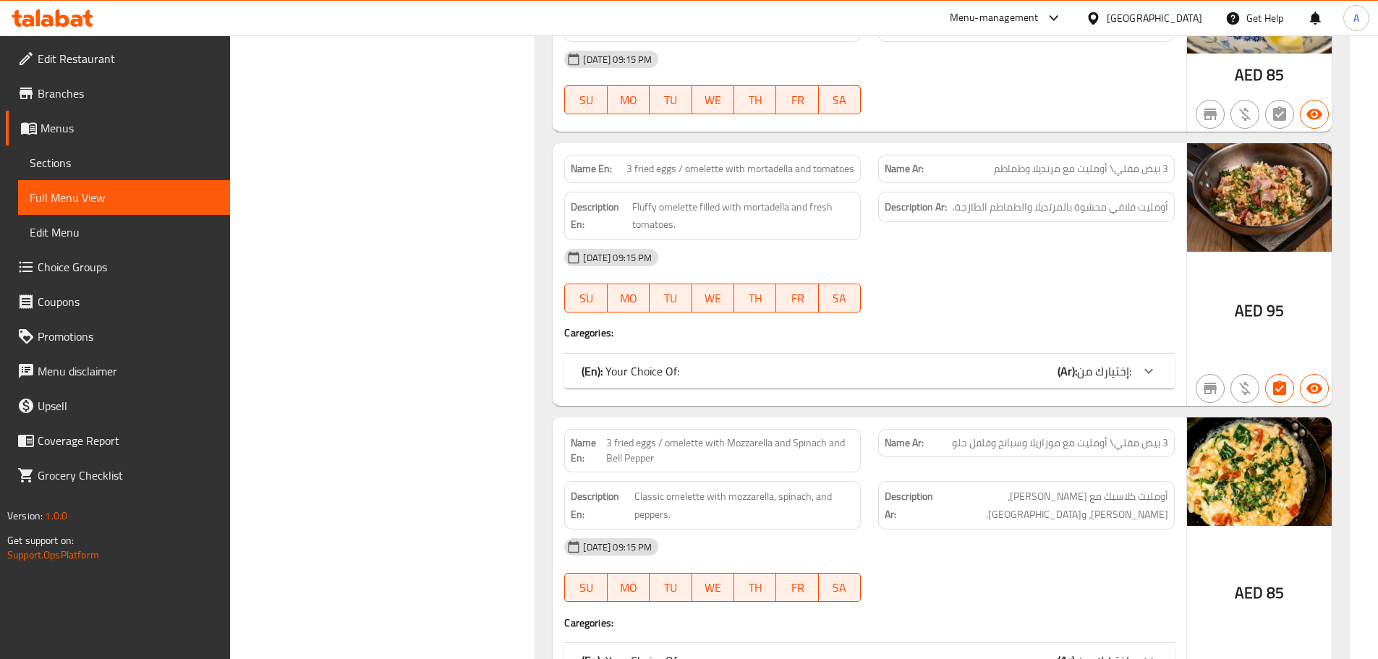
scroll to position [7619, 0]
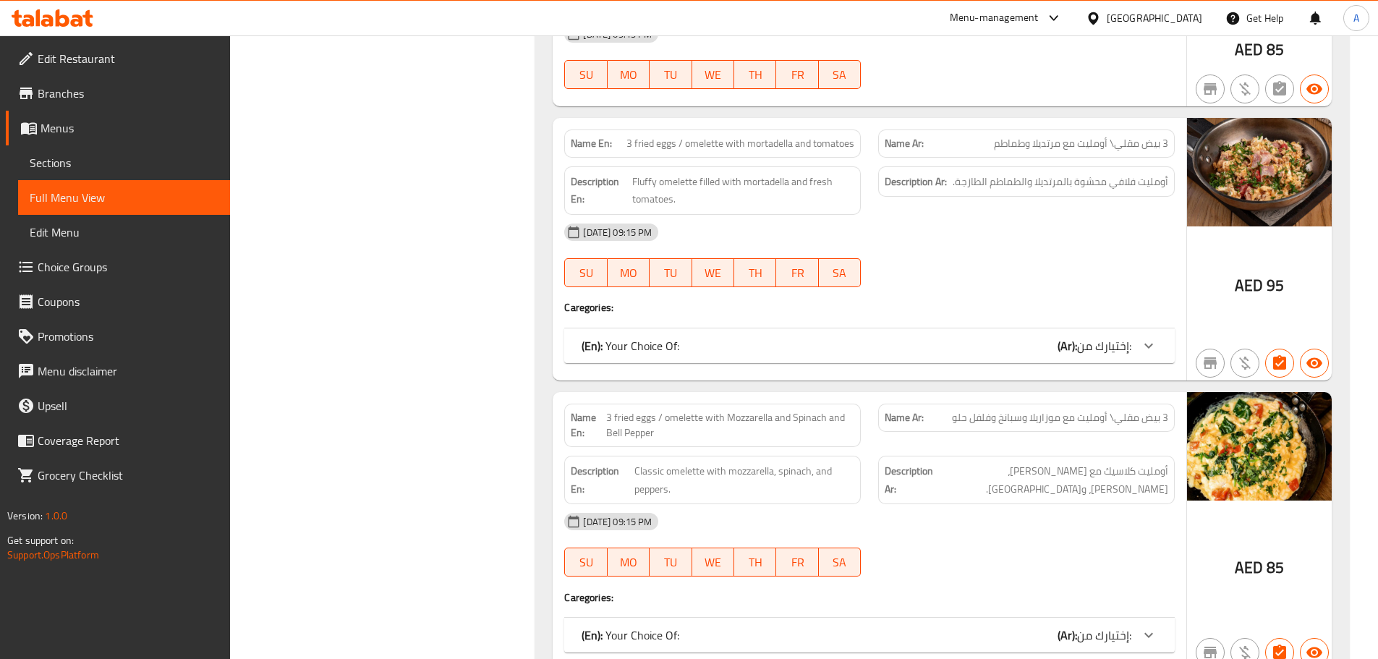
drag, startPoint x: 723, startPoint y: 114, endPoint x: 860, endPoint y: 119, distance: 137.5
drag, startPoint x: 1168, startPoint y: 387, endPoint x: 937, endPoint y: 392, distance: 230.8
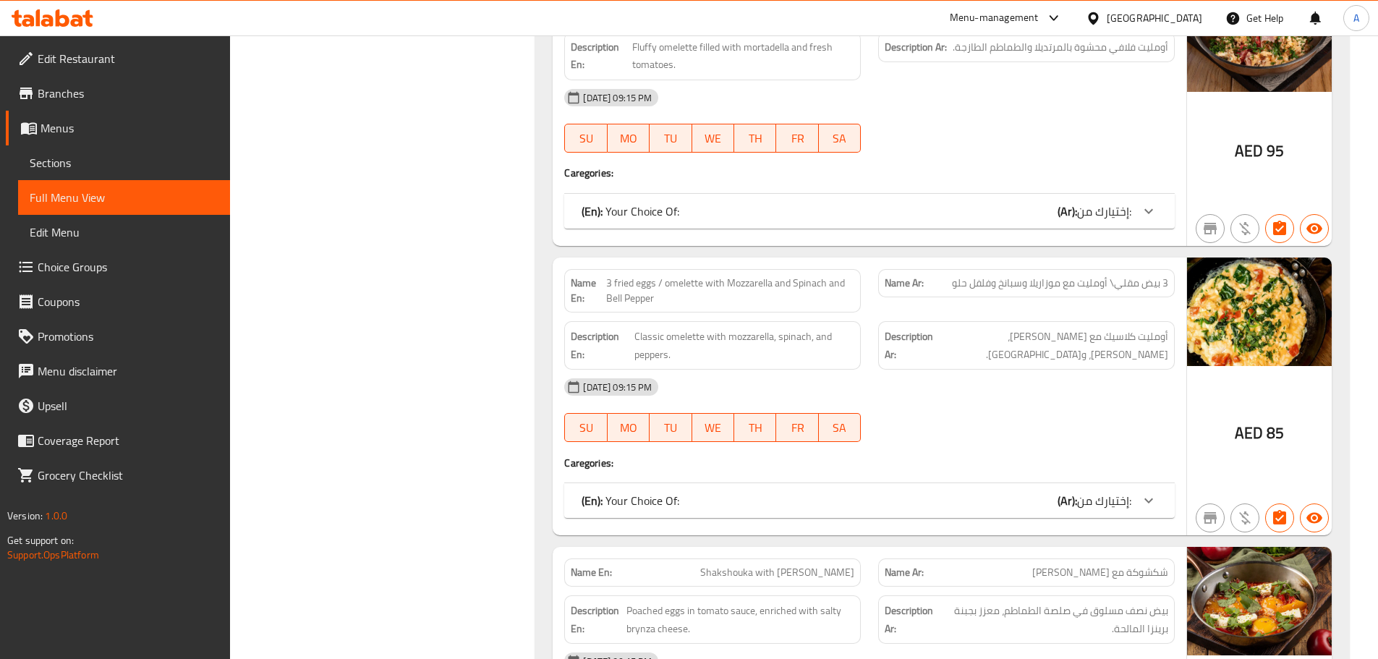
scroll to position [7763, 0]
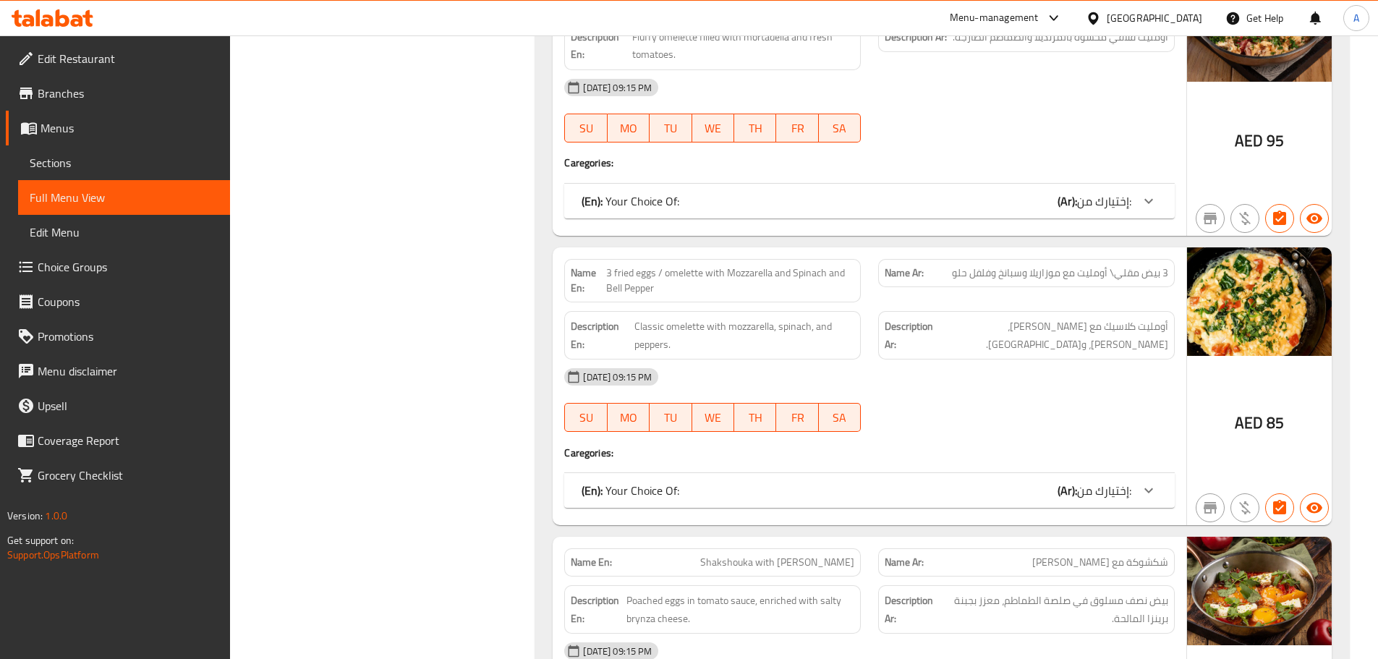
drag, startPoint x: 741, startPoint y: 124, endPoint x: 731, endPoint y: 200, distance: 76.7
click at [737, 192] on div "(En): Your Choice Of: (Ar): إختيارك من:" at bounding box center [857, 200] width 550 height 17
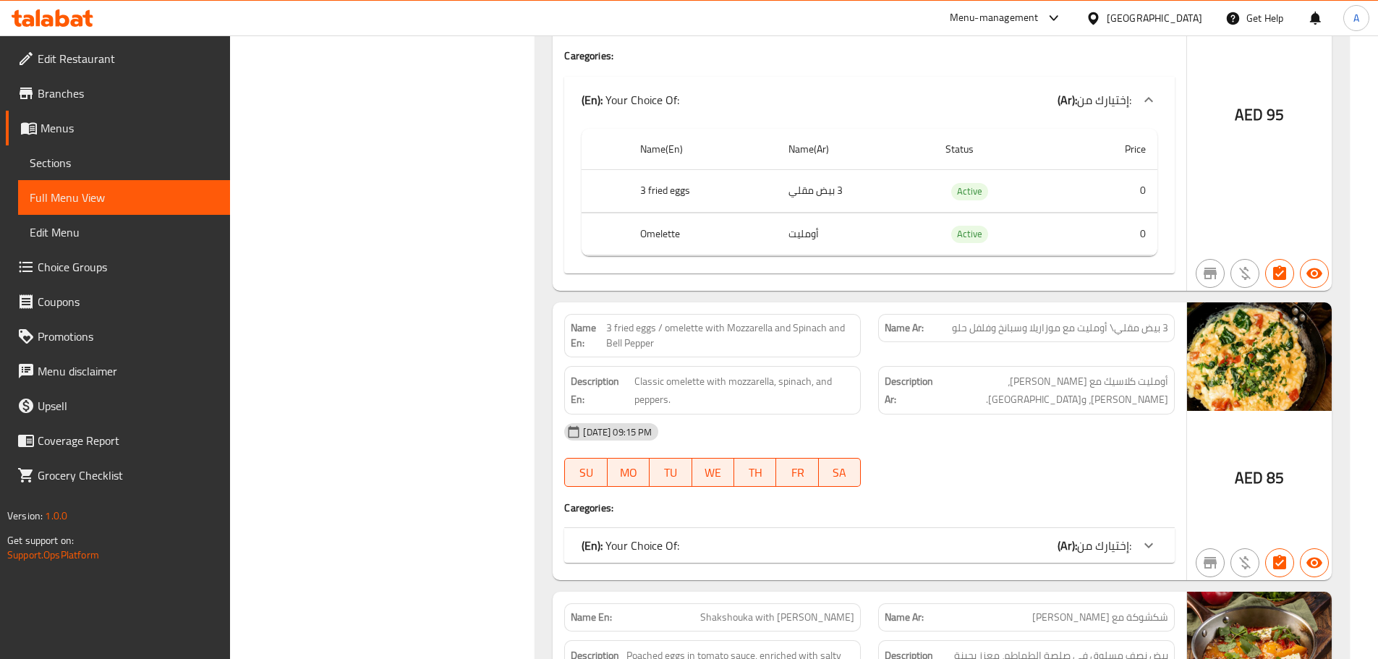
scroll to position [7925, 0]
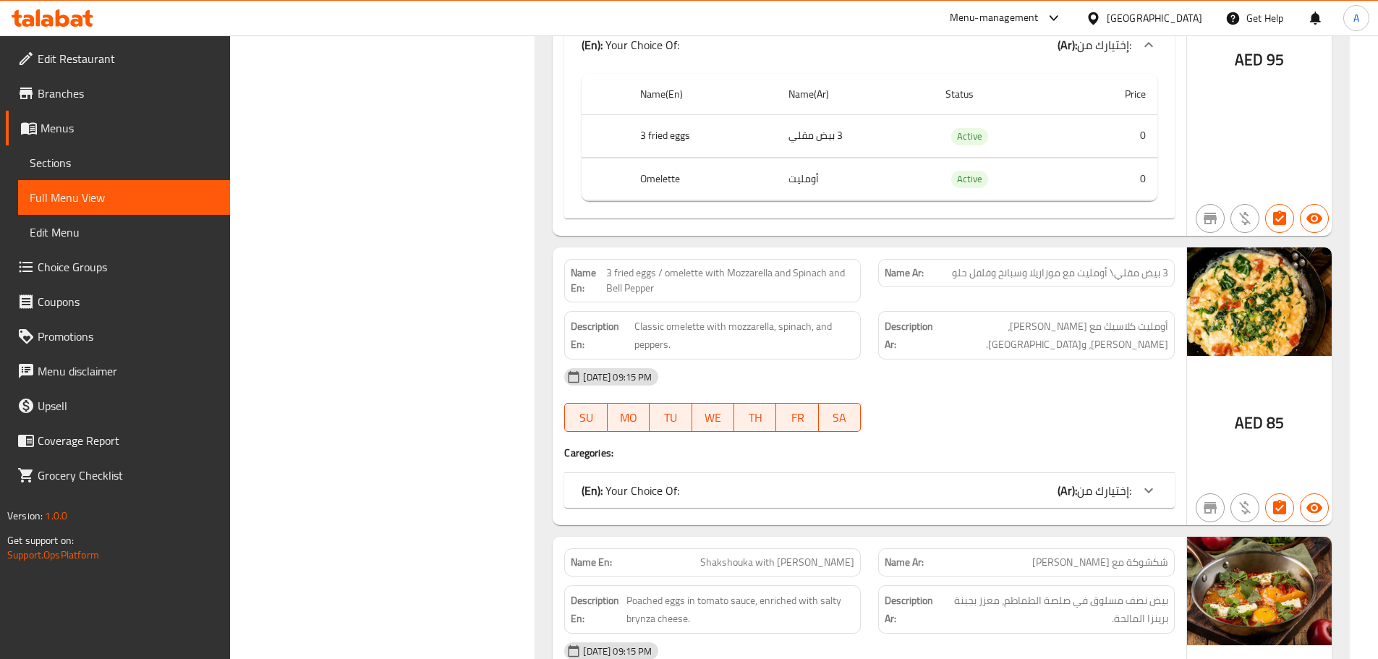
click at [774, 54] on div "(En): Your Choice Of: (Ar): إختيارك من:" at bounding box center [857, 44] width 550 height 17
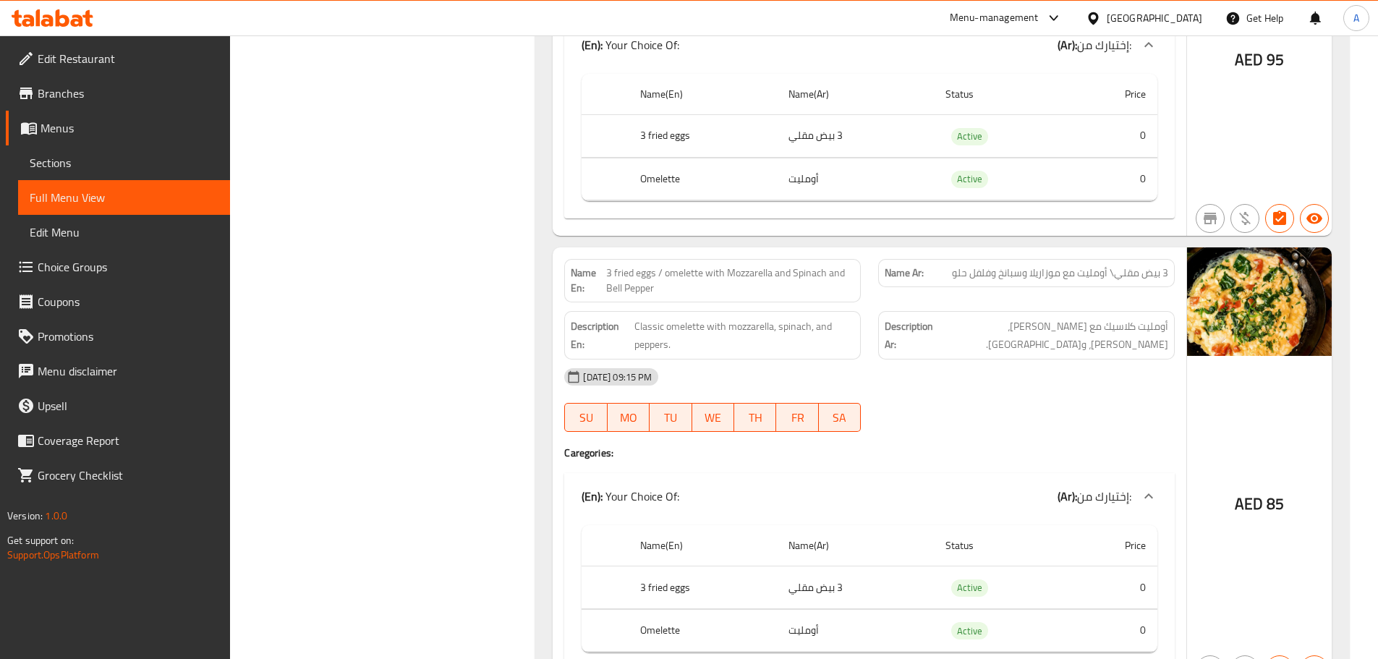
scroll to position [17669, 0]
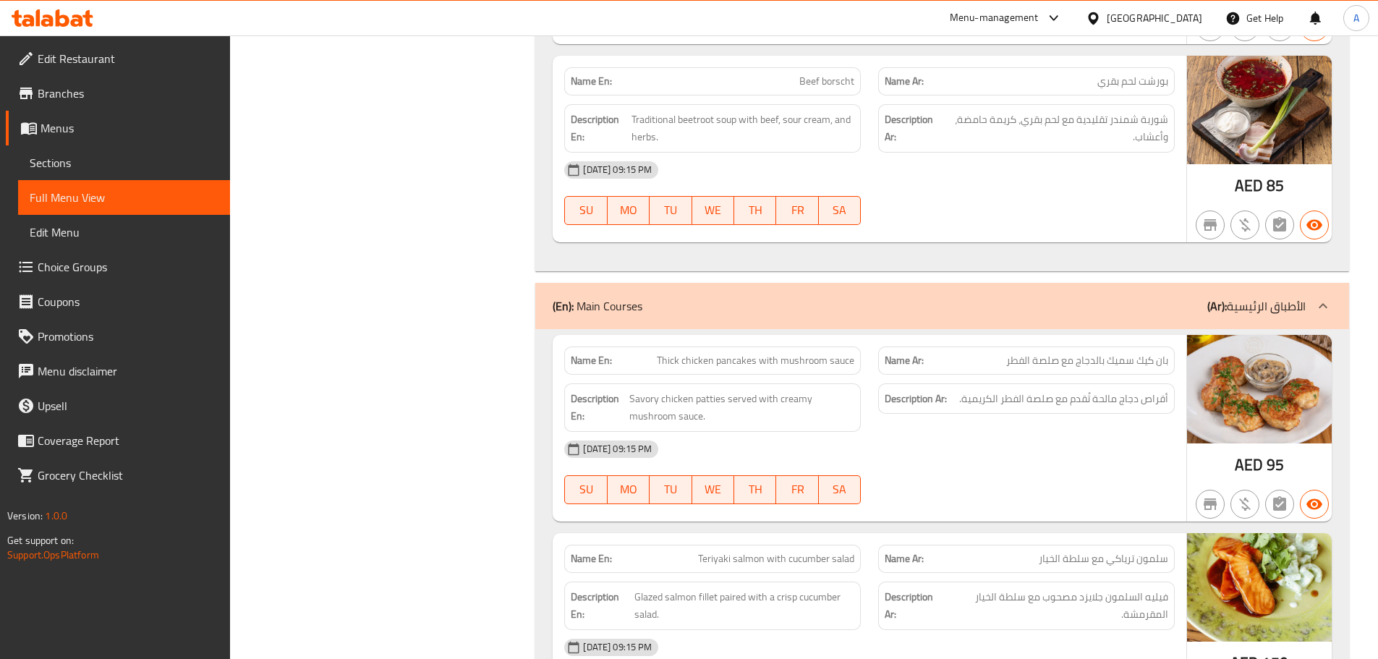
drag, startPoint x: 848, startPoint y: 56, endPoint x: 775, endPoint y: 57, distance: 73.1
copy span "Beef borsch"
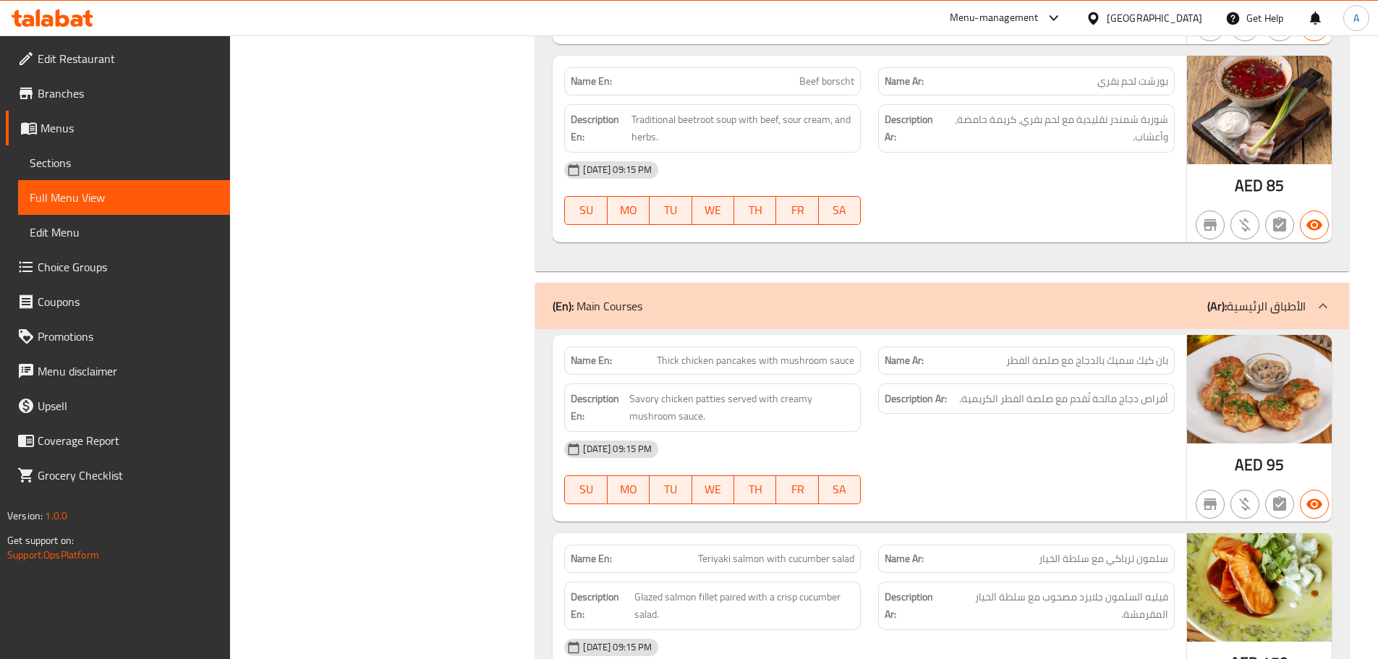
scroll to position [11922, 0]
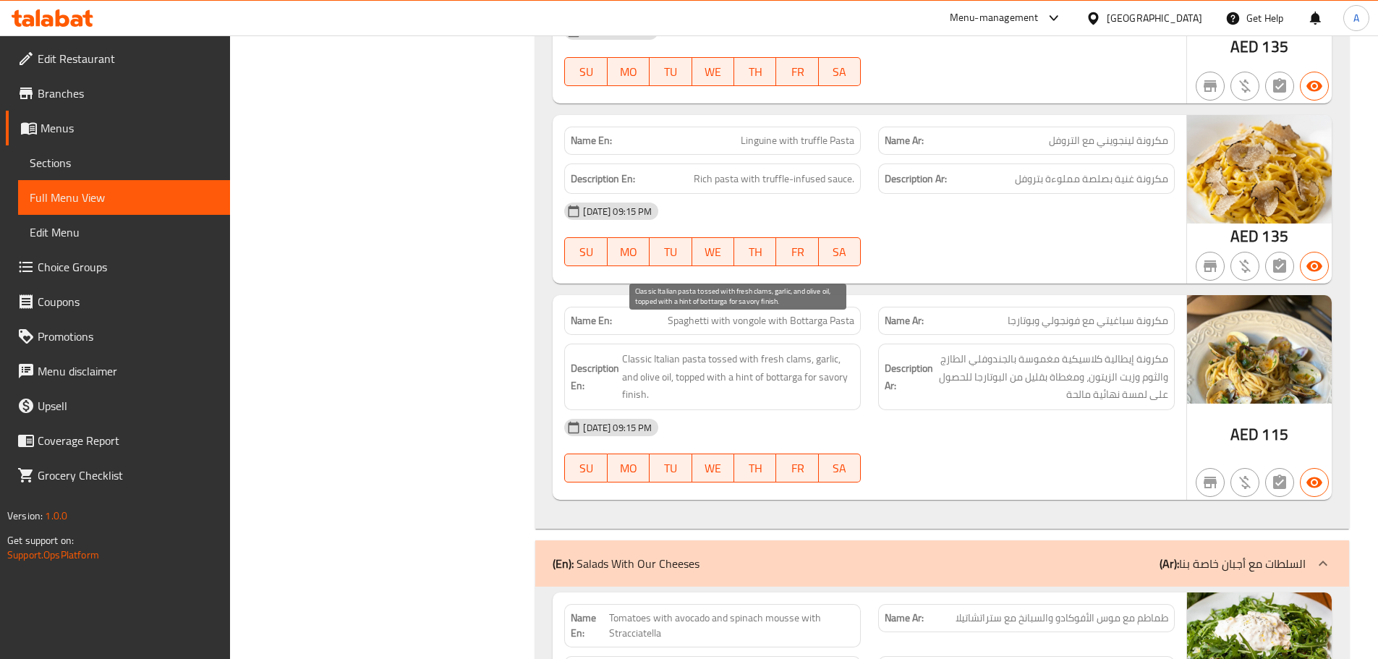
click at [796, 350] on span "Classic Italian pasta tossed with fresh clams, garlic, and olive oil, topped wi…" at bounding box center [738, 377] width 232 height 54
copy span "clams"
click at [644, 350] on span "Classic Italian pasta tossed with fresh clams, garlic, and olive oil, topped wi…" at bounding box center [738, 377] width 232 height 54
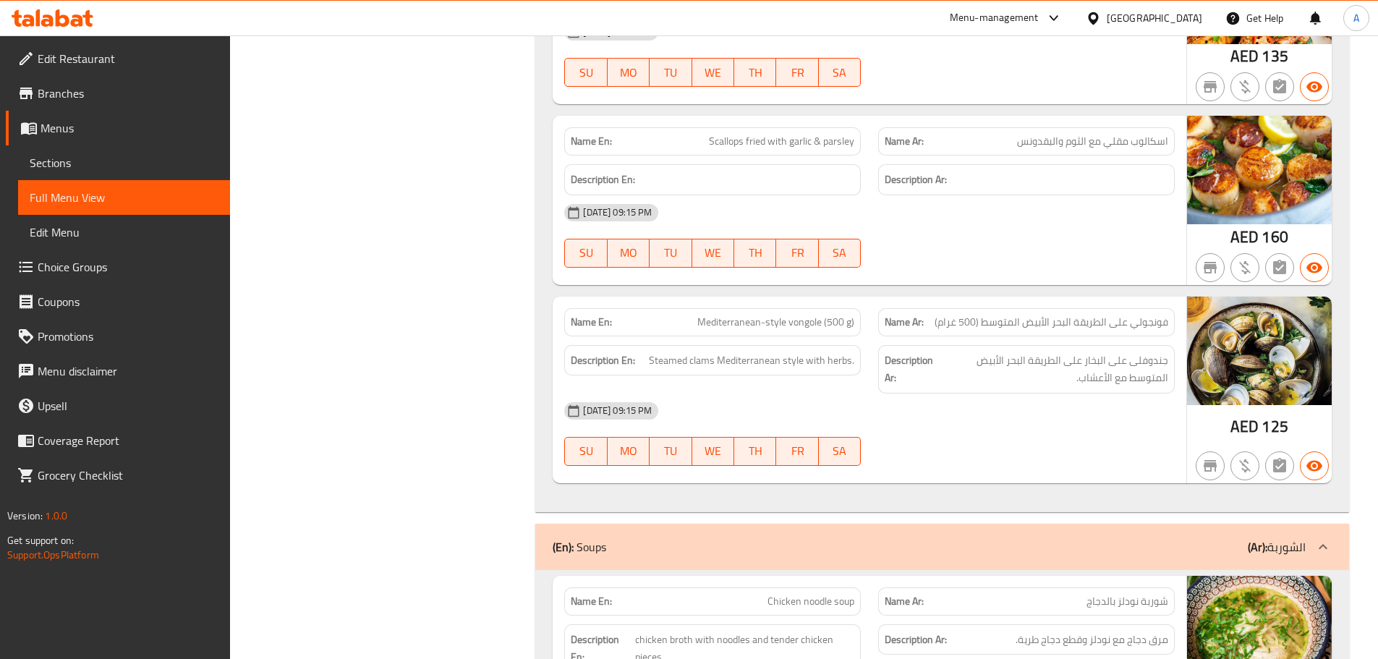
copy span "جندوفلى"
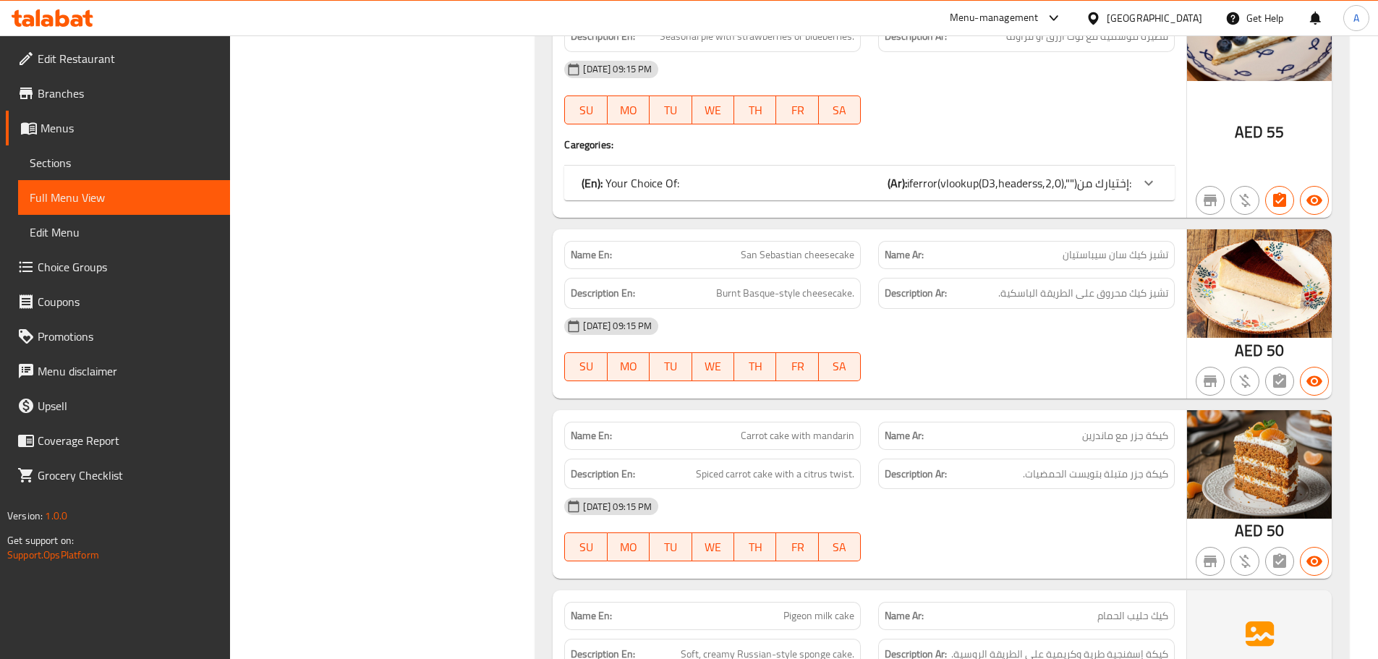
scroll to position [18139, 0]
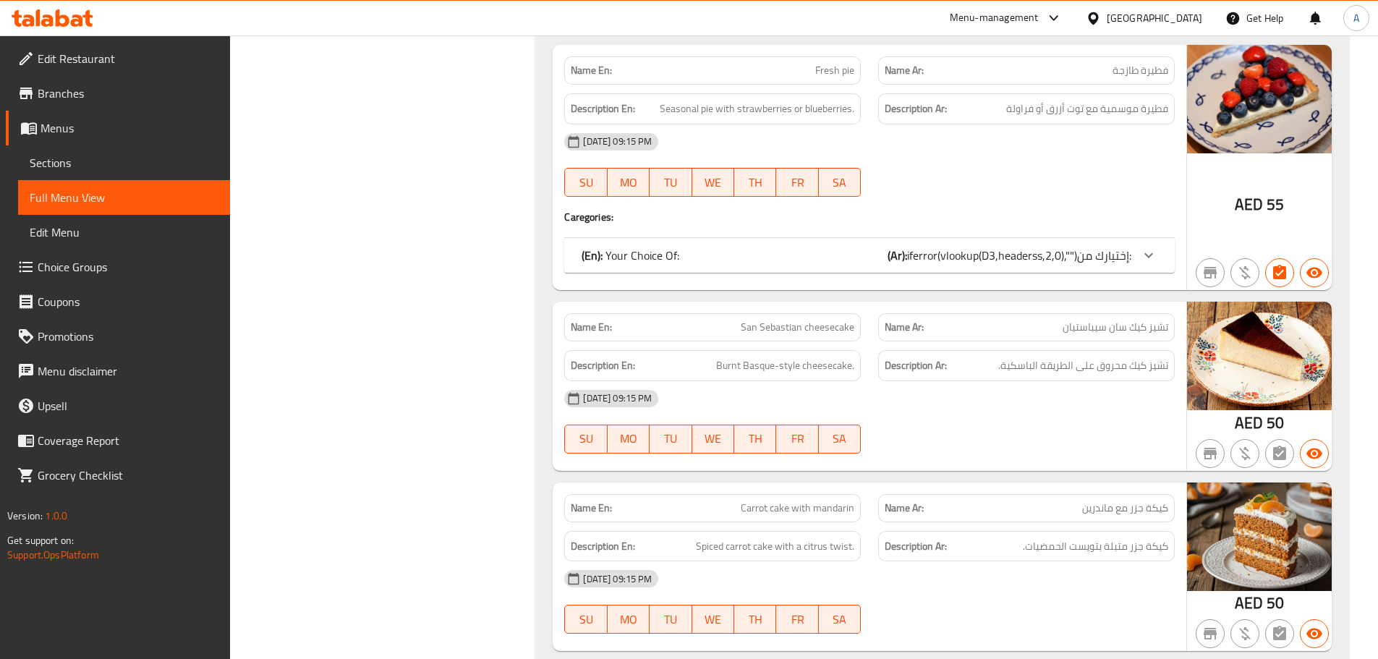
copy span "Fresh pie"
click at [81, 170] on span "Sections" at bounding box center [124, 162] width 189 height 17
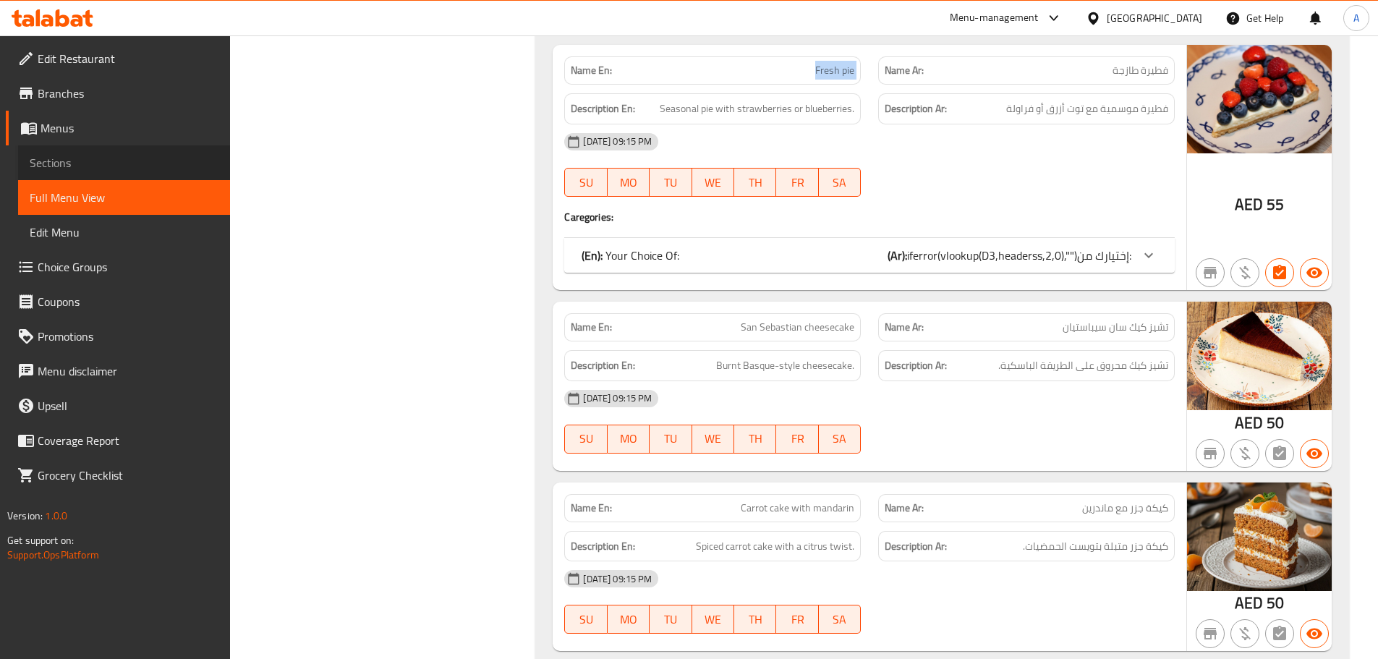
scroll to position [203, 0]
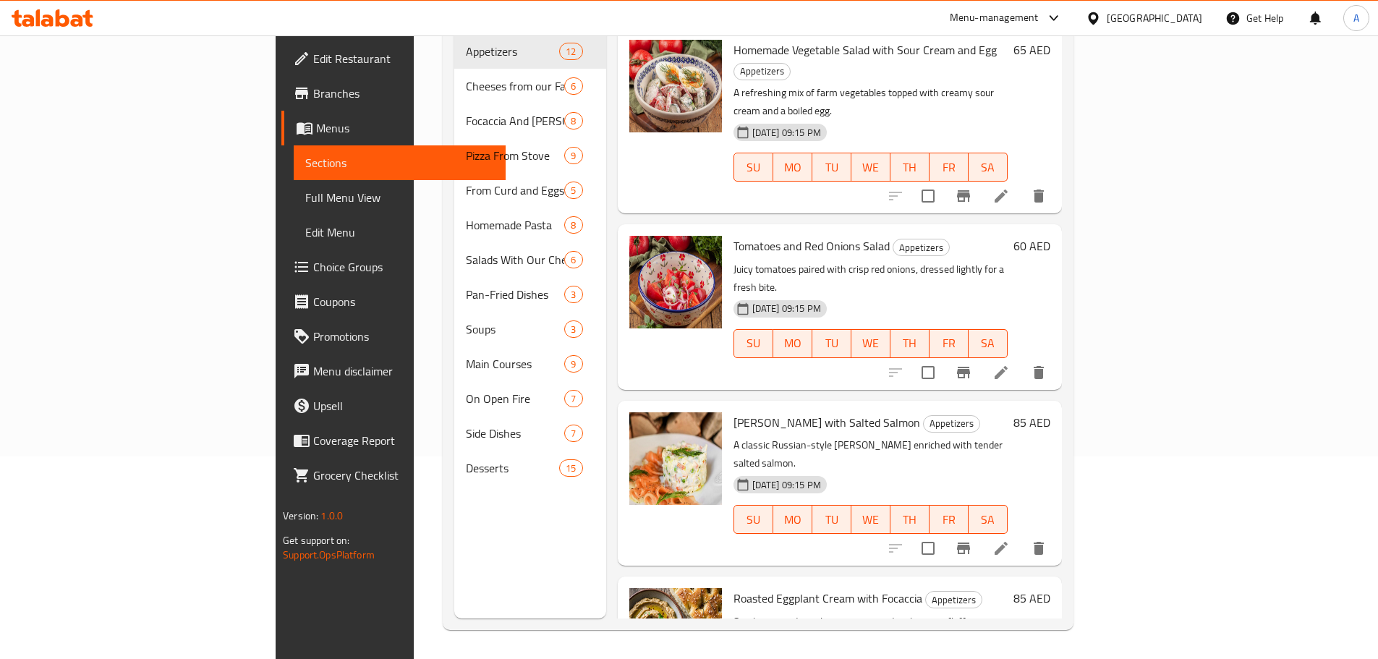
click at [313, 261] on span "Choice Groups" at bounding box center [403, 266] width 181 height 17
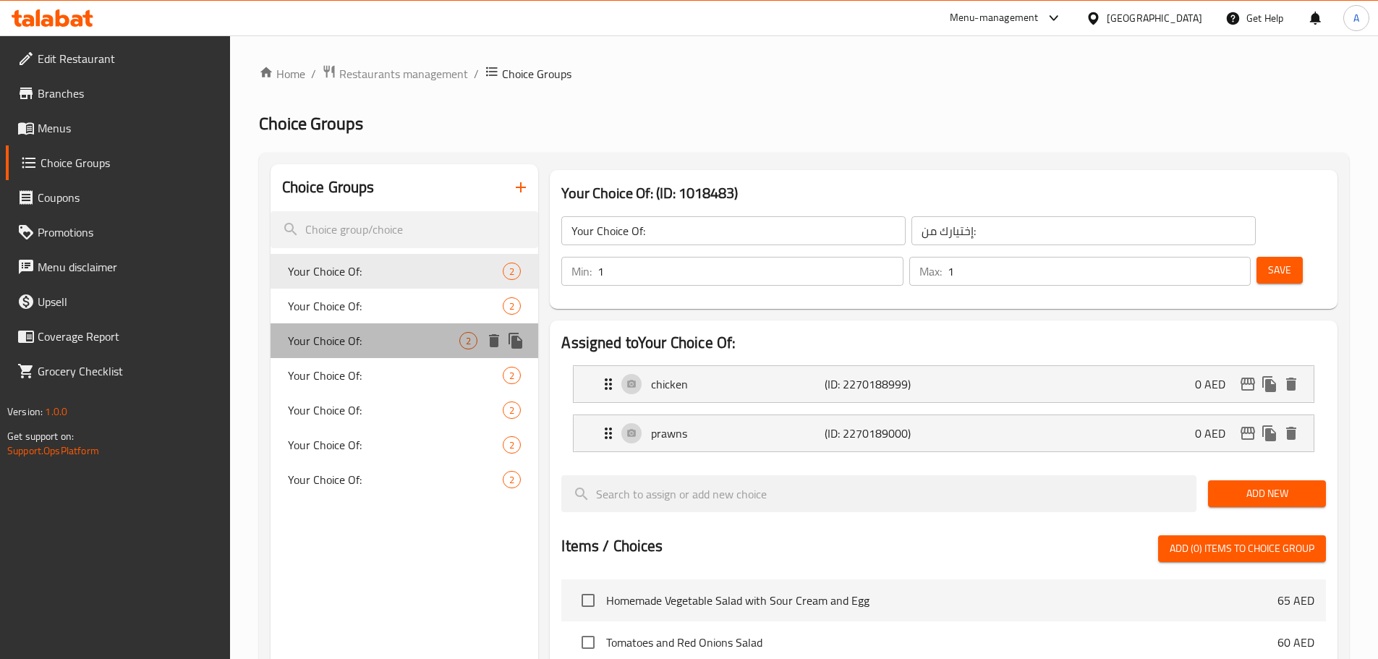
click at [402, 323] on div "Your Choice Of: 2" at bounding box center [405, 340] width 268 height 35
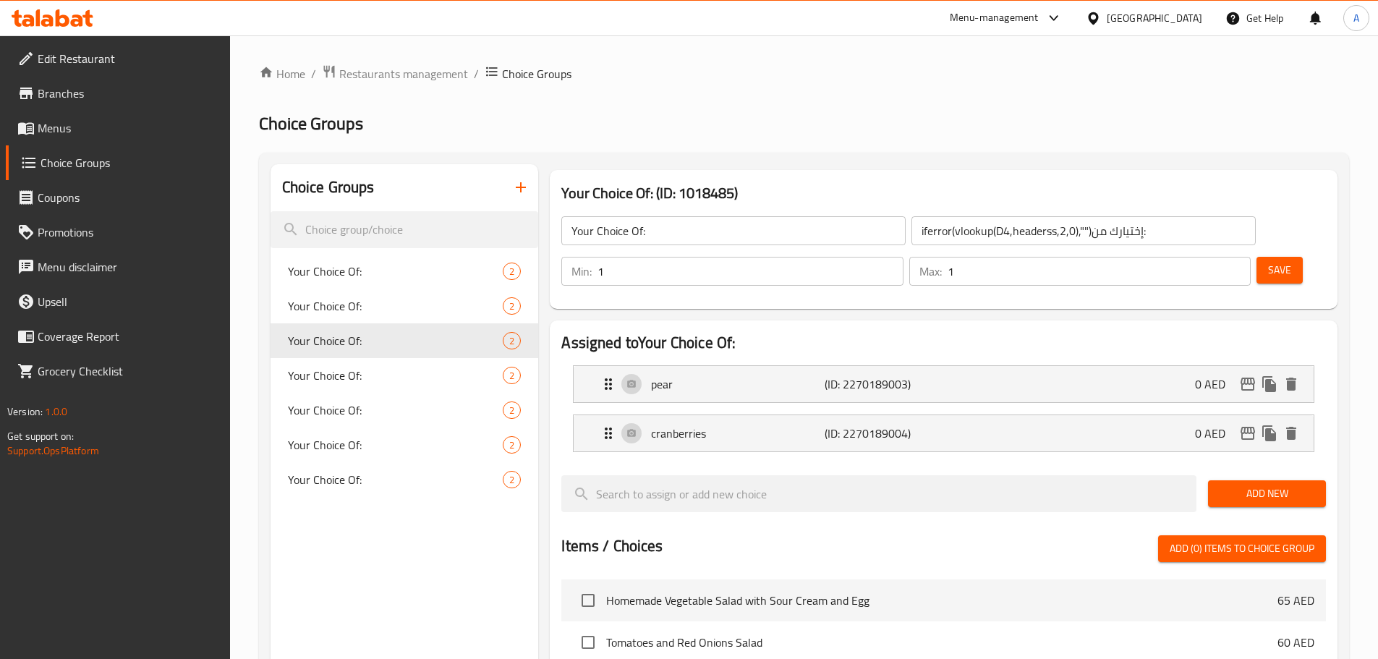
click at [911, 229] on input "iferror(vlookup(D4,headerss,2,0),"")إختيارك من:" at bounding box center [1083, 230] width 344 height 29
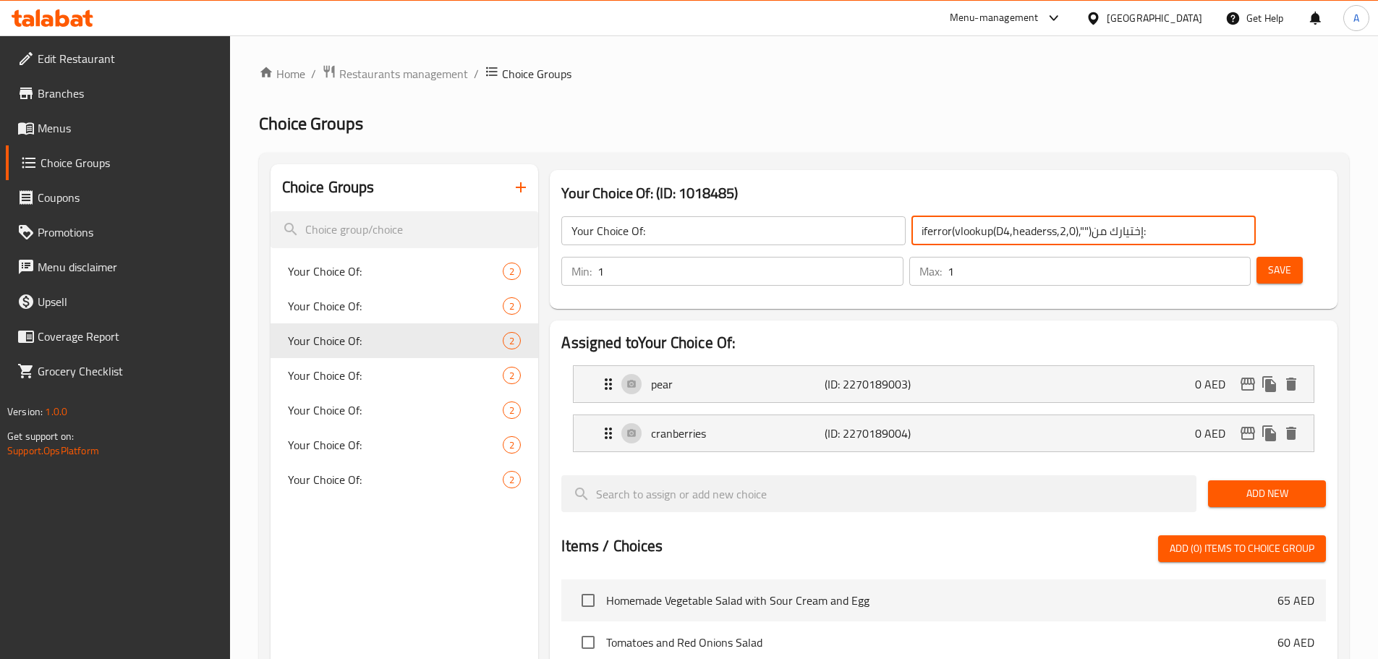
click at [911, 229] on input "iferror(vlookup(D4,headerss,2,0),"")إختيارك من:" at bounding box center [1083, 230] width 344 height 29
click at [911, 227] on input "إختيارك من:" at bounding box center [1083, 230] width 344 height 29
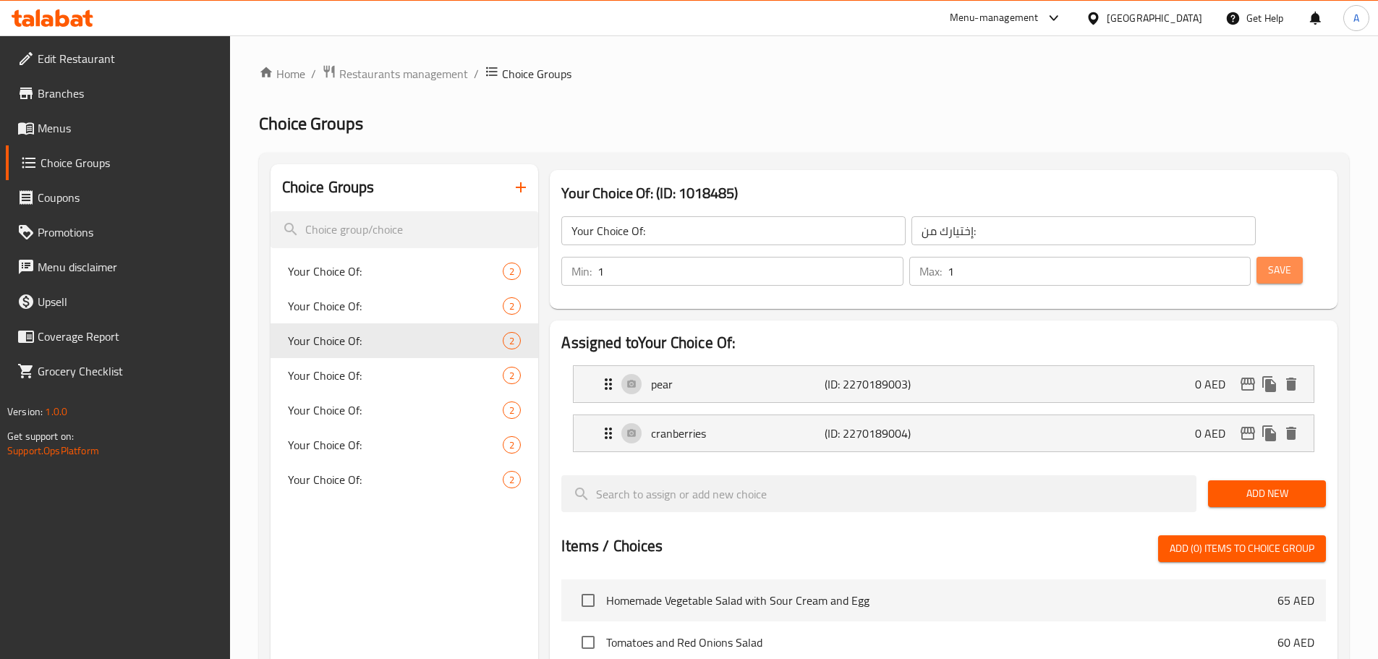
click at [1268, 261] on span "Save" at bounding box center [1279, 270] width 23 height 18
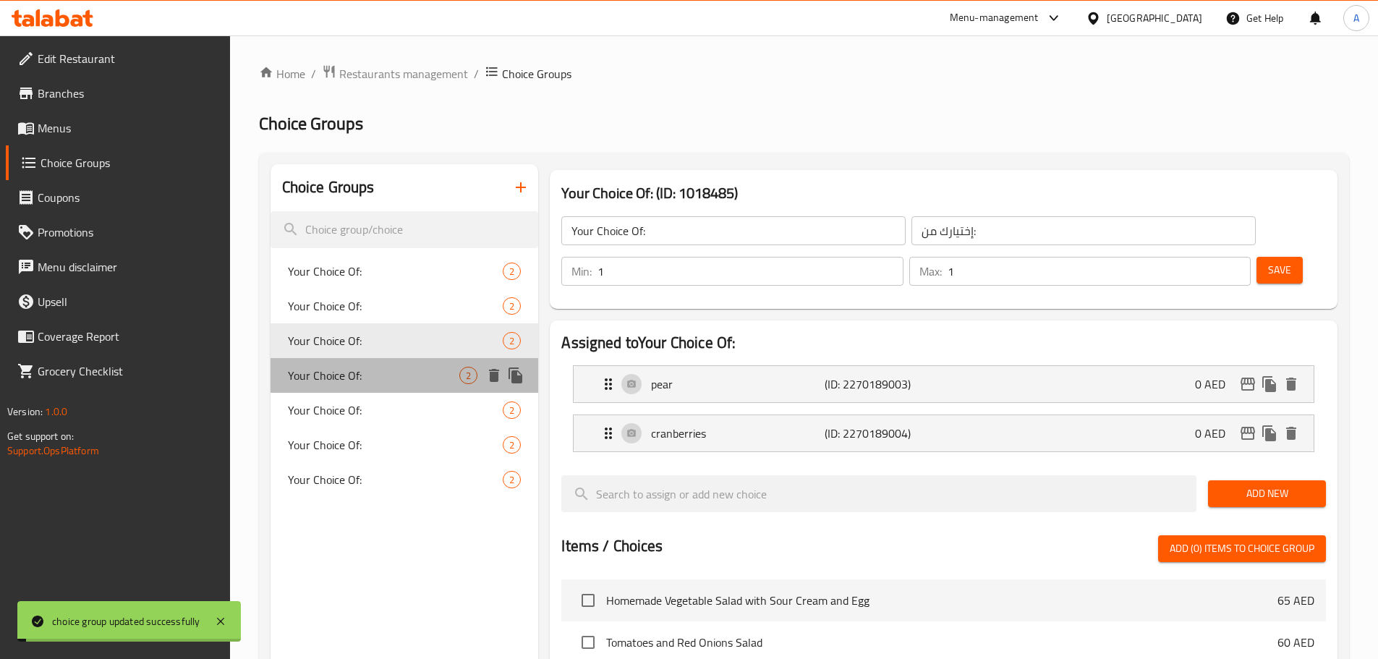
click at [420, 367] on span "Your Choice Of:" at bounding box center [374, 375] width 172 height 17
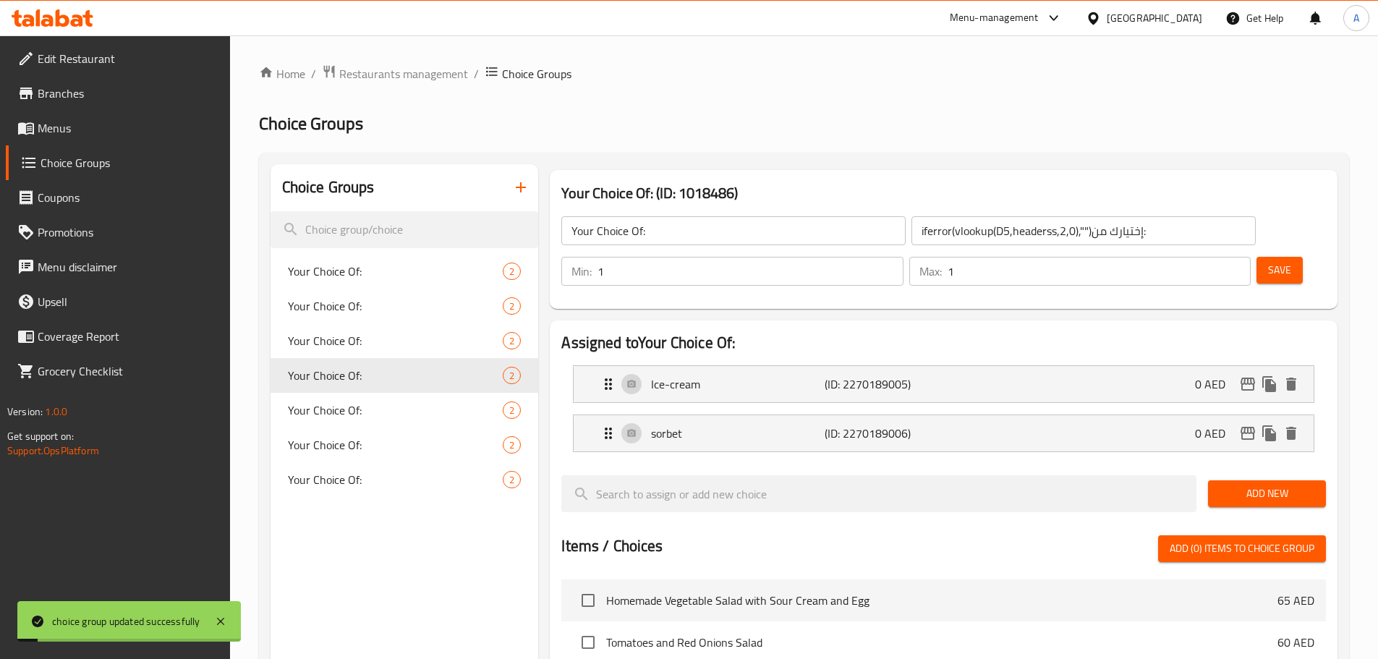
click at [911, 226] on input "iferror(vlookup(D5,headerss,2,0),"")إختيارك من:" at bounding box center [1083, 230] width 344 height 29
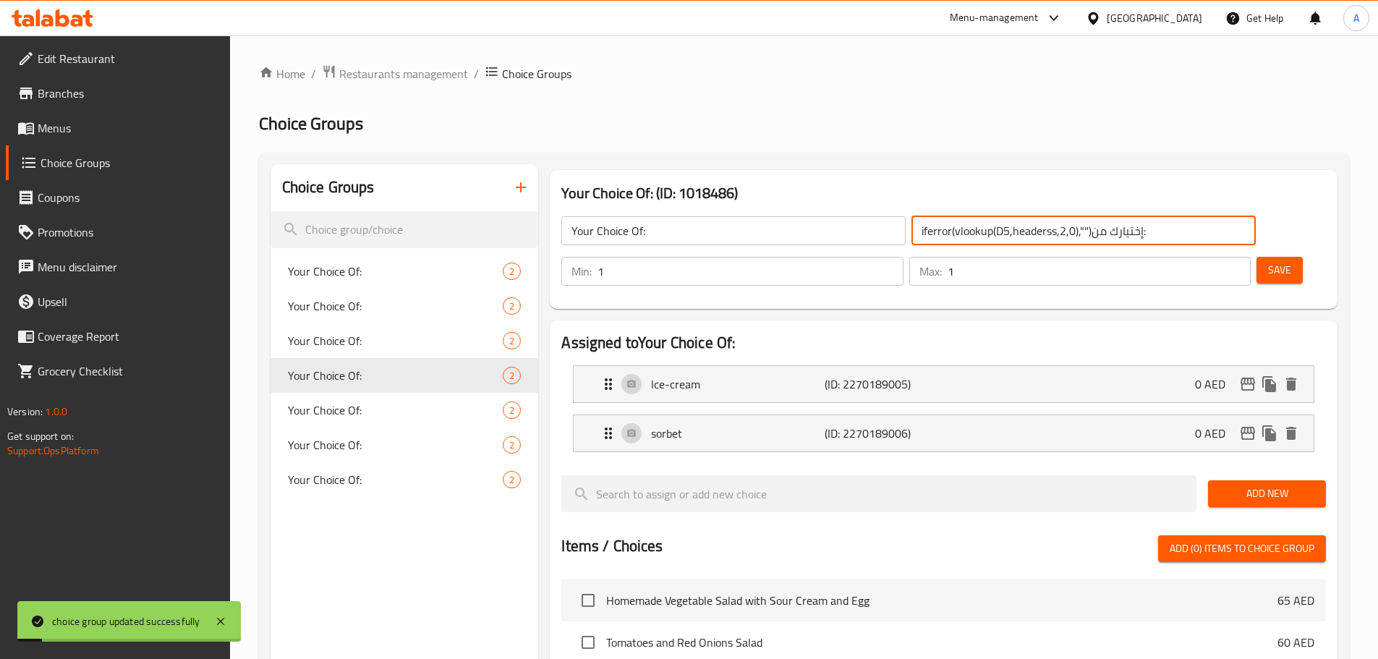
click at [911, 226] on input "iferror(vlookup(D5,headerss,2,0),"")إختيارك من:" at bounding box center [1083, 230] width 344 height 29
paste input "text"
type input "إختيارك من:"
click at [1268, 261] on span "Save" at bounding box center [1279, 270] width 23 height 18
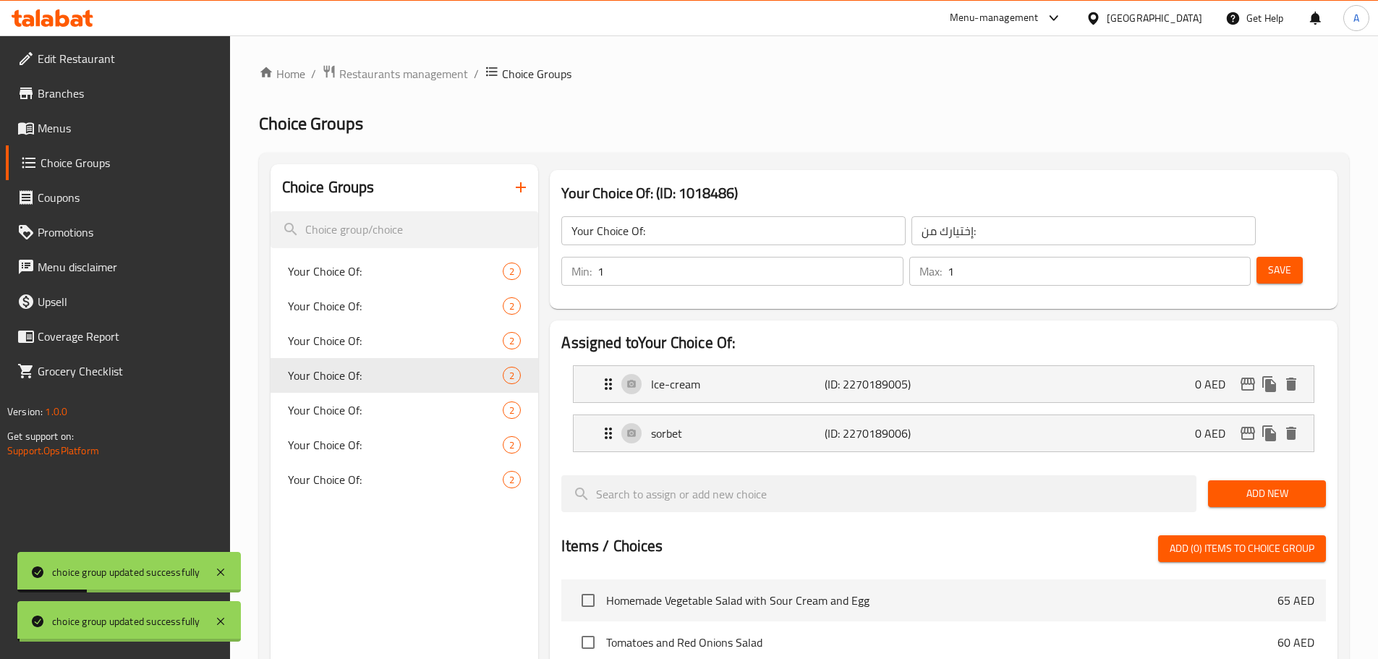
click at [345, 412] on span "Your Choice Of:" at bounding box center [396, 409] width 216 height 17
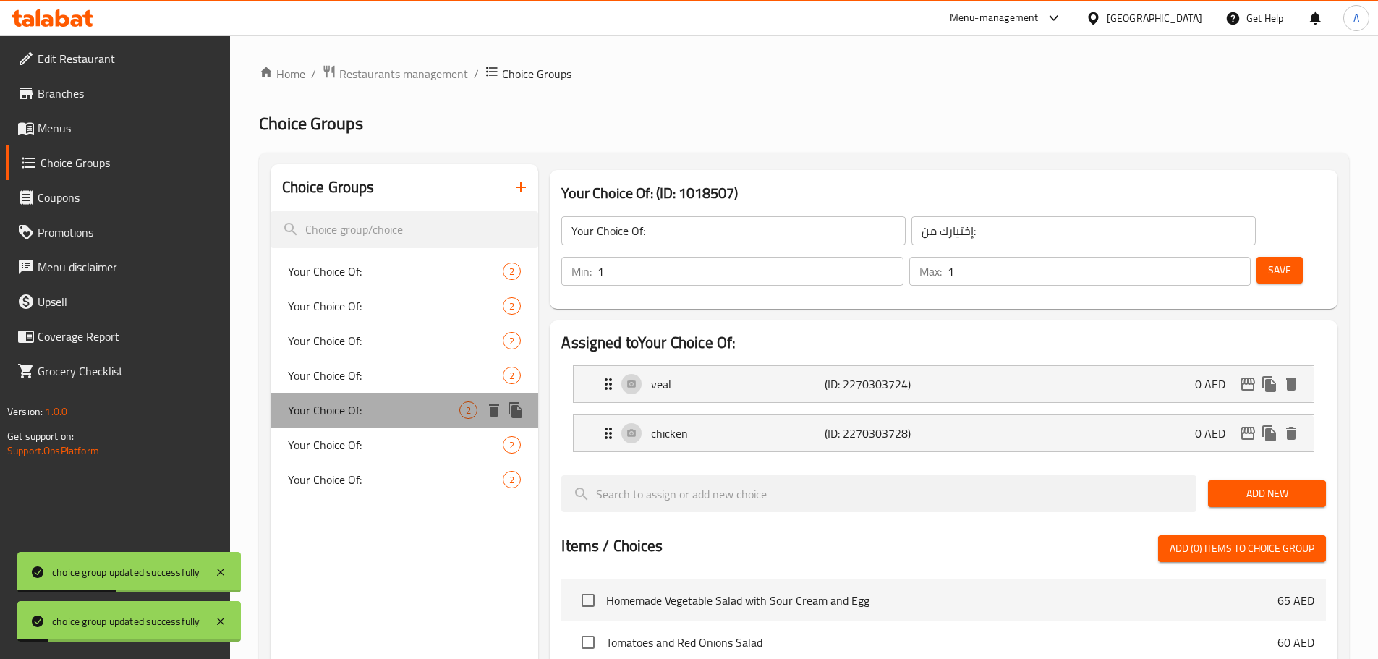
click at [451, 417] on span "Your Choice Of:" at bounding box center [374, 409] width 172 height 17
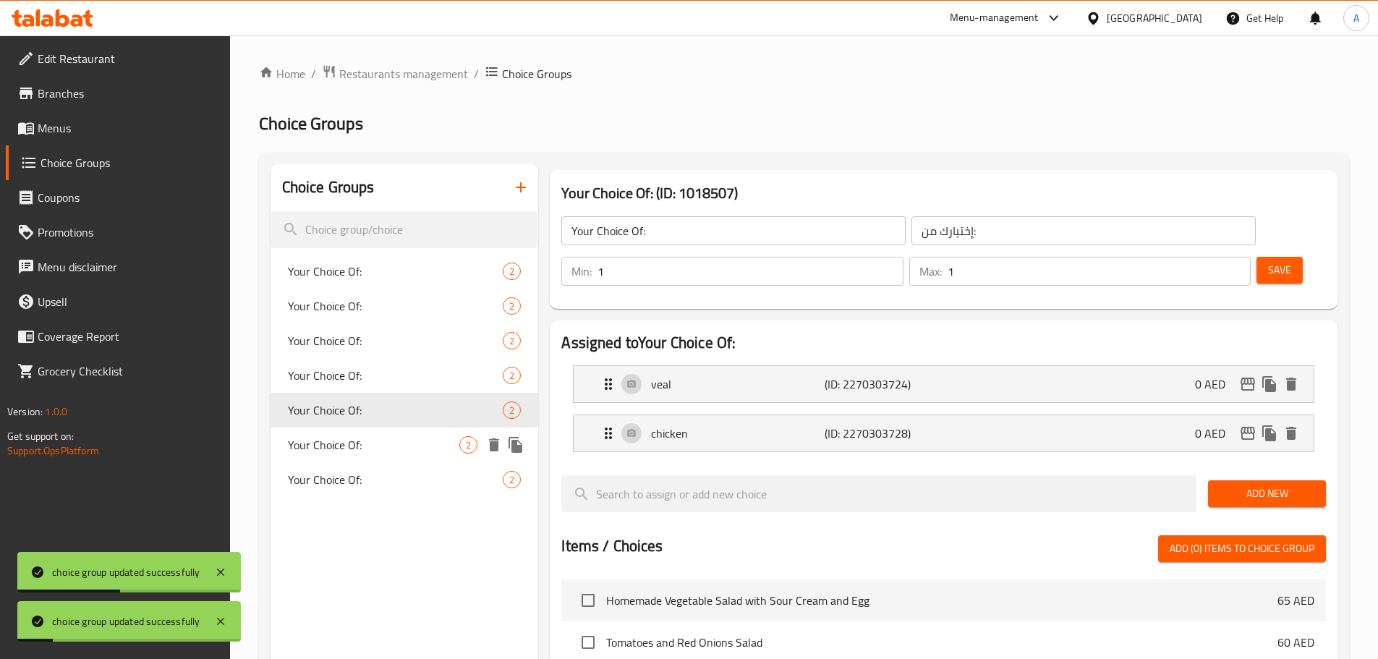
click at [427, 448] on span "Your Choice Of:" at bounding box center [374, 444] width 172 height 17
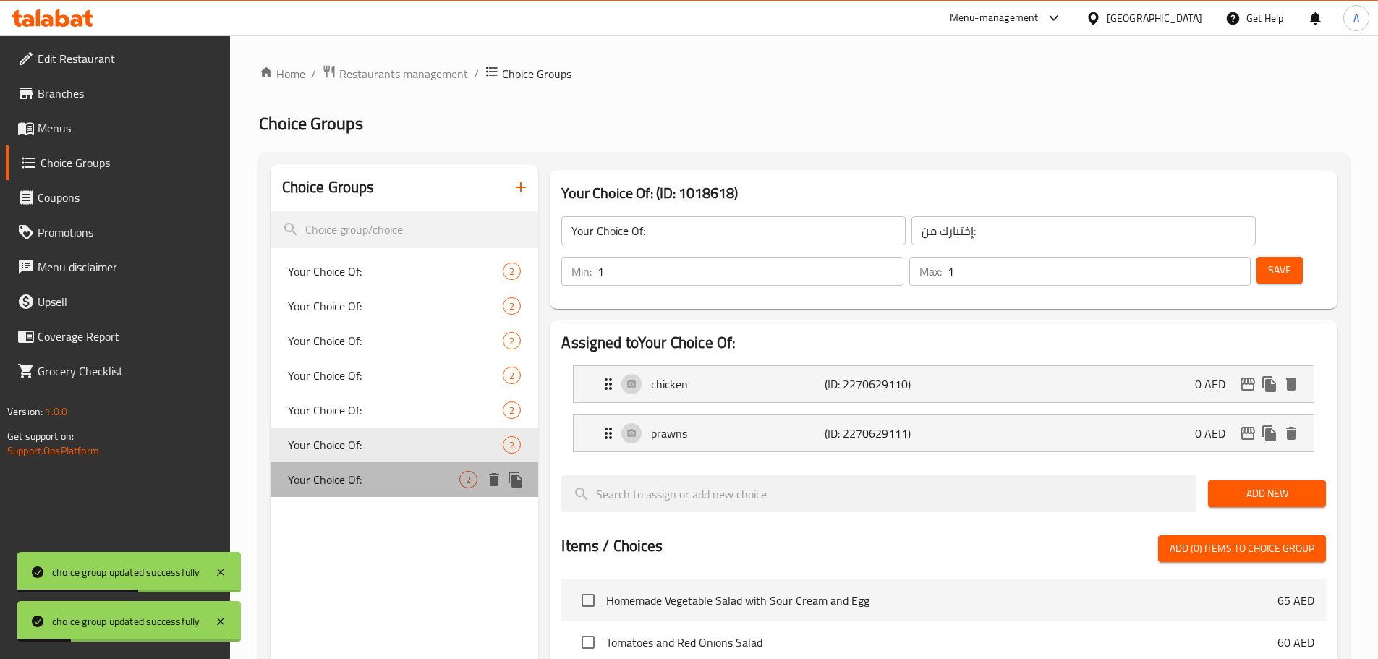
click at [425, 482] on span "Your Choice Of:" at bounding box center [374, 479] width 172 height 17
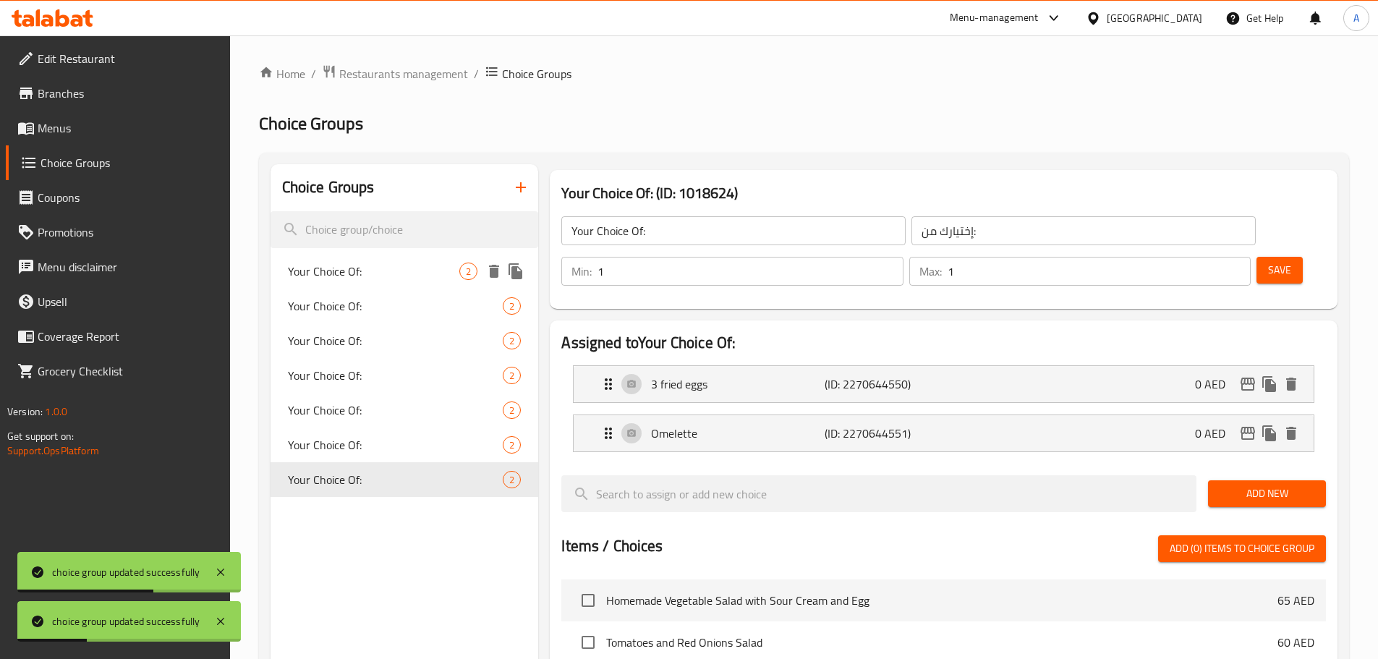
click at [429, 268] on span "Your Choice Of:" at bounding box center [374, 271] width 172 height 17
type input "Your Choice Of:"
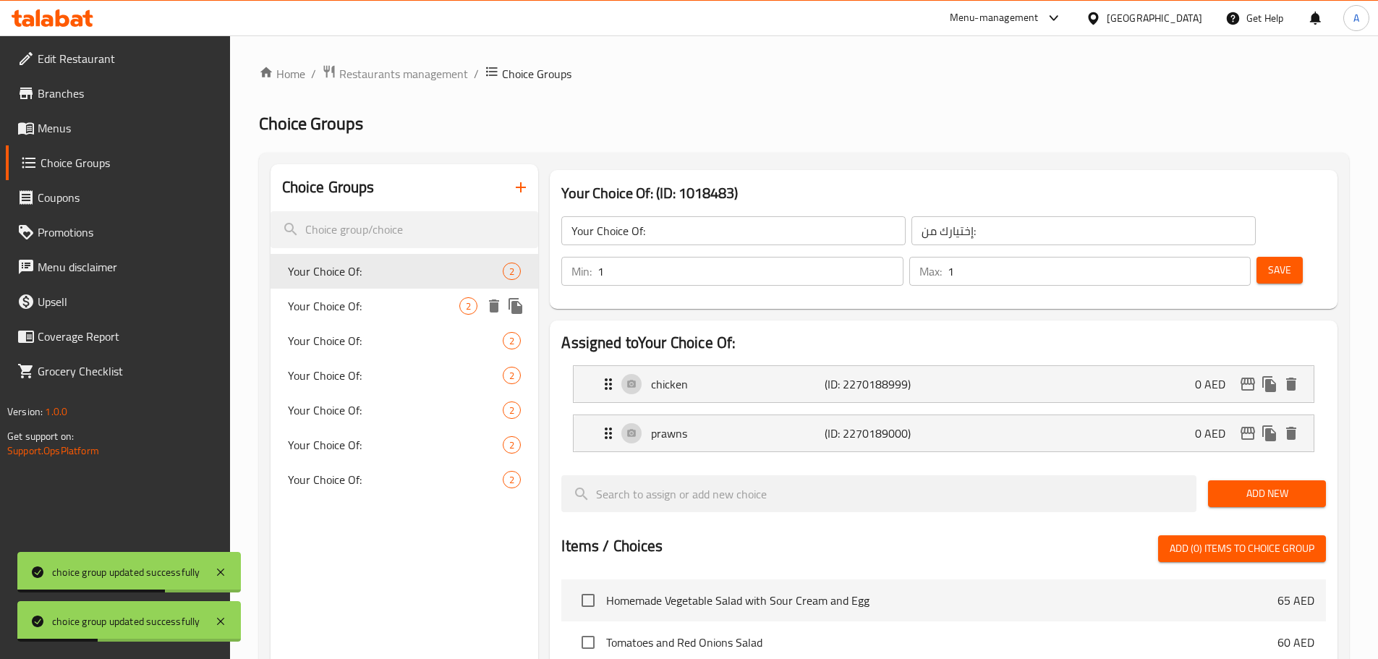
click at [383, 297] on span "Your Choice Of:" at bounding box center [374, 305] width 172 height 17
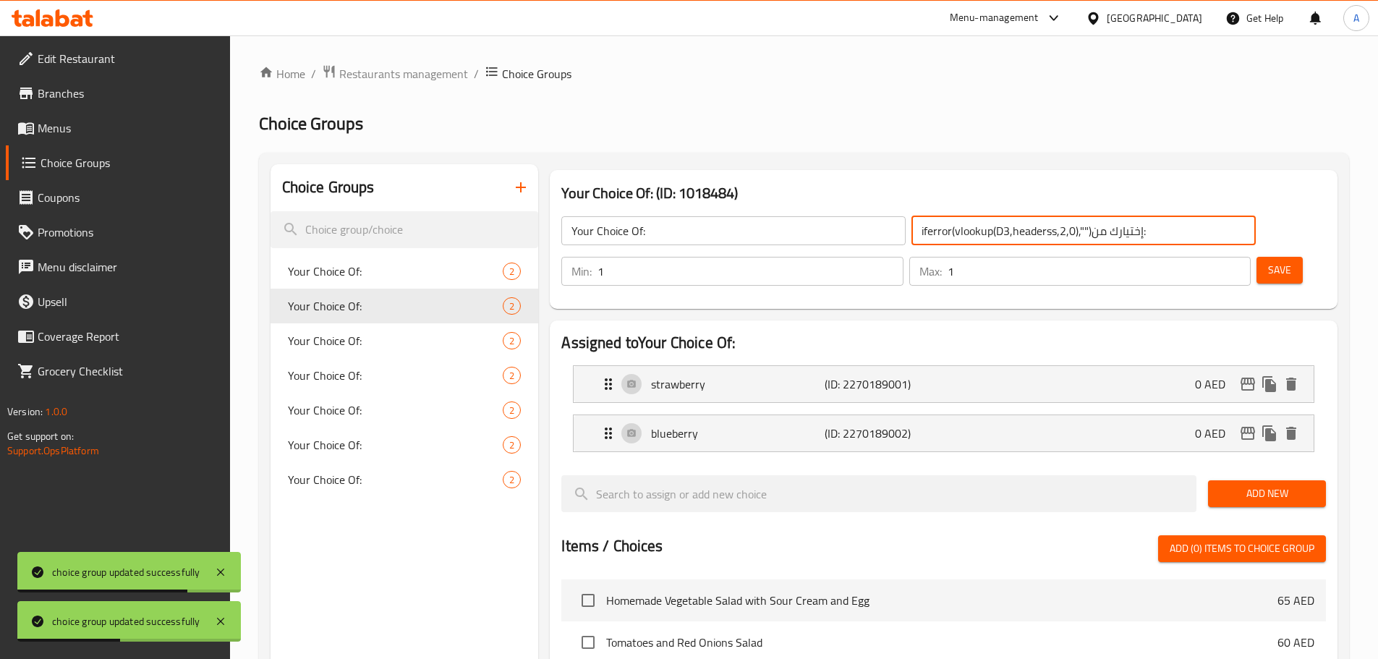
click at [911, 217] on input "iferror(vlookup(D3,headerss,2,0),"")إختيارك من:" at bounding box center [1083, 230] width 344 height 29
paste input "text"
type input "إختيارك من:"
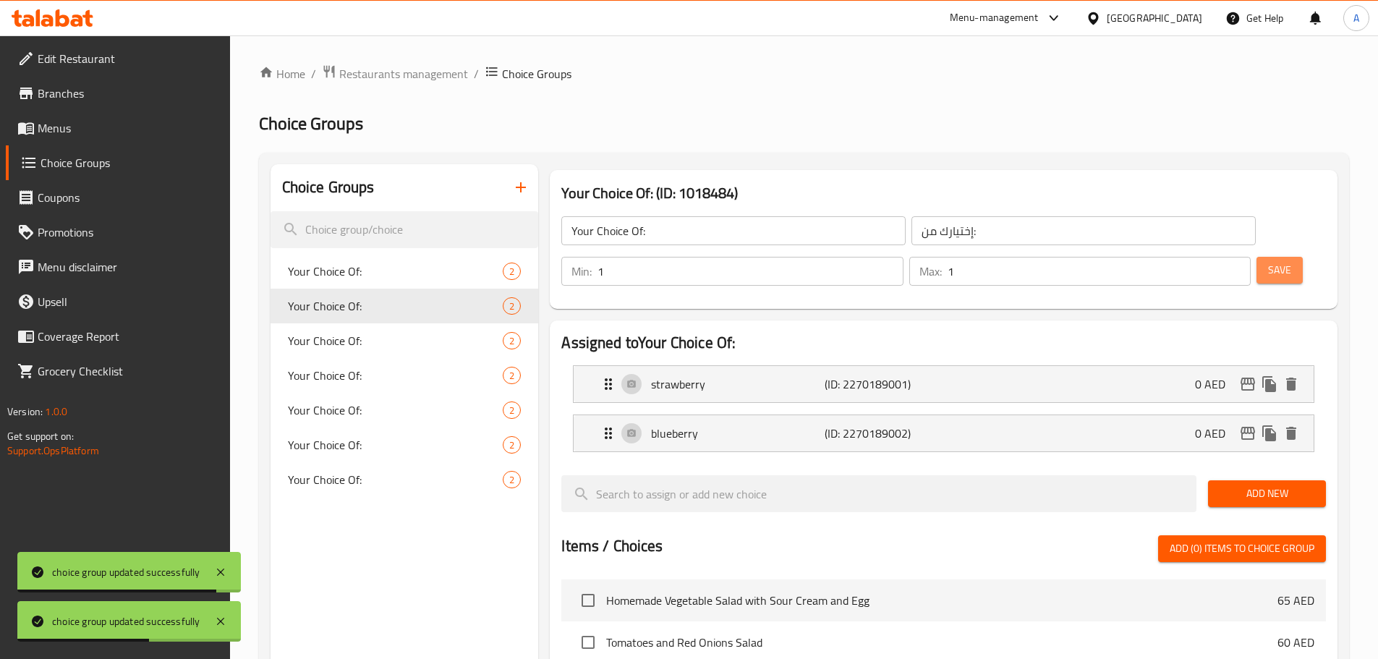
click at [1268, 261] on span "Save" at bounding box center [1279, 270] width 23 height 18
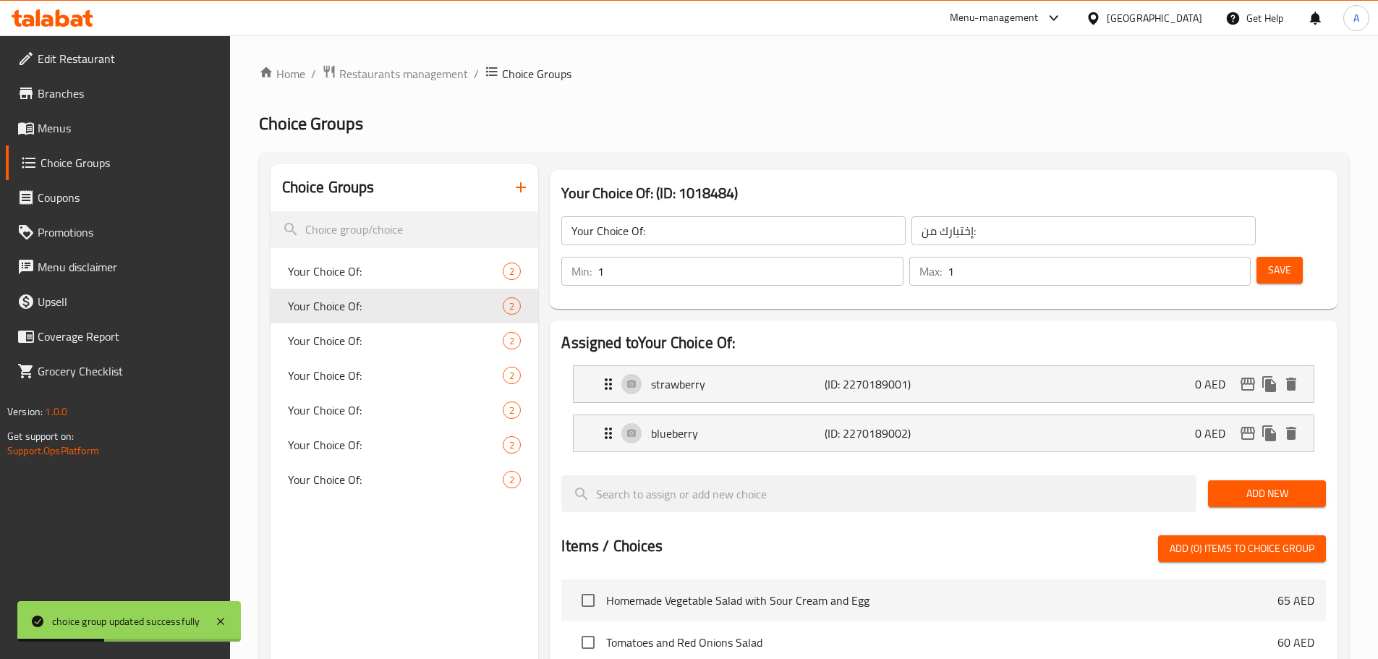
click at [50, 123] on span "Menus" at bounding box center [128, 127] width 181 height 17
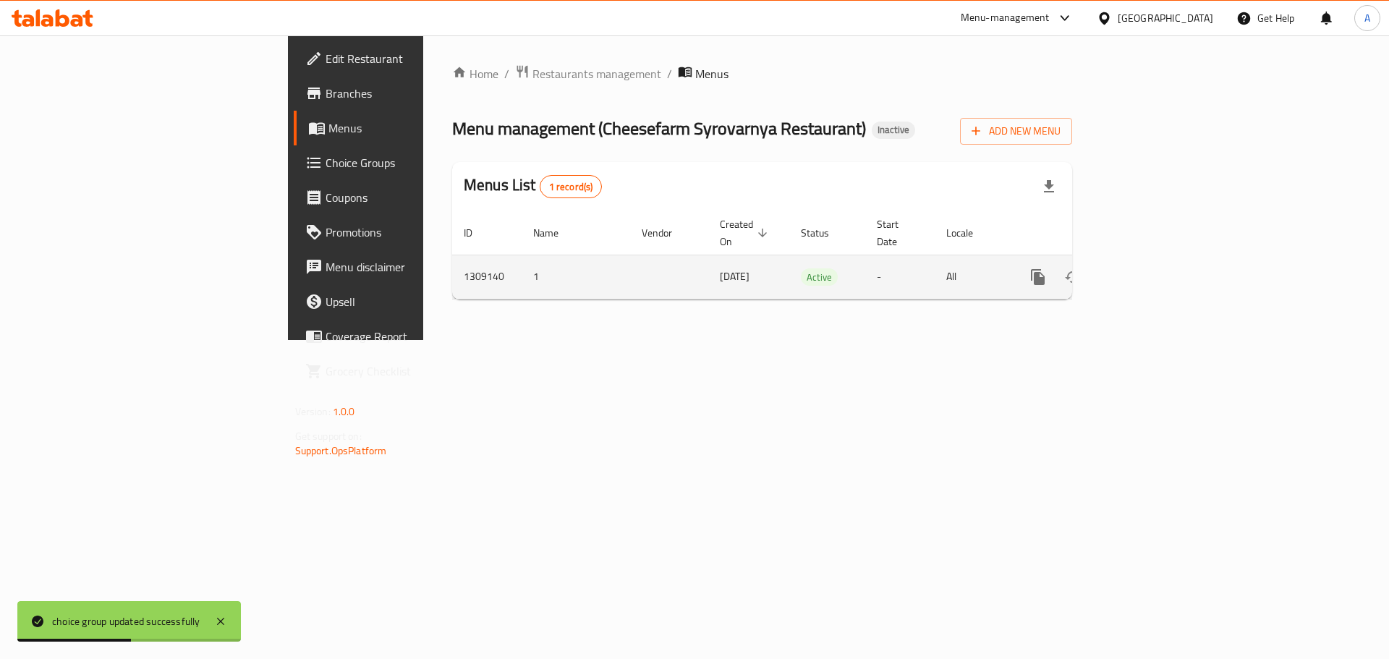
click at [1171, 265] on td "enhanced table" at bounding box center [1090, 277] width 162 height 44
click at [1159, 263] on link "enhanced table" at bounding box center [1142, 277] width 35 height 35
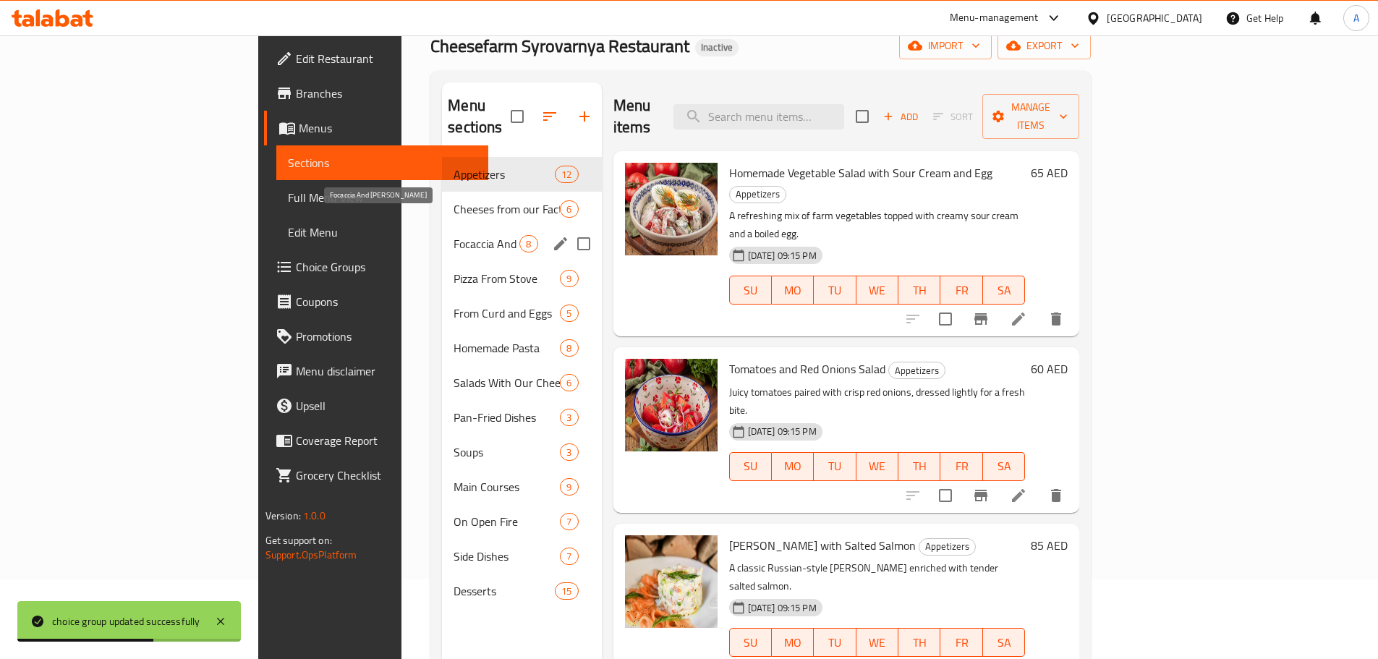
scroll to position [145, 0]
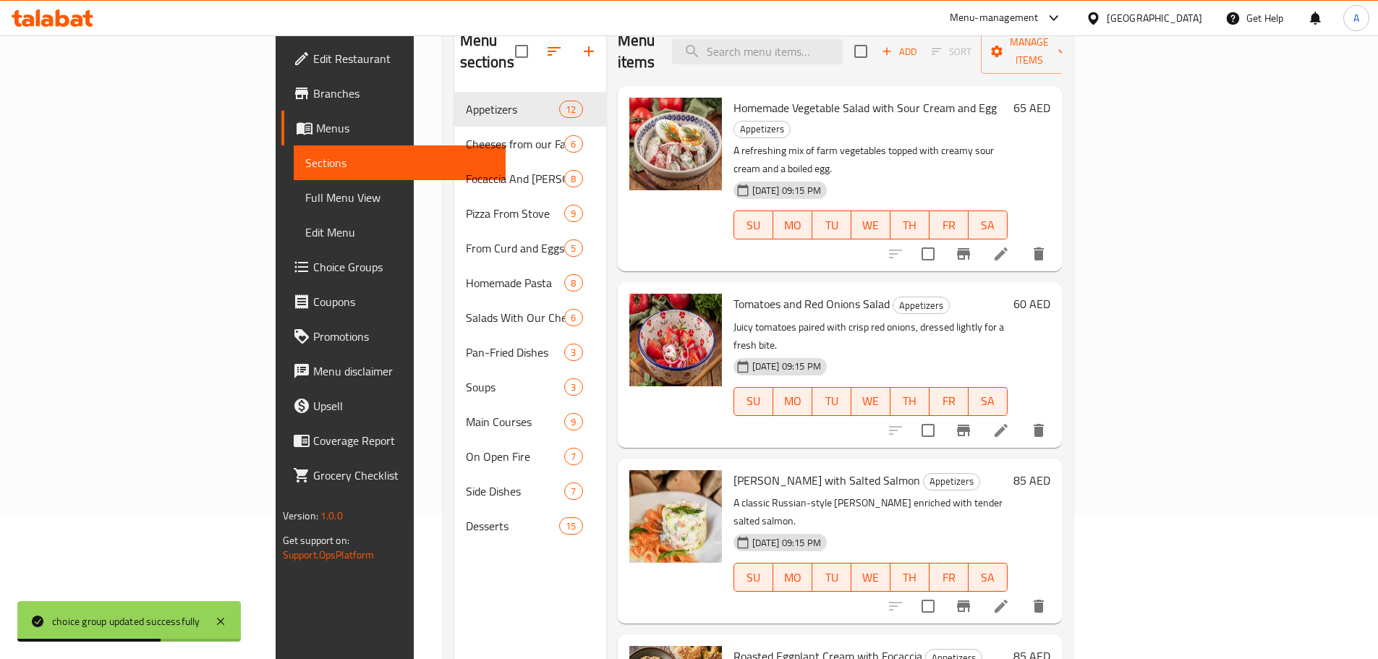
click at [294, 174] on link "Sections" at bounding box center [400, 162] width 212 height 35
click at [305, 192] on span "Full Menu View" at bounding box center [399, 197] width 189 height 17
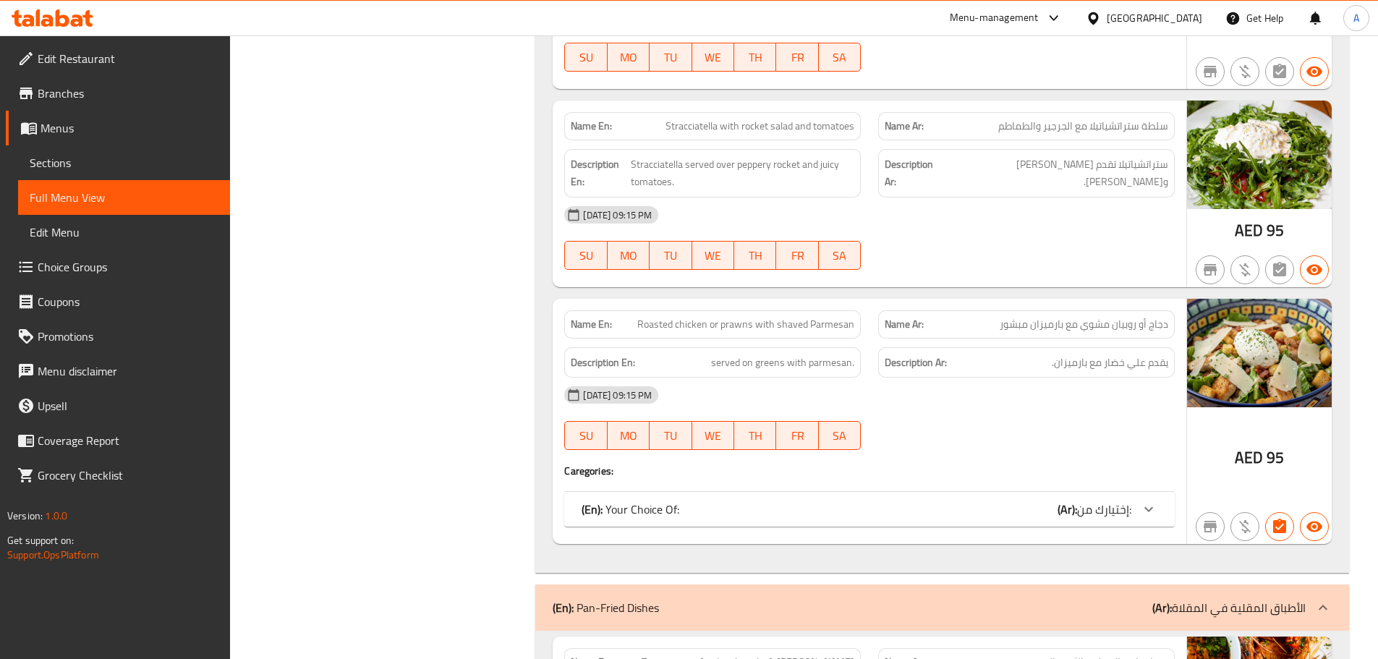
scroll to position [10975, 0]
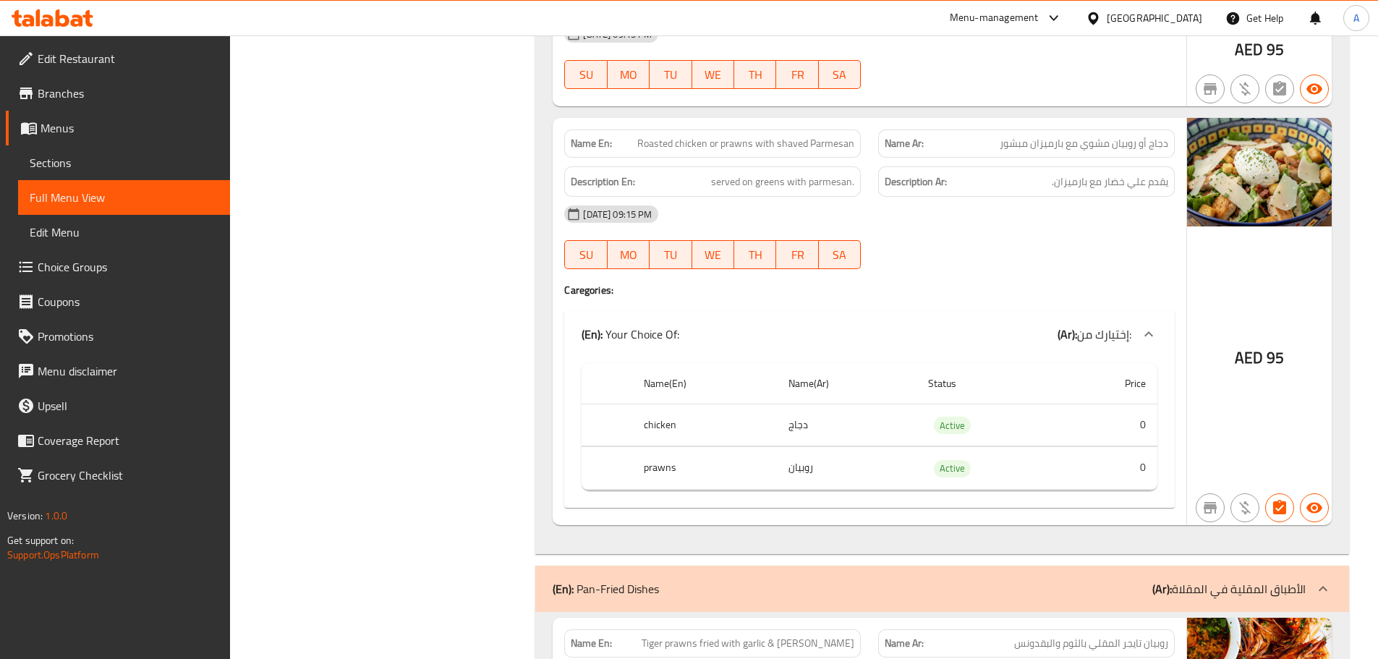
scroll to position [13153, 0]
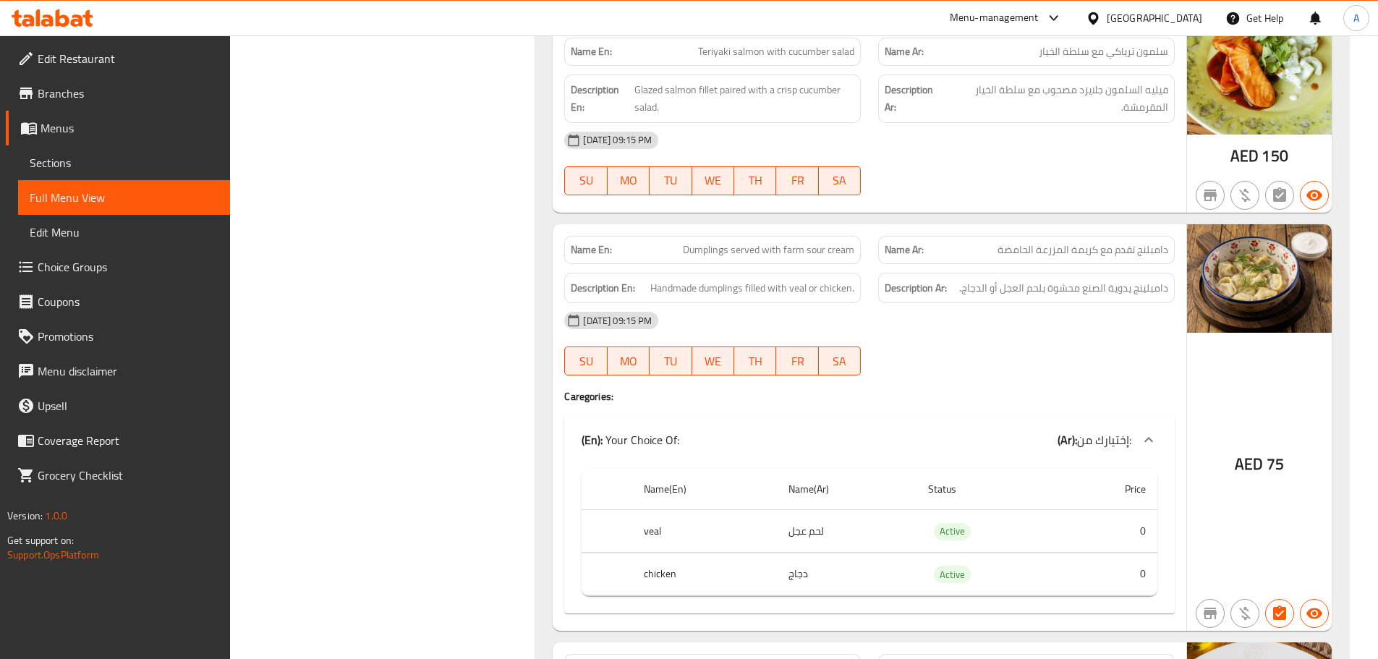
scroll to position [17892, 0]
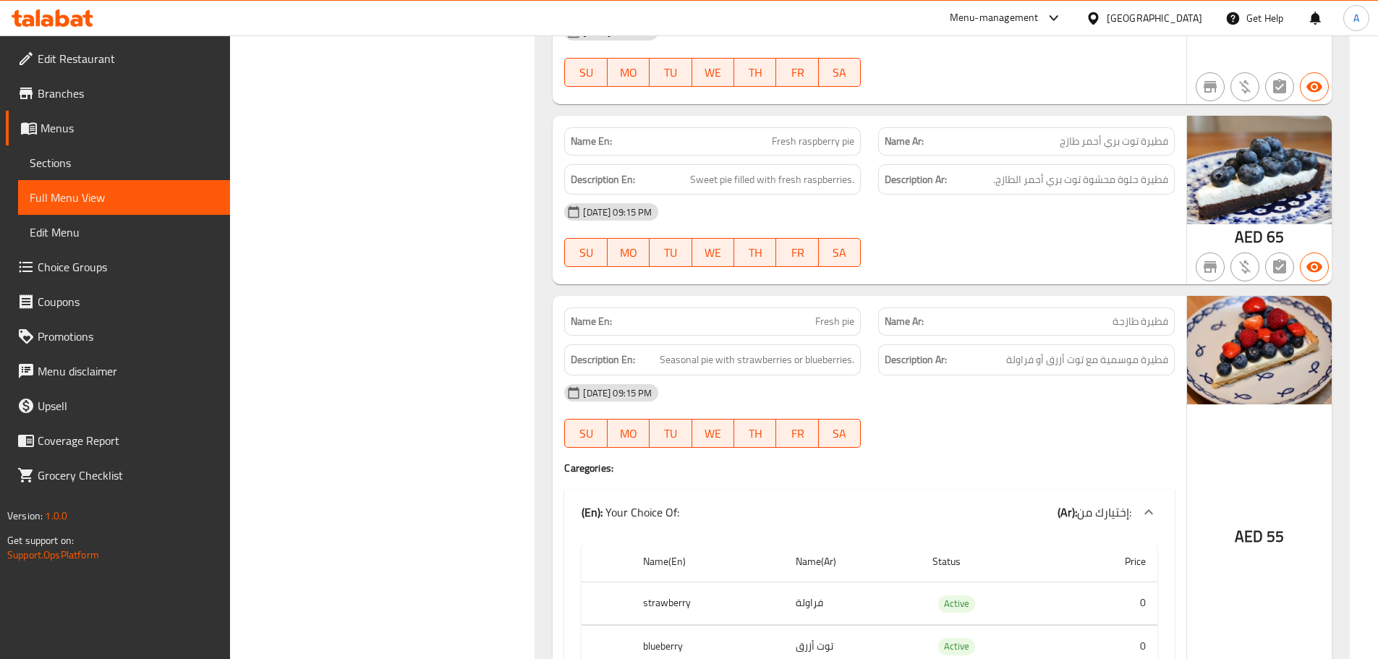
scroll to position [18036, 0]
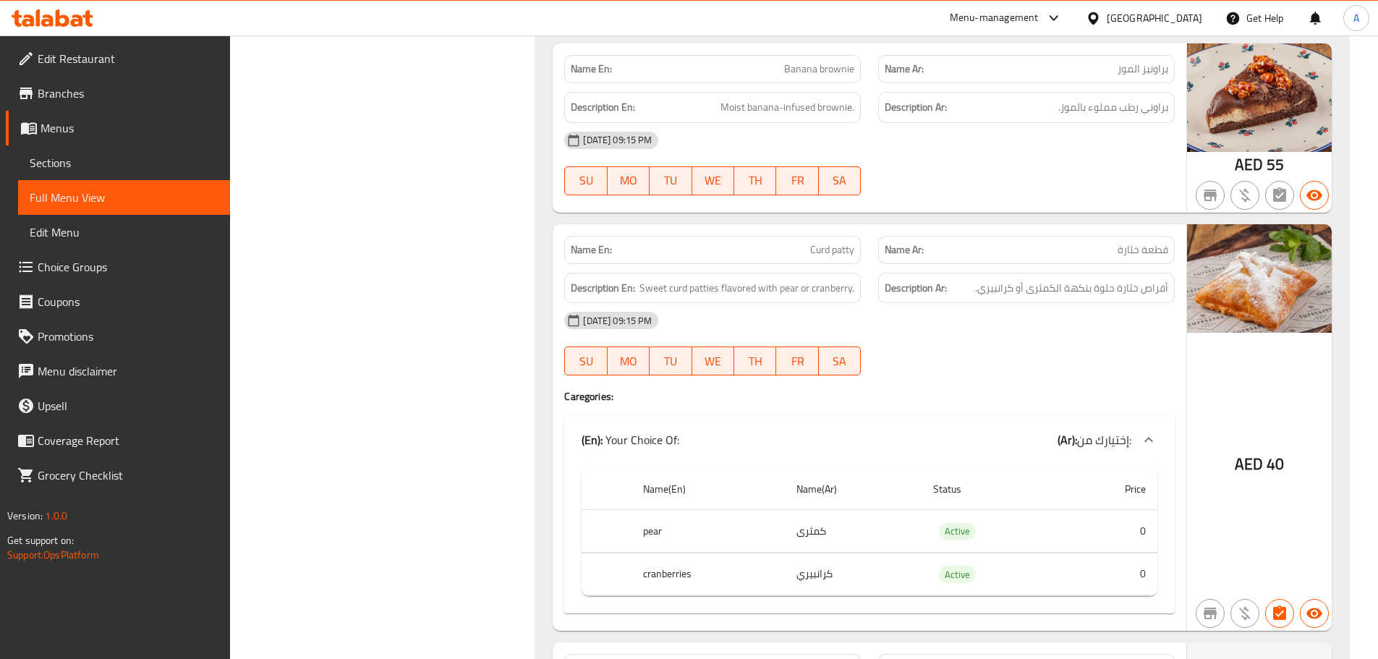
scroll to position [20385, 0]
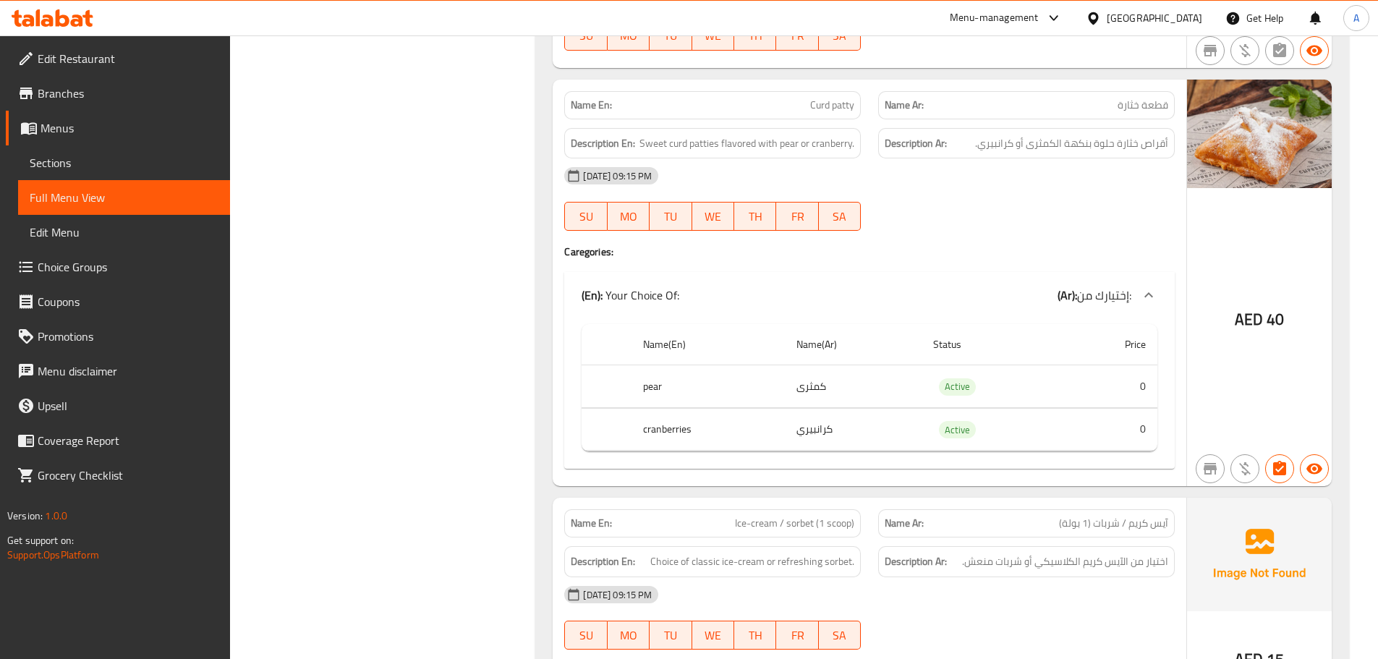
copy th "pear"
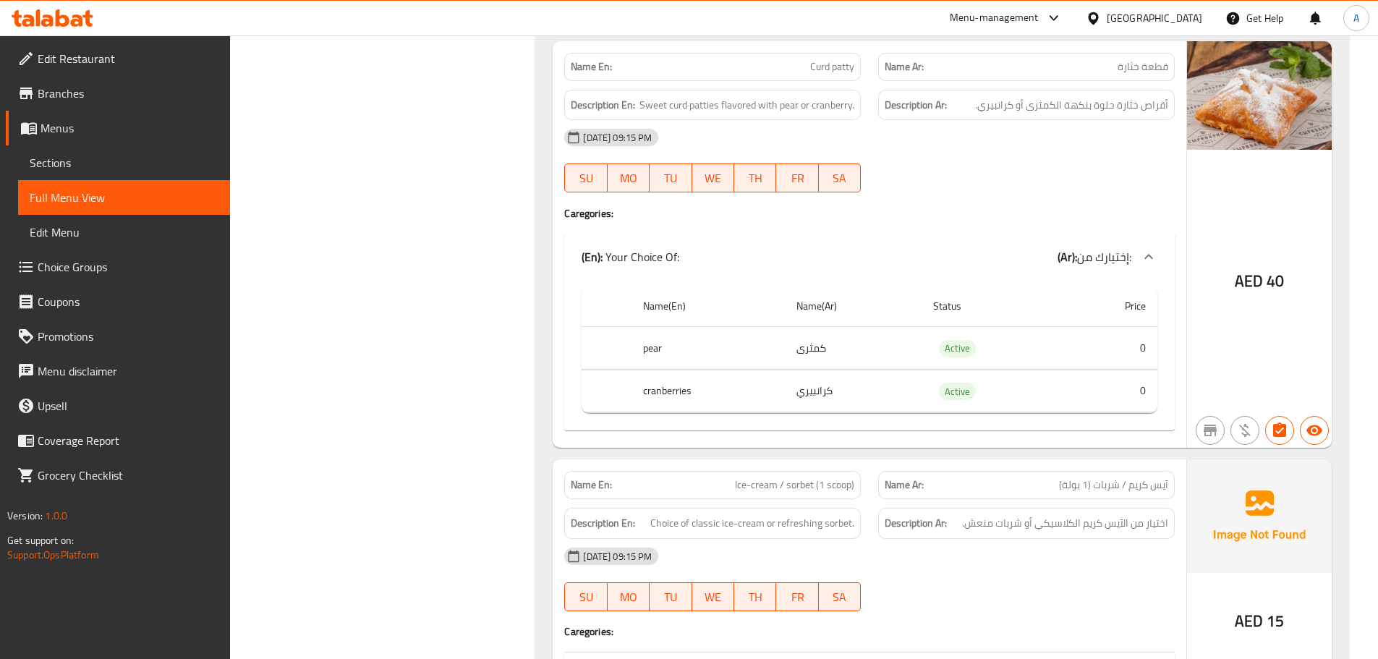
scroll to position [20496, 0]
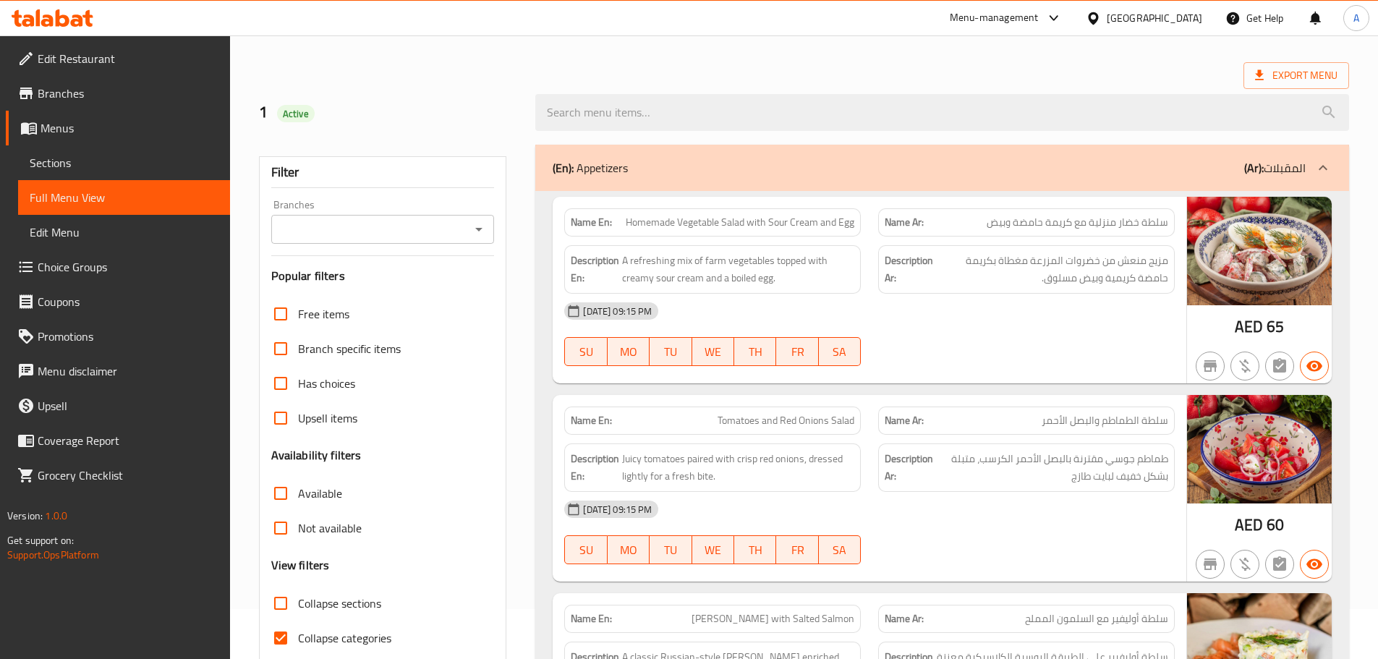
scroll to position [145, 0]
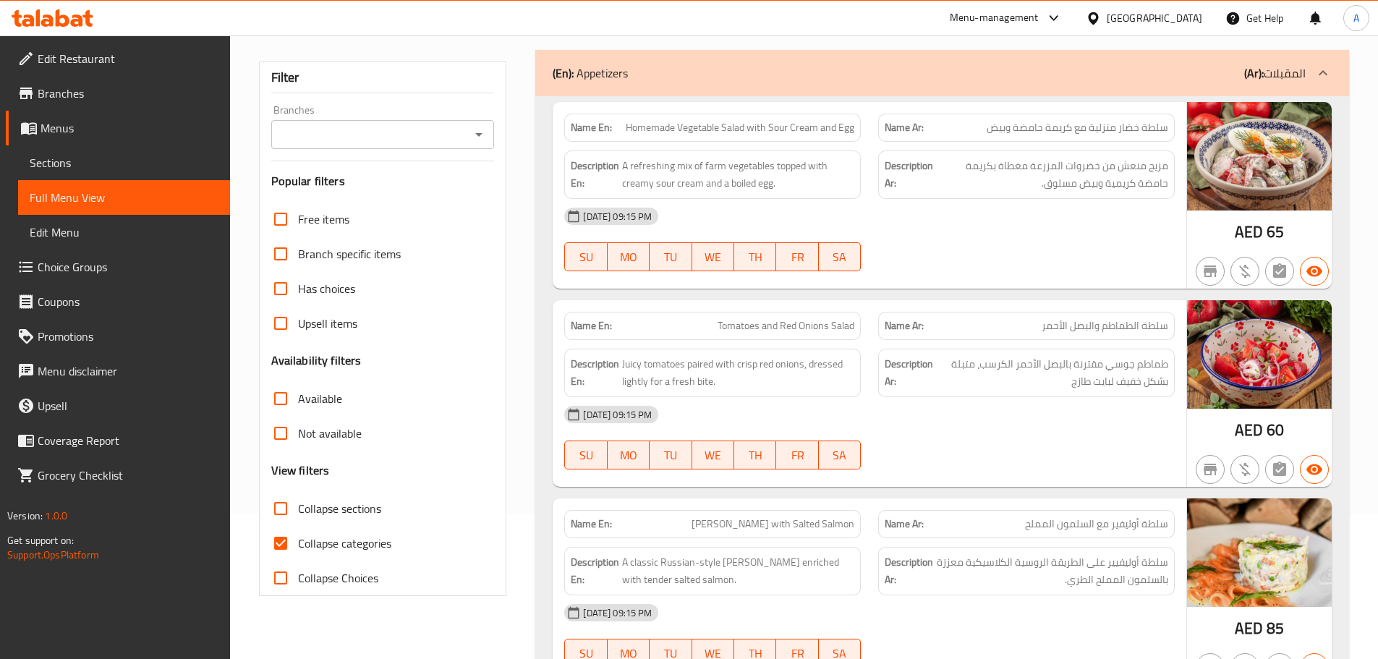
drag, startPoint x: 289, startPoint y: 490, endPoint x: 287, endPoint y: 502, distance: 11.8
click at [289, 493] on div "Free items Branch specific items Has choices Upsell items Availability filters …" at bounding box center [383, 398] width 224 height 393
click at [287, 502] on input "Collapse sections" at bounding box center [280, 508] width 35 height 35
checkbox input "true"
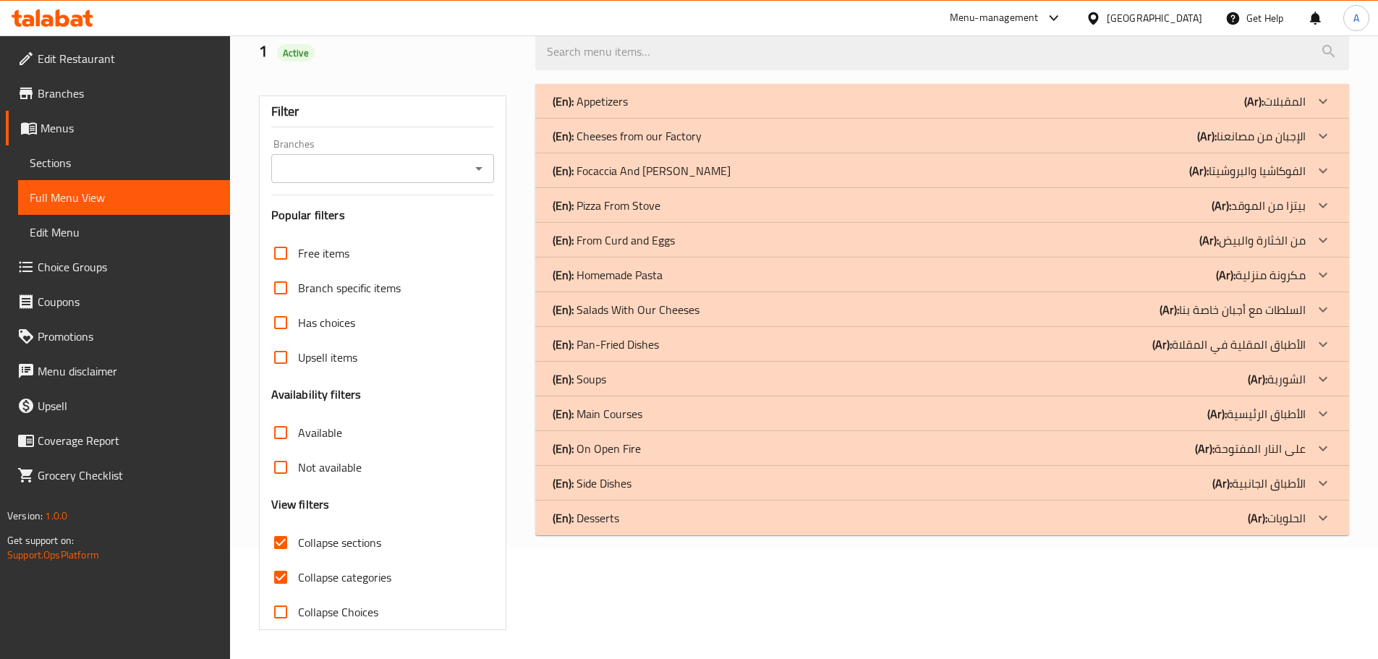
scroll to position [111, 0]
click at [628, 110] on p "(En): Cheeses from our Factory" at bounding box center [590, 101] width 75 height 17
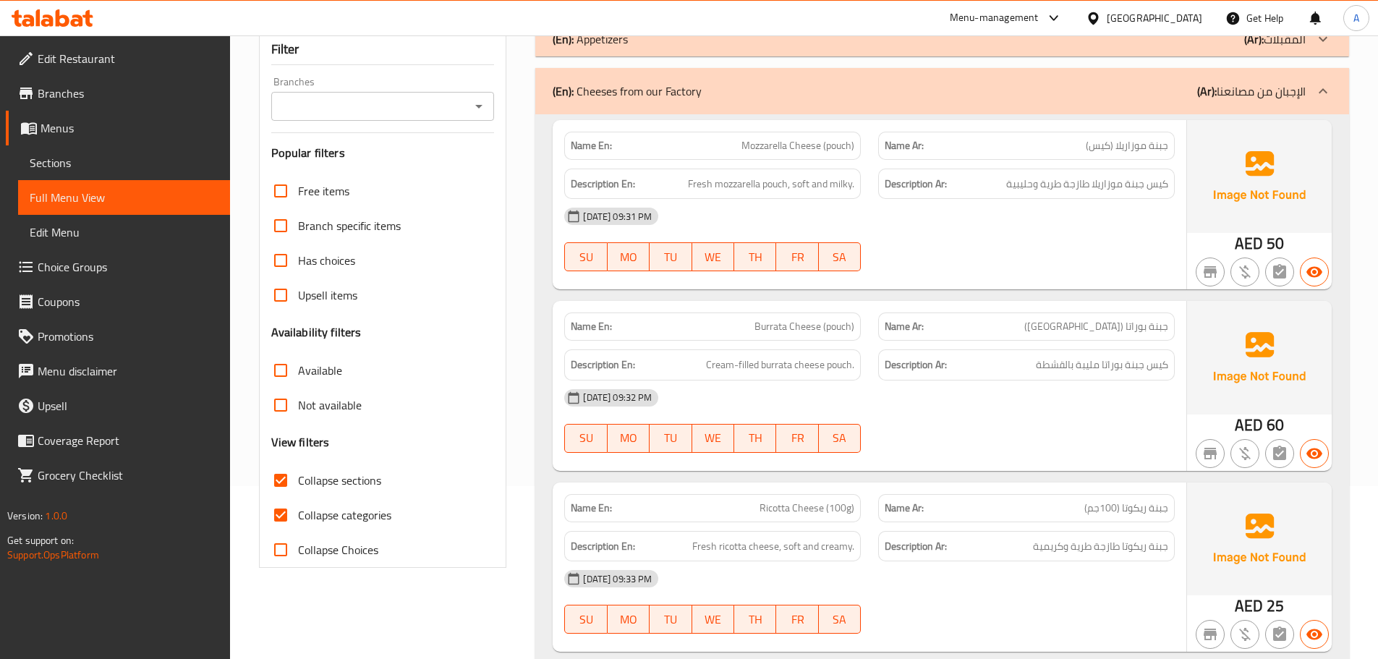
scroll to position [255, 0]
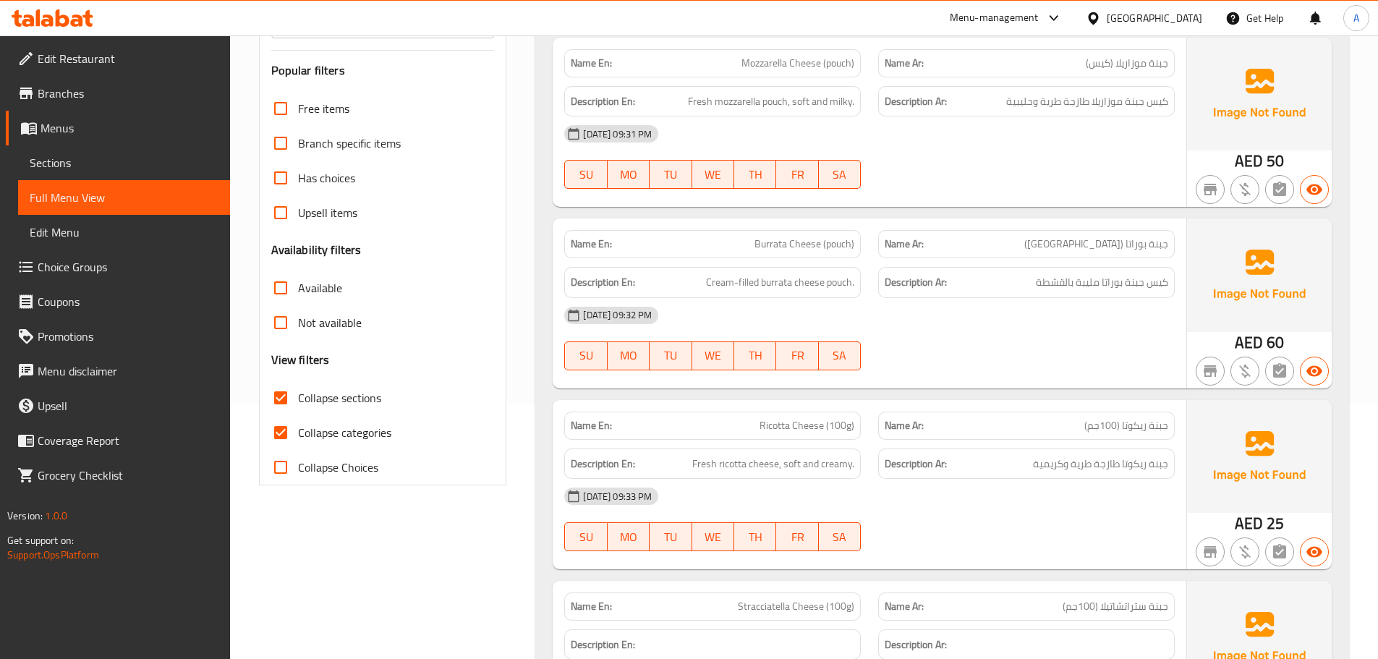
click at [843, 69] on span "Mozzarella Cheese (pouch)" at bounding box center [797, 63] width 113 height 15
copy span "pouch"
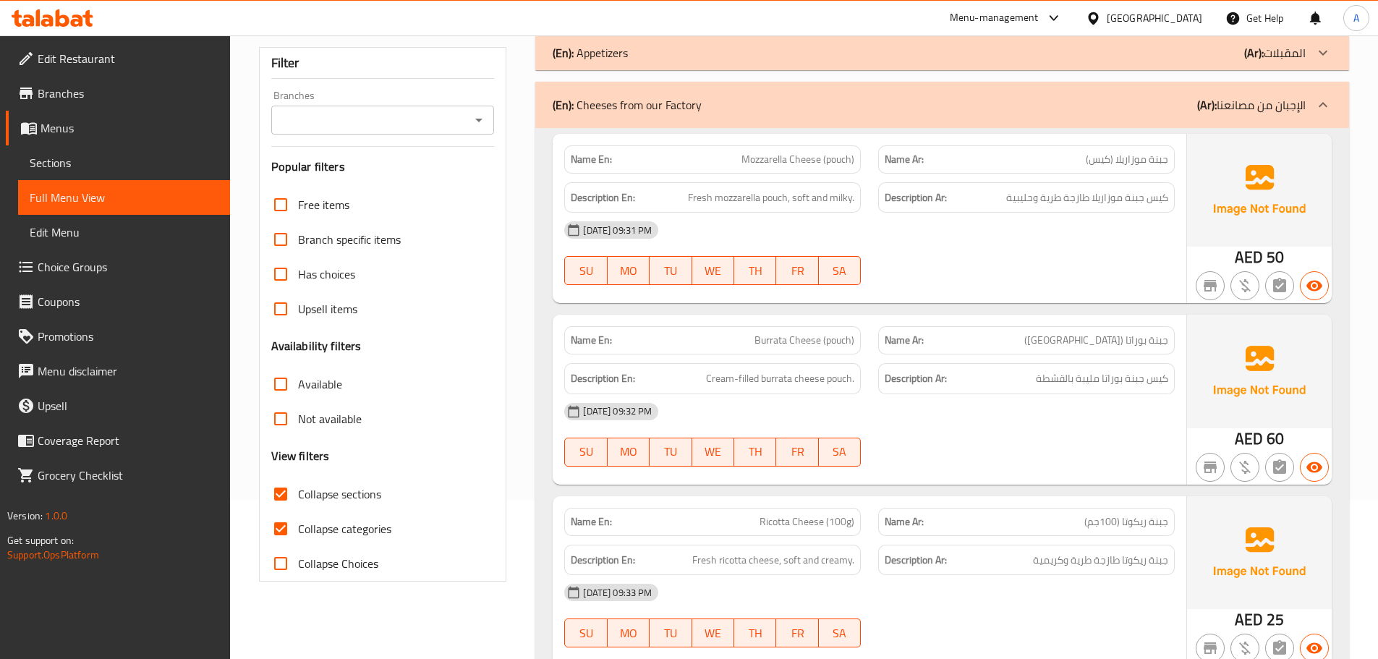
scroll to position [752, 0]
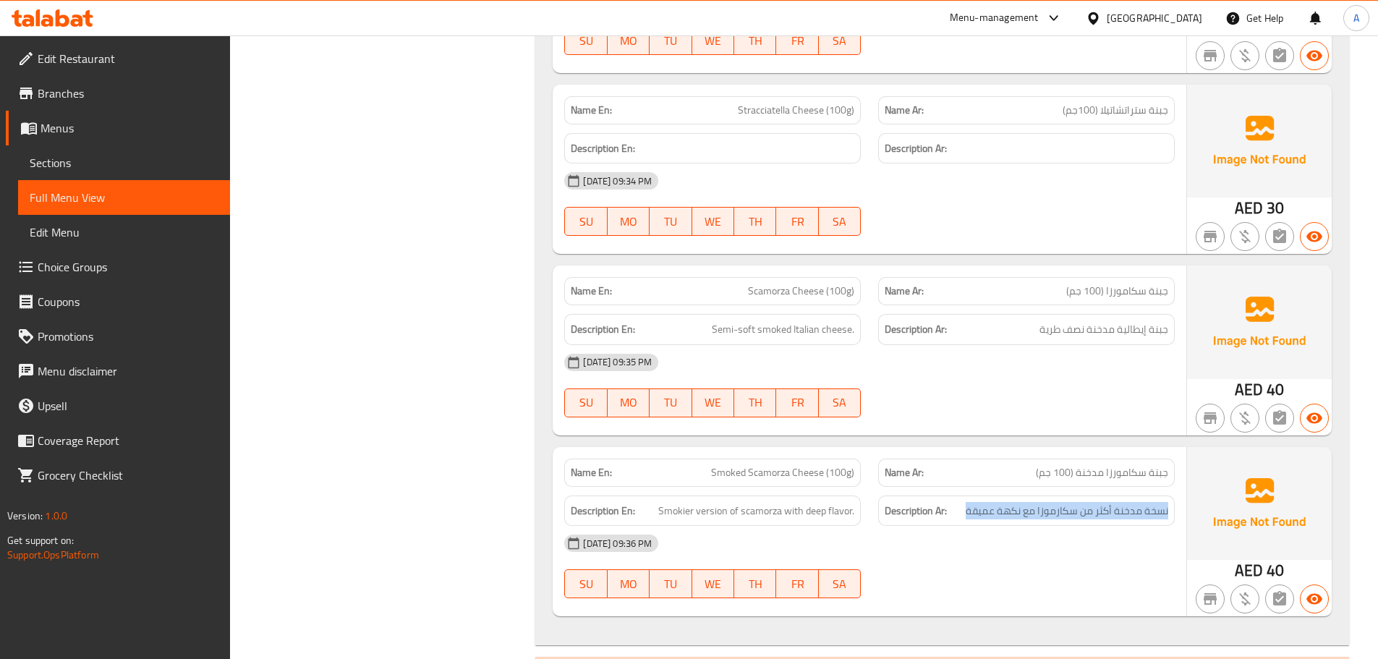
drag, startPoint x: 1169, startPoint y: 509, endPoint x: 1125, endPoint y: 315, distance: 199.3
click at [963, 510] on div "Description Ar: نسخة مدخنة أكثر من سكارموزا مع نكهة عميقة" at bounding box center [1026, 510] width 297 height 31
drag, startPoint x: 1170, startPoint y: 325, endPoint x: 1036, endPoint y: 331, distance: 133.9
click at [1036, 331] on div "Description Ar: جبنة إيطالية مدخنة نصف طرية" at bounding box center [1026, 329] width 297 height 31
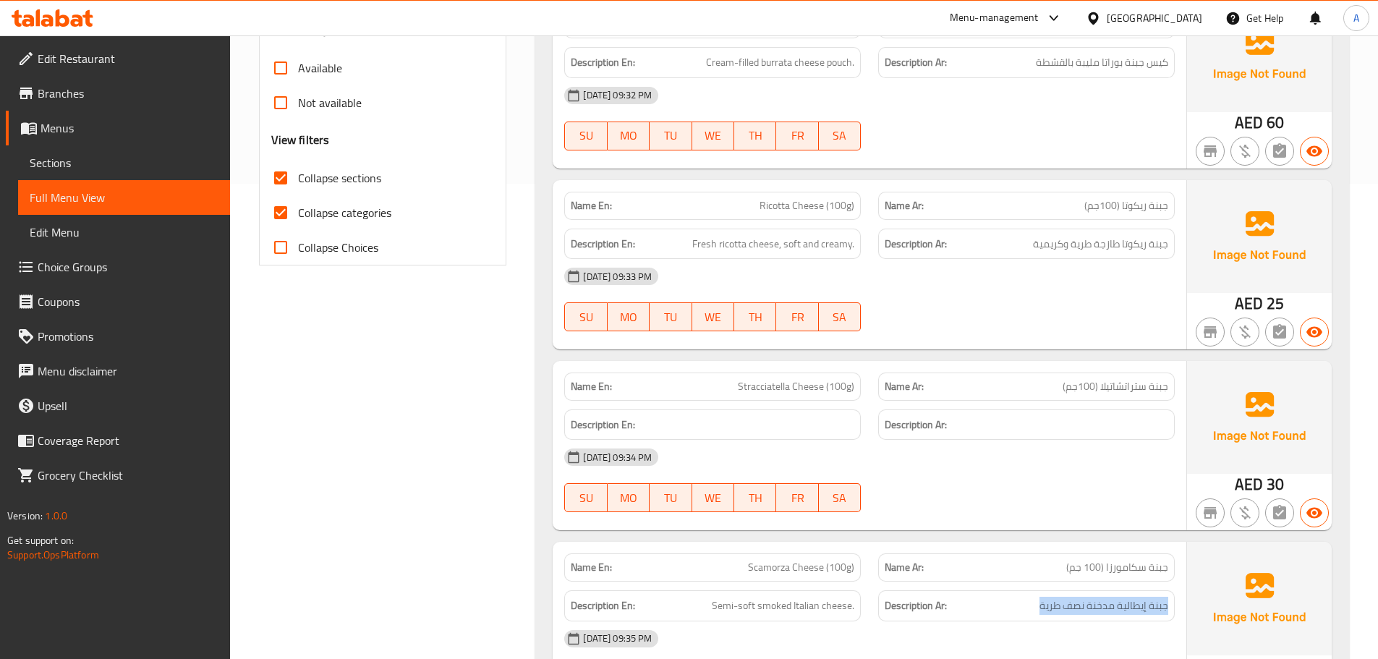
scroll to position [462, 0]
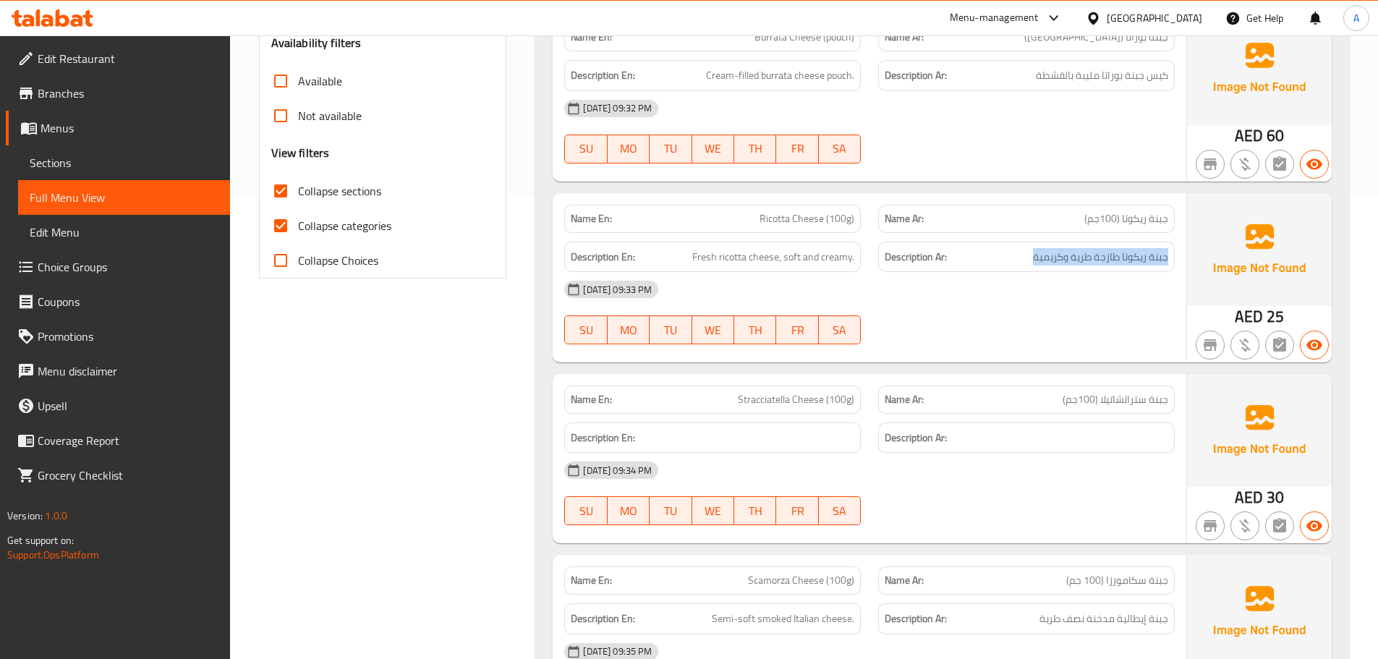
drag, startPoint x: 1168, startPoint y: 258, endPoint x: 1017, endPoint y: 263, distance: 151.2
click at [1017, 263] on div "Description Ar: جبنة ريكوتا طازجة طرية وكريمية" at bounding box center [1026, 257] width 297 height 31
click at [1171, 258] on div "Description Ar: جبنة ريكوتا طازجة طرية وكريمية" at bounding box center [1026, 257] width 297 height 31
click at [1167, 258] on span "جبنة ريكوتا طازجة طرية وكريمية" at bounding box center [1100, 257] width 135 height 18
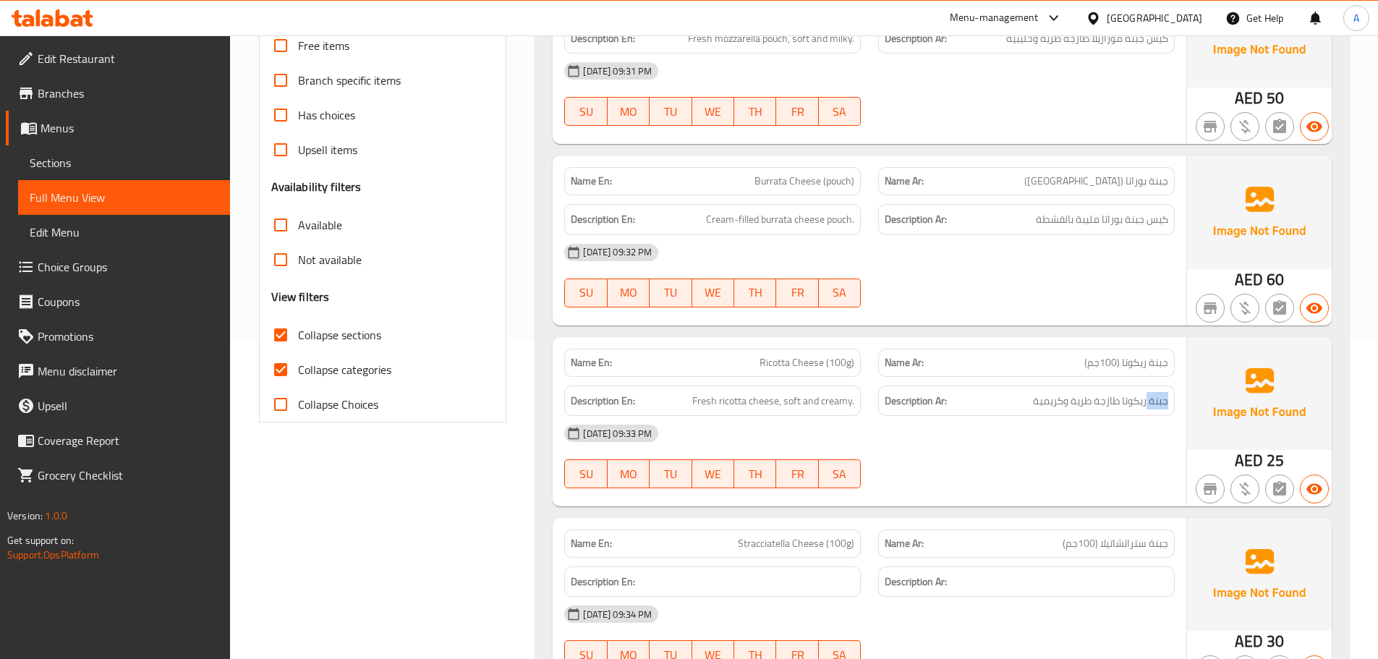
scroll to position [318, 0]
drag, startPoint x: 1168, startPoint y: 221, endPoint x: 1031, endPoint y: 226, distance: 136.8
click at [1031, 226] on div "Description Ar: كيس جبنة بوراتا مليبة بالقشطة" at bounding box center [1026, 220] width 297 height 31
click at [719, 150] on div "Name En: Mozzarella Cheese (pouch) Name Ar: جبنة موزاريلا (كيس) Description En:…" at bounding box center [942, 525] width 814 height 1110
click at [749, 171] on div "Name En: Burrata Cheese (pouch)" at bounding box center [712, 182] width 297 height 28
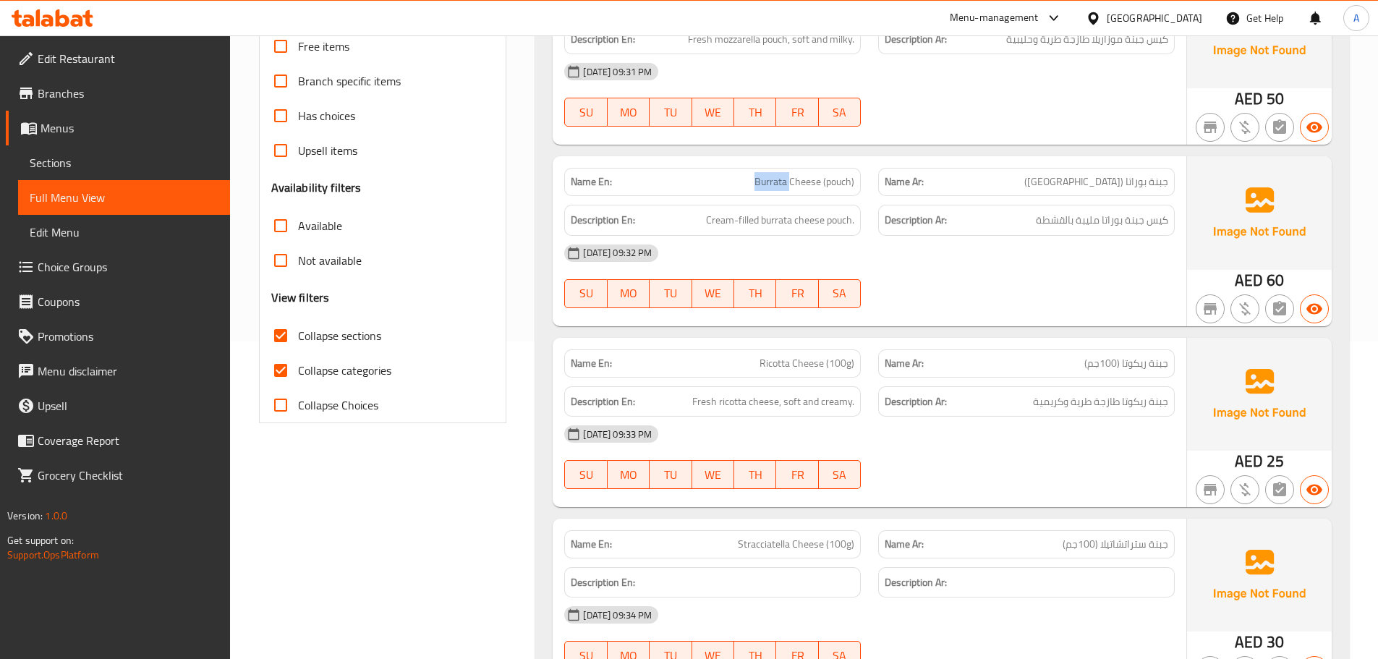
click at [749, 171] on div "Name En: Burrata Cheese (pouch)" at bounding box center [712, 182] width 297 height 28
copy span "Burrata Cheese (pouch)"
drag, startPoint x: 85, startPoint y: 167, endPoint x: 140, endPoint y: 163, distance: 55.1
click at [85, 167] on span "Sections" at bounding box center [124, 162] width 189 height 17
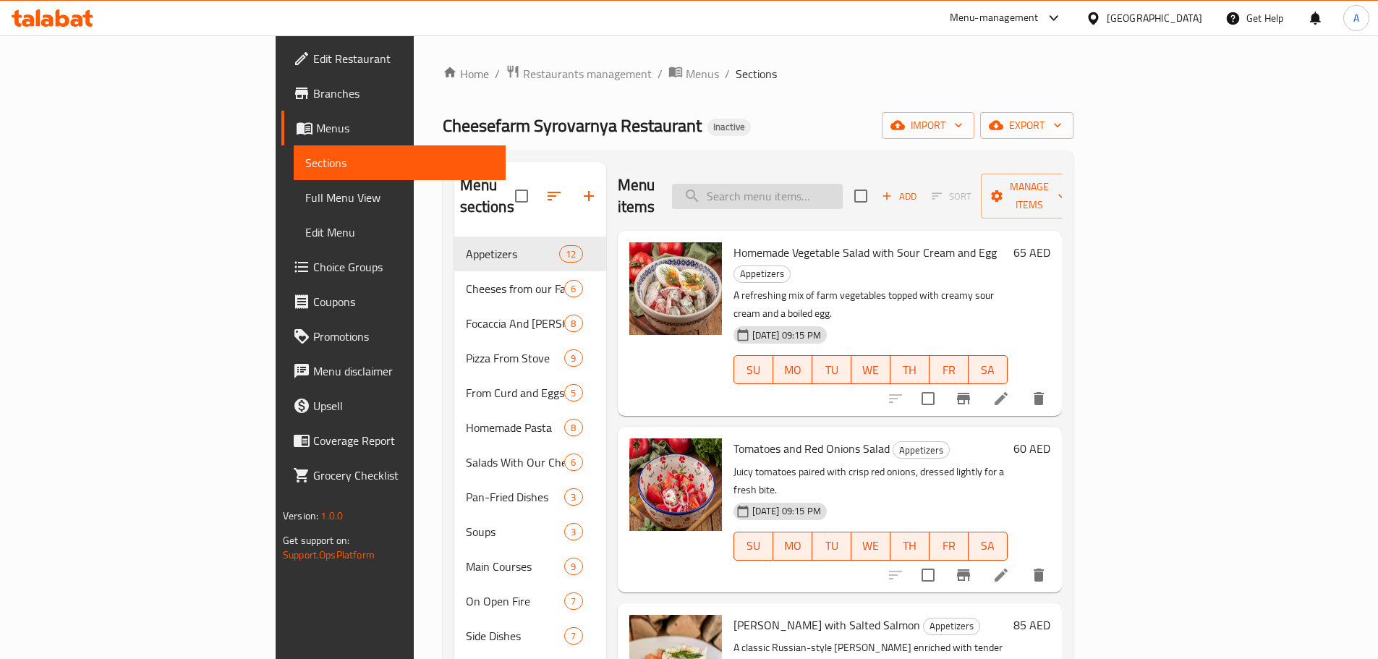
click at [843, 184] on input "search" at bounding box center [757, 196] width 171 height 25
paste input "Burrata Cheese (pouch)"
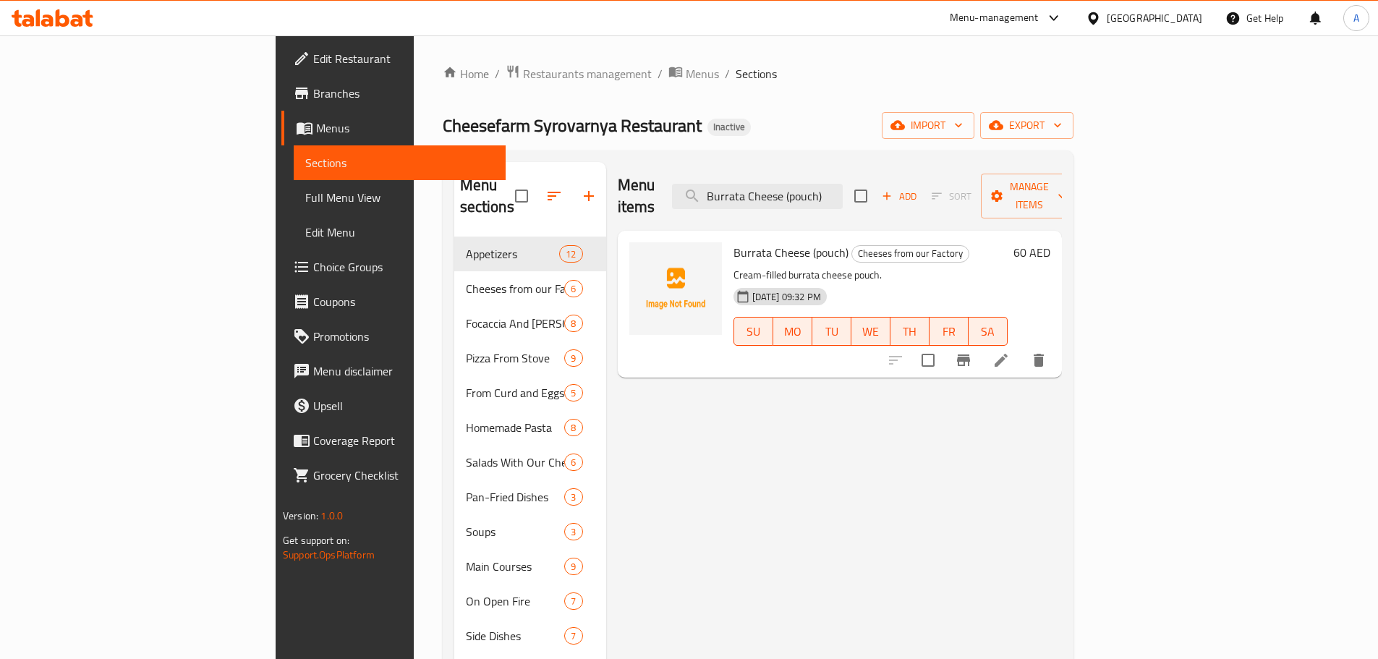
type input "Burrata Cheese (pouch)"
click at [1010, 352] on icon at bounding box center [1000, 360] width 17 height 17
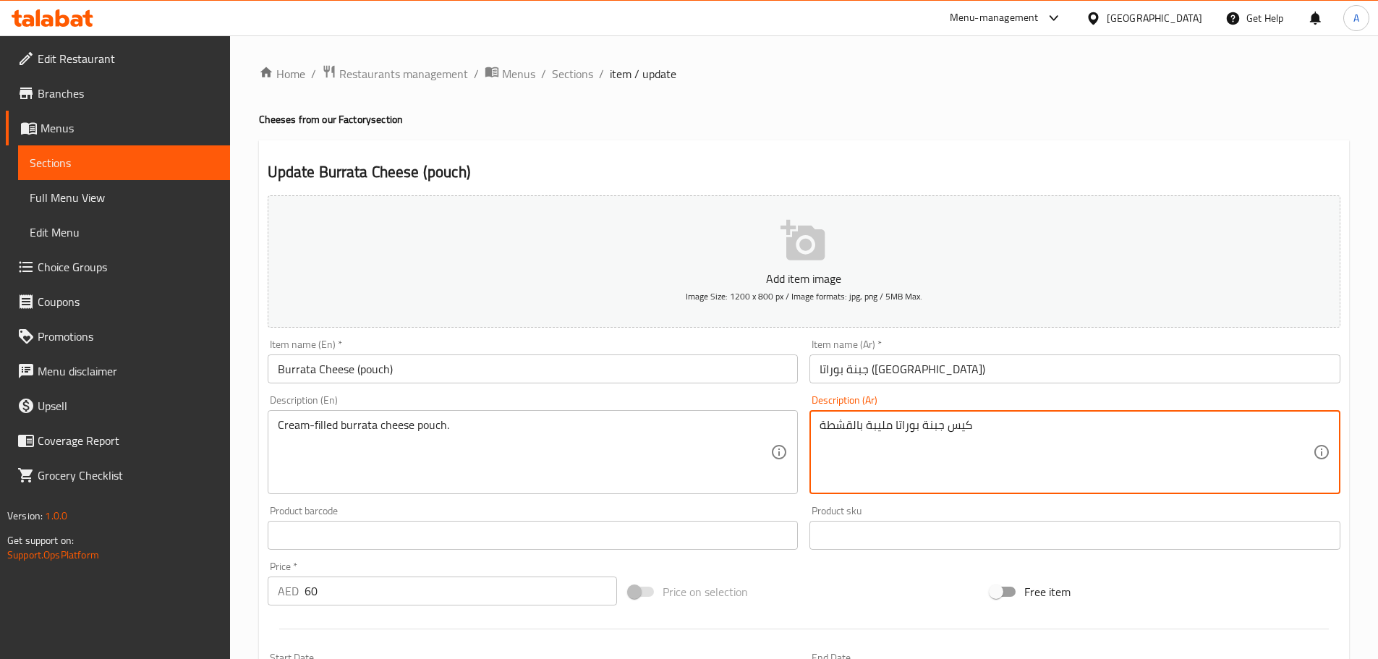
click at [871, 428] on textarea "كيس جبنة بوراتا مليبة بالقشطة" at bounding box center [1066, 452] width 493 height 69
type textarea "كيس جبنة بوراتا مليئة بالقشطة"
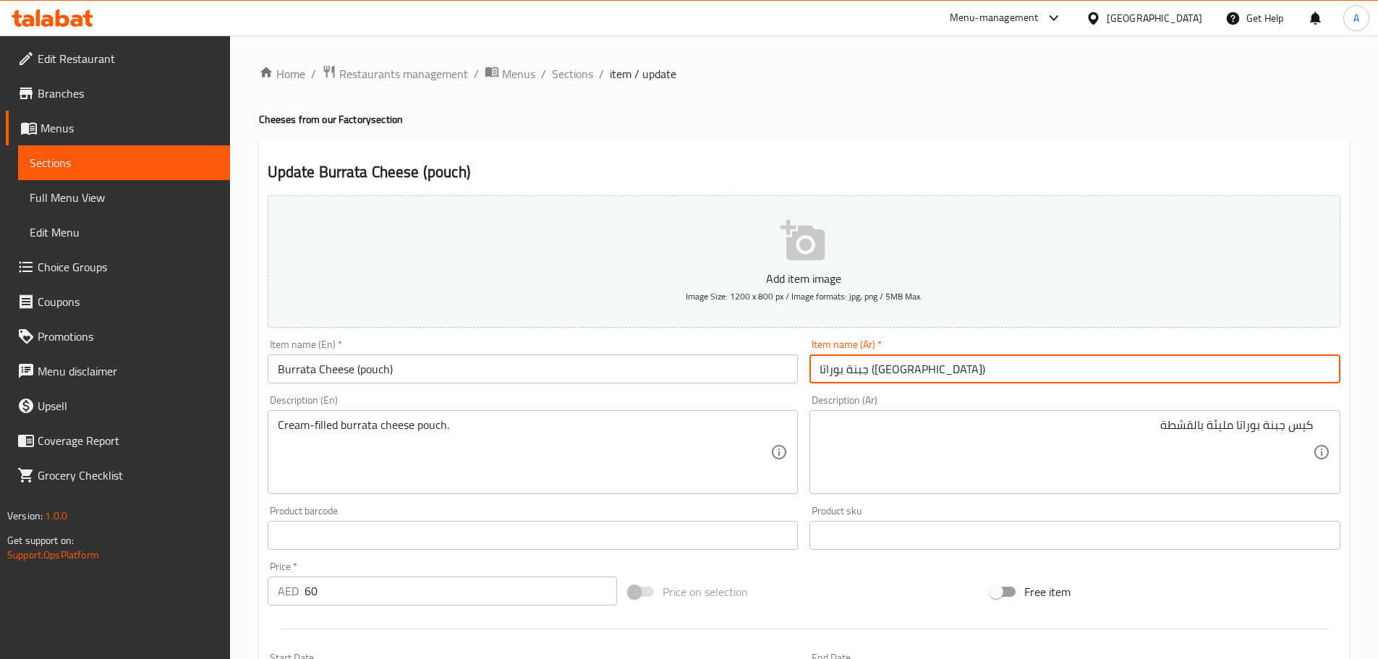
click at [950, 360] on input "جبنة بوراتا (كيس)" at bounding box center [1074, 368] width 531 height 29
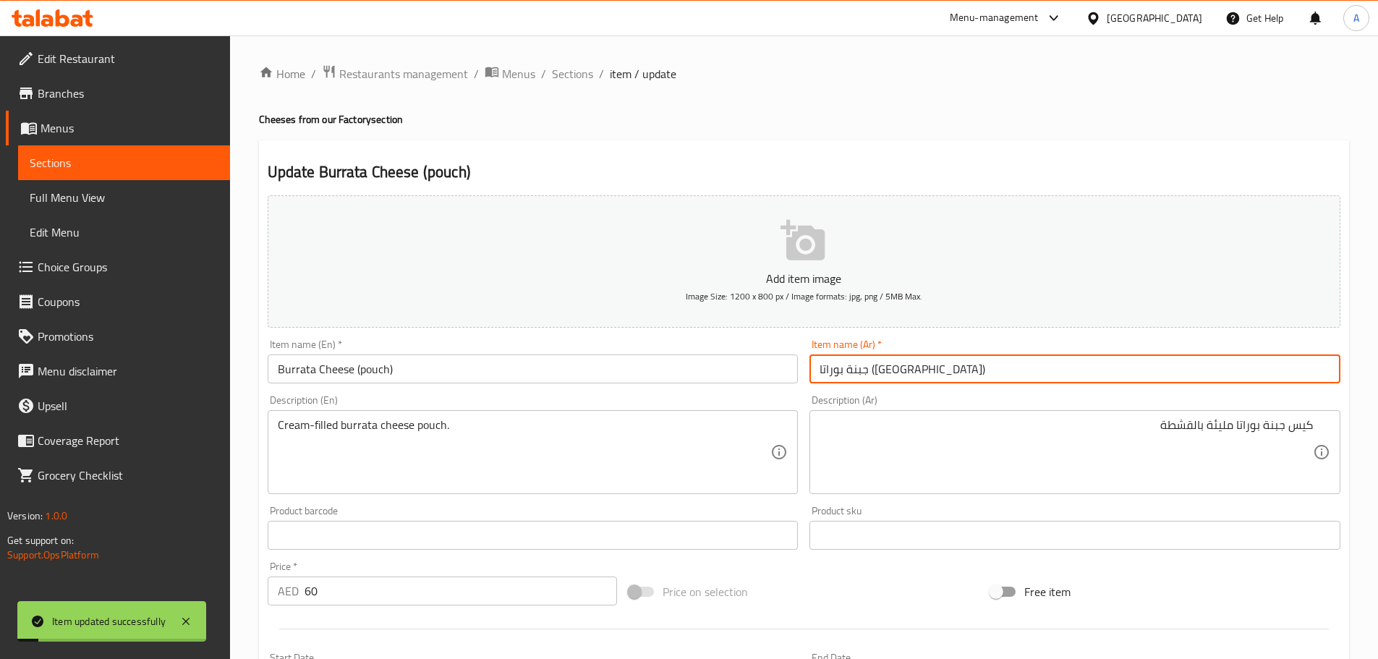
click at [164, 191] on span "Full Menu View" at bounding box center [124, 197] width 189 height 17
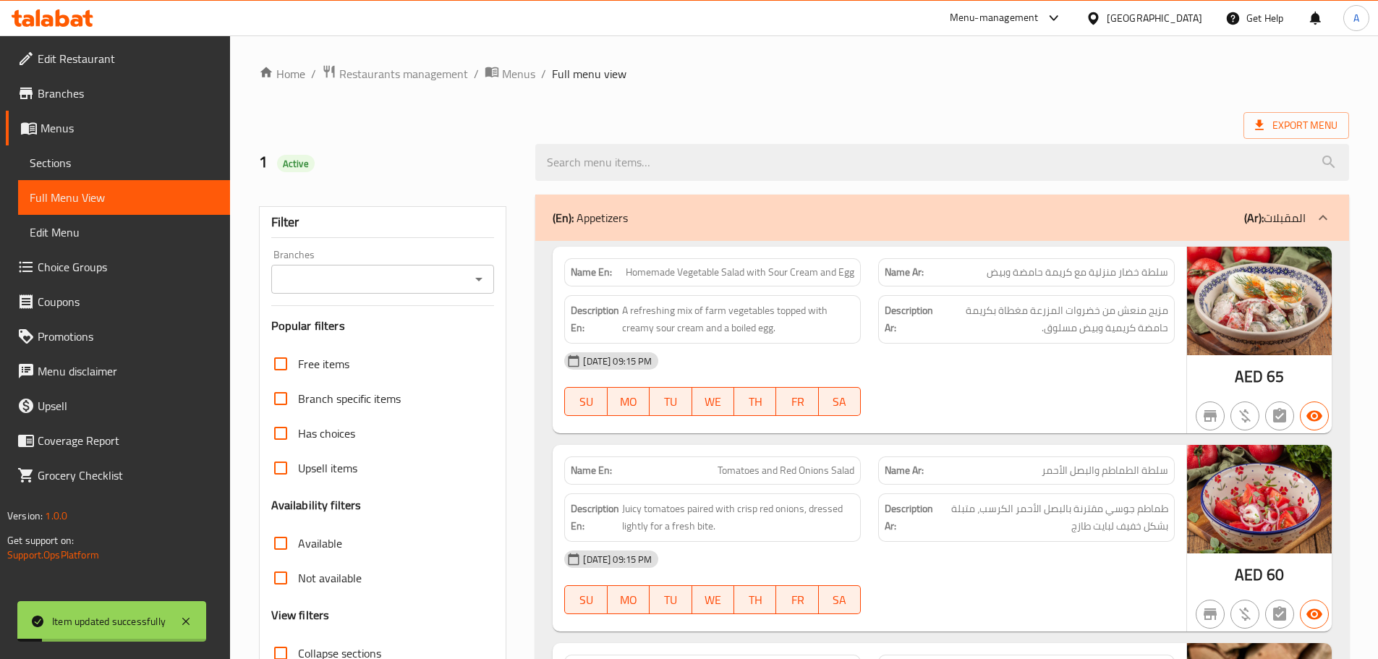
scroll to position [145, 0]
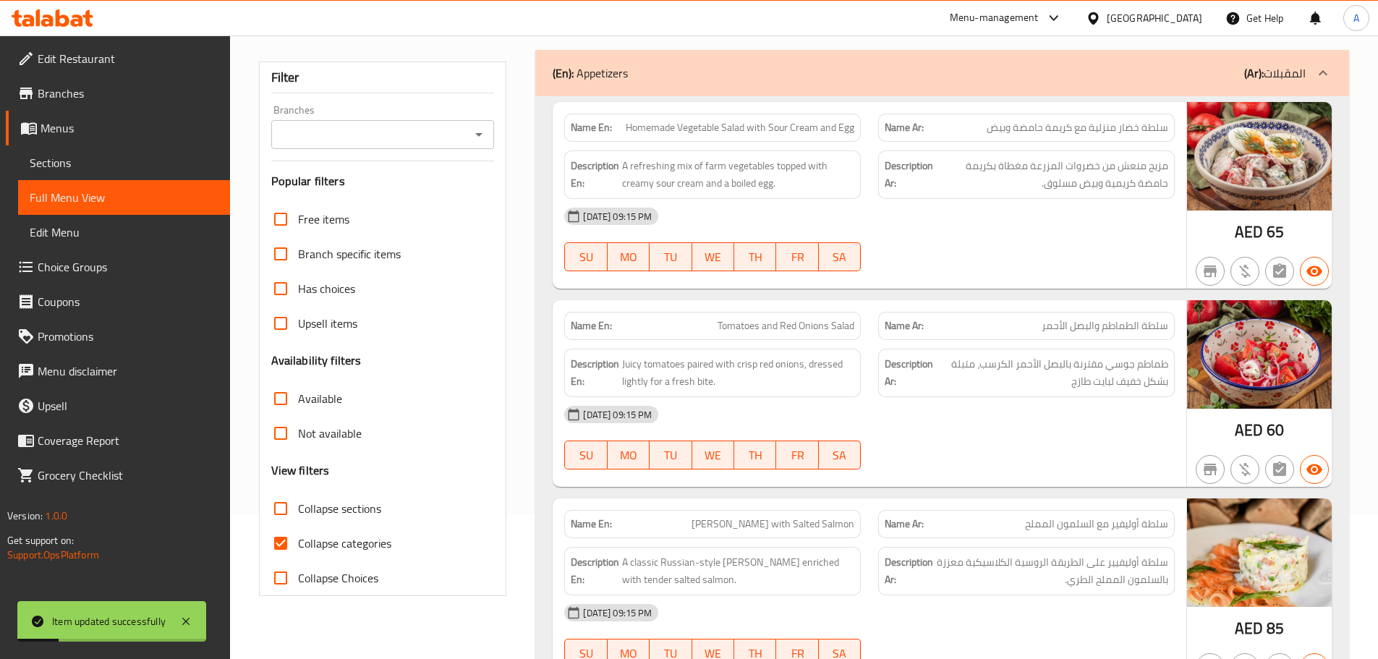
click at [330, 495] on label "Collapse sections" at bounding box center [322, 508] width 118 height 35
click at [298, 495] on input "Collapse sections" at bounding box center [280, 508] width 35 height 35
checkbox input "true"
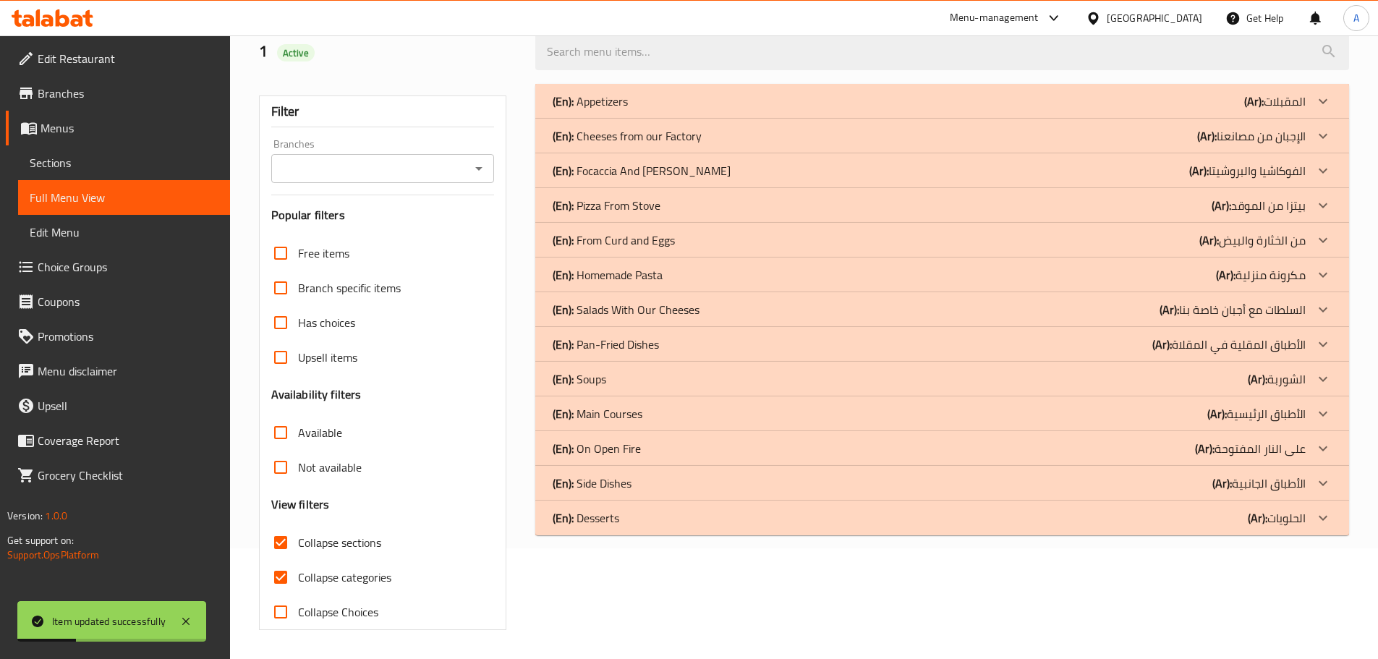
click at [621, 110] on p "(En): Cheeses from our Factory" at bounding box center [590, 101] width 75 height 17
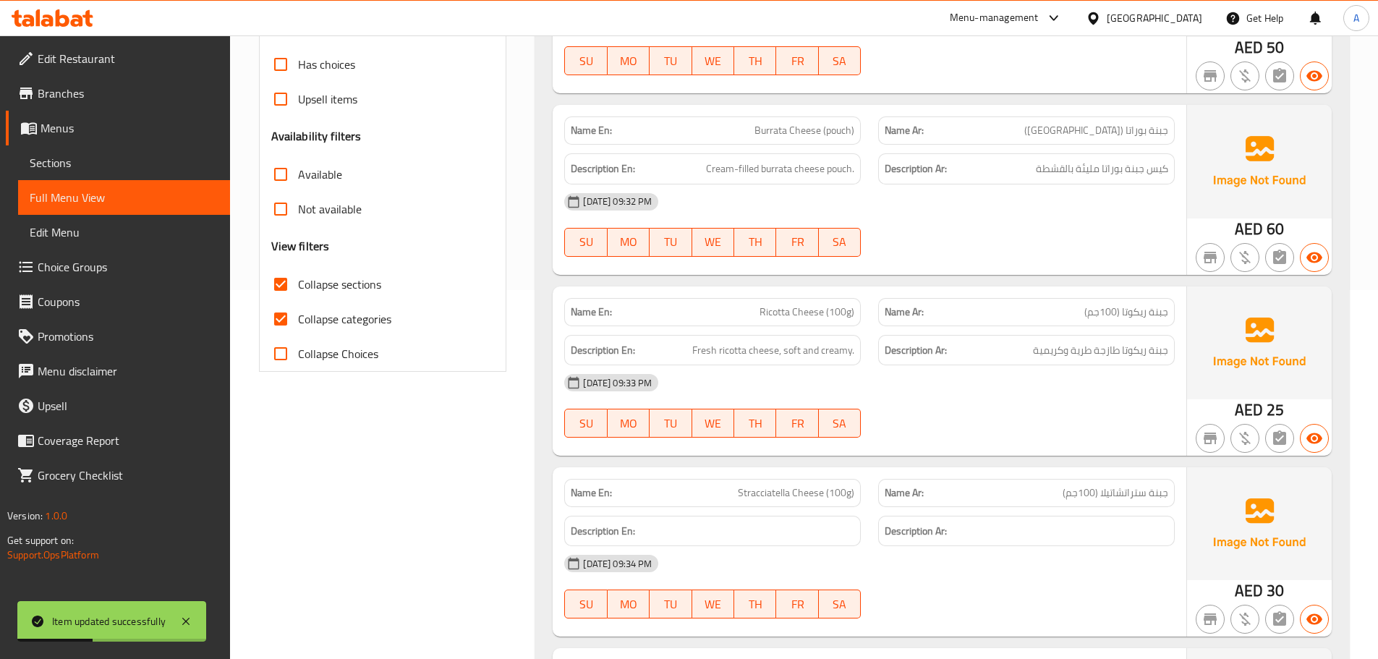
scroll to position [400, 0]
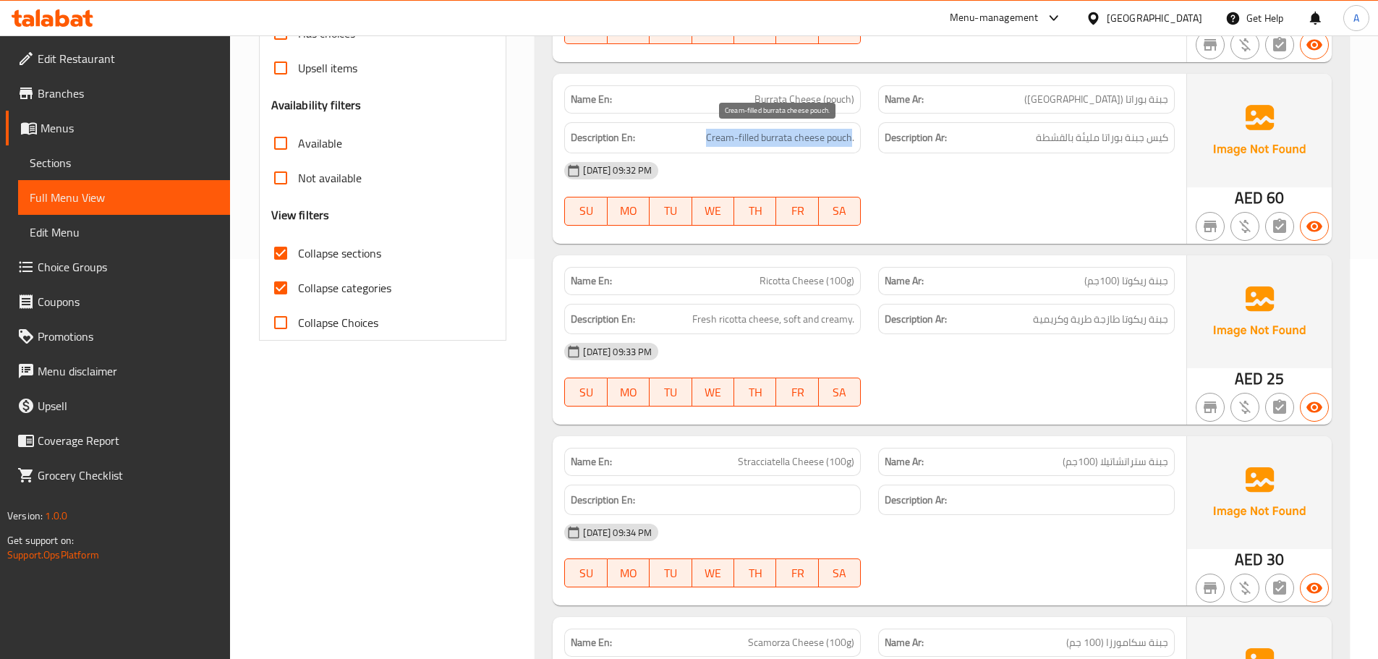
drag, startPoint x: 851, startPoint y: 136, endPoint x: 707, endPoint y: 138, distance: 144.0
click at [707, 138] on span "Cream-filled burrata cheese pouch." at bounding box center [780, 138] width 148 height 18
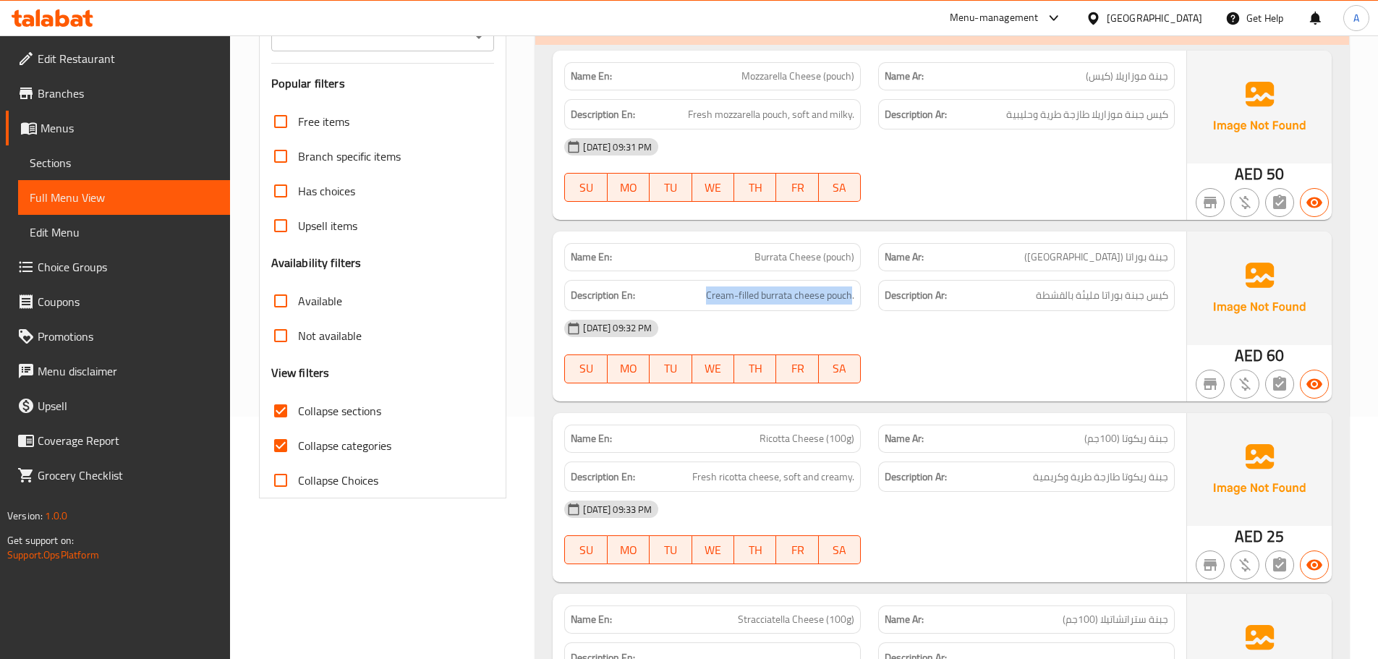
scroll to position [183, 0]
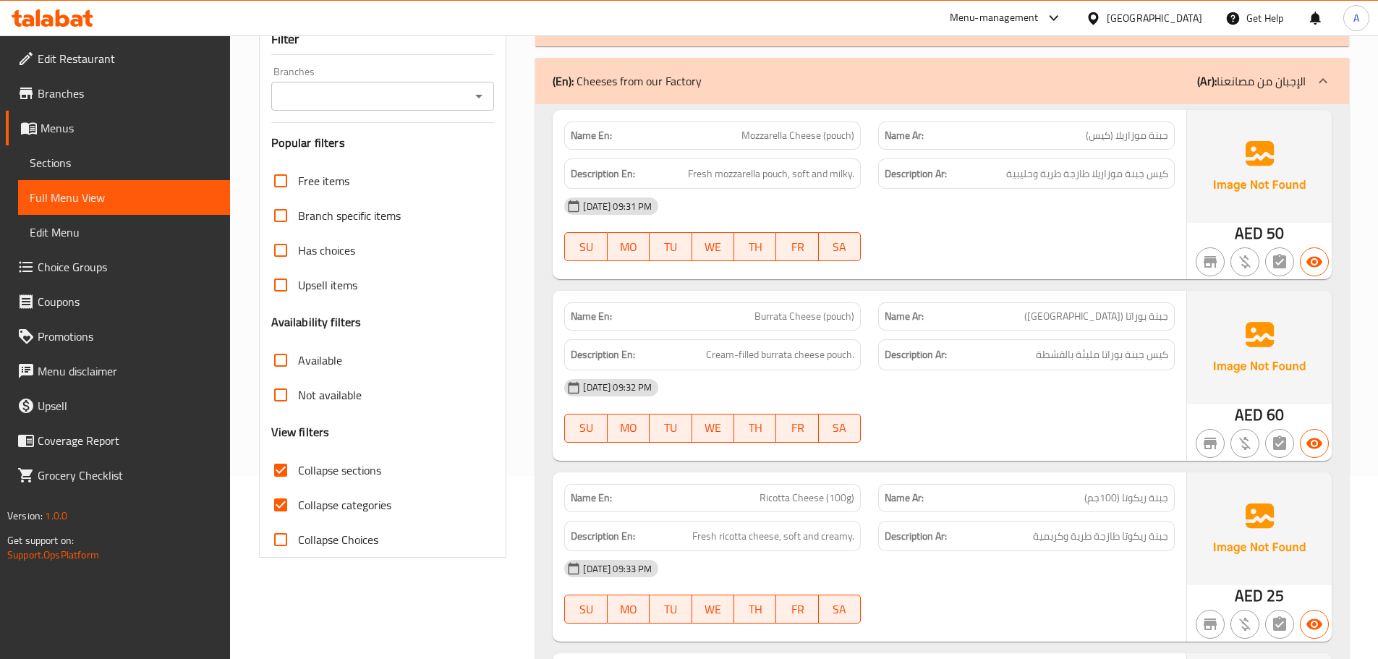
click at [1038, 186] on div "Description Ar: كيس جبنة موزاريلا طازجة طرية وحليبية" at bounding box center [1026, 173] width 297 height 31
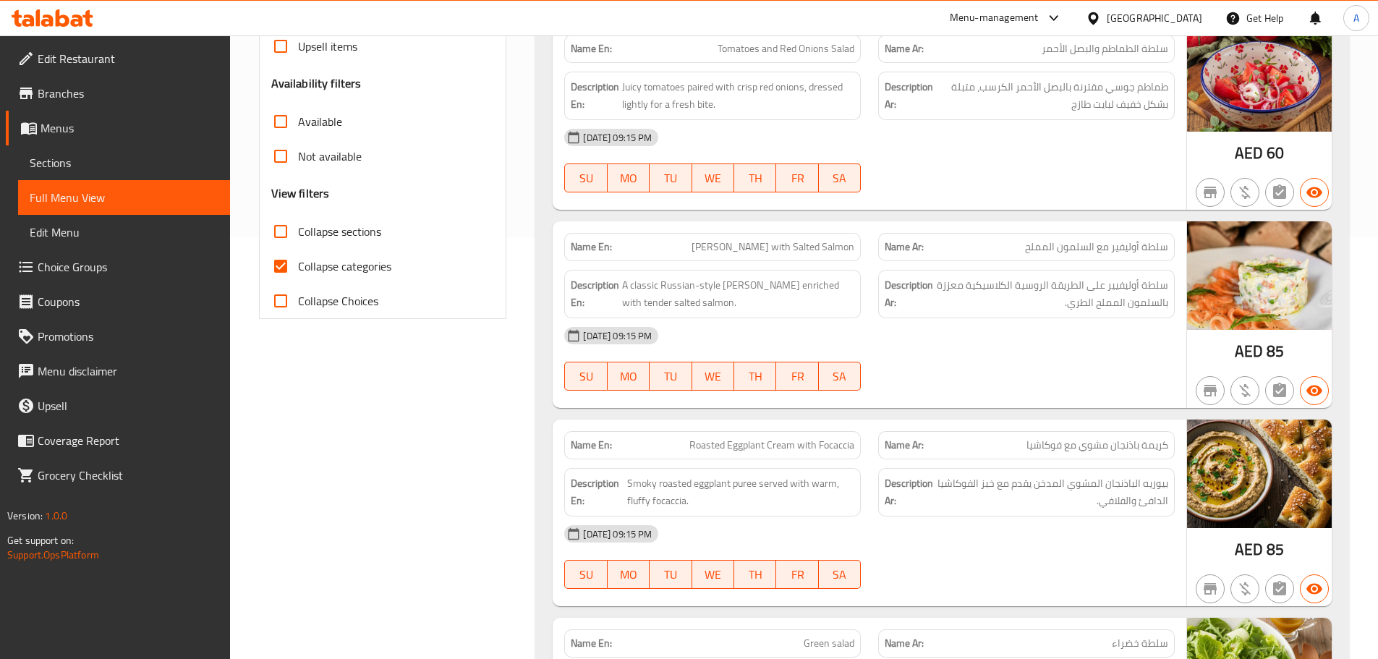
scroll to position [434, 0]
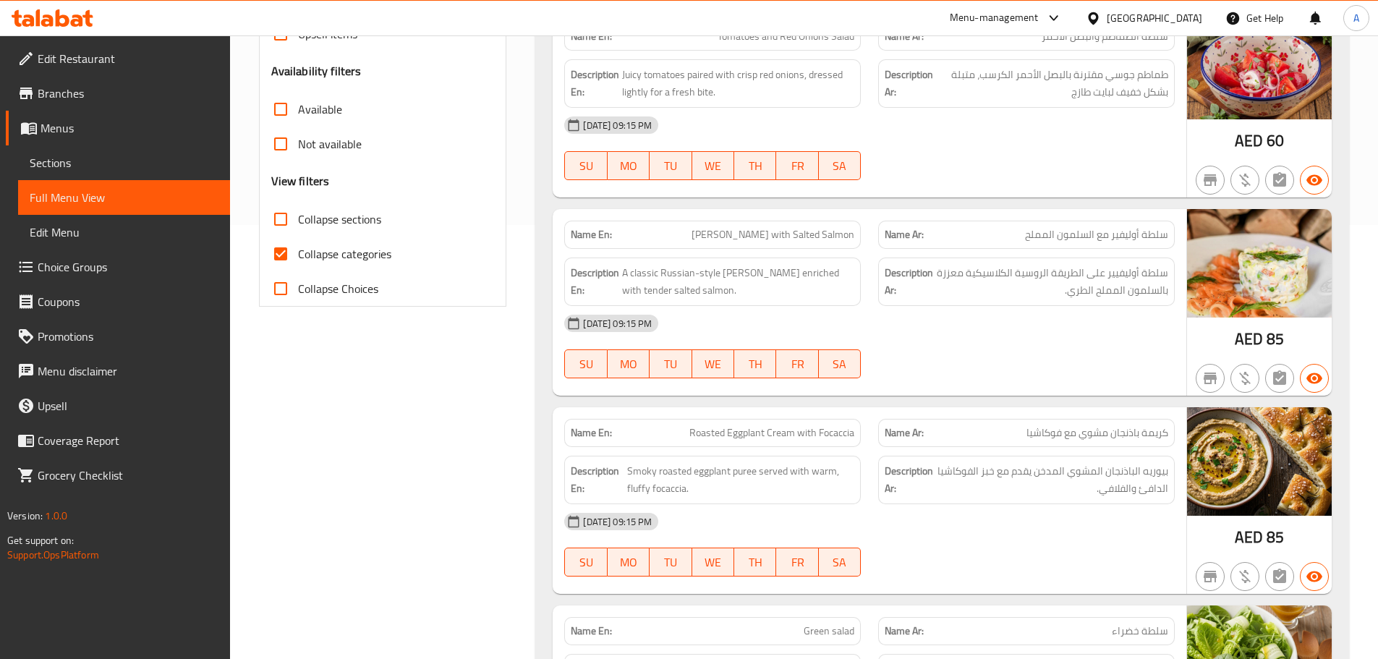
click at [288, 261] on input "Collapse categories" at bounding box center [280, 254] width 35 height 35
checkbox input "false"
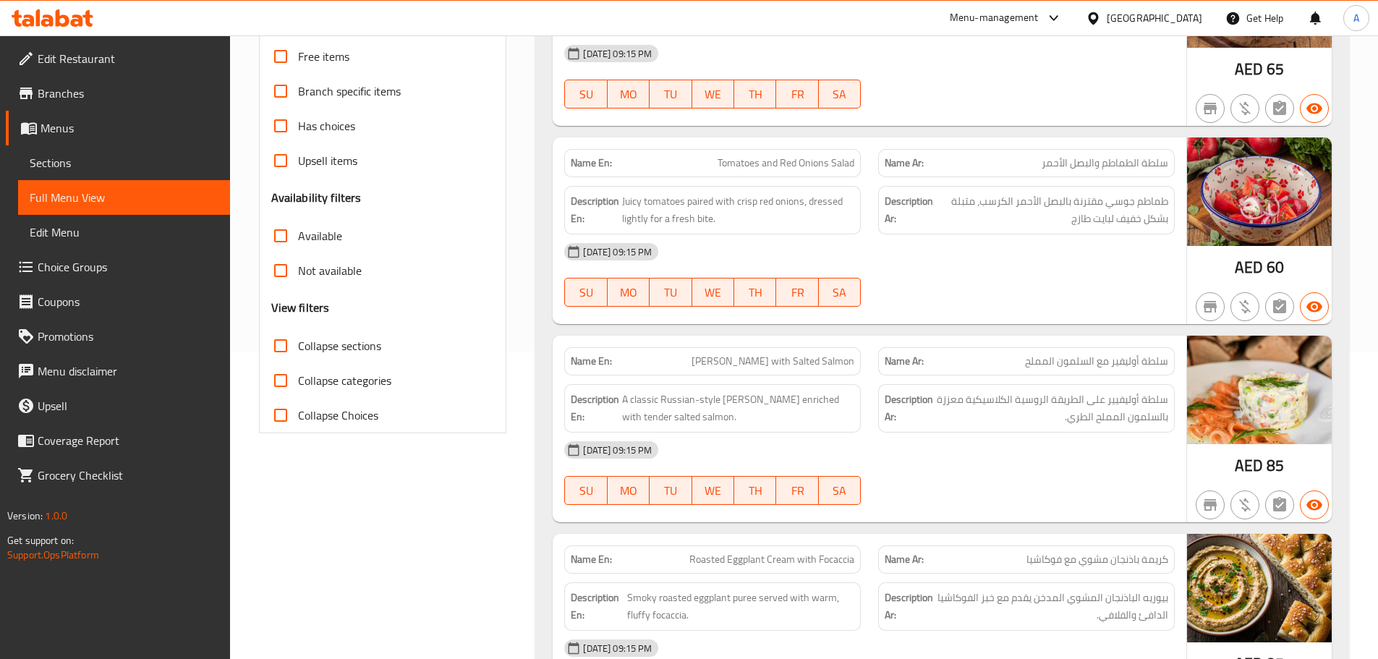
scroll to position [0, 0]
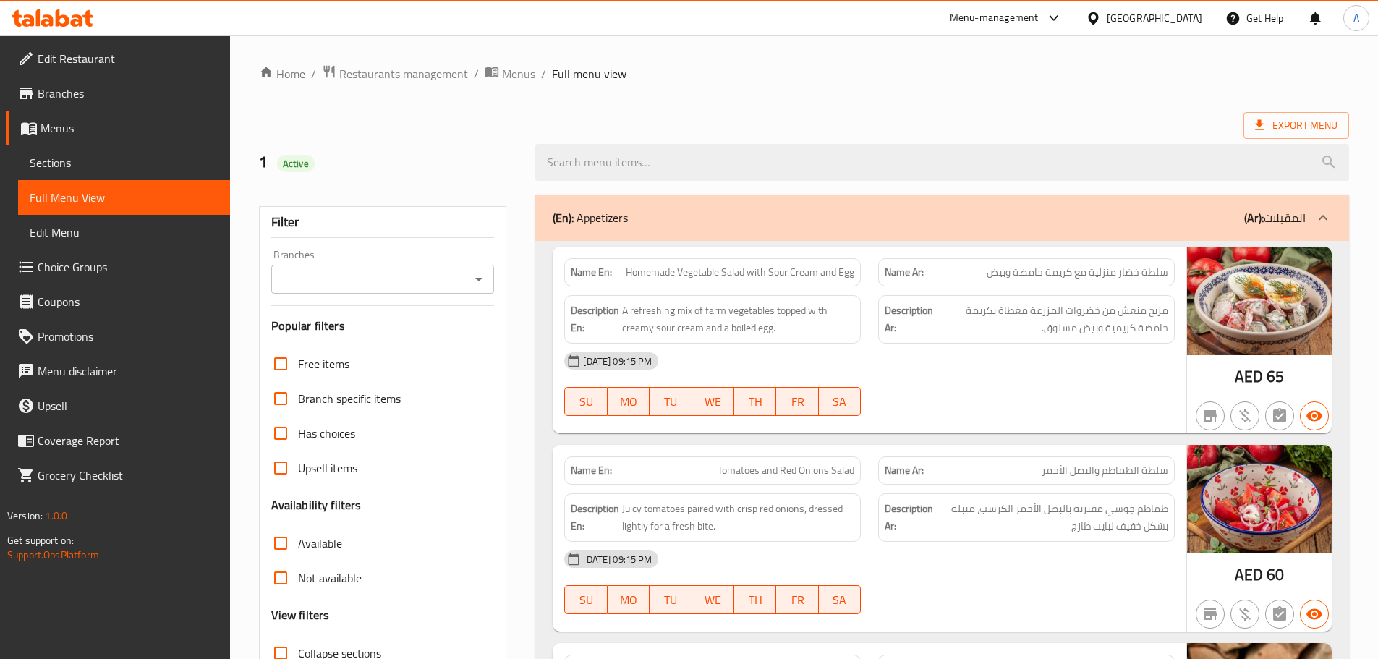
click at [1328, 131] on span "Export Menu" at bounding box center [1296, 125] width 82 height 18
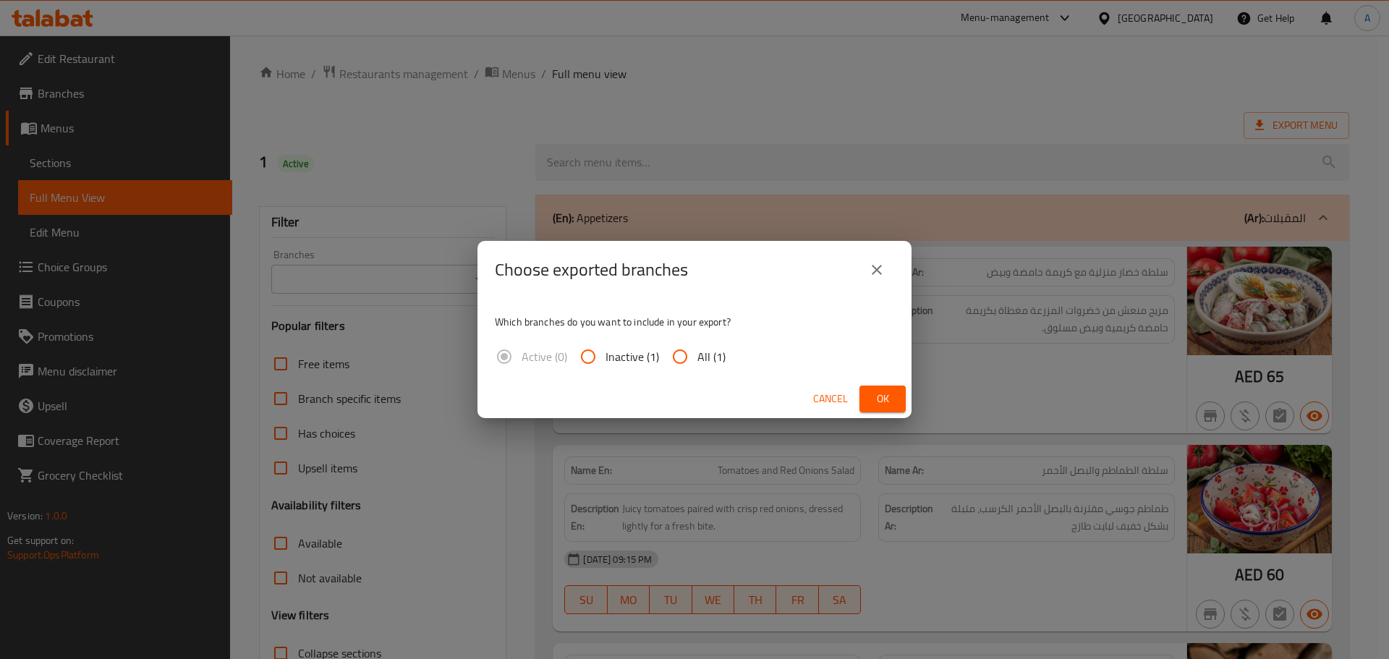
click at [693, 365] on input "All (1)" at bounding box center [680, 356] width 35 height 35
radio input "true"
click at [870, 399] on button "Ok" at bounding box center [882, 399] width 46 height 27
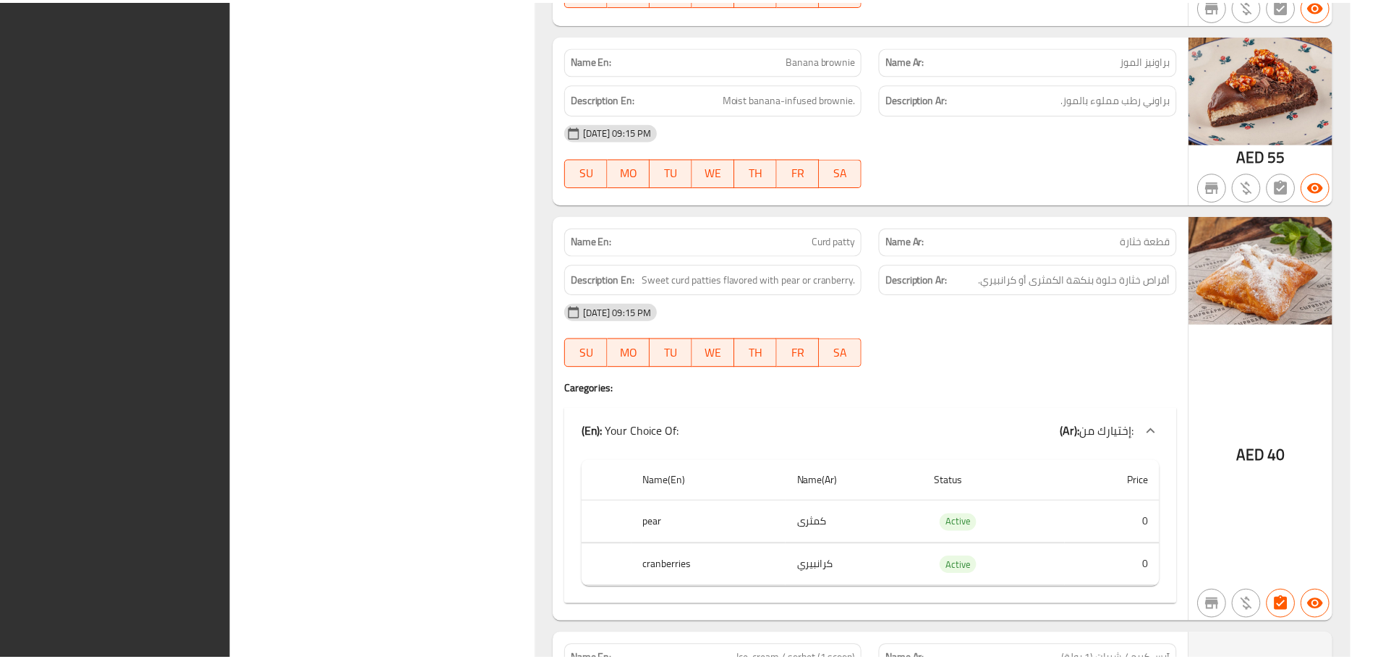
scroll to position [20966, 0]
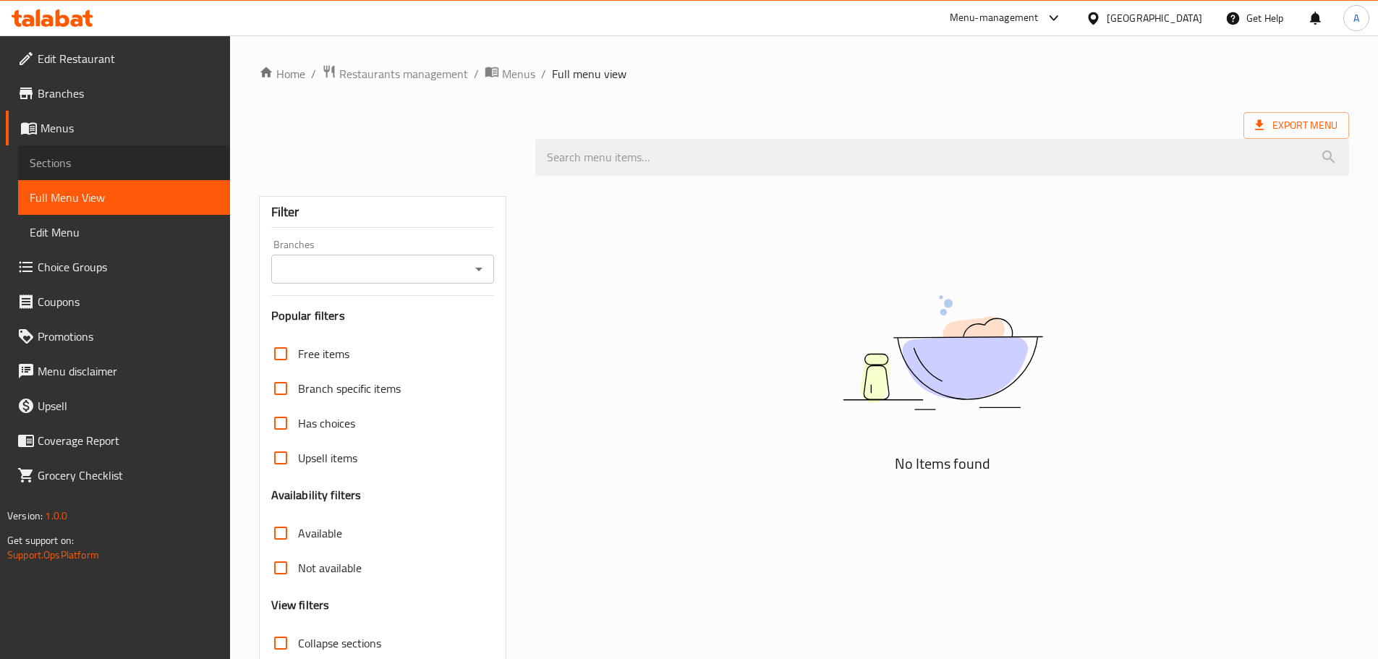
click at [132, 171] on span "Sections" at bounding box center [124, 162] width 189 height 17
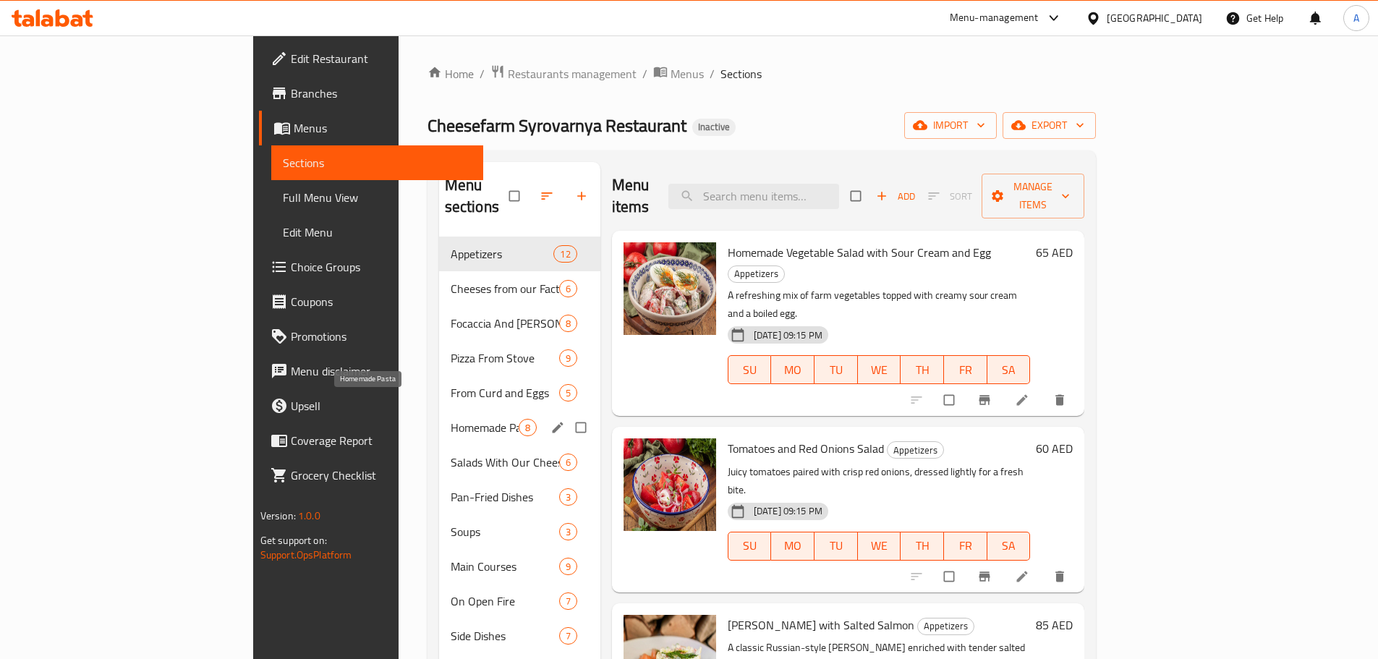
click at [451, 419] on span "Homemade Pasta" at bounding box center [485, 427] width 68 height 17
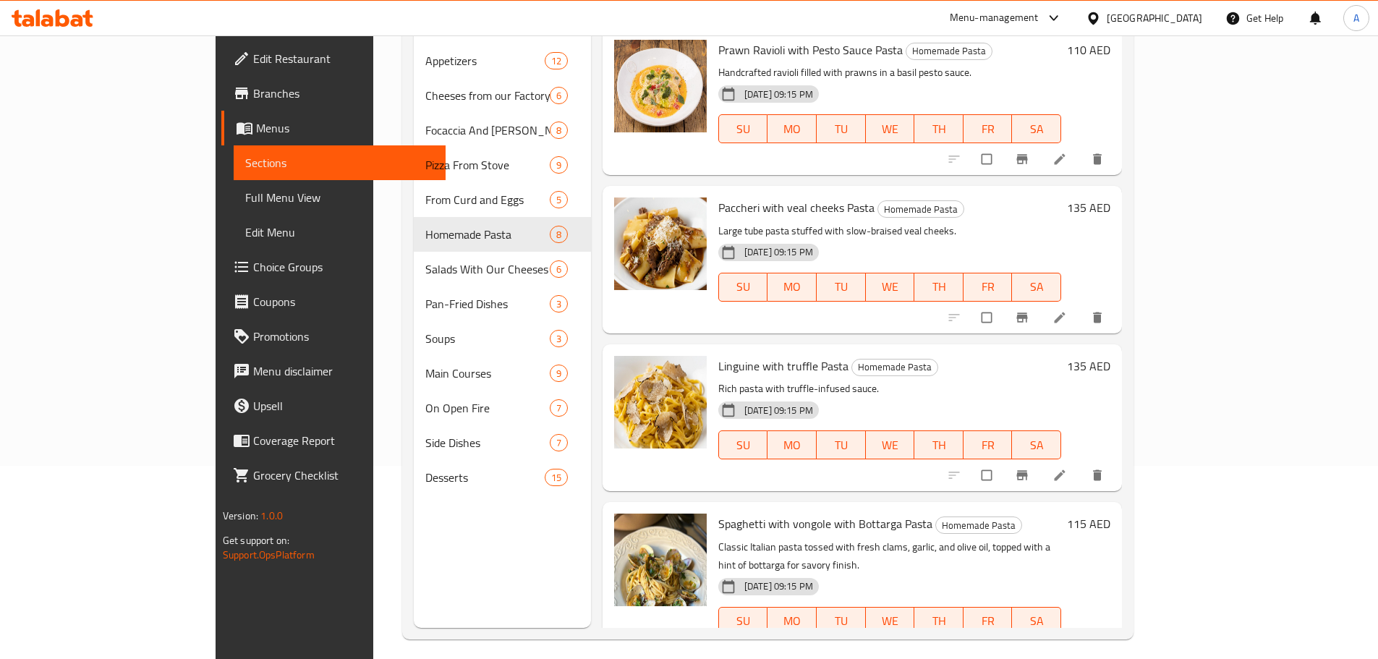
scroll to position [203, 0]
